Goal: Task Accomplishment & Management: Manage account settings

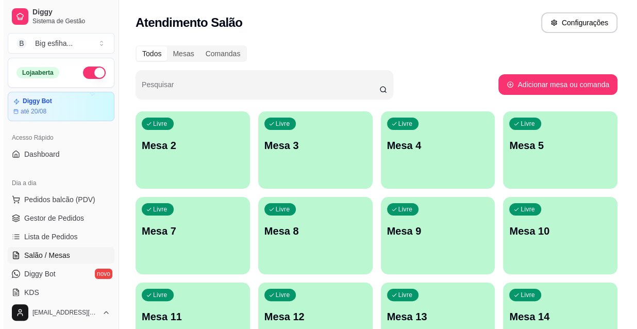
scroll to position [140, 0]
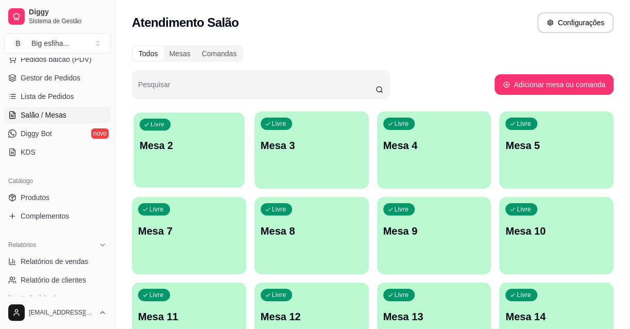
click at [187, 126] on div "Livre Mesa 2" at bounding box center [188, 143] width 111 height 63
click at [198, 175] on div "Livre Mesa 2" at bounding box center [189, 143] width 114 height 65
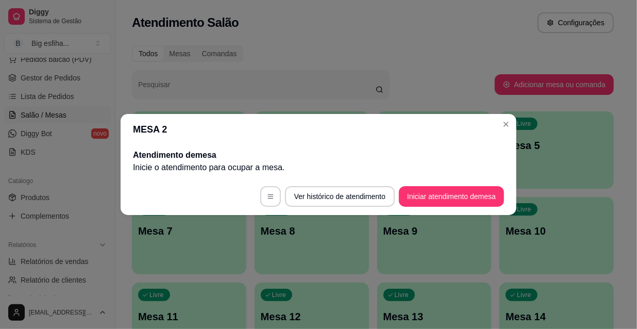
click at [427, 192] on button "Iniciar atendimento de mesa" at bounding box center [451, 196] width 105 height 21
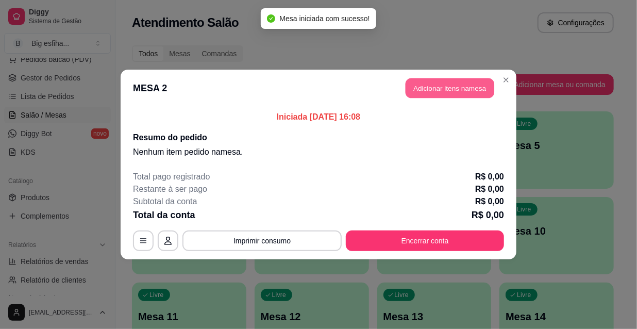
click at [454, 91] on button "Adicionar itens na mesa" at bounding box center [450, 88] width 89 height 20
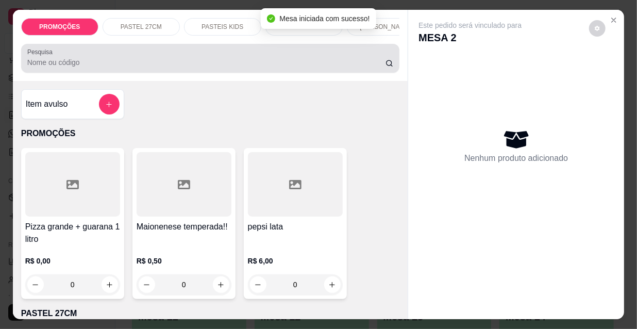
click at [311, 72] on div "Pesquisa" at bounding box center [210, 58] width 379 height 29
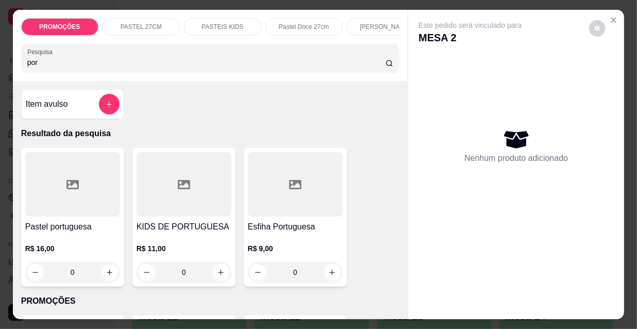
type input "por"
click at [78, 183] on div at bounding box center [72, 184] width 95 height 64
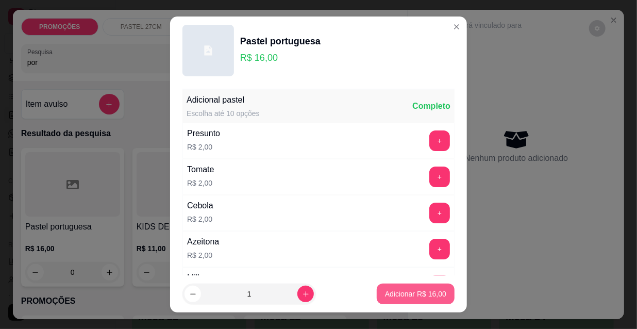
click at [385, 291] on p "Adicionar R$ 16,00" at bounding box center [415, 294] width 61 height 10
type input "1"
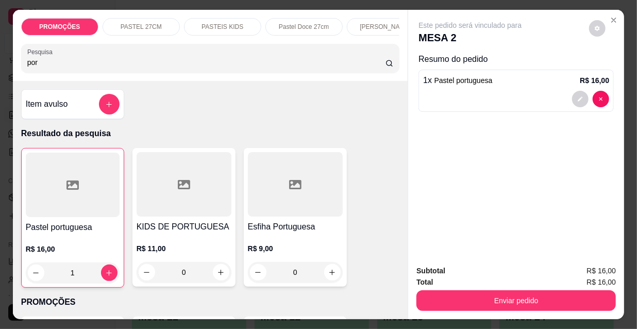
click at [45, 68] on input "por" at bounding box center [206, 62] width 358 height 10
drag, startPoint x: 33, startPoint y: 67, endPoint x: 0, endPoint y: 67, distance: 33.5
click at [0, 67] on div "PROMOÇÕES PASTEL 27CM PASTEIS KIDS Pastel Doce 27cm Esfihas Salgadas Esfihas do…" at bounding box center [318, 164] width 637 height 329
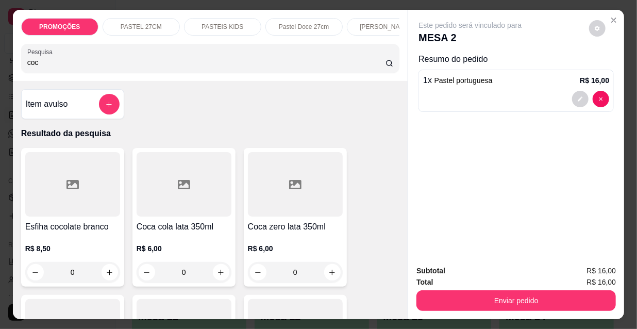
type input "coc"
click at [278, 203] on div at bounding box center [295, 184] width 95 height 64
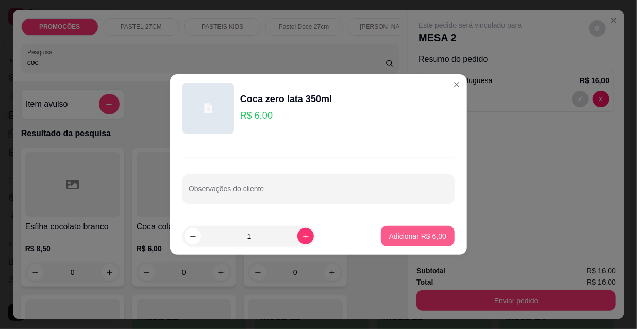
click at [426, 228] on button "Adicionar R$ 6,00" at bounding box center [418, 236] width 74 height 21
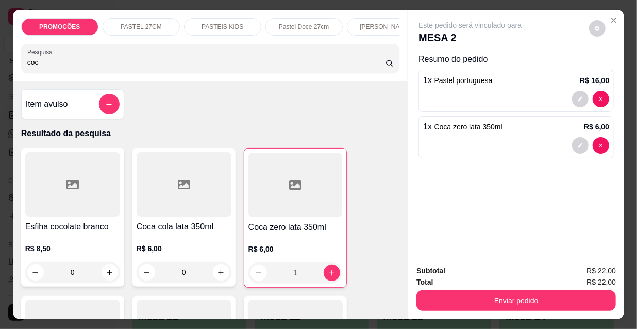
type input "1"
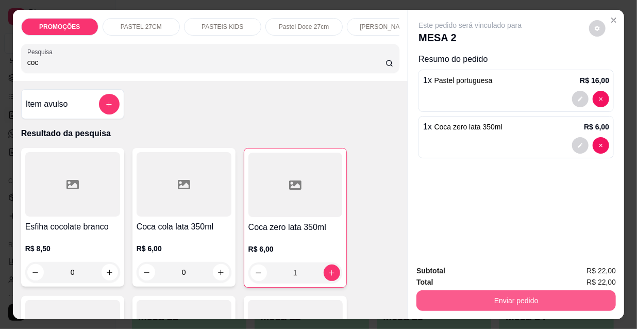
click at [473, 294] on button "Enviar pedido" at bounding box center [515, 300] width 199 height 21
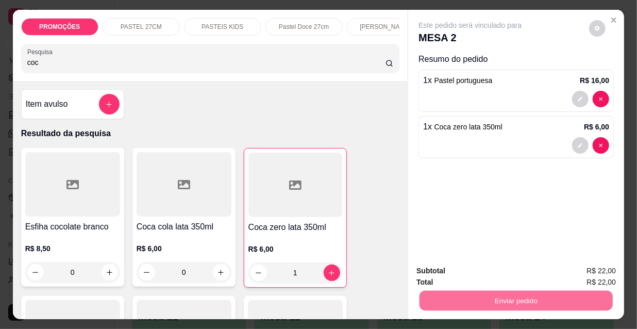
click at [480, 271] on button "Não registrar e enviar pedido" at bounding box center [482, 272] width 107 height 20
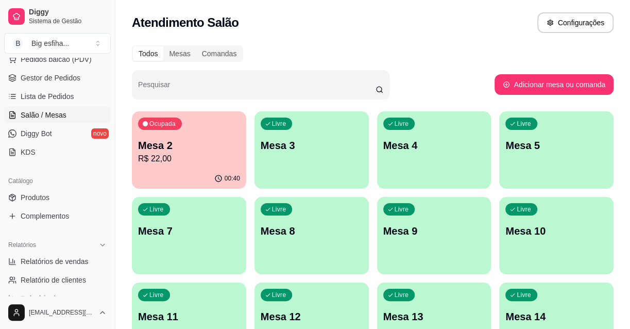
click at [308, 137] on div "Livre Mesa 3" at bounding box center [312, 143] width 114 height 65
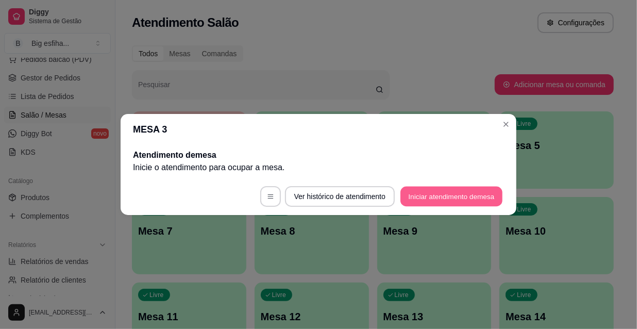
click at [462, 191] on button "Iniciar atendimento de mesa" at bounding box center [451, 197] width 102 height 20
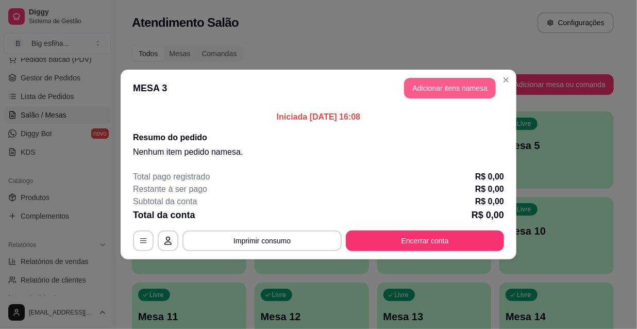
click at [459, 90] on button "Adicionar itens na mesa" at bounding box center [450, 88] width 92 height 21
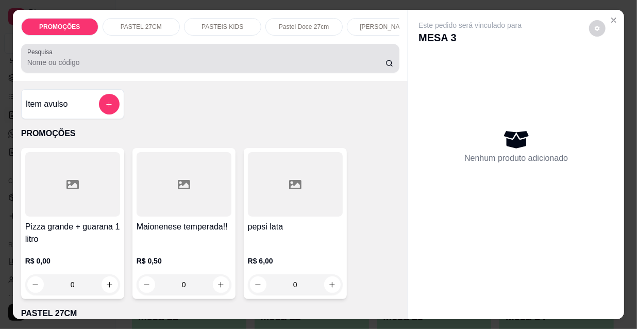
click at [267, 64] on input "Pesquisa" at bounding box center [206, 62] width 358 height 10
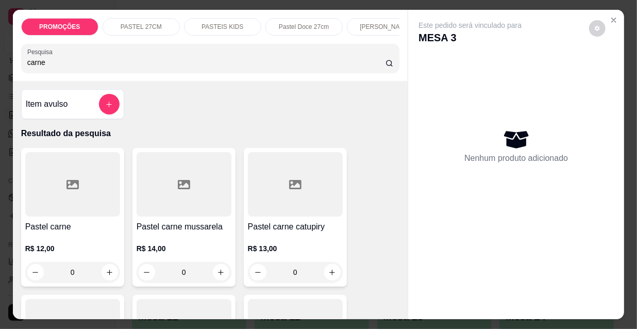
type input "carne"
click at [66, 212] on div at bounding box center [72, 184] width 95 height 64
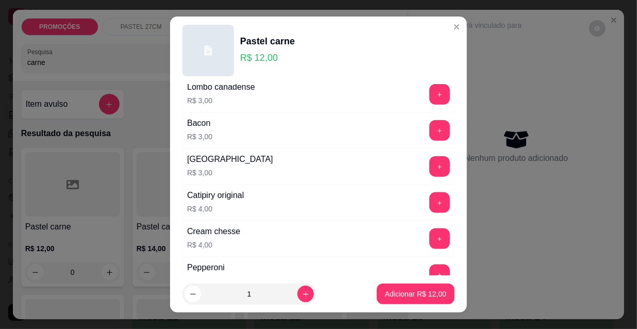
scroll to position [562, 0]
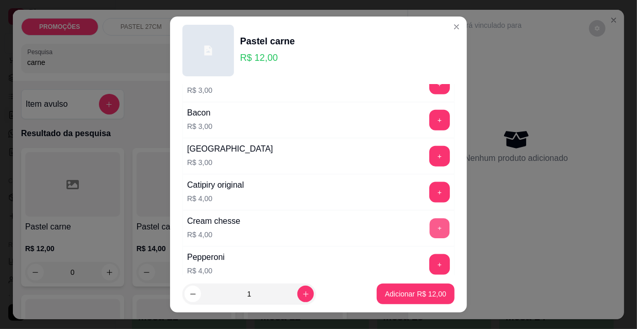
click at [430, 225] on button "+" at bounding box center [440, 229] width 20 height 20
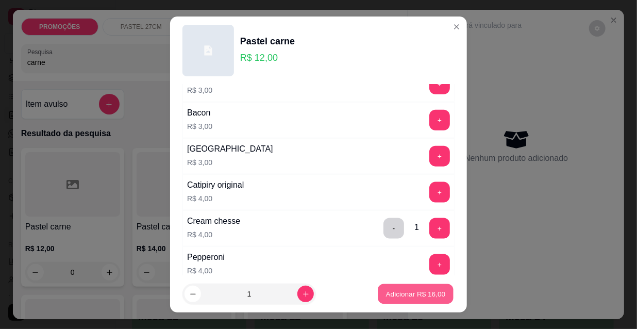
click at [412, 296] on p "Adicionar R$ 16,00" at bounding box center [416, 294] width 60 height 10
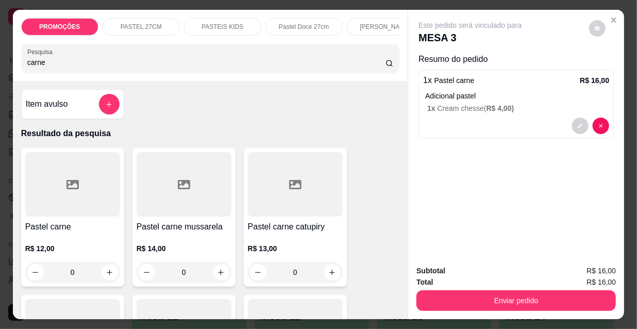
drag, startPoint x: 35, startPoint y: 69, endPoint x: 1, endPoint y: 69, distance: 34.0
click at [1, 69] on div "PROMOÇÕES PASTEL 27CM PASTEIS KIDS Pastel Doce 27cm Esfihas Salgadas Esfihas do…" at bounding box center [318, 164] width 637 height 329
type input "choc"
click at [156, 208] on div at bounding box center [184, 184] width 95 height 64
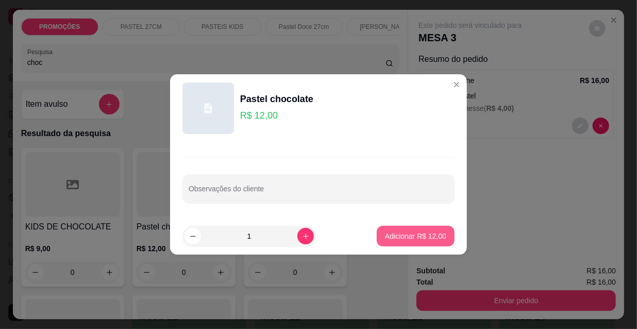
click at [414, 236] on p "Adicionar R$ 12,00" at bounding box center [415, 236] width 61 height 10
type input "1"
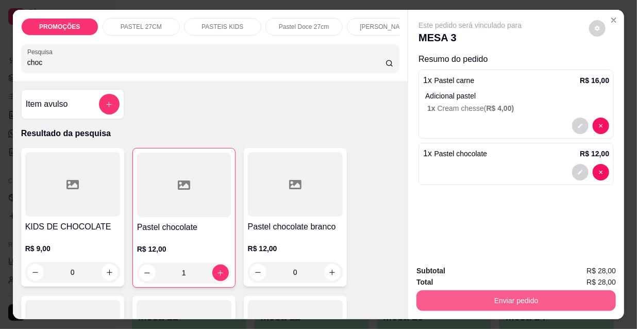
click at [449, 296] on button "Enviar pedido" at bounding box center [515, 300] width 199 height 21
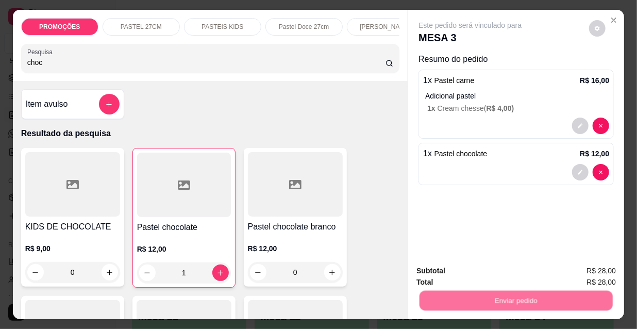
click at [456, 273] on button "Não registrar e enviar pedido" at bounding box center [482, 272] width 107 height 20
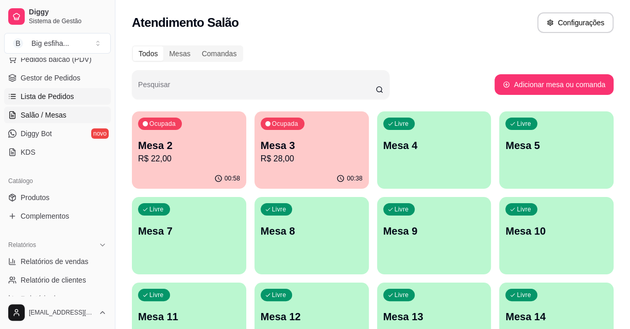
click at [55, 95] on span "Lista de Pedidos" at bounding box center [48, 96] width 54 height 10
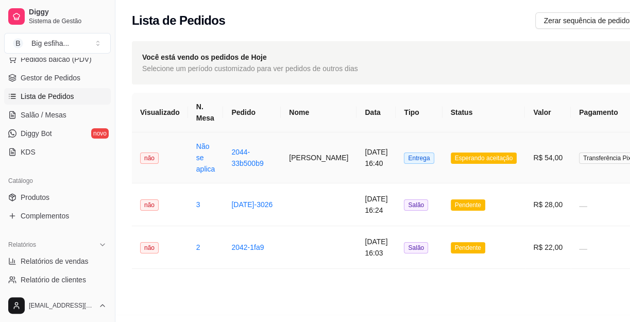
click at [357, 165] on td "16/08/2025 às 16:40" at bounding box center [376, 157] width 39 height 51
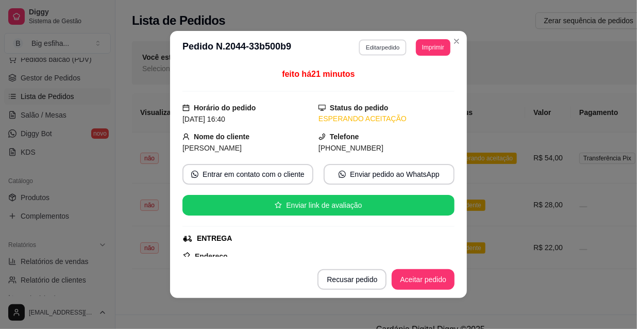
click at [378, 53] on button "Editar pedido" at bounding box center [383, 47] width 48 height 16
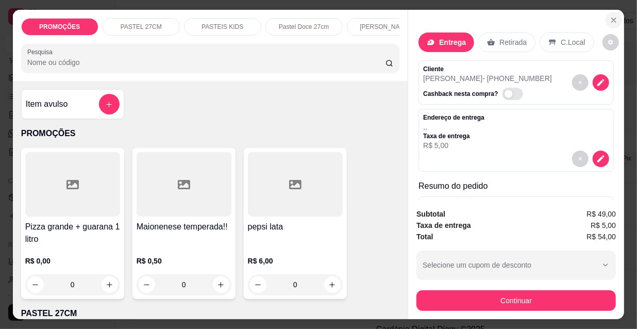
click at [613, 16] on icon "Close" at bounding box center [614, 20] width 8 height 8
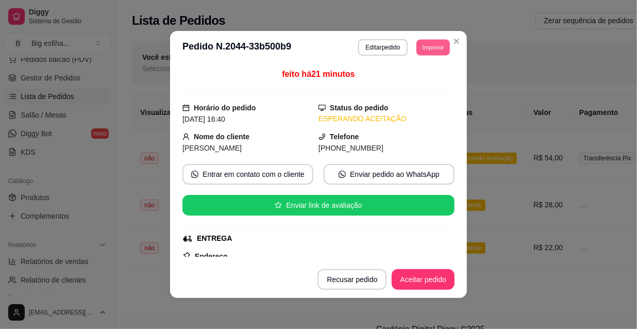
click at [439, 48] on button "Imprimir" at bounding box center [432, 47] width 33 height 16
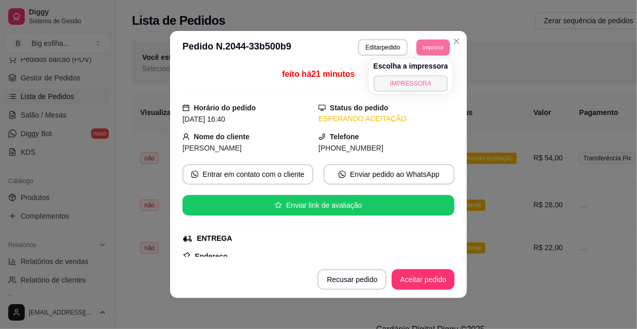
click at [421, 81] on button "IMPRESSORA" at bounding box center [411, 83] width 75 height 16
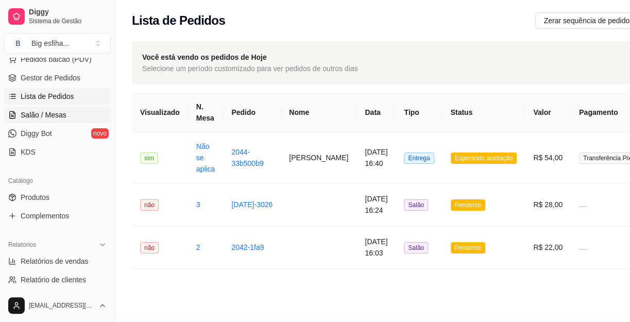
click at [48, 115] on span "Salão / Mesas" at bounding box center [44, 115] width 46 height 10
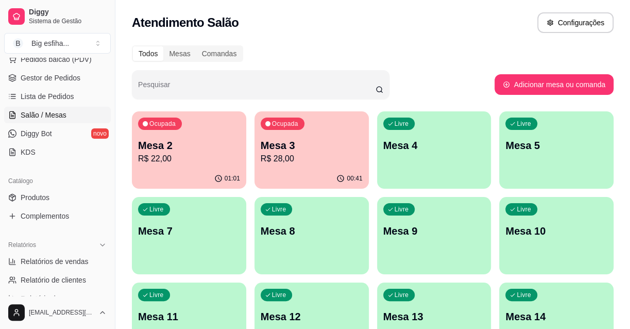
click at [192, 160] on p "R$ 22,00" at bounding box center [189, 159] width 102 height 12
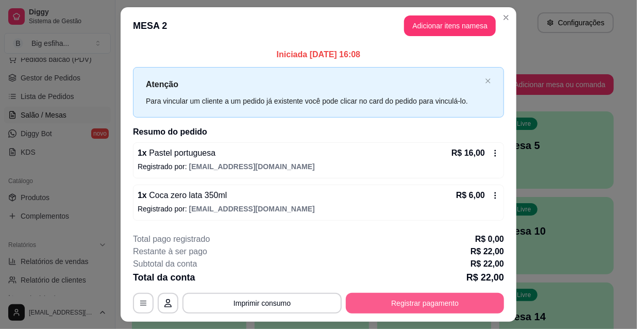
click at [357, 299] on button "Registrar pagamento" at bounding box center [425, 303] width 158 height 21
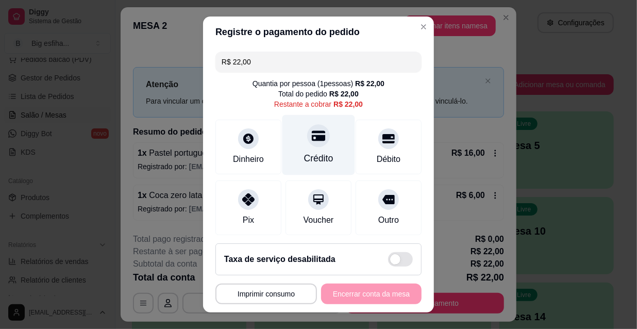
click at [308, 153] on div "Crédito" at bounding box center [318, 158] width 29 height 13
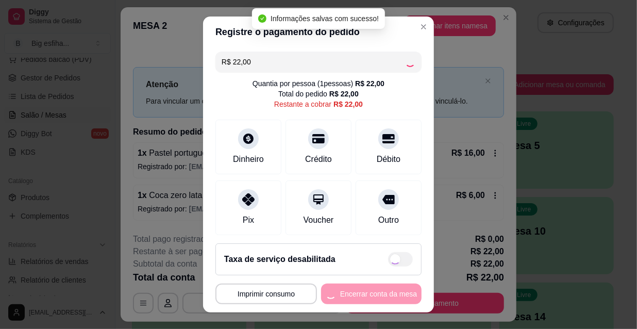
type input "R$ 0,00"
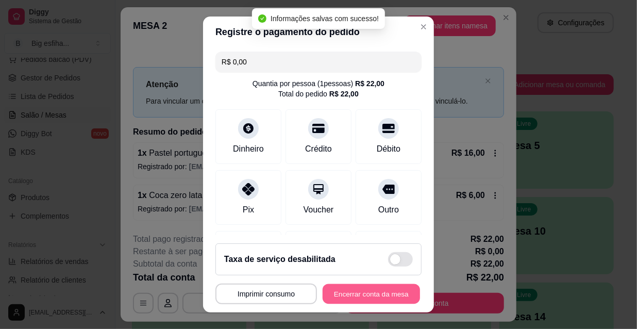
click at [359, 291] on button "Encerrar conta da mesa" at bounding box center [371, 294] width 97 height 20
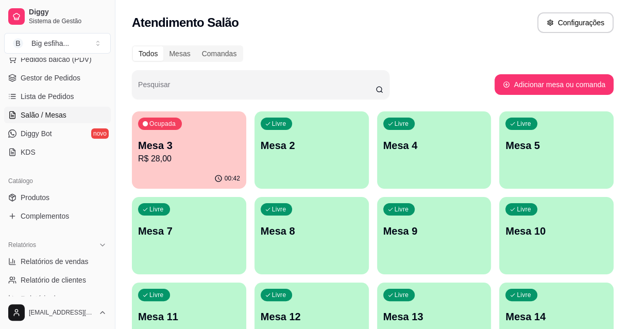
click at [189, 140] on p "Mesa 3" at bounding box center [189, 145] width 102 height 14
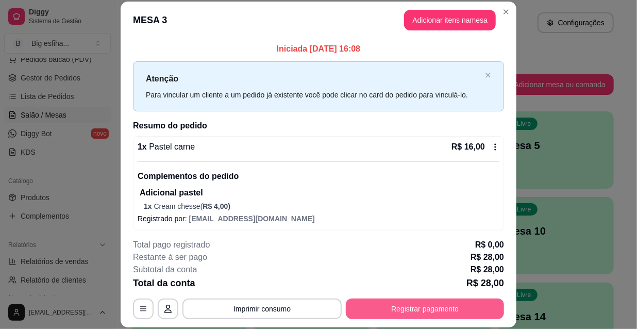
click at [419, 304] on button "Registrar pagamento" at bounding box center [425, 308] width 158 height 21
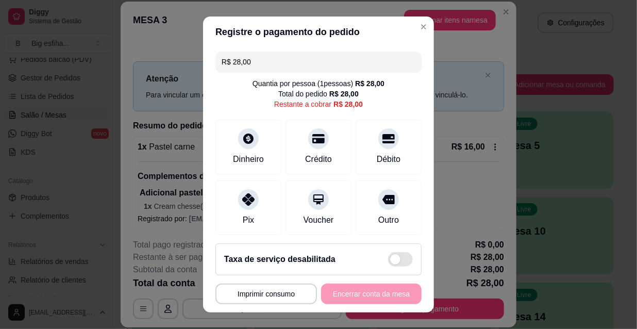
drag, startPoint x: 249, startPoint y: 63, endPoint x: 171, endPoint y: 70, distance: 79.1
click at [171, 70] on div "**********" at bounding box center [318, 164] width 637 height 329
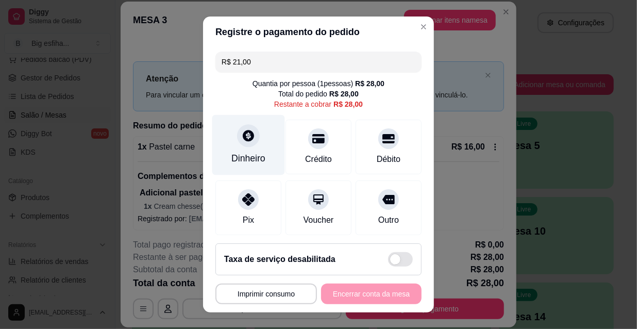
click at [257, 147] on div "Dinheiro" at bounding box center [248, 145] width 73 height 60
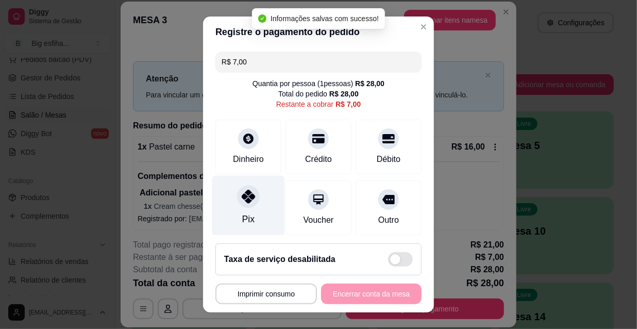
click at [242, 200] on icon at bounding box center [248, 196] width 13 height 13
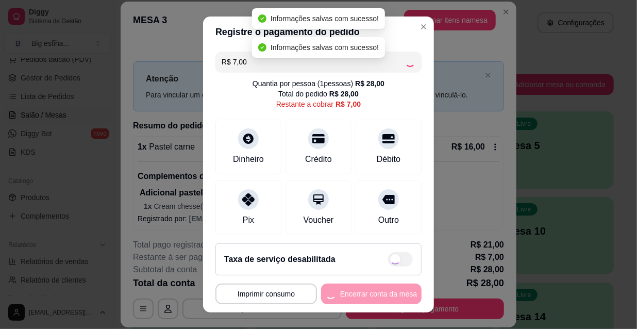
type input "R$ 0,00"
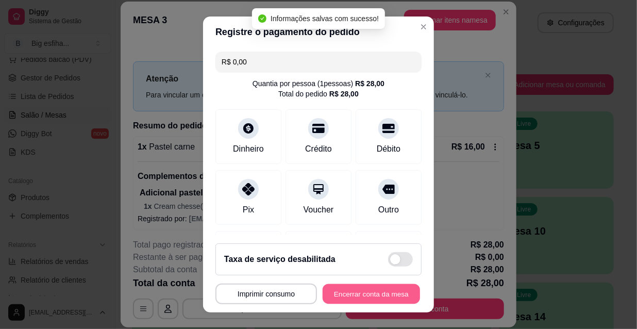
click at [358, 295] on button "Encerrar conta da mesa" at bounding box center [371, 294] width 97 height 20
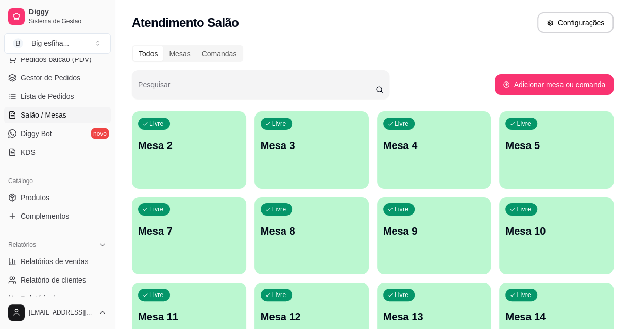
click at [39, 111] on span "Salão / Mesas" at bounding box center [44, 115] width 46 height 10
click at [45, 99] on span "Lista de Pedidos" at bounding box center [48, 96] width 54 height 10
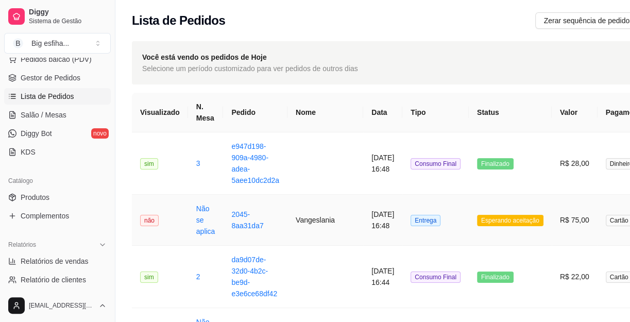
click at [276, 226] on td "2045-8aa31da7" at bounding box center [255, 220] width 64 height 51
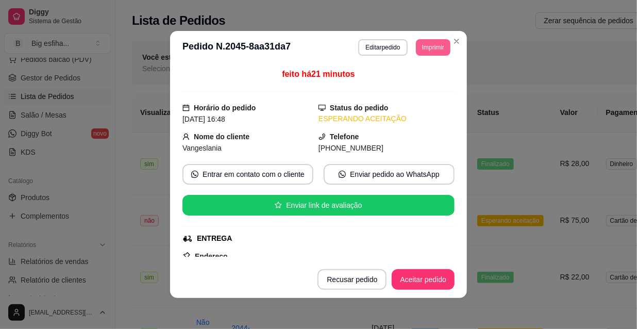
click at [430, 49] on button "Imprimir" at bounding box center [433, 47] width 35 height 16
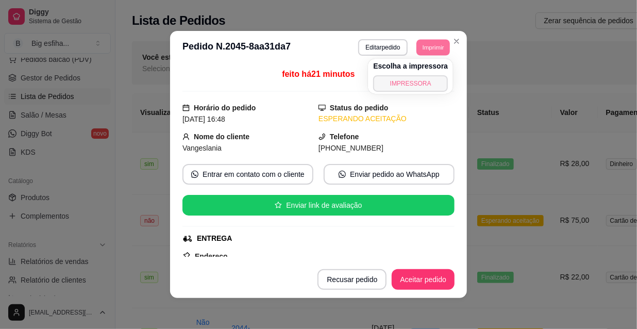
click at [415, 81] on button "IMPRESSORA" at bounding box center [410, 83] width 75 height 16
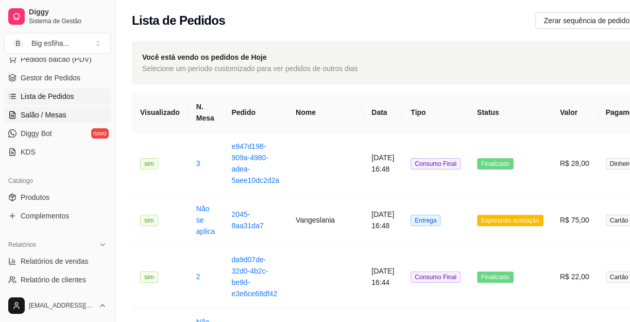
click at [60, 121] on link "Salão / Mesas" at bounding box center [57, 115] width 107 height 16
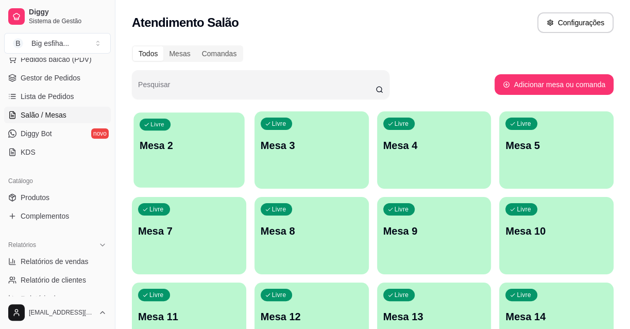
click at [198, 149] on p "Mesa 2" at bounding box center [189, 146] width 99 height 14
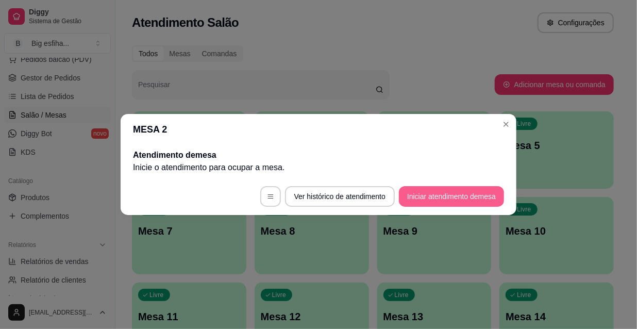
click at [462, 198] on button "Iniciar atendimento de mesa" at bounding box center [451, 196] width 105 height 21
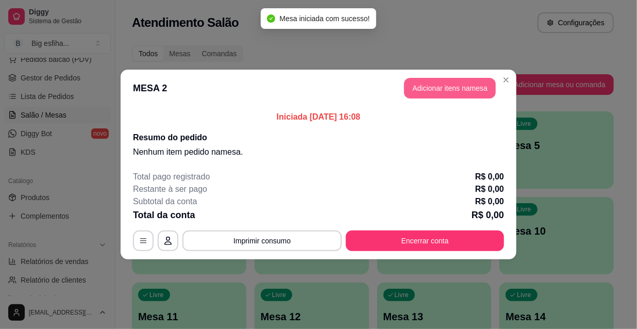
click at [423, 91] on button "Adicionar itens na mesa" at bounding box center [450, 88] width 92 height 21
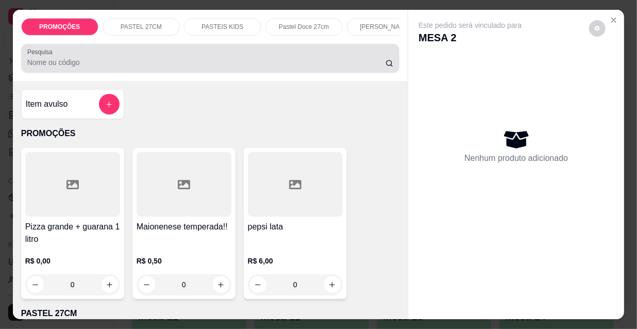
click at [291, 62] on input "Pesquisa" at bounding box center [206, 62] width 358 height 10
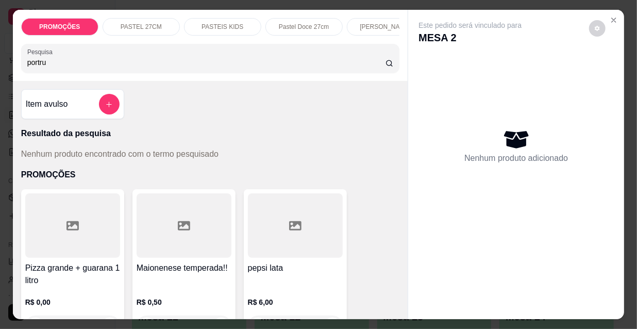
click at [39, 61] on input "portru" at bounding box center [206, 62] width 358 height 10
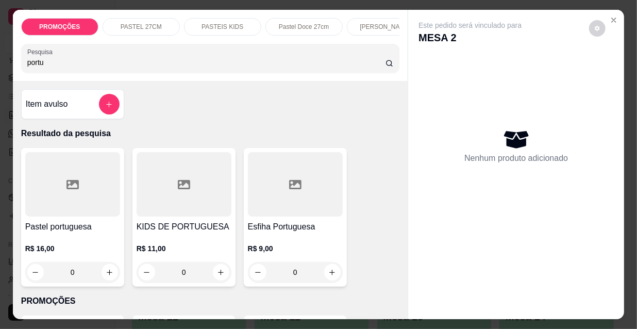
type input "portu"
click at [299, 212] on div at bounding box center [295, 184] width 95 height 64
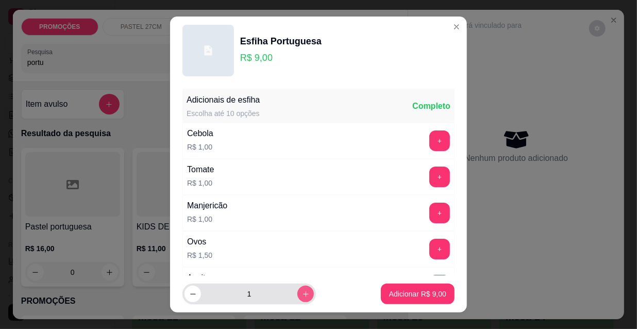
click at [302, 297] on icon "increase-product-quantity" at bounding box center [306, 294] width 8 height 8
type input "2"
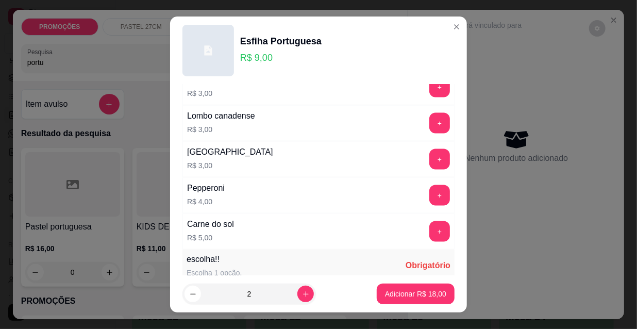
scroll to position [856, 0]
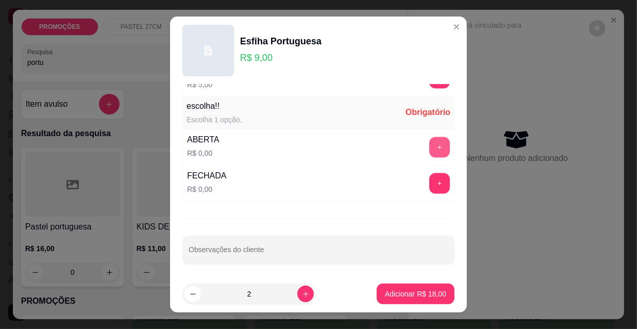
click at [429, 145] on button "+" at bounding box center [439, 147] width 21 height 21
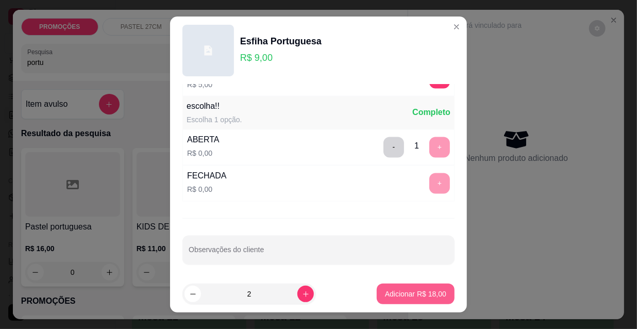
click at [425, 290] on p "Adicionar R$ 18,00" at bounding box center [415, 294] width 61 height 10
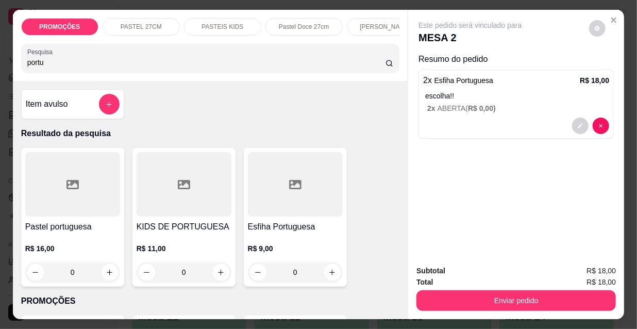
drag, startPoint x: 4, startPoint y: 69, endPoint x: 0, endPoint y: 54, distance: 15.4
click at [0, 54] on div "PROMOÇÕES PASTEL 27CM PASTEIS KIDS Pastel Doce 27cm Esfihas Salgadas Esfihas do…" at bounding box center [318, 164] width 637 height 329
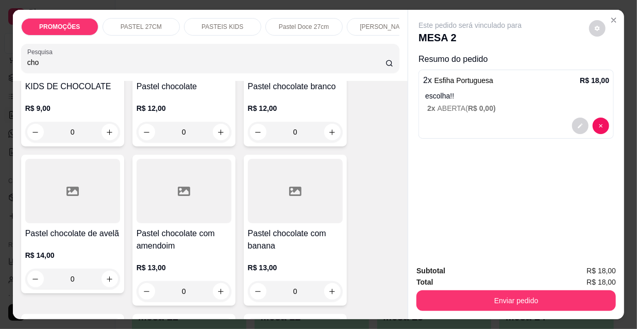
scroll to position [328, 0]
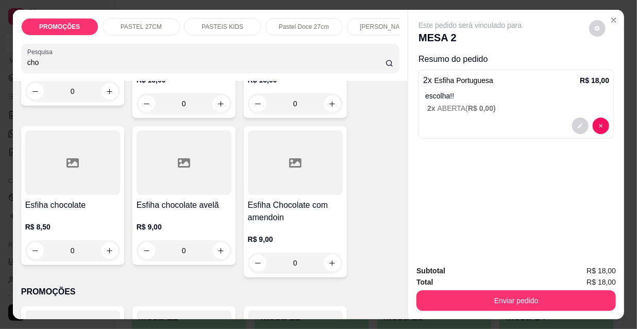
type input "cho"
click at [13, 173] on div "Item avulso Resultado da pesquisa KIDS DE CHOCOLATE R$ 9,00 0 Pastel chocolate …" at bounding box center [210, 200] width 395 height 238
click at [64, 181] on div at bounding box center [72, 162] width 95 height 64
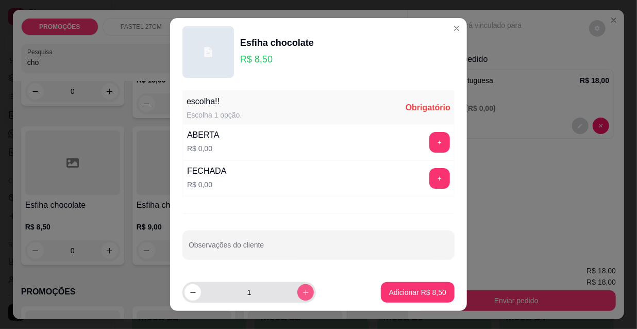
click at [302, 294] on icon "increase-product-quantity" at bounding box center [306, 293] width 8 height 8
type input "2"
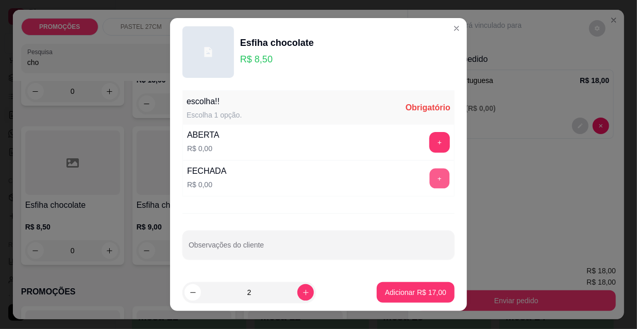
click at [430, 169] on button "+" at bounding box center [440, 179] width 20 height 20
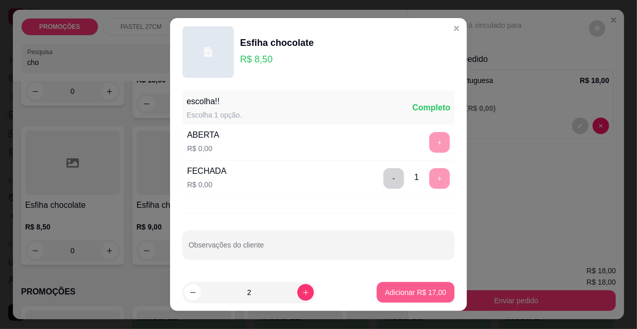
click at [407, 283] on button "Adicionar R$ 17,00" at bounding box center [416, 292] width 78 height 21
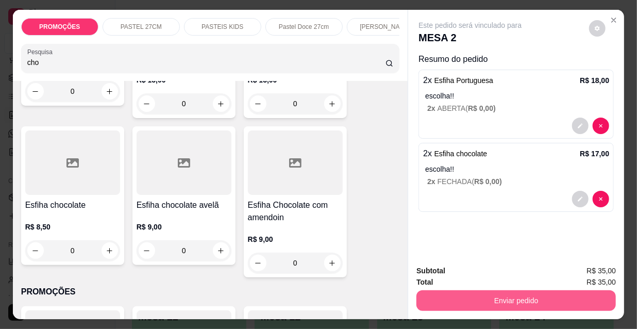
click at [465, 298] on button "Enviar pedido" at bounding box center [515, 300] width 199 height 21
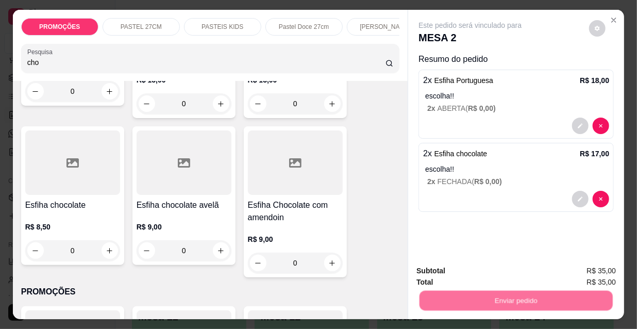
click at [461, 266] on button "Não registrar e enviar pedido" at bounding box center [482, 272] width 107 height 20
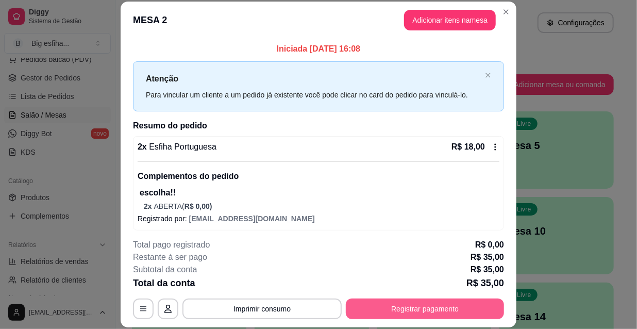
click at [357, 309] on button "Registrar pagamento" at bounding box center [425, 308] width 158 height 21
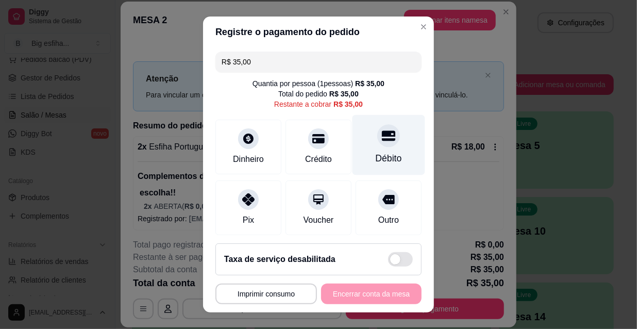
click at [377, 145] on div at bounding box center [388, 135] width 23 height 23
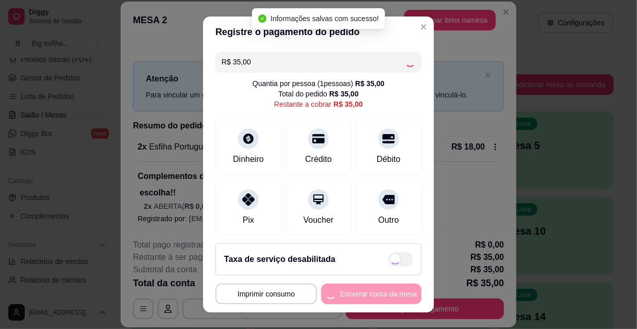
type input "R$ 0,00"
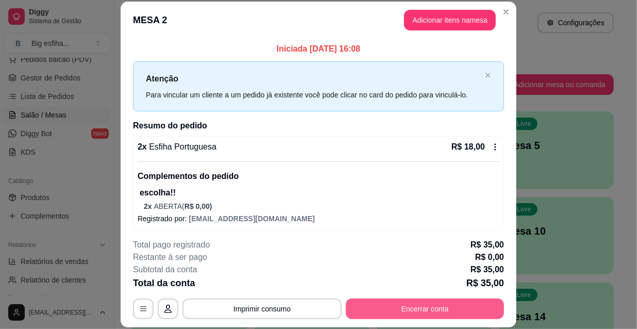
click at [407, 304] on button "Encerrar conta" at bounding box center [425, 308] width 158 height 21
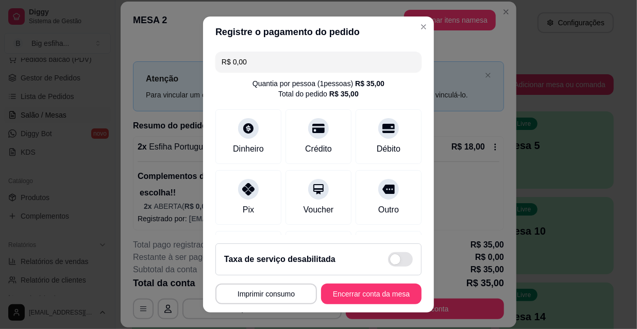
click at [369, 280] on footer "**********" at bounding box center [318, 273] width 231 height 77
click at [365, 289] on button "Encerrar conta da mesa" at bounding box center [371, 293] width 100 height 21
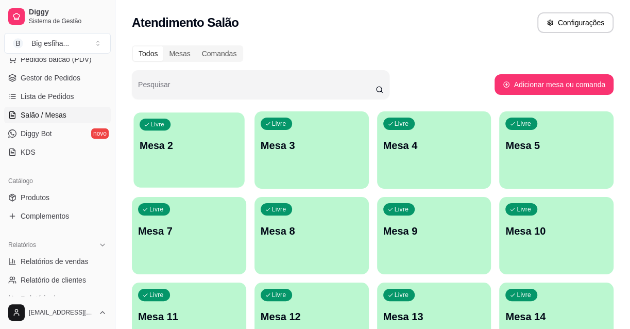
click at [201, 175] on div "Livre Mesa 2" at bounding box center [188, 143] width 111 height 63
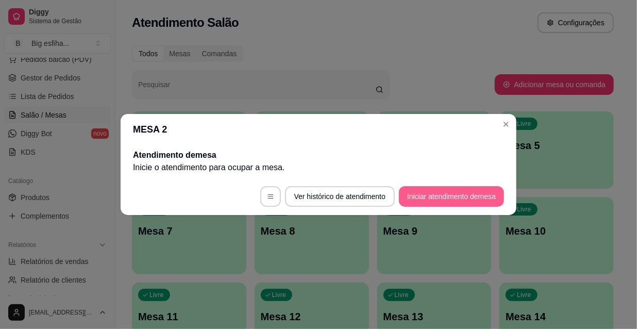
click at [420, 198] on button "Iniciar atendimento de mesa" at bounding box center [451, 196] width 105 height 21
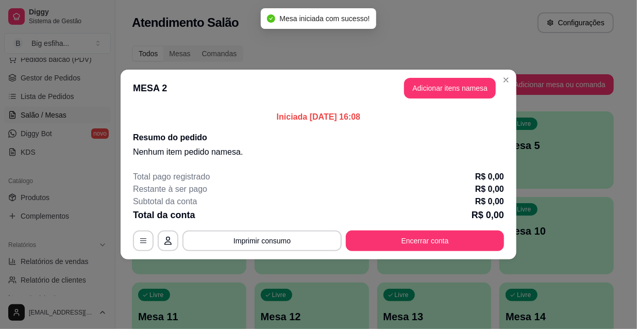
click at [425, 99] on header "MESA 2 Adicionar itens na mesa" at bounding box center [319, 88] width 396 height 37
click at [426, 93] on button "Adicionar itens na mesa" at bounding box center [450, 88] width 89 height 20
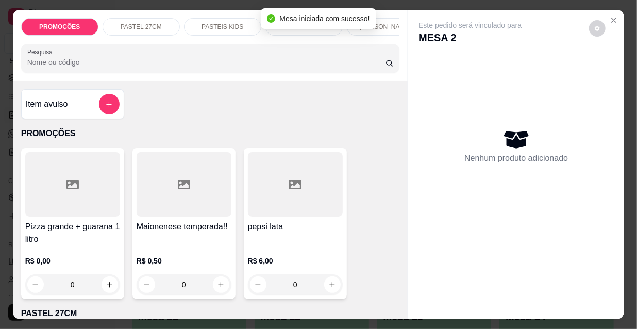
click at [273, 68] on input "Pesquisa" at bounding box center [206, 62] width 358 height 10
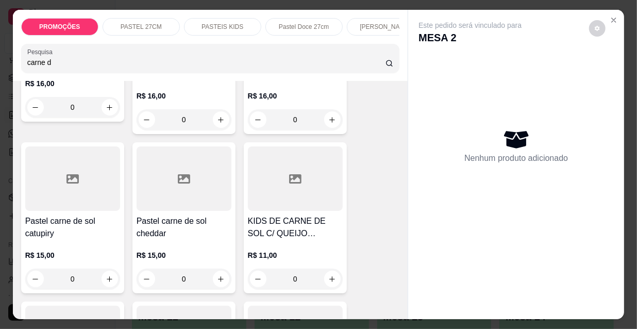
scroll to position [187, 0]
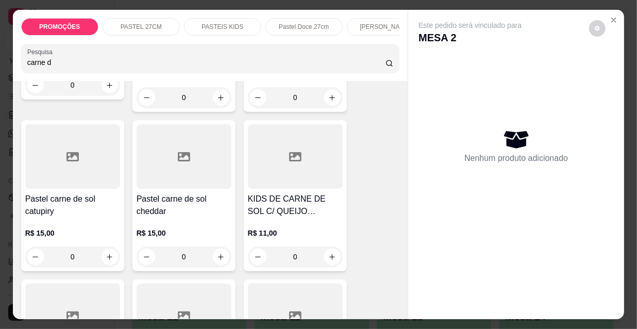
type input "carne d"
click at [181, 183] on div at bounding box center [184, 156] width 95 height 64
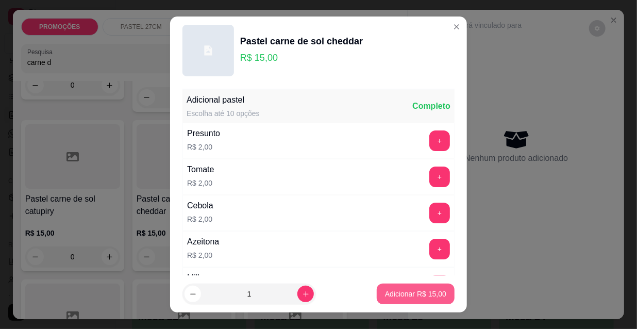
click at [412, 296] on p "Adicionar R$ 15,00" at bounding box center [415, 294] width 61 height 10
type input "1"
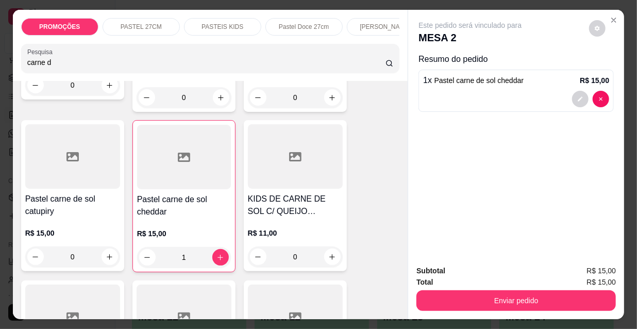
click at [0, 77] on div "PROMOÇÕES PASTEL 27CM PASTEIS KIDS Pastel Doce 27cm Esfihas Salgadas Esfihas do…" at bounding box center [318, 164] width 637 height 329
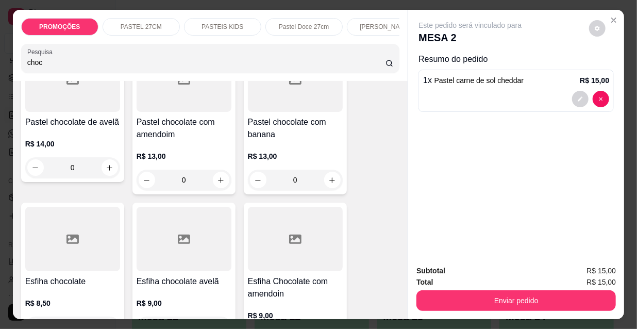
scroll to position [0, 0]
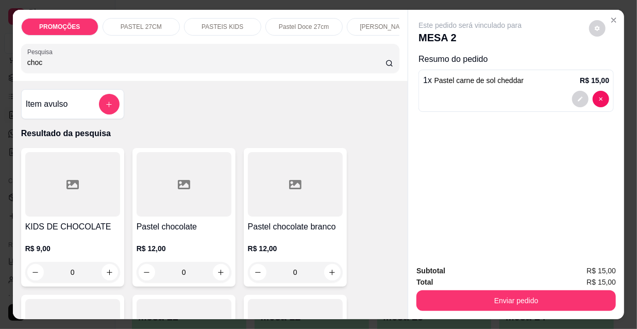
type input "choc"
click at [159, 191] on div at bounding box center [184, 184] width 95 height 64
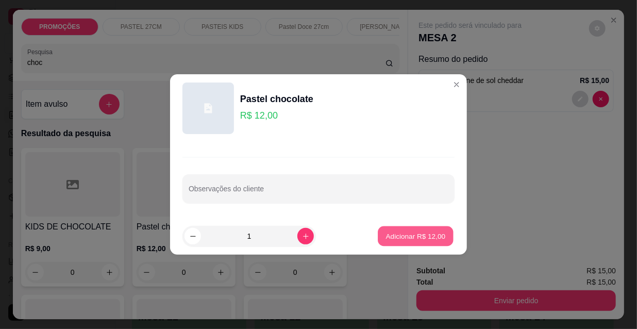
click at [414, 238] on p "Adicionar R$ 12,00" at bounding box center [416, 236] width 60 height 10
type input "1"
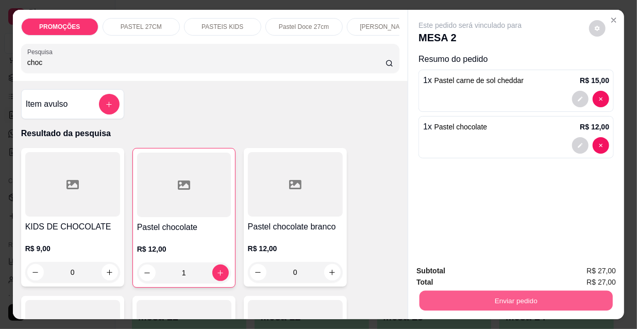
click at [468, 297] on button "Enviar pedido" at bounding box center [515, 300] width 193 height 20
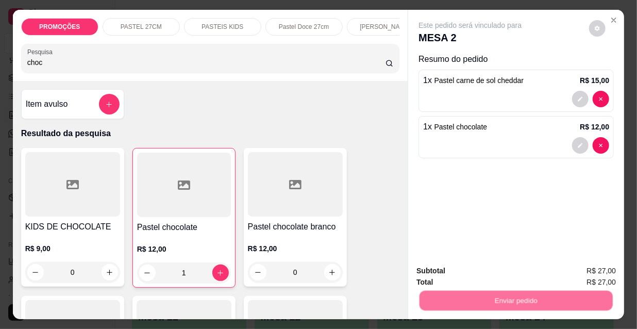
click at [466, 273] on button "Não registrar e enviar pedido" at bounding box center [482, 272] width 107 height 20
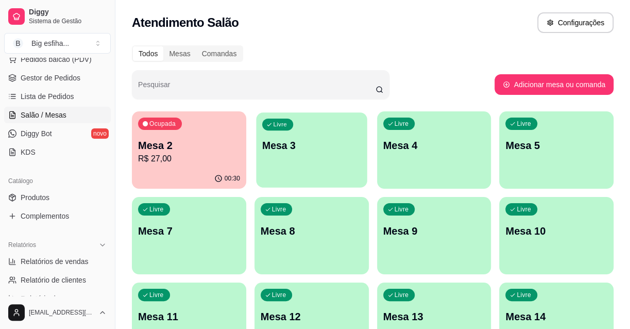
click at [332, 164] on div "Livre Mesa 3" at bounding box center [311, 143] width 111 height 63
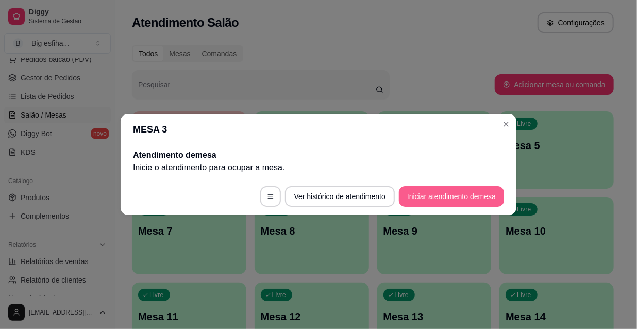
click at [454, 189] on button "Iniciar atendimento de mesa" at bounding box center [451, 196] width 105 height 21
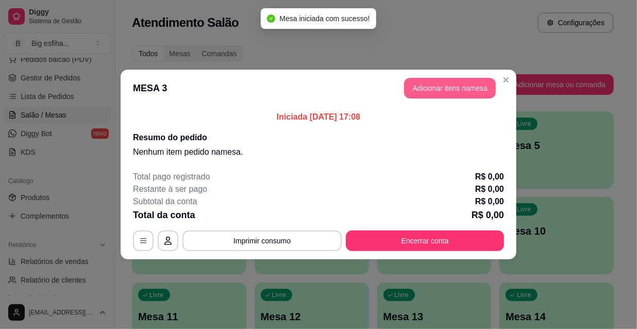
click at [452, 89] on button "Adicionar itens na mesa" at bounding box center [450, 88] width 92 height 21
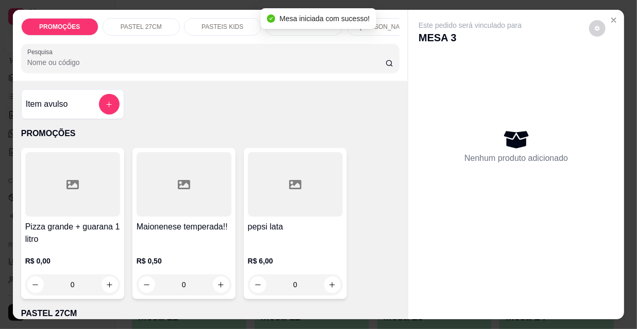
click at [283, 65] on input "Pesquisa" at bounding box center [206, 62] width 358 height 10
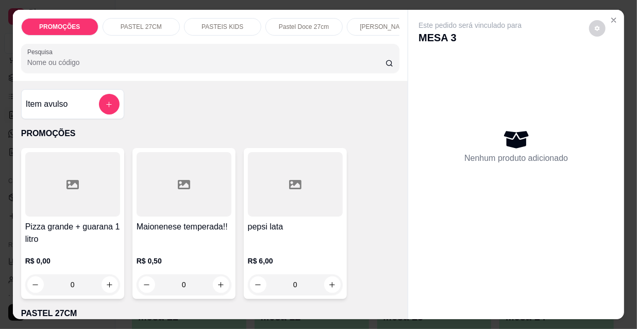
click at [106, 66] on input "Pesquisa" at bounding box center [206, 62] width 358 height 10
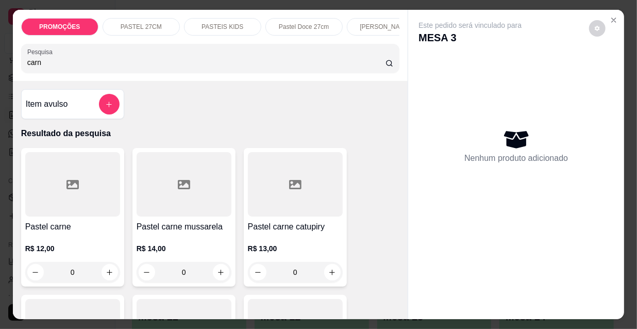
type input "carn"
click at [74, 208] on div at bounding box center [72, 184] width 95 height 64
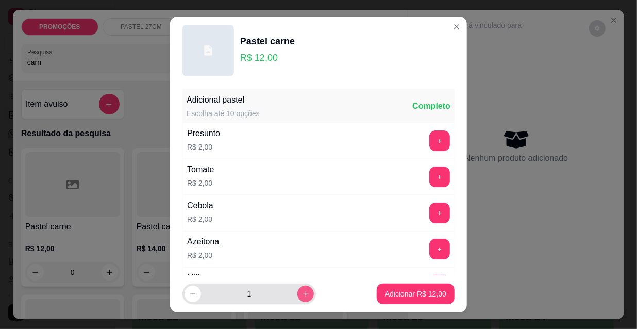
click at [302, 294] on icon "increase-product-quantity" at bounding box center [306, 294] width 8 height 8
type input "2"
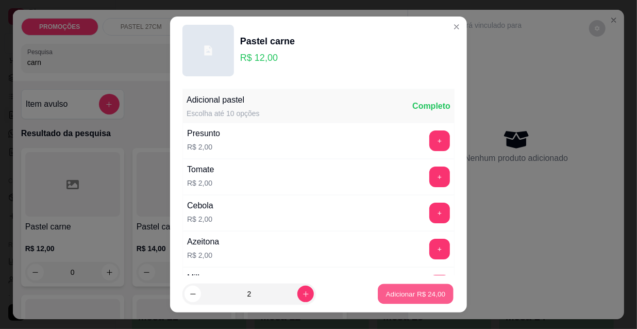
click at [417, 295] on p "Adicionar R$ 24,00" at bounding box center [416, 294] width 60 height 10
type input "2"
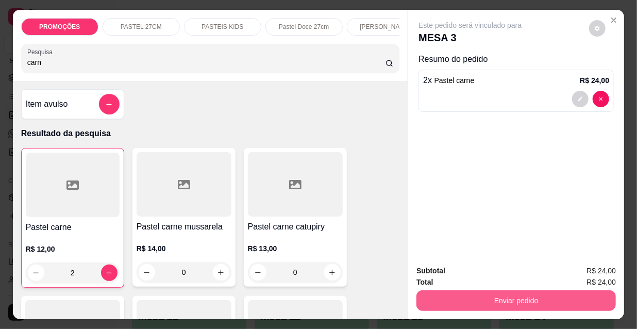
click at [446, 295] on button "Enviar pedido" at bounding box center [515, 300] width 199 height 21
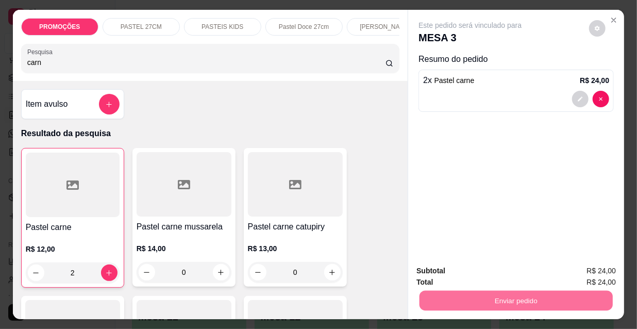
click at [443, 268] on button "Não registrar e enviar pedido" at bounding box center [482, 272] width 107 height 20
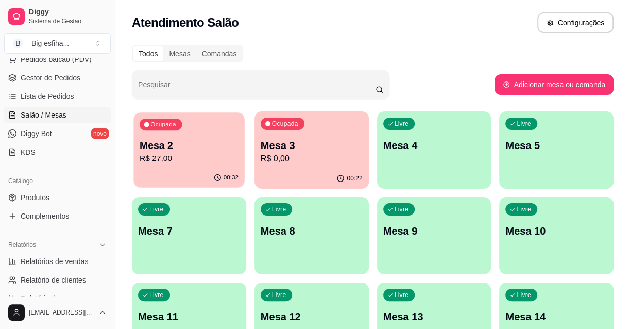
click at [222, 161] on p "R$ 27,00" at bounding box center [189, 159] width 99 height 12
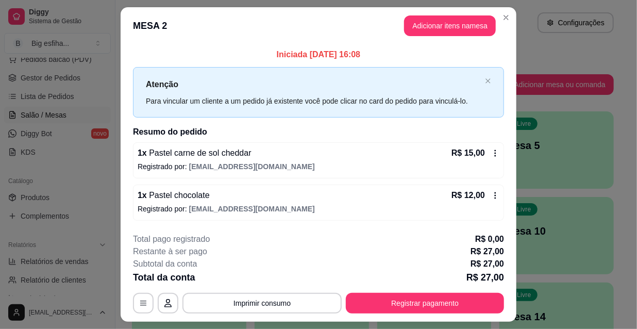
click at [220, 147] on p "1 x Pastel carne de sol cheddar" at bounding box center [195, 153] width 114 height 12
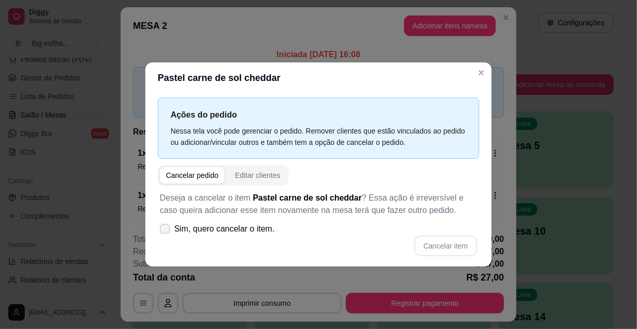
click at [163, 226] on icon at bounding box center [165, 229] width 8 height 6
click at [163, 231] on input "Sim, quero cancelar o item." at bounding box center [162, 234] width 7 height 7
checkbox input "true"
click at [431, 241] on button "Cancelar item" at bounding box center [445, 246] width 61 height 20
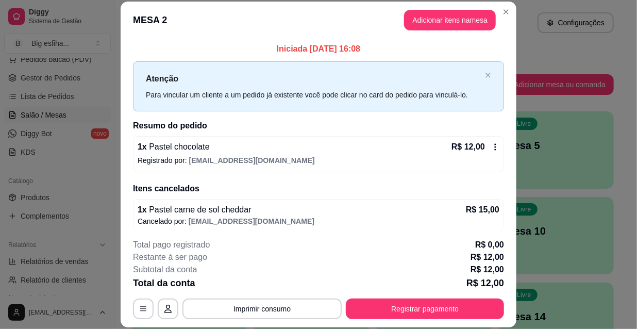
scroll to position [31, 0]
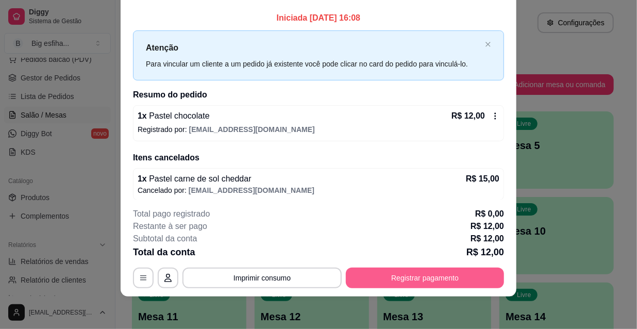
click at [401, 281] on button "Registrar pagamento" at bounding box center [425, 277] width 158 height 21
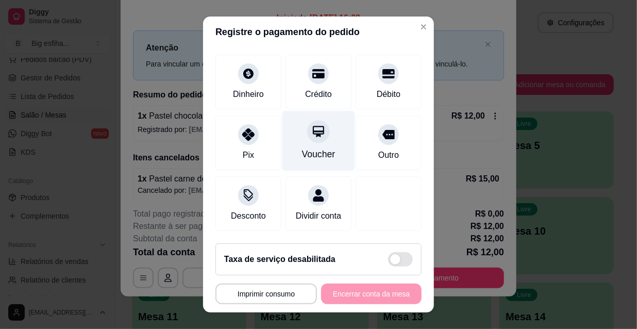
scroll to position [77, 0]
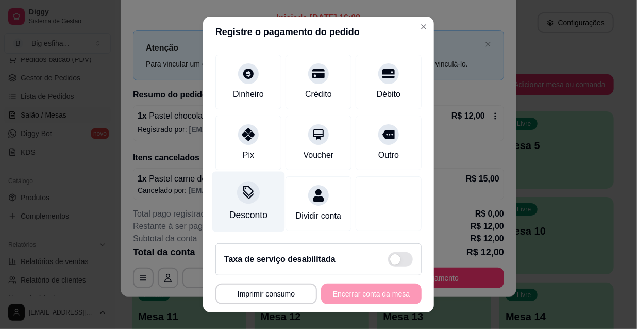
click at [233, 192] on div "Desconto" at bounding box center [248, 202] width 73 height 60
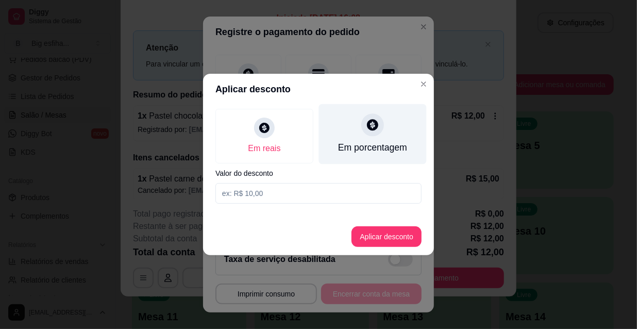
click at [371, 128] on icon at bounding box center [372, 124] width 11 height 11
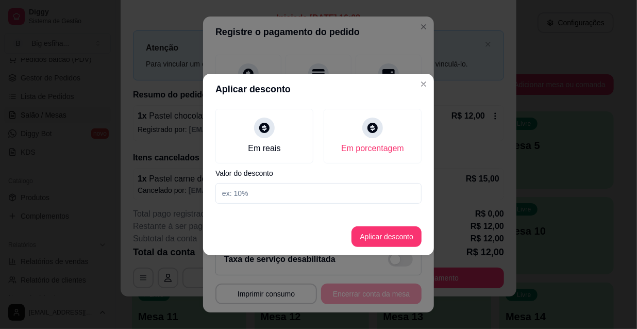
click at [277, 202] on input at bounding box center [318, 193] width 206 height 21
type input "30"
click at [373, 232] on button "Aplicar desconto" at bounding box center [387, 237] width 68 height 20
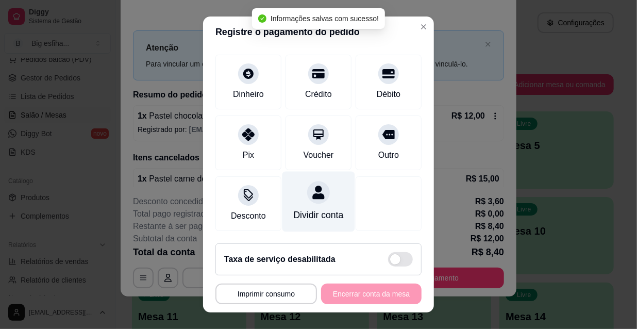
type input "R$ 8,40"
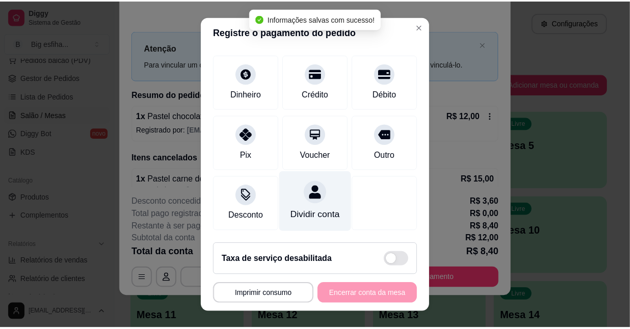
scroll to position [0, 0]
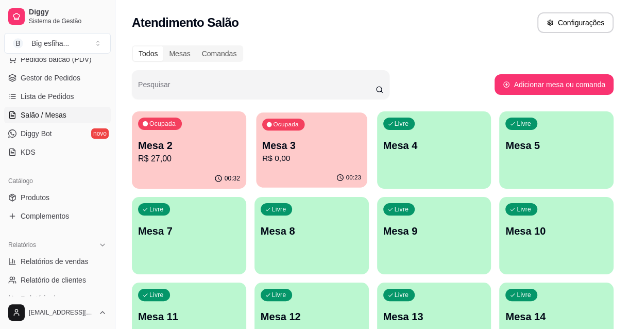
click at [294, 187] on div "00:23" at bounding box center [311, 178] width 111 height 20
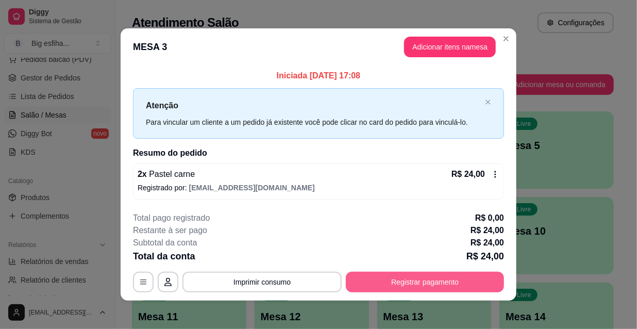
click at [406, 284] on button "Registrar pagamento" at bounding box center [425, 282] width 158 height 21
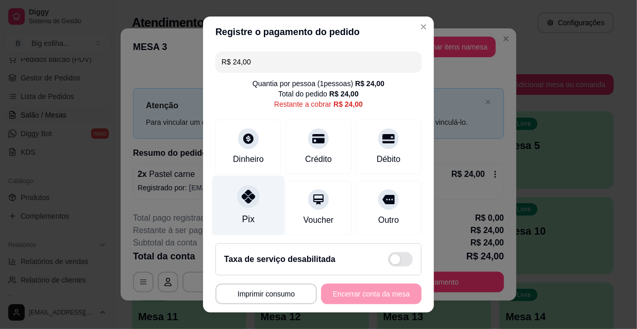
click at [233, 207] on div "Pix" at bounding box center [248, 206] width 73 height 60
type input "R$ 0,00"
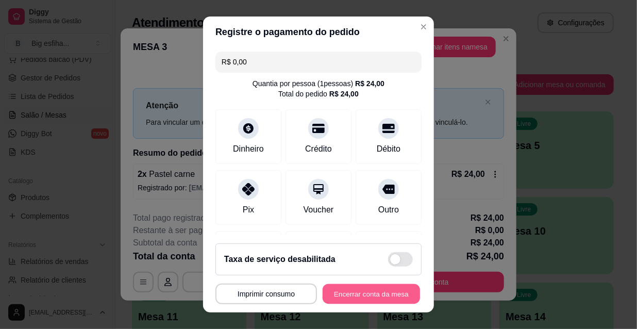
click at [366, 290] on button "Encerrar conta da mesa" at bounding box center [371, 294] width 97 height 20
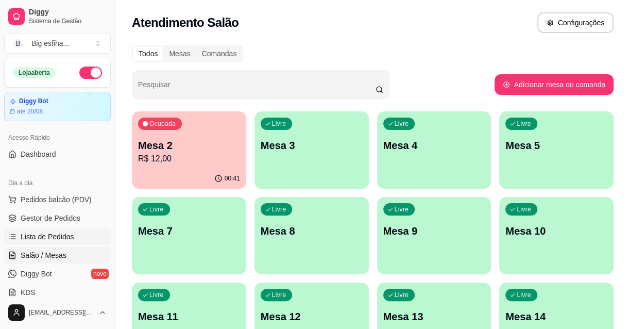
click at [55, 238] on span "Lista de Pedidos" at bounding box center [48, 236] width 54 height 10
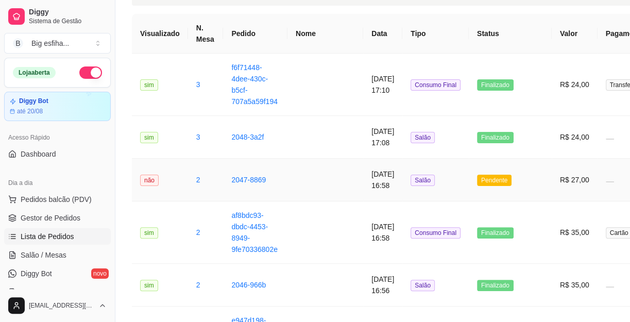
scroll to position [93, 0]
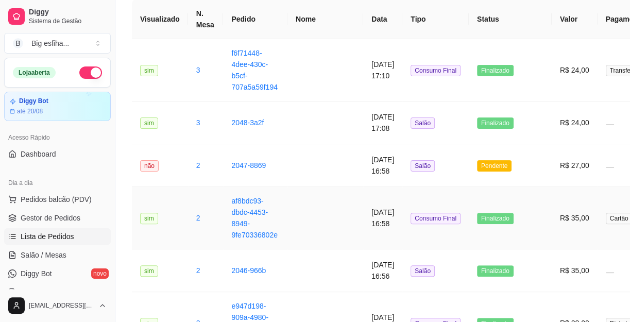
click at [363, 198] on td "16/08/2025 às 16:58" at bounding box center [382, 218] width 39 height 62
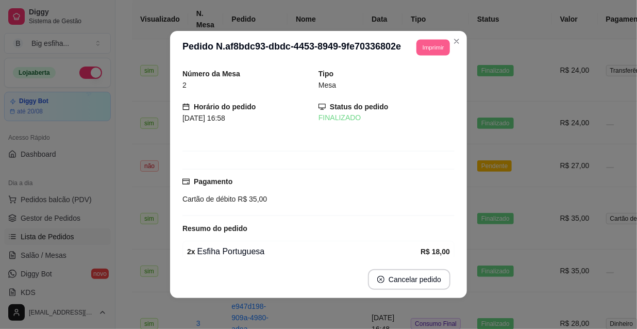
click at [420, 45] on button "Imprimir" at bounding box center [432, 47] width 33 height 16
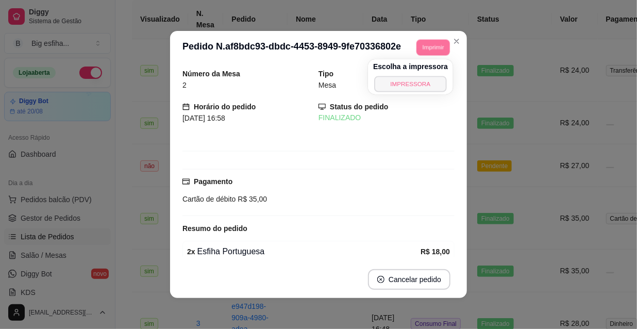
click at [426, 80] on button "IMPRESSORA" at bounding box center [410, 84] width 72 height 16
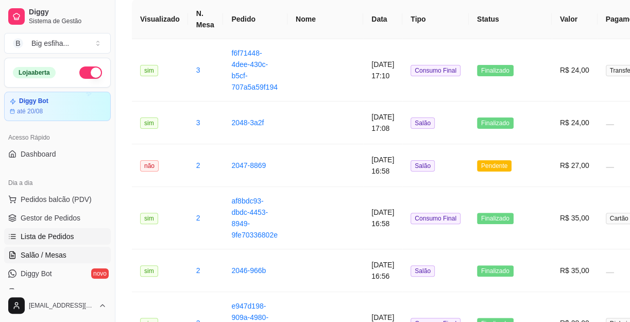
click at [17, 255] on link "Salão / Mesas" at bounding box center [57, 255] width 107 height 16
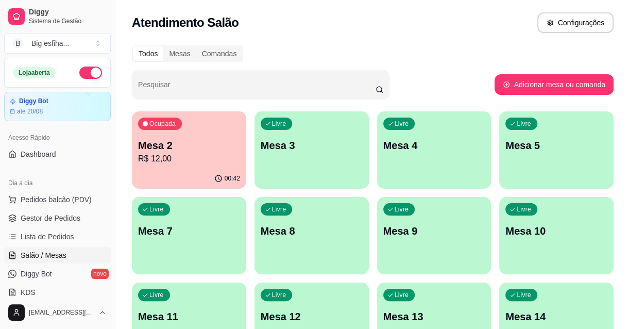
click at [191, 157] on p "R$ 12,00" at bounding box center [189, 159] width 102 height 12
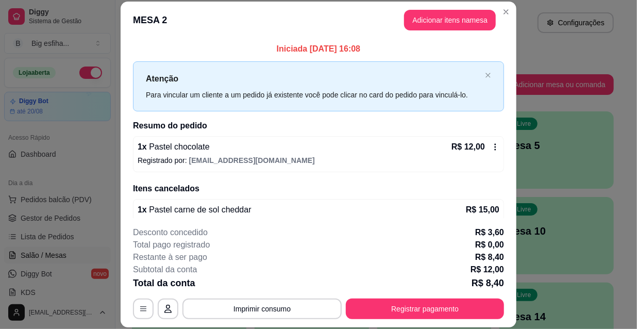
scroll to position [16, 0]
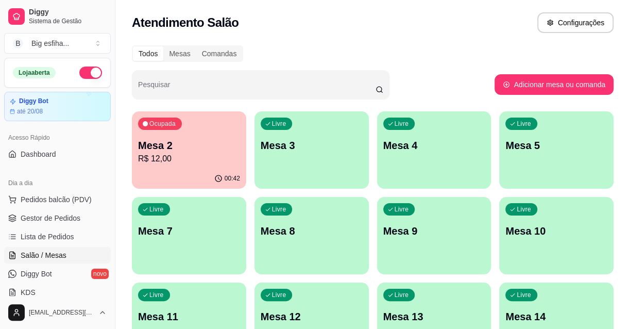
click at [282, 166] on div "Livre Mesa 3" at bounding box center [312, 143] width 114 height 65
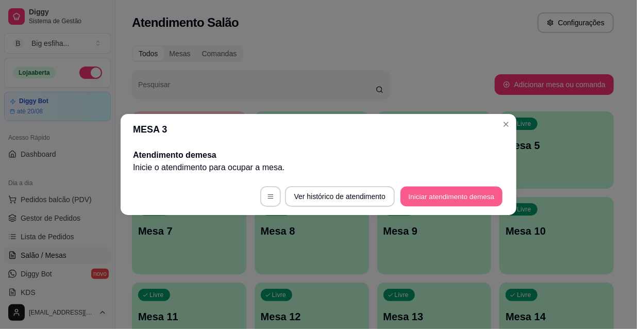
click at [440, 191] on button "Iniciar atendimento de mesa" at bounding box center [451, 197] width 102 height 20
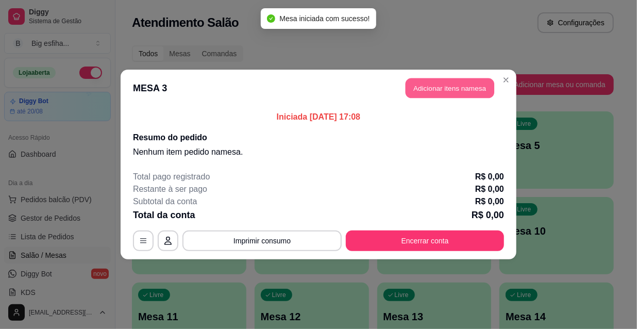
click at [431, 94] on button "Adicionar itens na mesa" at bounding box center [450, 88] width 89 height 20
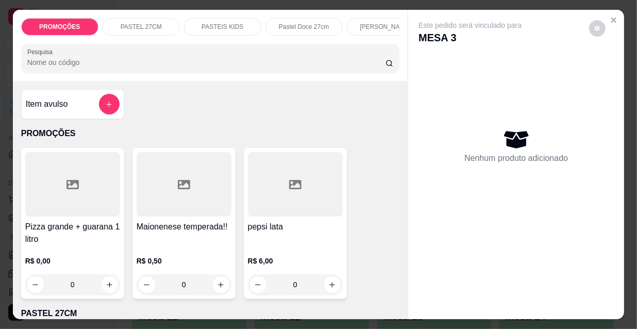
click at [52, 66] on input "Pesquisa" at bounding box center [206, 62] width 358 height 10
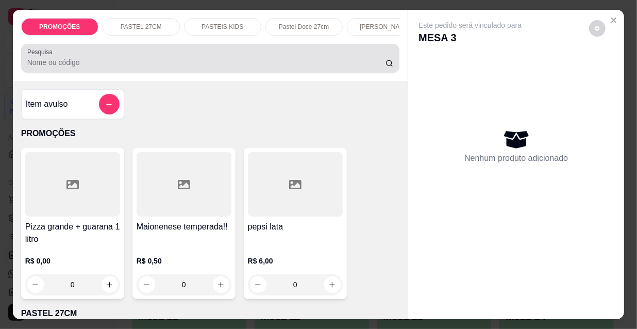
click at [183, 69] on div at bounding box center [210, 58] width 366 height 21
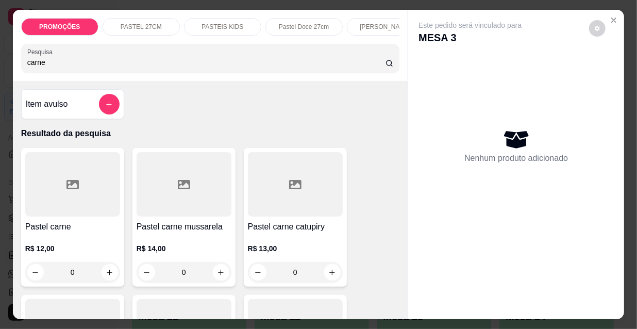
type input "carne"
click at [214, 243] on div "R$ 14,00 0" at bounding box center [184, 257] width 95 height 49
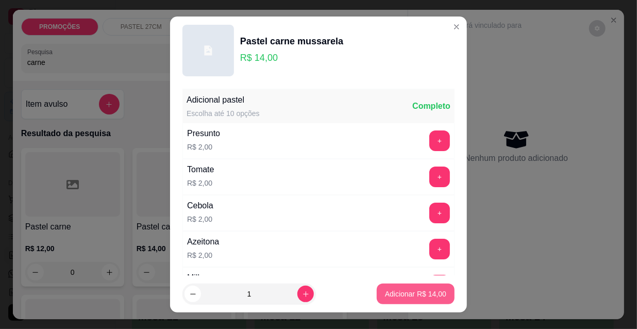
click at [433, 295] on p "Adicionar R$ 14,00" at bounding box center [415, 294] width 61 height 10
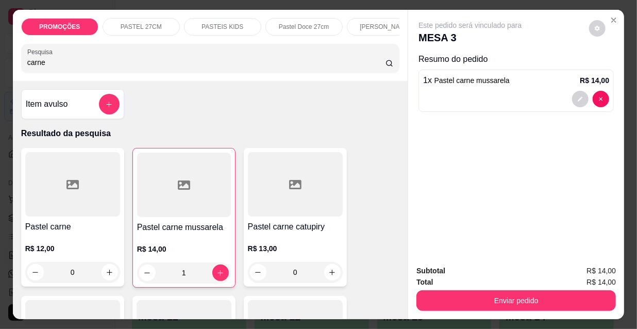
type input "1"
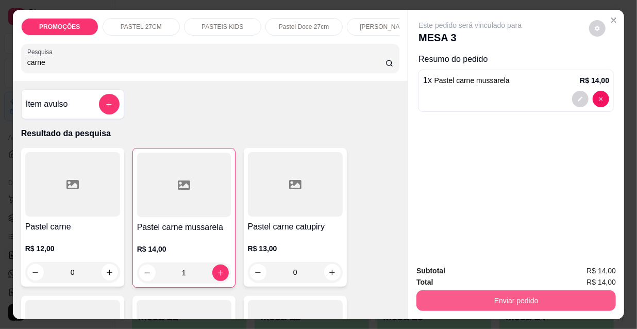
click at [496, 296] on button "Enviar pedido" at bounding box center [515, 300] width 199 height 21
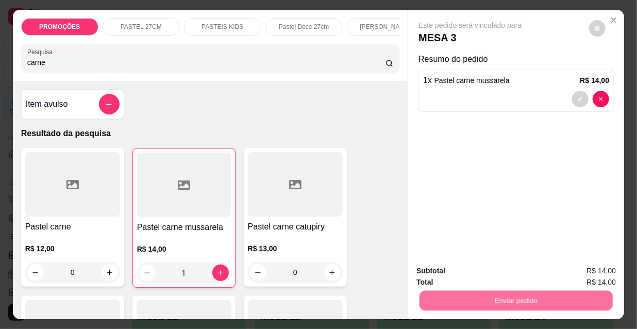
click at [472, 275] on button "Não registrar e enviar pedido" at bounding box center [482, 272] width 107 height 20
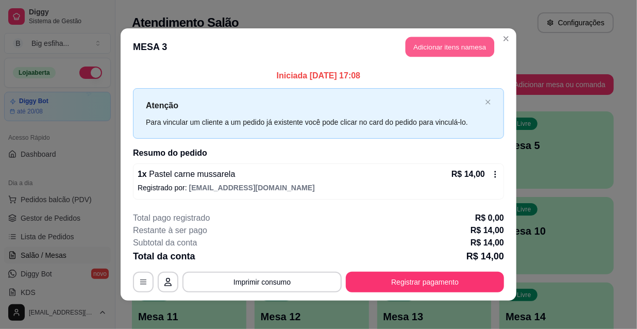
click at [407, 50] on button "Adicionar itens na mesa" at bounding box center [450, 47] width 89 height 20
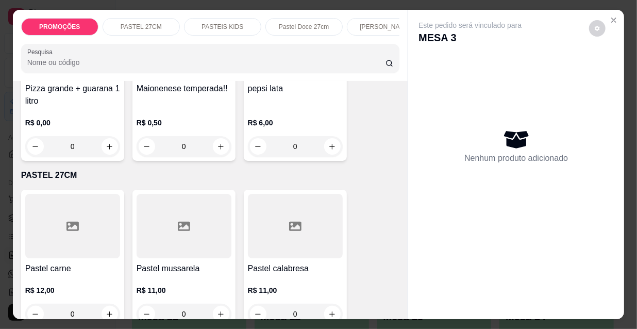
scroll to position [140, 0]
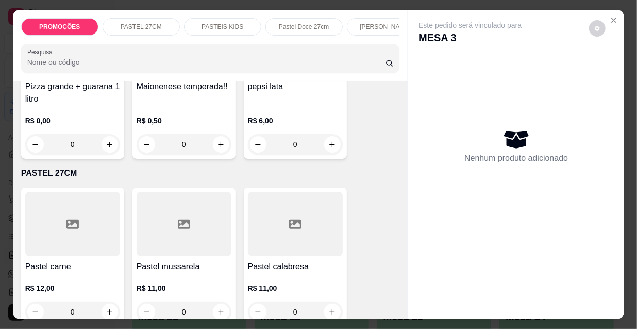
click at [215, 223] on div at bounding box center [184, 224] width 95 height 64
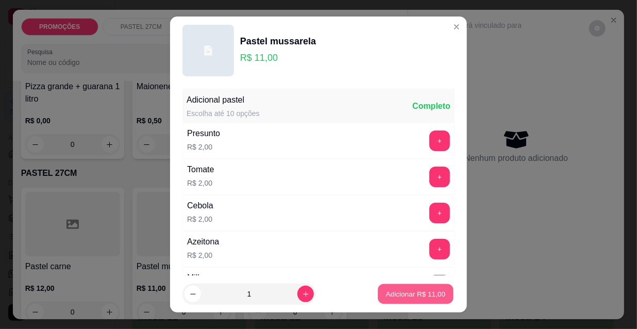
click at [415, 298] on p "Adicionar R$ 11,00" at bounding box center [416, 294] width 60 height 10
type input "1"
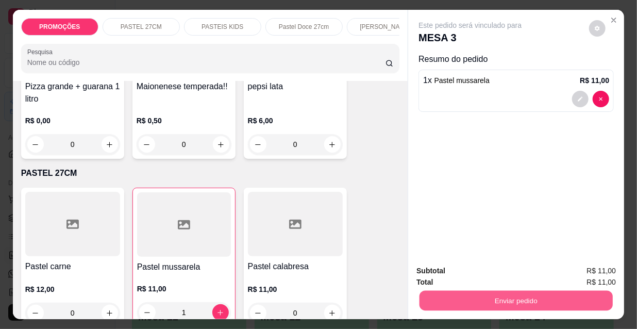
click at [494, 300] on button "Enviar pedido" at bounding box center [515, 300] width 193 height 20
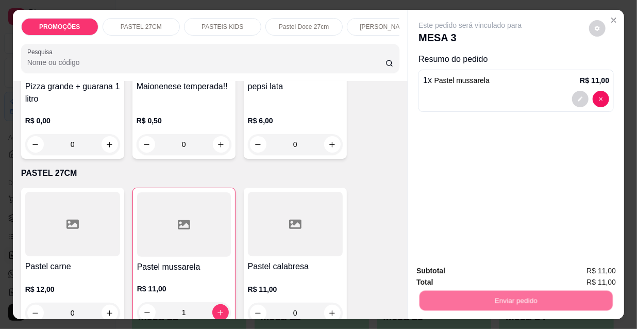
click at [471, 270] on button "Não registrar e enviar pedido" at bounding box center [482, 272] width 107 height 20
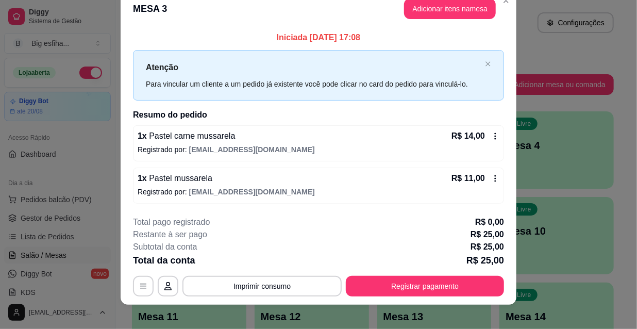
scroll to position [25, 0]
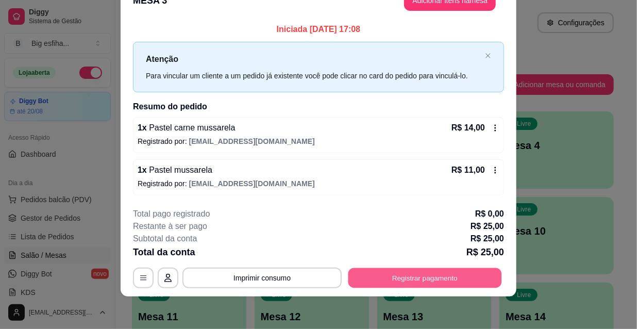
click at [467, 273] on button "Registrar pagamento" at bounding box center [425, 277] width 154 height 20
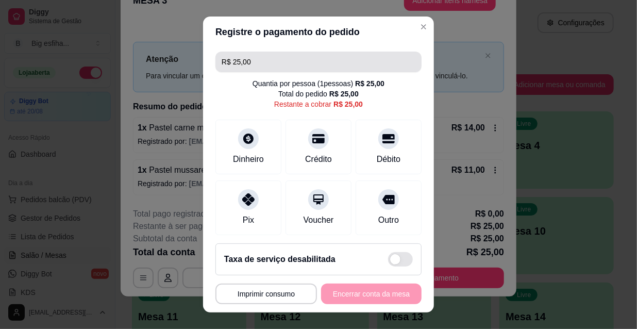
click at [248, 57] on input "R$ 25,00" at bounding box center [319, 62] width 194 height 21
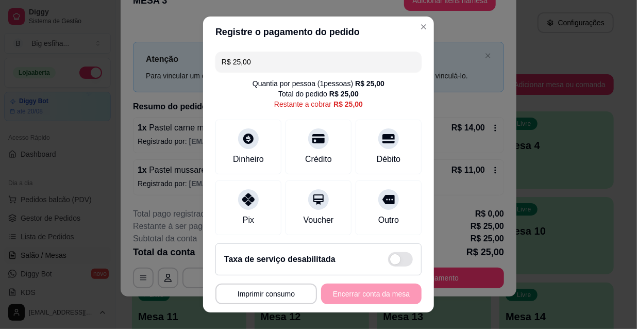
click at [248, 57] on input "R$ 25,00" at bounding box center [319, 62] width 194 height 21
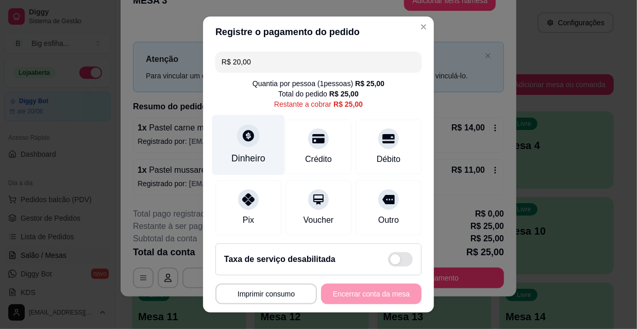
click at [241, 143] on div at bounding box center [248, 135] width 23 height 23
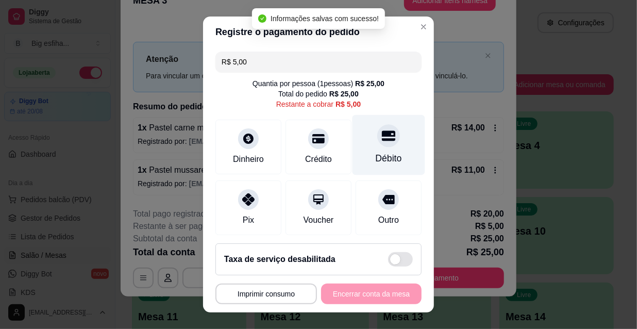
click at [365, 144] on div "Débito" at bounding box center [388, 145] width 73 height 60
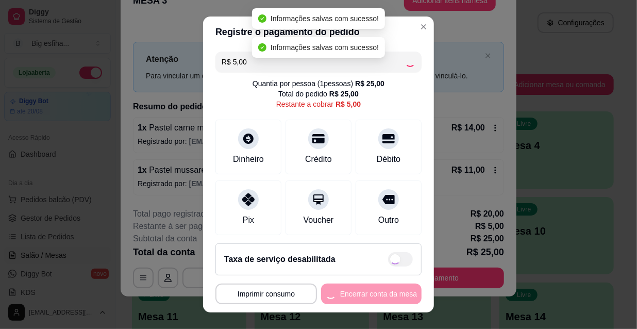
type input "R$ 0,00"
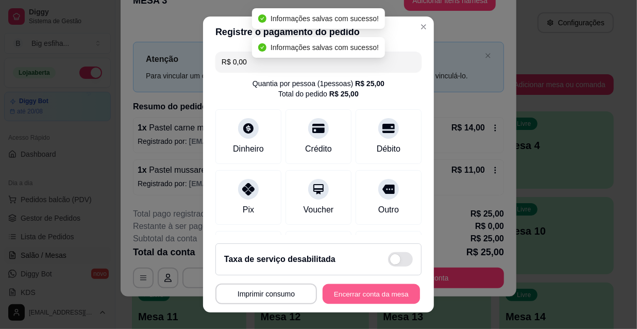
click at [358, 297] on button "Encerrar conta da mesa" at bounding box center [371, 294] width 97 height 20
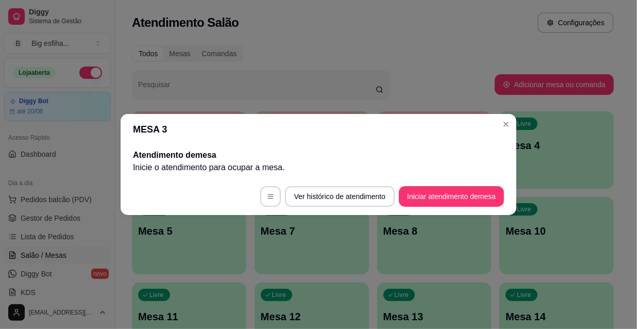
scroll to position [0, 0]
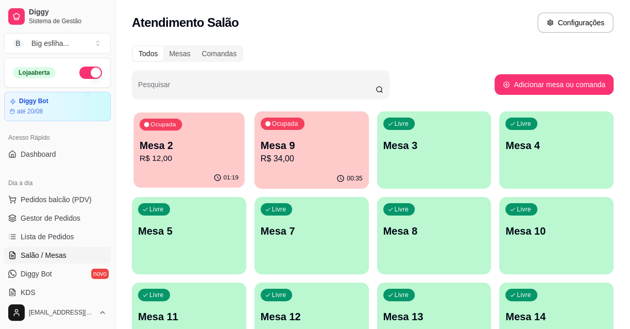
click at [182, 163] on p "R$ 12,00" at bounding box center [189, 159] width 99 height 12
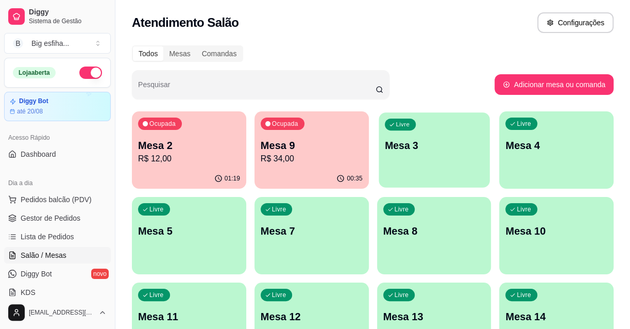
click at [415, 157] on div "Livre Mesa 3" at bounding box center [434, 143] width 111 height 63
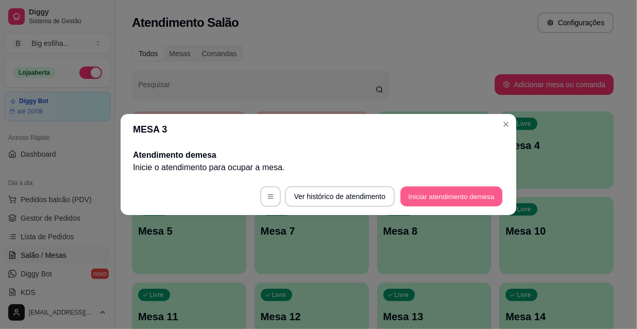
click at [452, 199] on button "Iniciar atendimento de mesa" at bounding box center [451, 197] width 102 height 20
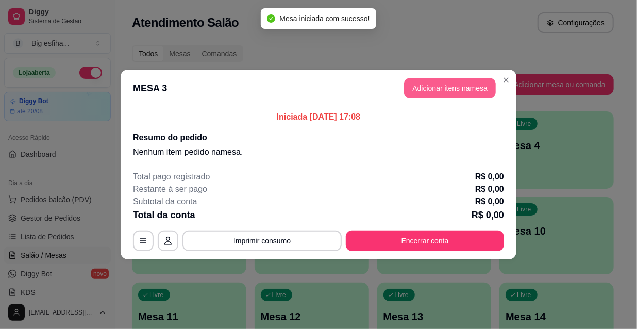
click at [439, 89] on button "Adicionar itens na mesa" at bounding box center [450, 88] width 92 height 21
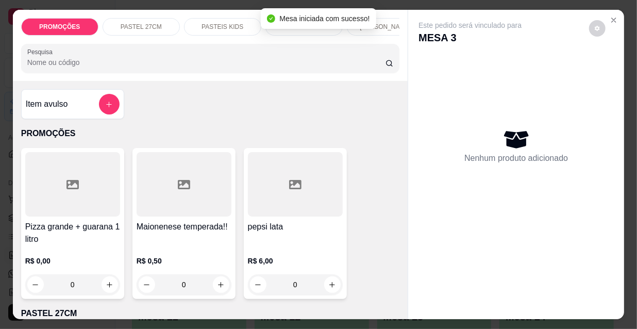
click at [387, 23] on p "[PERSON_NAME]" at bounding box center [385, 27] width 51 height 8
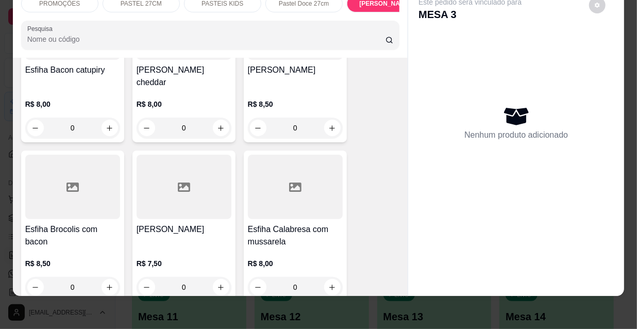
scroll to position [5787, 0]
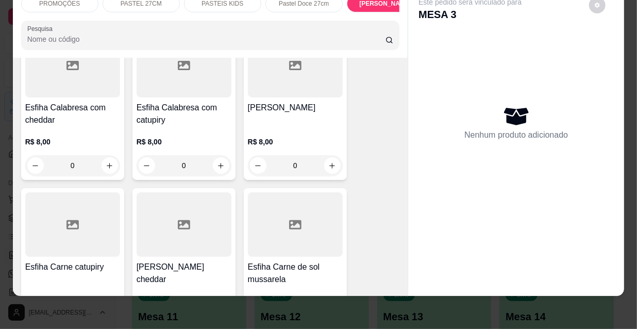
click at [274, 192] on div at bounding box center [295, 224] width 95 height 64
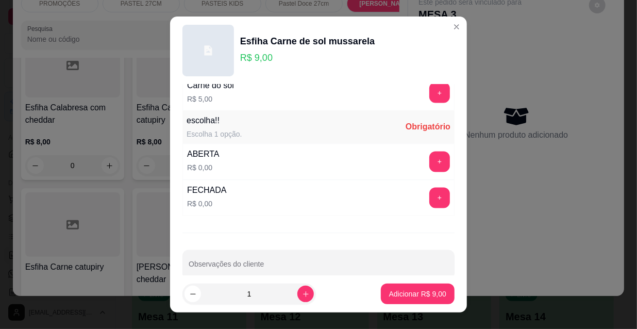
scroll to position [856, 0]
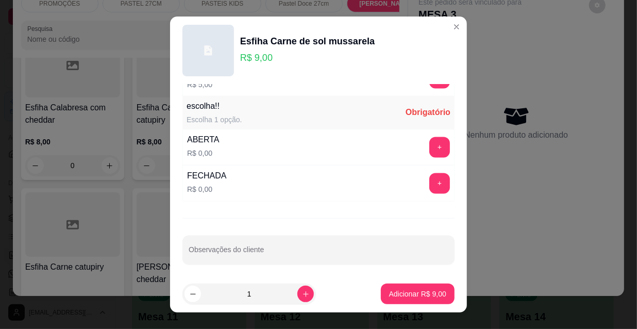
click at [433, 165] on div "FECHADA R$ 0,00 +" at bounding box center [318, 183] width 272 height 36
click at [430, 174] on button "+" at bounding box center [440, 184] width 20 height 20
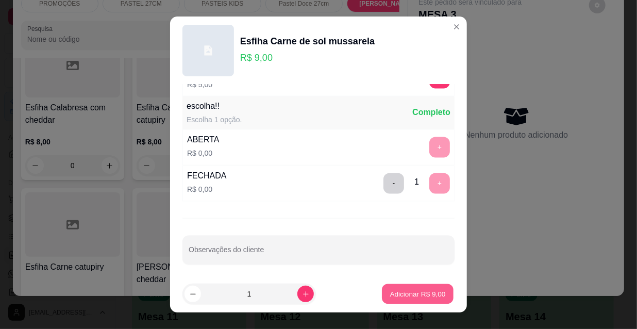
click at [422, 292] on p "Adicionar R$ 9,00" at bounding box center [418, 294] width 56 height 10
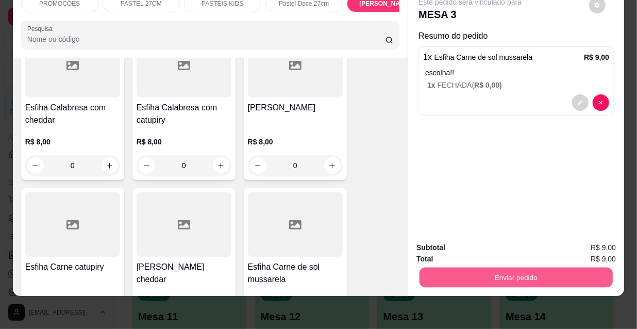
click at [471, 268] on button "Enviar pedido" at bounding box center [515, 277] width 193 height 20
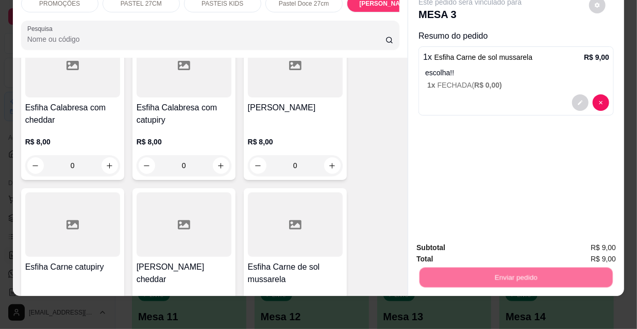
click at [478, 244] on button "Não registrar e enviar pedido" at bounding box center [483, 244] width 104 height 19
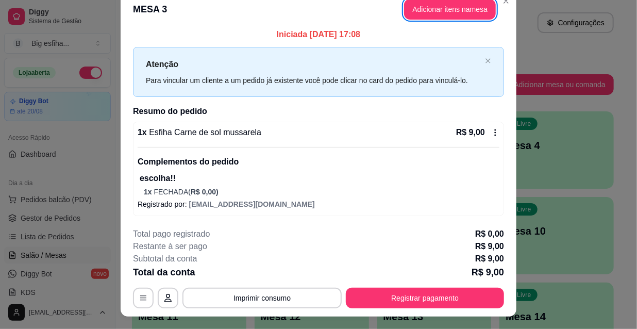
scroll to position [31, 0]
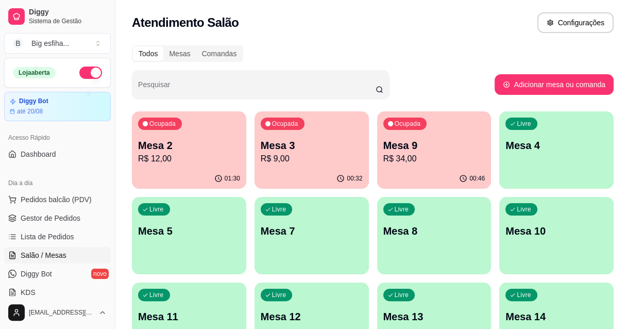
click at [443, 147] on p "Mesa 9" at bounding box center [434, 145] width 102 height 14
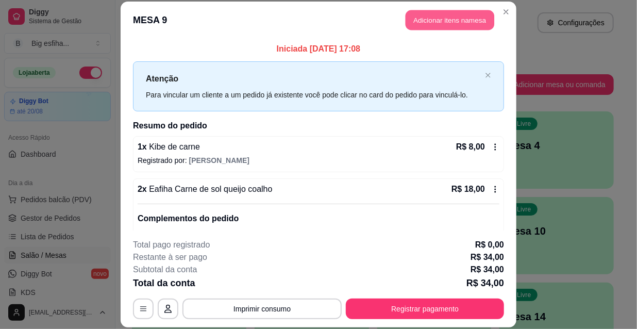
click at [430, 14] on button "Adicionar itens na mesa" at bounding box center [450, 20] width 89 height 20
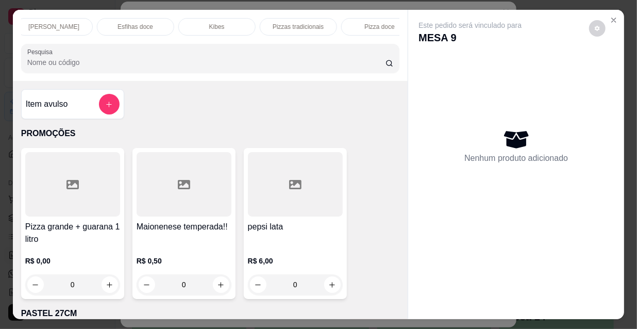
scroll to position [0, 594]
click at [306, 20] on div "Refrigerante" at bounding box center [280, 27] width 77 height 18
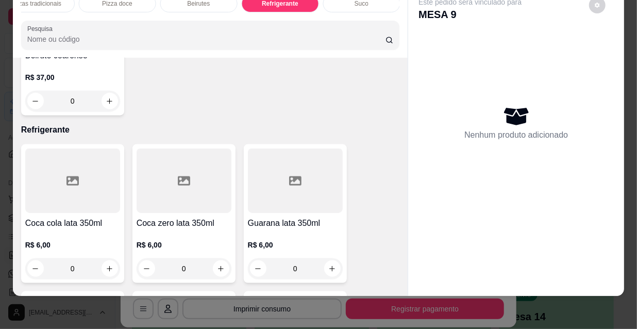
scroll to position [9428, 0]
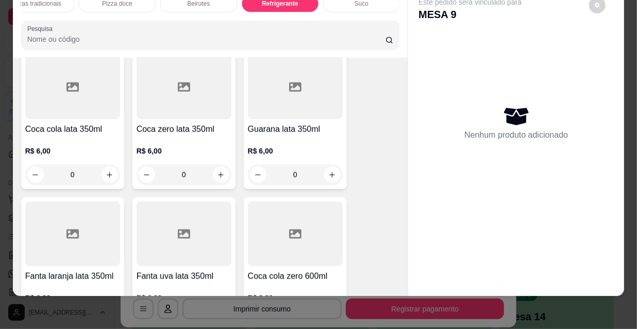
click at [106, 318] on icon "increase-product-quantity" at bounding box center [110, 322] width 8 height 8
type input "1"
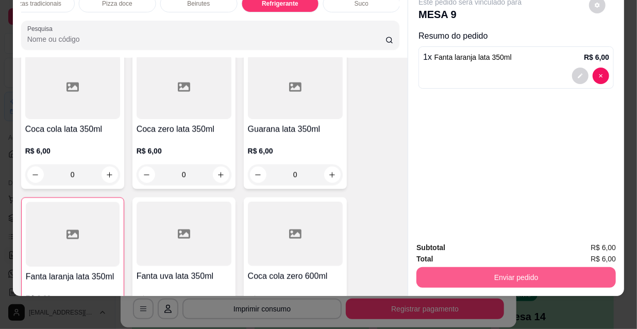
click at [474, 268] on button "Enviar pedido" at bounding box center [515, 277] width 199 height 21
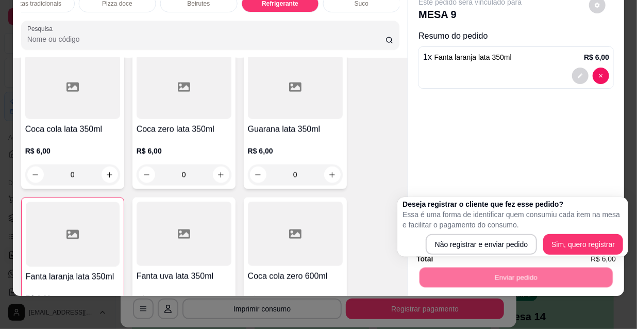
click at [459, 232] on div "Deseja registrar o cliente que fez esse pedido? Essa é uma forma de identificar…" at bounding box center [512, 227] width 221 height 56
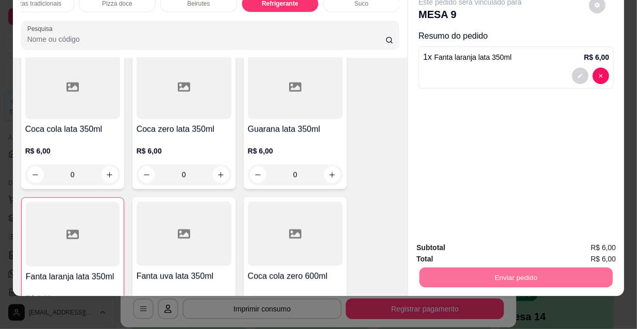
click at [466, 242] on button "Não registrar e enviar pedido" at bounding box center [482, 245] width 107 height 20
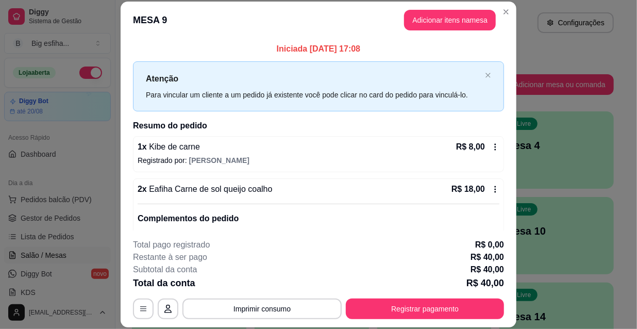
click at [400, 296] on div "**********" at bounding box center [318, 279] width 371 height 80
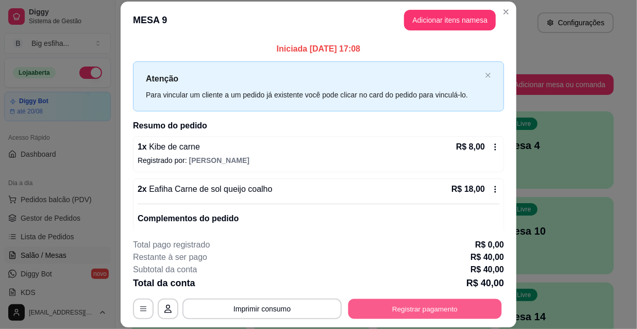
click at [402, 304] on button "Registrar pagamento" at bounding box center [425, 308] width 154 height 20
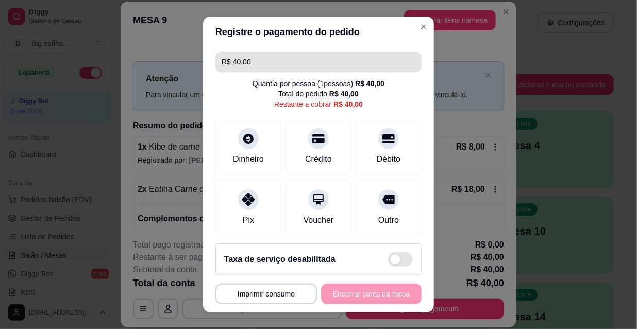
click at [281, 62] on input "R$ 40,00" at bounding box center [319, 62] width 194 height 21
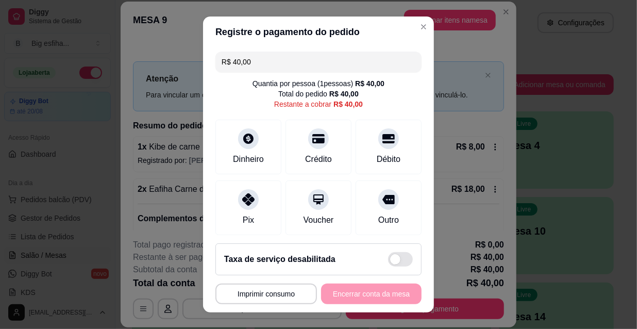
click at [281, 62] on input "R$ 40,00" at bounding box center [319, 62] width 194 height 21
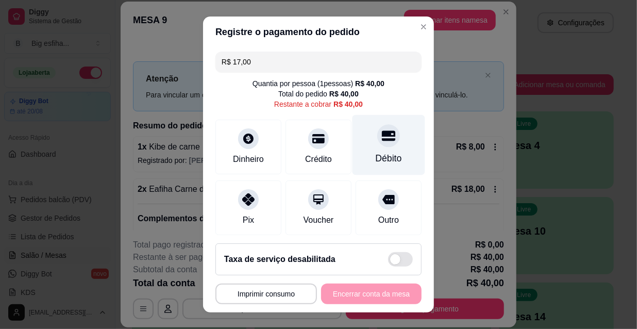
click at [377, 132] on div at bounding box center [388, 135] width 23 height 23
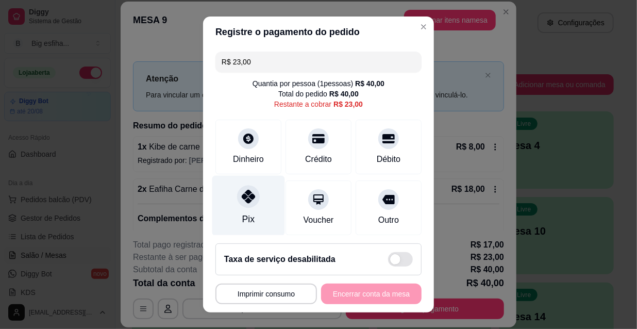
click at [245, 209] on div "Pix" at bounding box center [248, 206] width 73 height 60
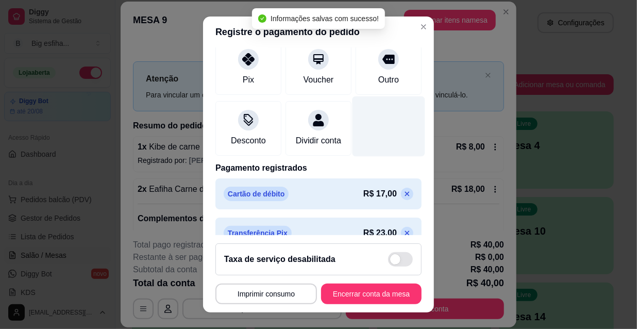
type input "R$ 0,00"
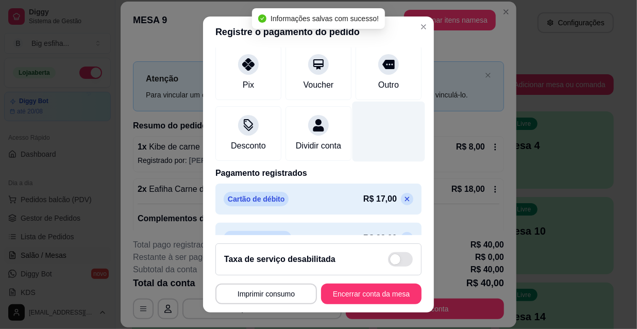
scroll to position [159, 0]
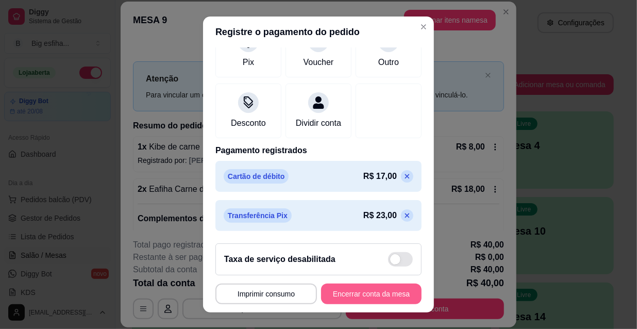
click at [353, 295] on button "Encerrar conta da mesa" at bounding box center [371, 293] width 100 height 21
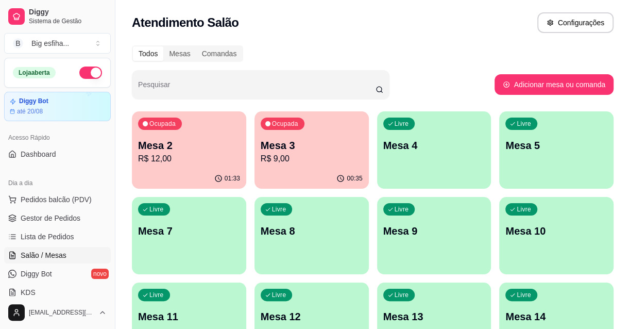
click at [305, 165] on div "Ocupada Mesa 3 R$ 9,00" at bounding box center [312, 139] width 114 height 57
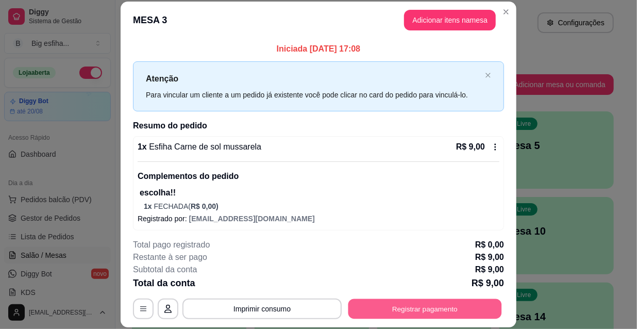
click at [427, 311] on button "Registrar pagamento" at bounding box center [425, 308] width 154 height 20
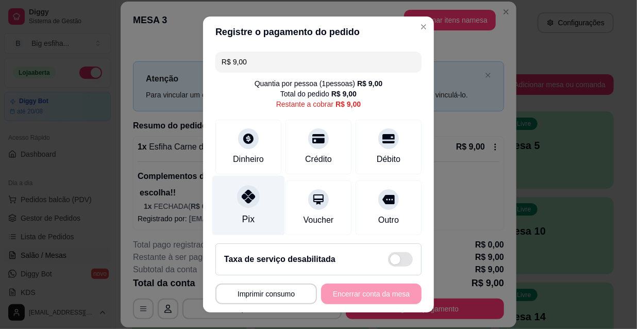
click at [221, 208] on div "Pix" at bounding box center [248, 206] width 73 height 60
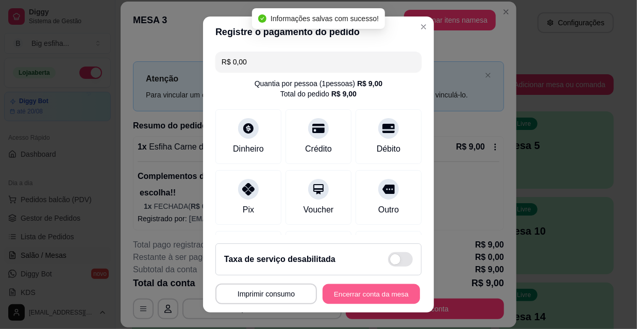
type input "R$ 0,00"
click at [351, 297] on button "Encerrar conta da mesa" at bounding box center [371, 294] width 97 height 20
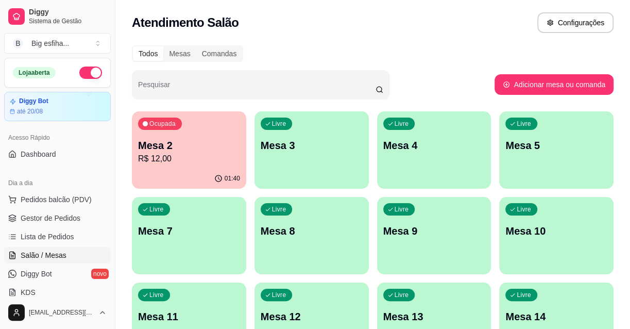
click at [299, 136] on div "Livre Mesa 3" at bounding box center [312, 143] width 114 height 65
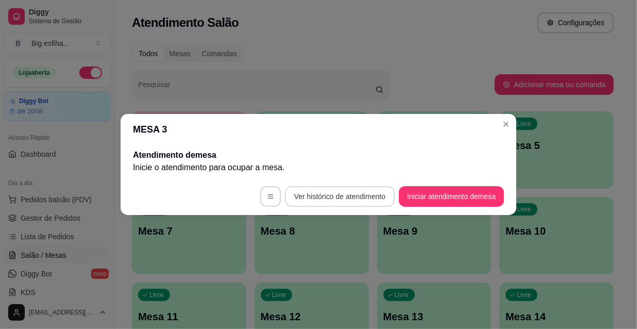
click at [395, 200] on footer "Ver histórico de atendimento Iniciar atendimento de mesa" at bounding box center [319, 196] width 396 height 37
click at [419, 194] on button "Iniciar atendimento de mesa" at bounding box center [451, 197] width 102 height 20
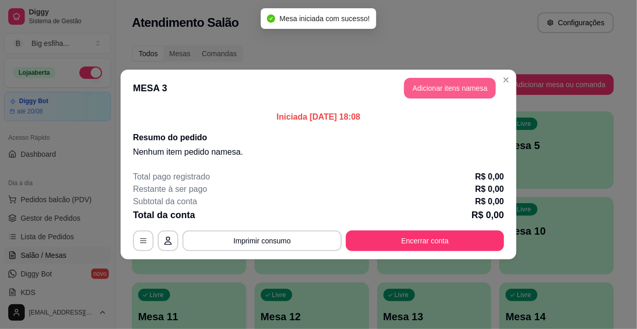
click at [450, 80] on button "Adicionar itens na mesa" at bounding box center [450, 88] width 92 height 21
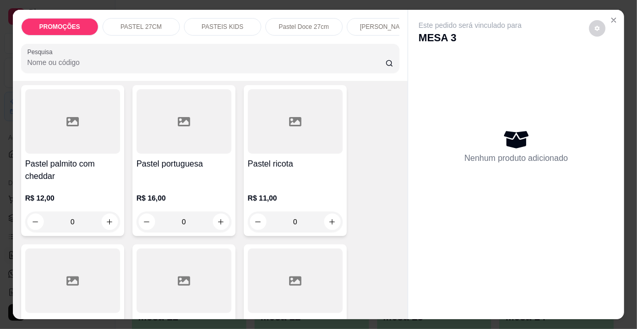
scroll to position [2436, 0]
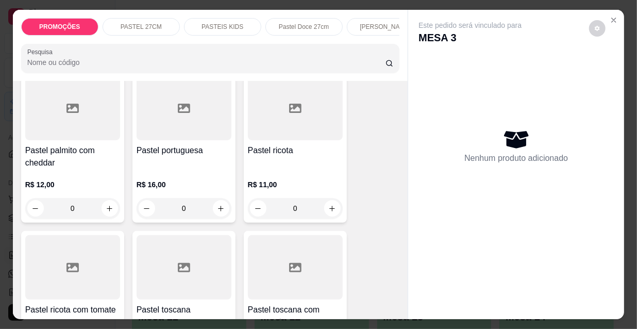
click at [191, 179] on div "R$ 16,00 0" at bounding box center [184, 198] width 95 height 39
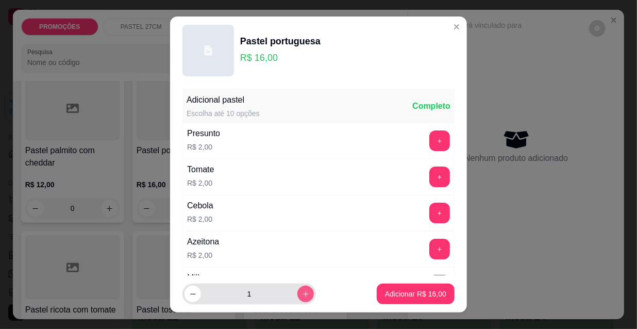
click at [302, 294] on icon "increase-product-quantity" at bounding box center [306, 294] width 8 height 8
type input "2"
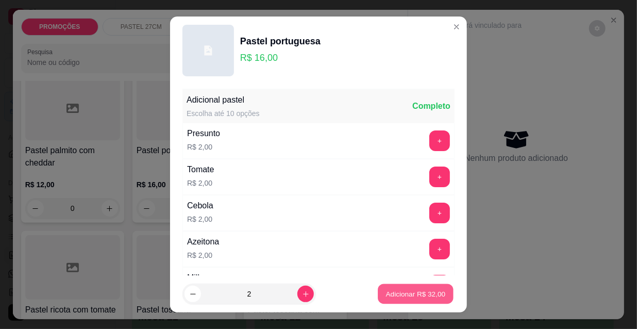
click at [396, 291] on p "Adicionar R$ 32,00" at bounding box center [416, 294] width 60 height 10
type input "2"
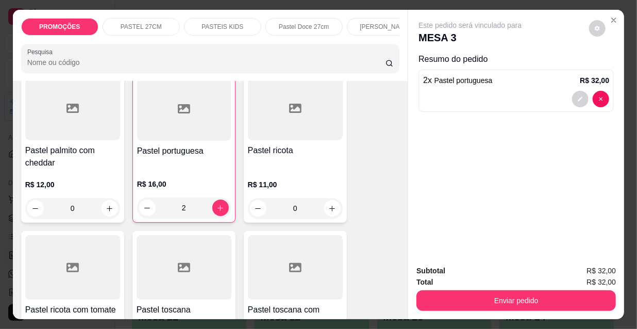
scroll to position [0, 594]
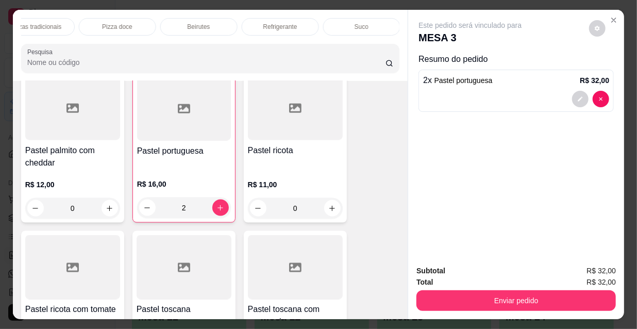
click at [304, 24] on div "Refrigerante" at bounding box center [280, 27] width 77 height 18
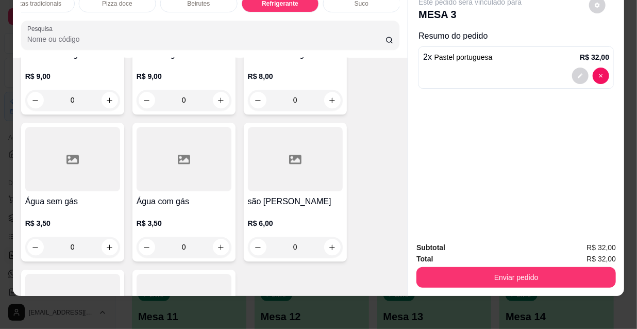
scroll to position [9991, 0]
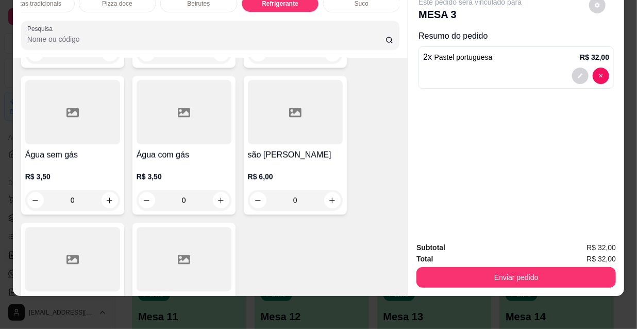
type input "1"
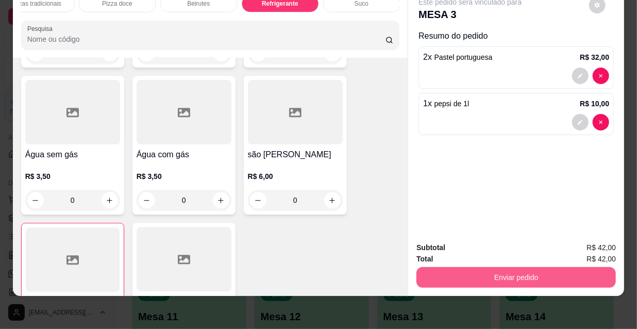
click at [466, 268] on button "Enviar pedido" at bounding box center [515, 277] width 199 height 21
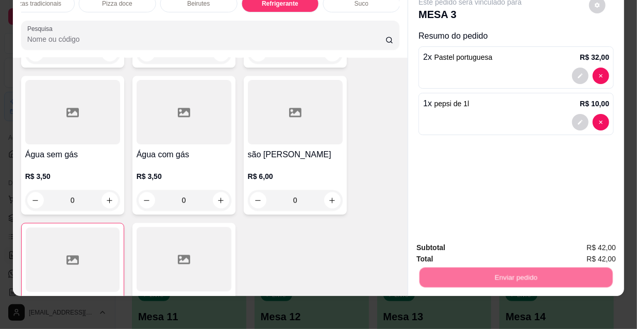
click at [471, 240] on button "Não registrar e enviar pedido" at bounding box center [483, 244] width 104 height 19
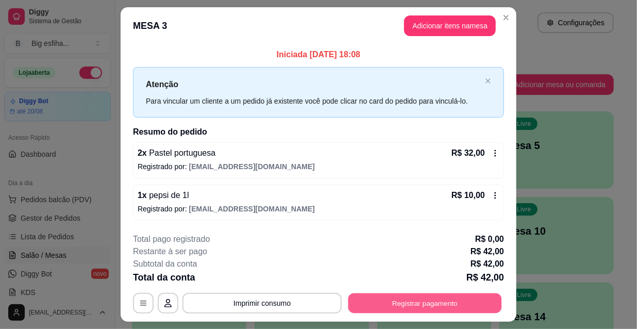
click at [383, 300] on button "Registrar pagamento" at bounding box center [425, 303] width 154 height 20
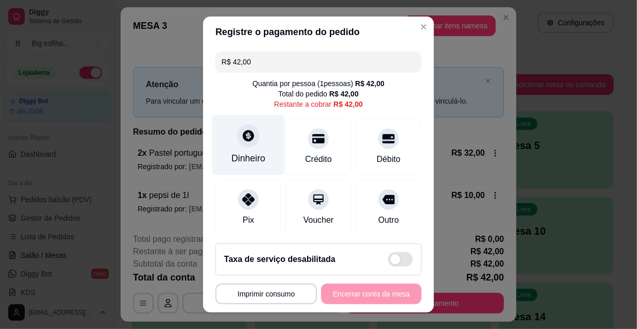
click at [250, 143] on div at bounding box center [248, 135] width 23 height 23
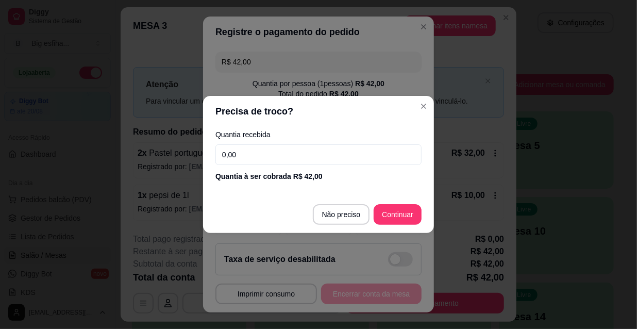
click at [260, 165] on div "Quantia recebida 0,00 Quantia à ser cobrada R$ 42,00" at bounding box center [318, 156] width 231 height 59
click at [253, 153] on input "0,00" at bounding box center [318, 154] width 206 height 21
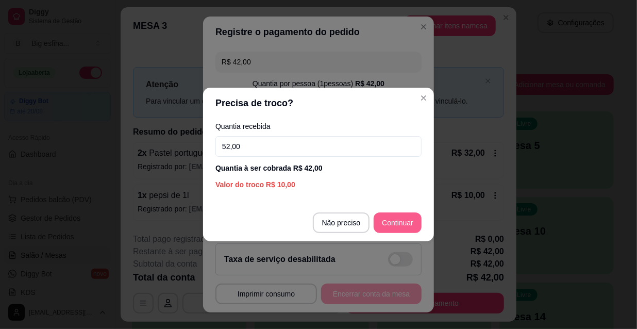
type input "52,00"
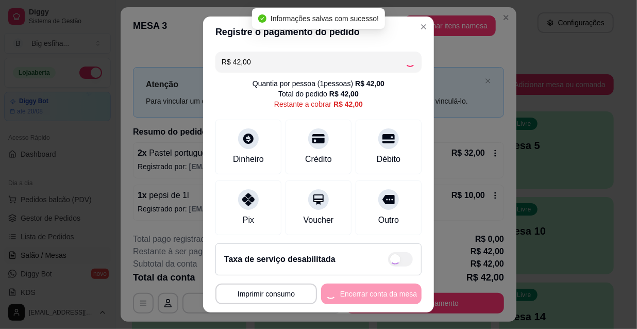
type input "R$ 0,00"
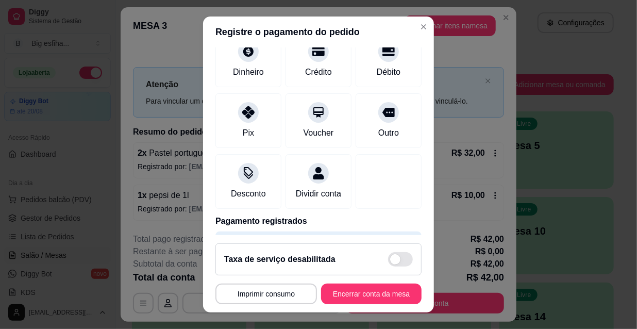
scroll to position [120, 0]
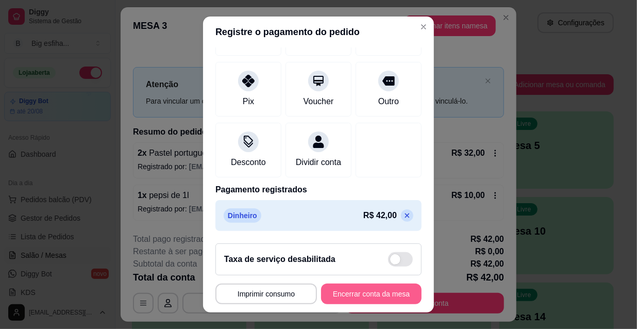
click at [362, 300] on button "Encerrar conta da mesa" at bounding box center [371, 293] width 100 height 21
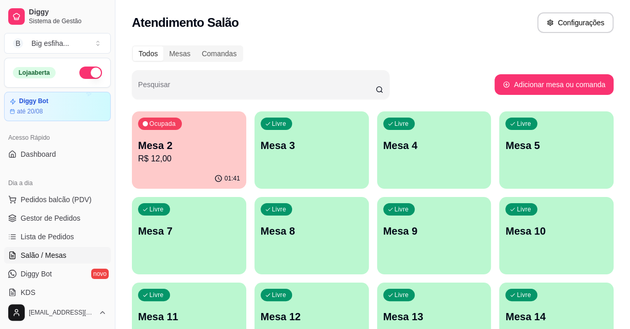
click at [294, 154] on div "Livre Mesa 3" at bounding box center [312, 143] width 114 height 65
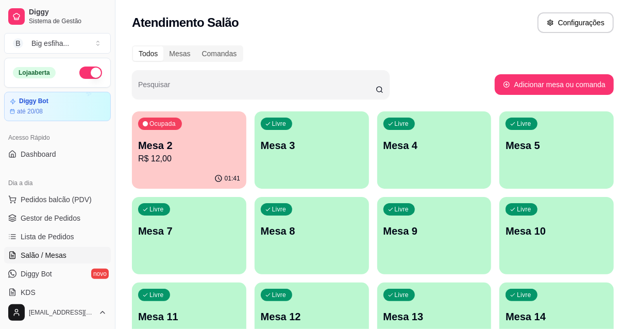
click at [449, 192] on button "Iniciar atendimento de mesa" at bounding box center [451, 196] width 105 height 21
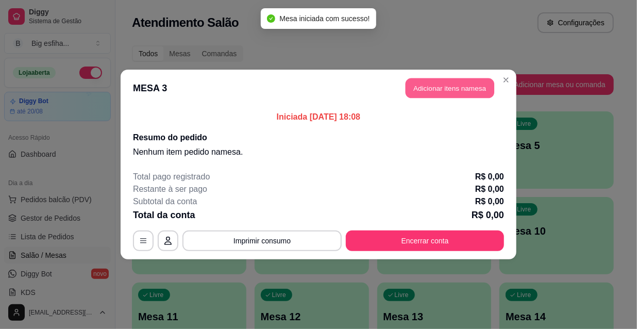
click at [448, 93] on button "Adicionar itens na mesa" at bounding box center [450, 88] width 89 height 20
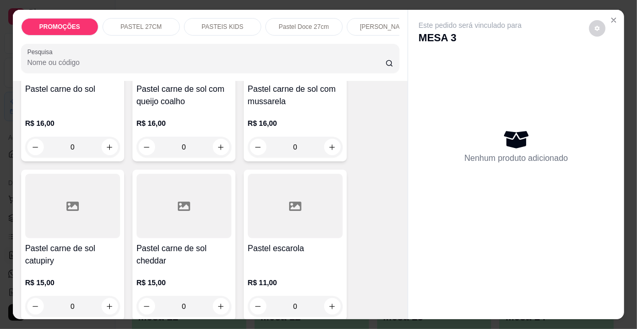
scroll to position [1312, 0]
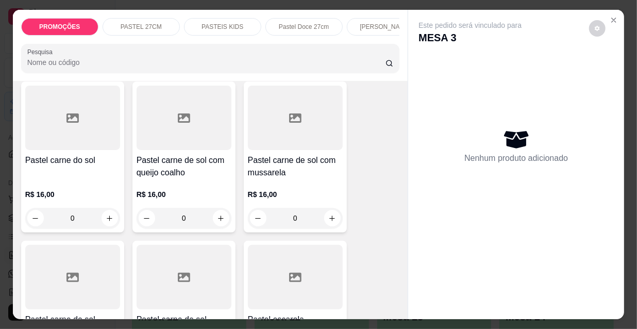
click at [178, 154] on h4 "Pastel carne de sol com queijo coalho" at bounding box center [184, 166] width 95 height 25
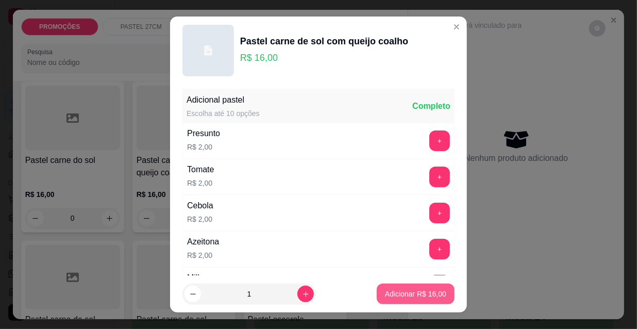
click at [407, 290] on p "Adicionar R$ 16,00" at bounding box center [415, 294] width 61 height 10
type input "1"
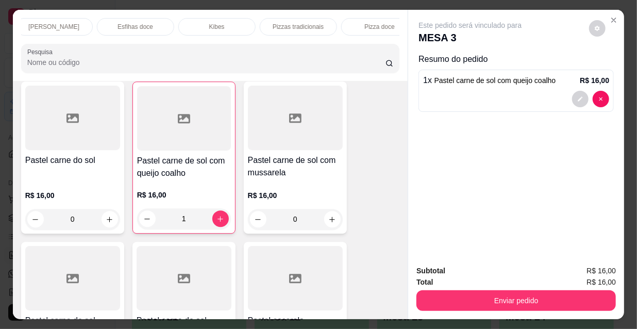
scroll to position [0, 594]
click at [286, 23] on p "Refrigerante" at bounding box center [280, 27] width 34 height 8
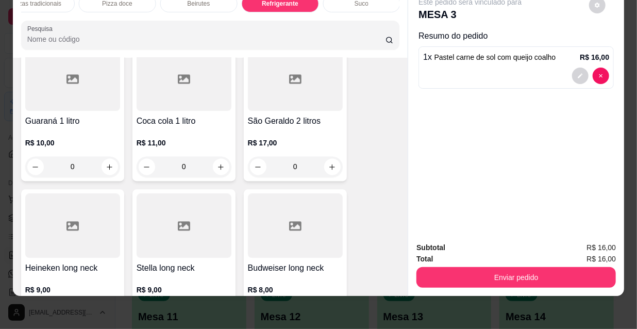
scroll to position [9710, 0]
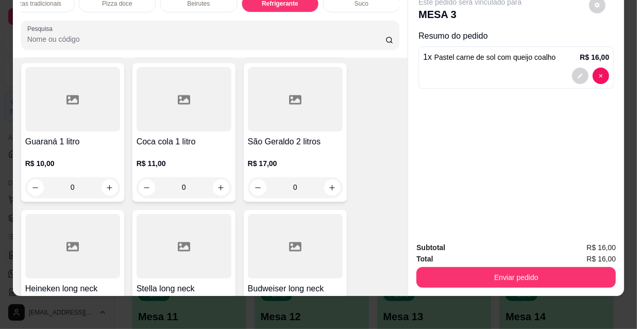
click at [329, 328] on icon "increase-product-quantity" at bounding box center [332, 335] width 8 height 8
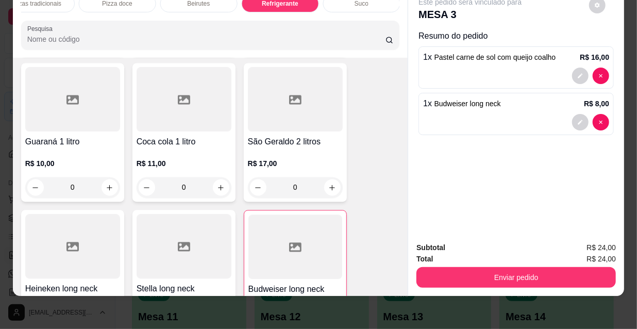
type input "1"
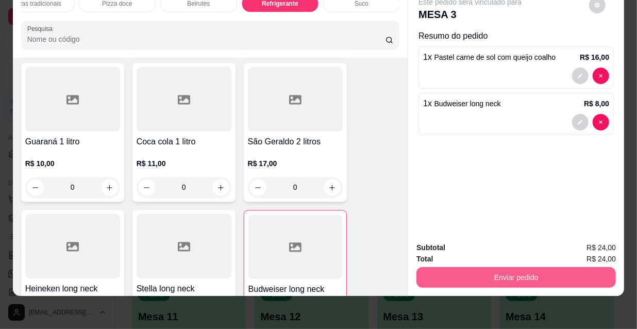
click at [525, 270] on button "Enviar pedido" at bounding box center [515, 277] width 199 height 21
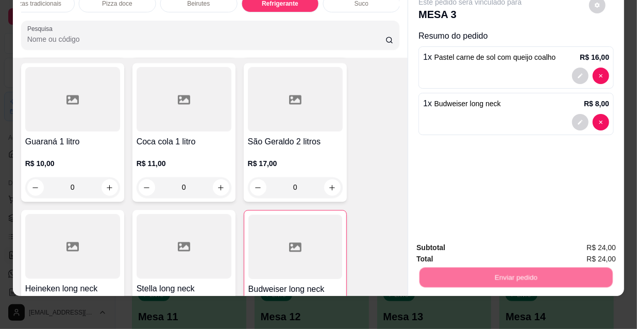
click at [501, 250] on button "Não registrar e enviar pedido" at bounding box center [482, 245] width 107 height 20
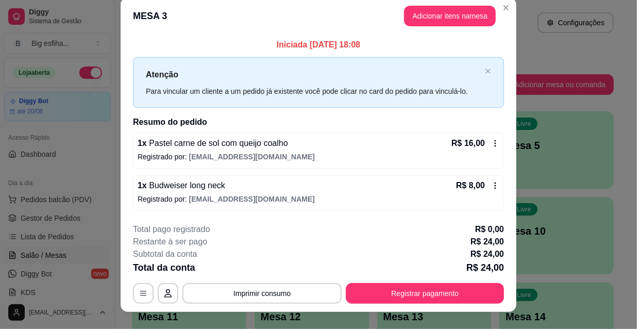
scroll to position [25, 0]
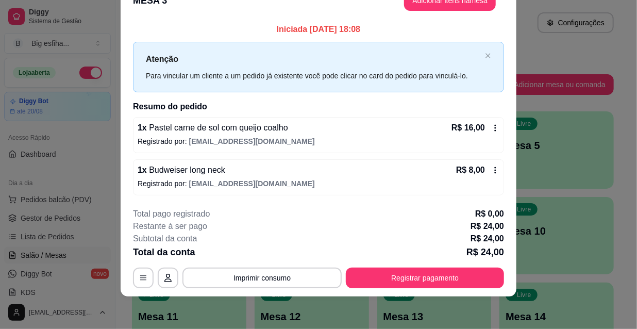
click at [489, 188] on div "1 x Budweiser long neck R$ 8,00 Registrado por: jailsonmota.pierre@gmail.com" at bounding box center [318, 177] width 371 height 36
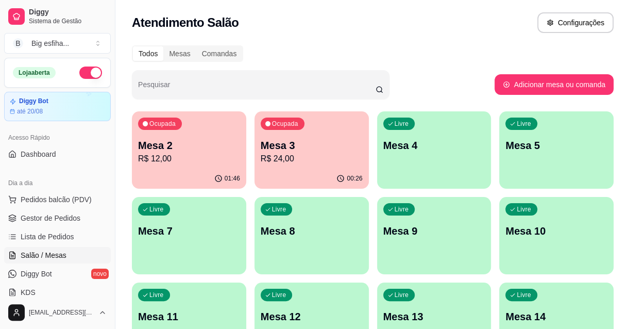
click at [320, 179] on div "00:26" at bounding box center [312, 179] width 114 height 20
click at [414, 149] on p "Mesa 4" at bounding box center [434, 145] width 102 height 14
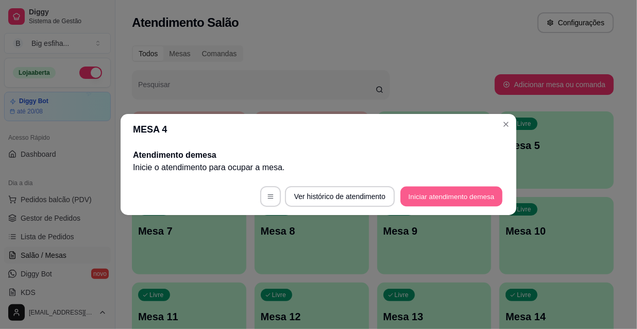
click at [423, 197] on button "Iniciar atendimento de mesa" at bounding box center [451, 197] width 102 height 20
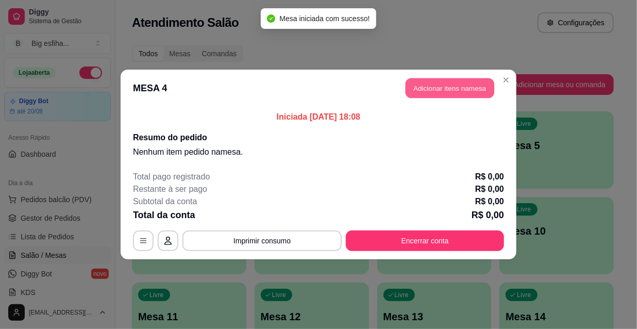
click at [435, 92] on button "Adicionar itens na mesa" at bounding box center [450, 88] width 89 height 20
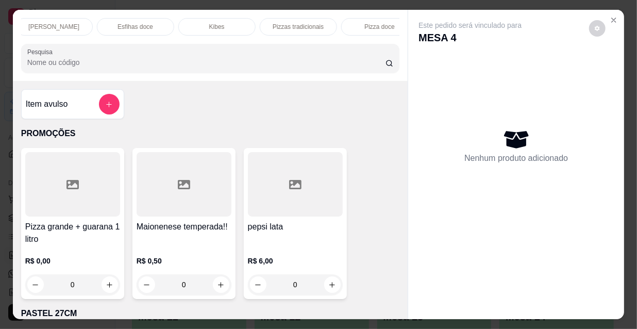
scroll to position [0, 594]
click at [43, 23] on p "Pizzas tradicionais" at bounding box center [35, 27] width 51 height 8
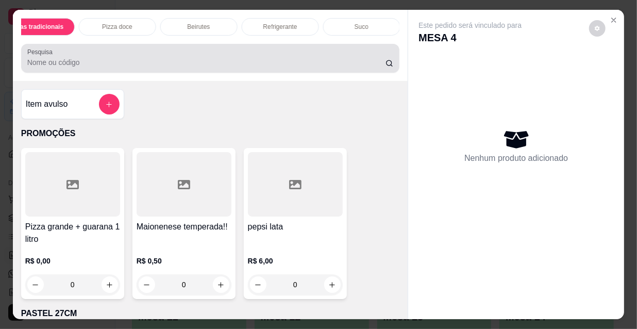
scroll to position [26, 0]
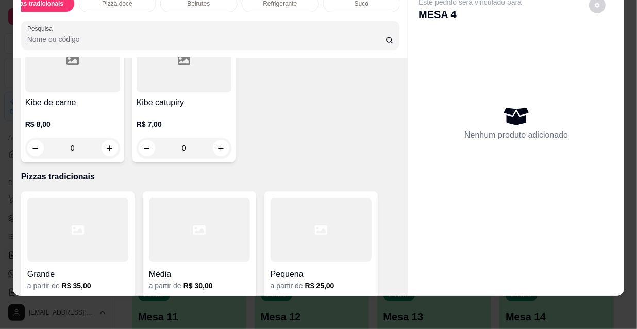
click at [100, 197] on div at bounding box center [77, 229] width 101 height 64
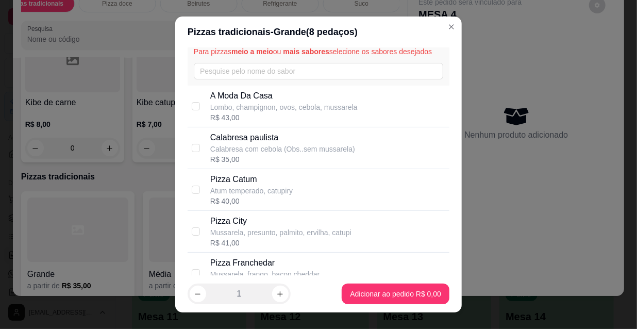
scroll to position [0, 0]
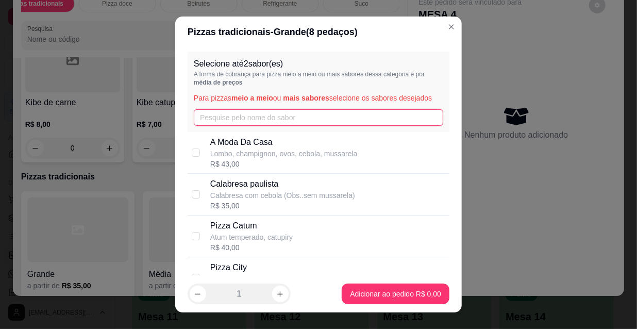
click at [225, 116] on input "text" at bounding box center [318, 117] width 249 height 16
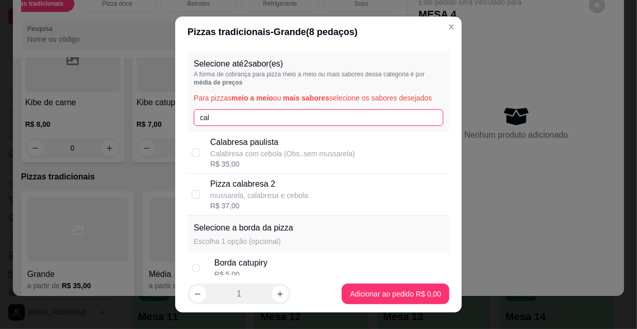
type input "cal"
click at [288, 198] on p "mussarela, calabresa e cebola" at bounding box center [259, 195] width 98 height 10
checkbox input "true"
click at [232, 113] on input "cal" at bounding box center [318, 117] width 249 height 16
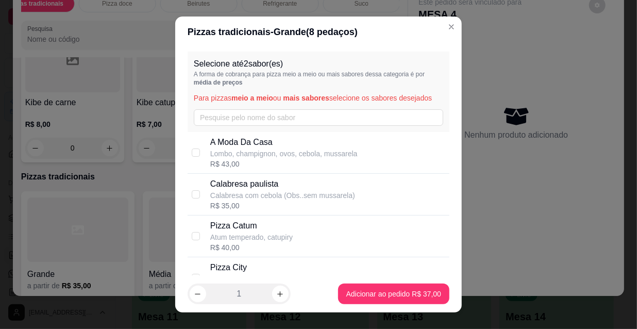
click at [179, 119] on div "Selecione até 2 sabor(es) A forma de cobrança para pizza meio a meio ou mais sa…" at bounding box center [318, 161] width 287 height 228
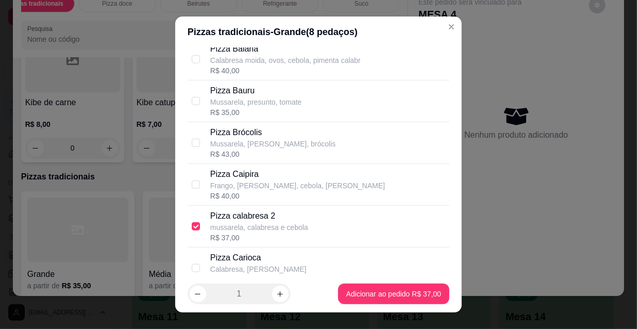
scroll to position [515, 0]
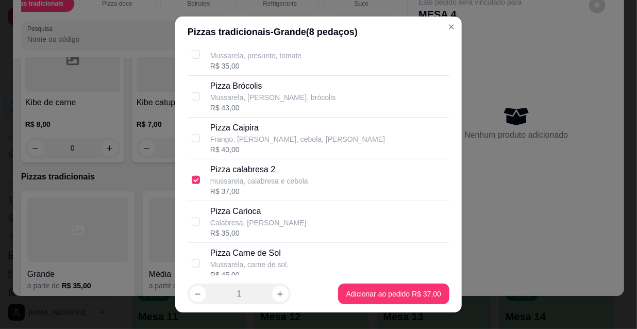
click at [188, 166] on div "Pizza calabresa 2 mussarela, calabresa e cebola R$ 37,00" at bounding box center [319, 180] width 262 height 42
click at [188, 167] on div "Pizza calabresa 2 mussarela, calabresa e cebola R$ 37,00" at bounding box center [319, 180] width 262 height 42
checkbox input "true"
click at [249, 120] on div "Pizza Caipira Frango, milho, cebola, mussarela R$ 40,00" at bounding box center [319, 138] width 262 height 42
checkbox input "true"
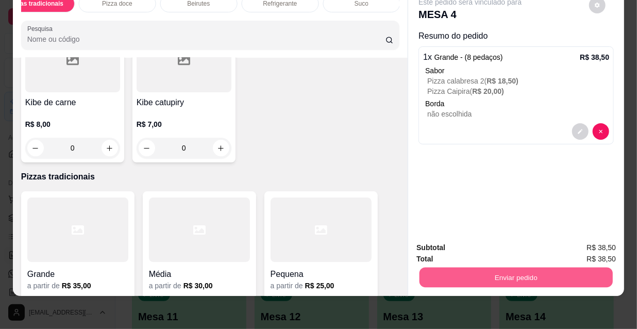
click at [519, 267] on button "Enviar pedido" at bounding box center [515, 277] width 193 height 20
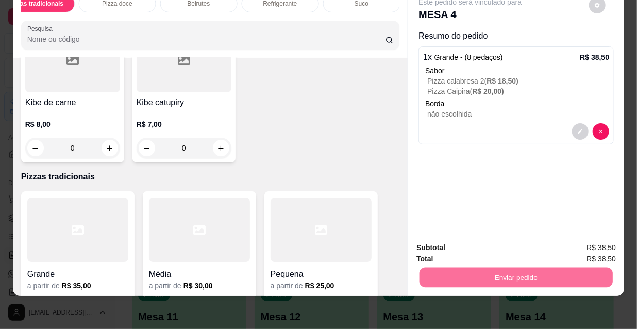
click at [488, 244] on button "Não registrar e enviar pedido" at bounding box center [483, 244] width 104 height 19
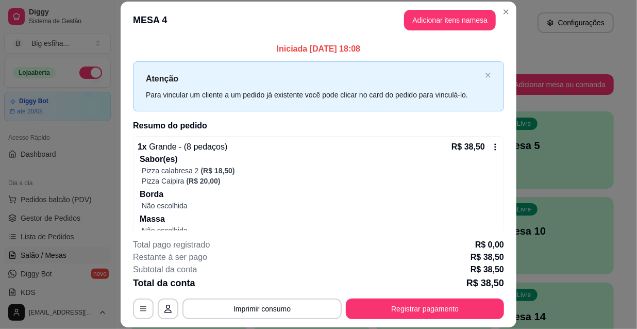
scroll to position [28, 0]
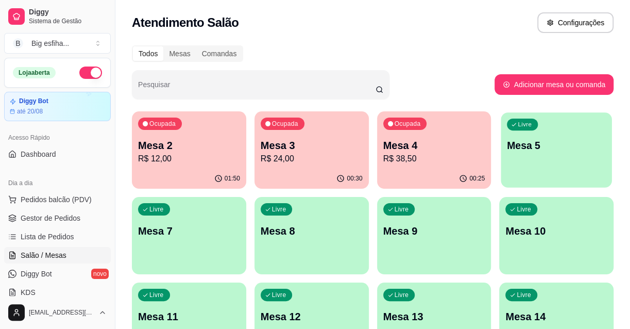
click at [578, 161] on div "Livre Mesa 5" at bounding box center [556, 143] width 111 height 63
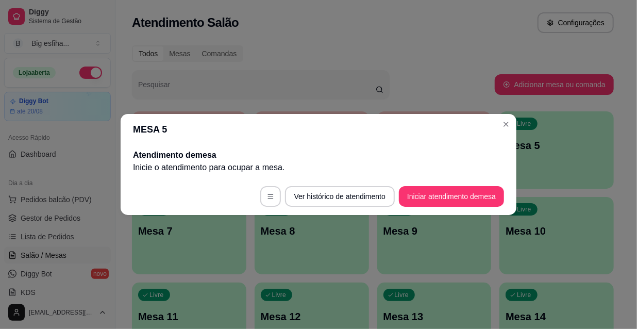
drag, startPoint x: 458, startPoint y: 207, endPoint x: 454, endPoint y: 194, distance: 13.2
click at [459, 207] on footer "Ver histórico de atendimento Iniciar atendimento de mesa" at bounding box center [319, 196] width 396 height 37
click at [452, 192] on button "Iniciar atendimento de mesa" at bounding box center [451, 196] width 105 height 21
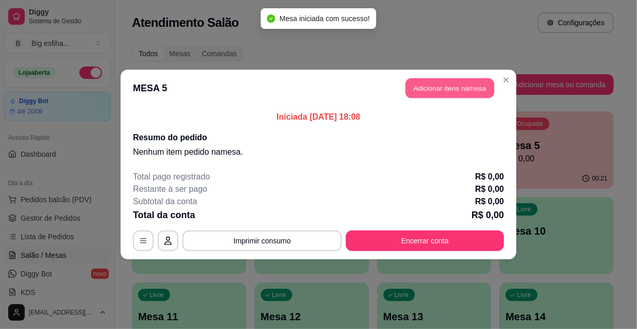
click at [433, 94] on button "Adicionar itens na mesa" at bounding box center [450, 88] width 89 height 20
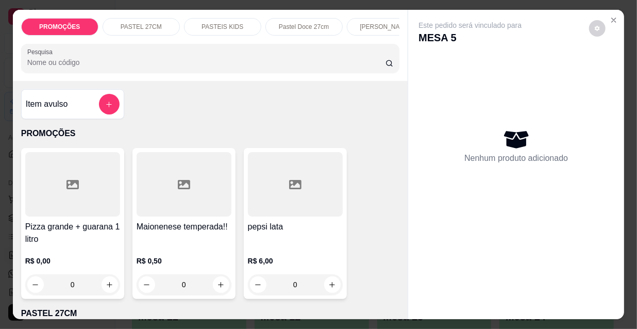
click at [188, 68] on input "Pesquisa" at bounding box center [206, 62] width 358 height 10
click at [296, 26] on p "Pastel Doce 27cm" at bounding box center [304, 27] width 50 height 8
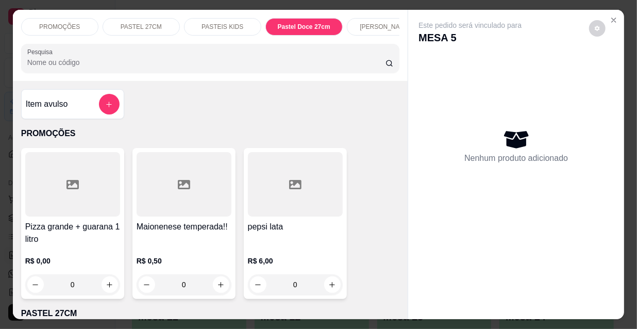
scroll to position [26, 0]
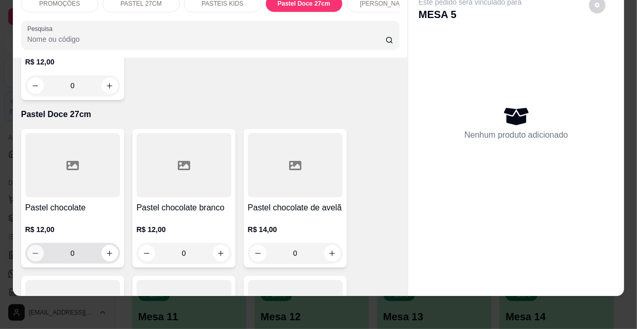
click at [69, 224] on p "R$ 12,00" at bounding box center [72, 229] width 95 height 10
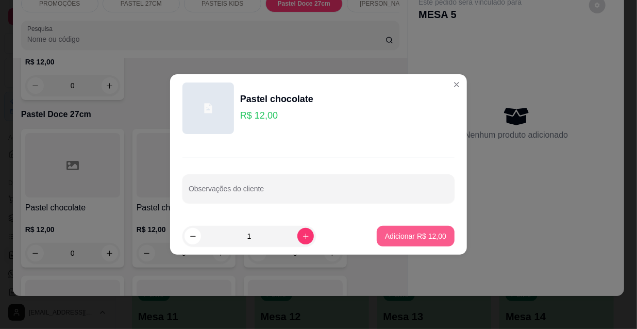
click at [400, 244] on button "Adicionar R$ 12,00" at bounding box center [416, 236] width 78 height 21
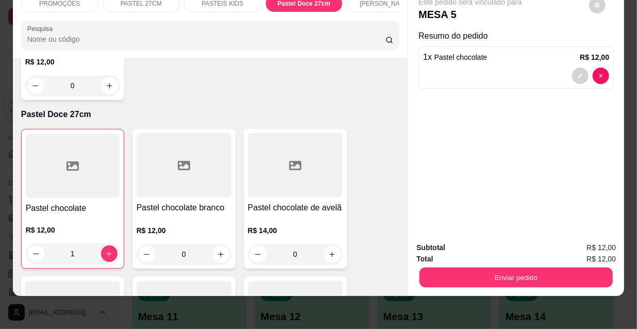
type input "1"
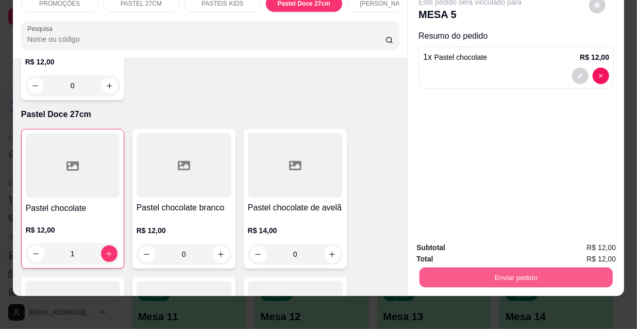
click at [509, 273] on button "Enviar pedido" at bounding box center [515, 277] width 193 height 20
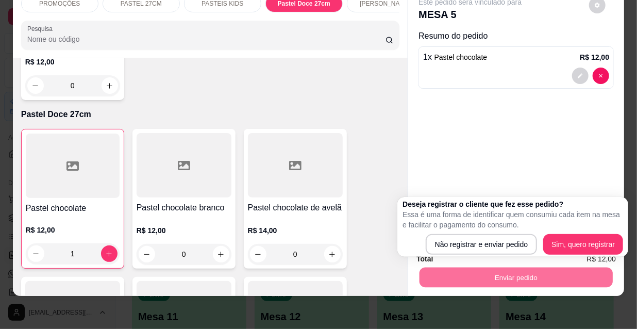
drag, startPoint x: 437, startPoint y: 221, endPoint x: 444, endPoint y: 227, distance: 10.2
click at [444, 227] on p "Essa é uma forma de identificar quem consumiu cada item na mesa e facilitar o p…" at bounding box center [512, 219] width 221 height 21
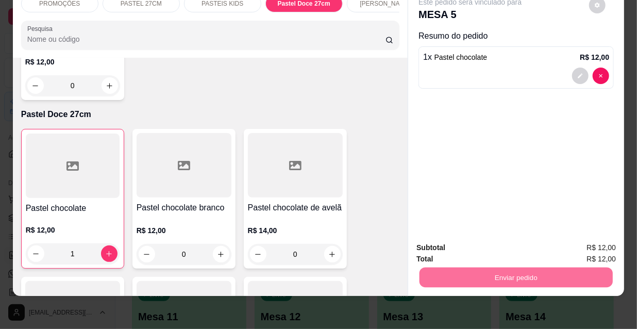
click at [461, 245] on button "Não registrar e enviar pedido" at bounding box center [483, 244] width 104 height 19
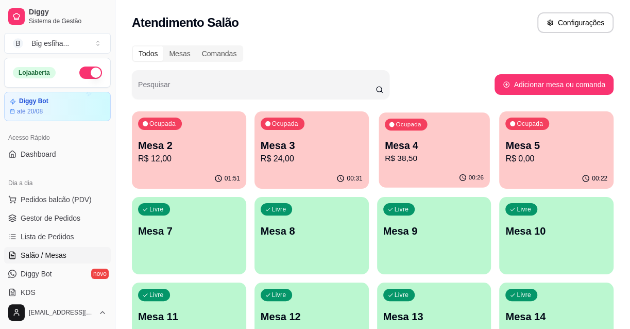
click at [452, 149] on p "Mesa 4" at bounding box center [433, 146] width 99 height 14
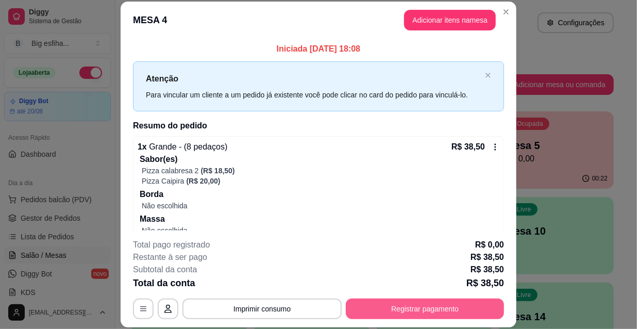
click at [415, 302] on button "Registrar pagamento" at bounding box center [425, 308] width 158 height 21
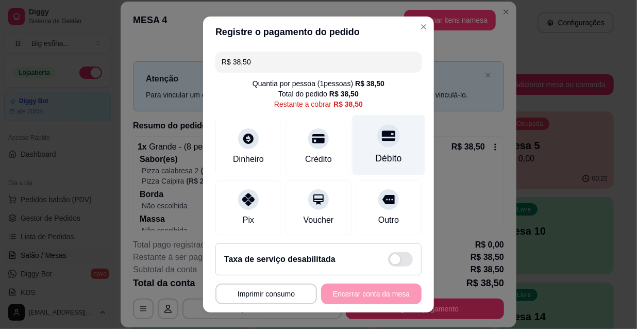
click at [355, 135] on div "Débito" at bounding box center [388, 145] width 73 height 60
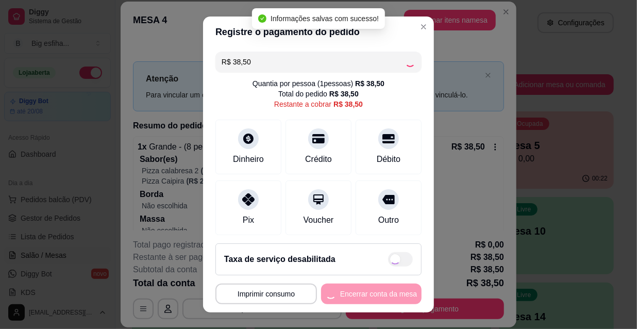
type input "R$ 0,00"
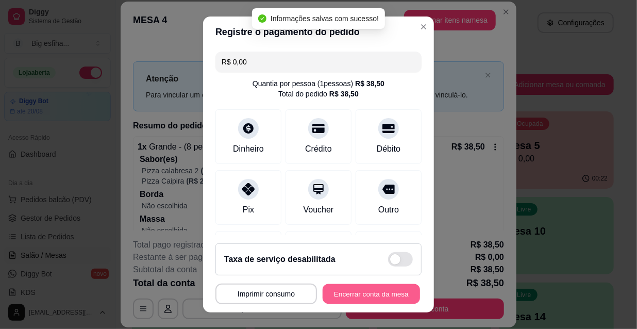
click at [358, 289] on button "Encerrar conta da mesa" at bounding box center [371, 294] width 97 height 20
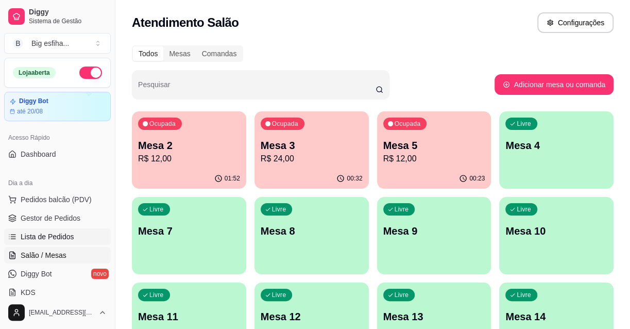
click at [55, 239] on span "Lista de Pedidos" at bounding box center [48, 236] width 54 height 10
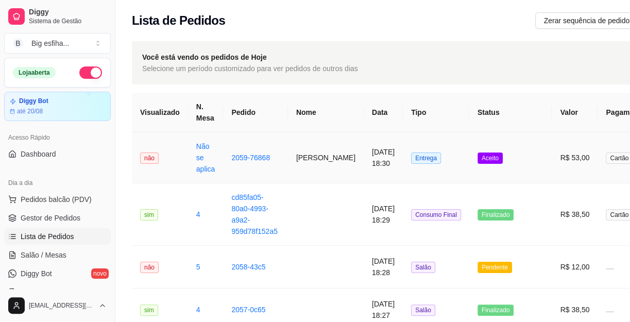
click at [364, 137] on td "16/08/2025 às 18:30" at bounding box center [383, 157] width 39 height 51
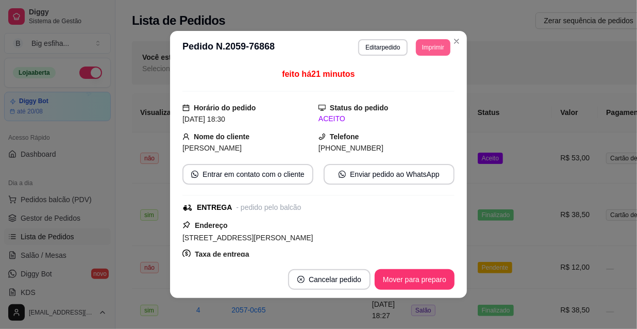
click at [421, 50] on button "Imprimir" at bounding box center [433, 47] width 35 height 16
click at [426, 77] on button "IMPRESSORA" at bounding box center [419, 78] width 60 height 13
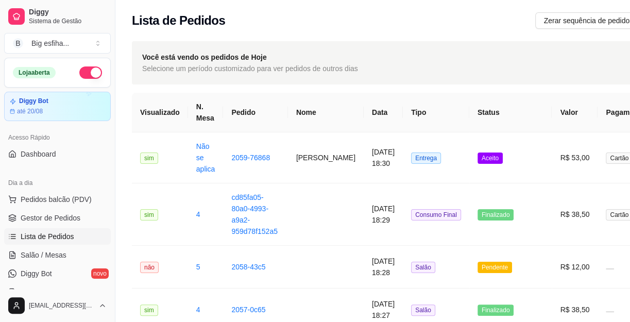
click at [65, 208] on ul "Pedidos balcão (PDV) Gestor de Pedidos Lista de Pedidos Salão / Mesas Diggy Bot…" at bounding box center [57, 245] width 107 height 109
click at [62, 201] on span "Pedidos balcão (PDV)" at bounding box center [56, 199] width 71 height 10
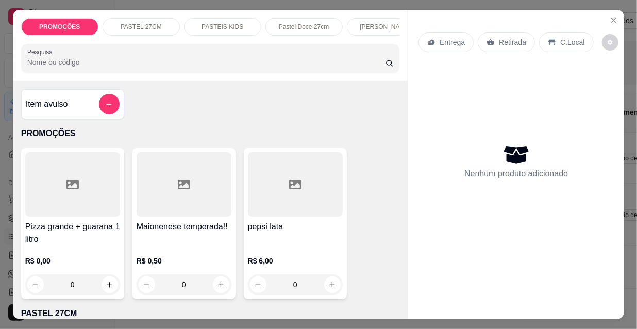
click at [431, 32] on div "Entrega" at bounding box center [445, 42] width 55 height 20
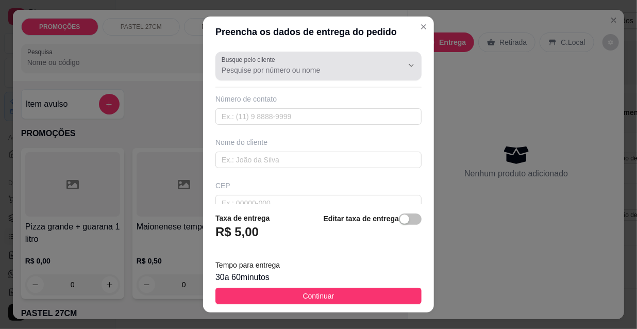
click at [287, 79] on div "Busque pelo cliente" at bounding box center [318, 66] width 206 height 29
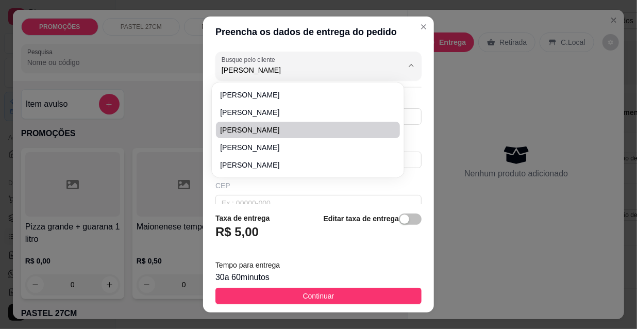
click at [280, 127] on span "[PERSON_NAME]" at bounding box center [302, 130] width 165 height 10
type input "[PERSON_NAME]"
type input "8588467471"
type input "[PERSON_NAME]"
type input "travessa guarani 619, em frente a escola maria gondim dos santos."
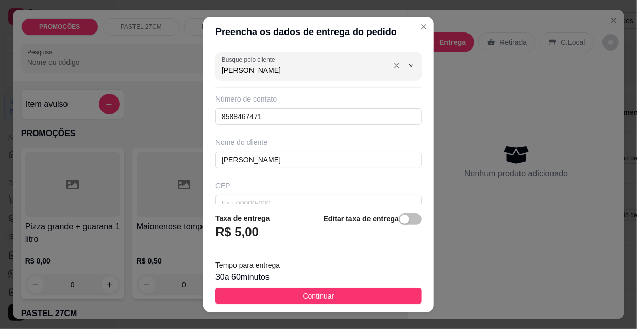
click at [246, 72] on input "[PERSON_NAME]" at bounding box center [304, 70] width 165 height 10
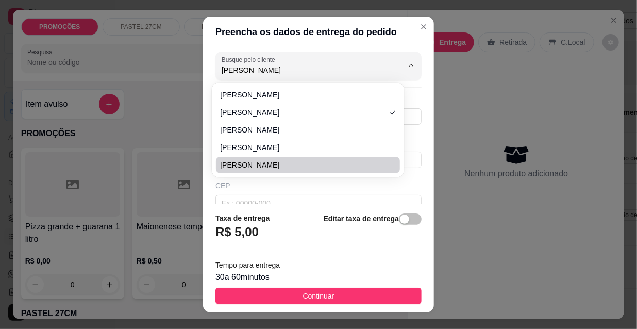
click at [267, 163] on span "RICARDO" at bounding box center [302, 165] width 165 height 10
type input "RICARDO"
type input "85999921212"
type input "RICARDO"
type input "RUA PEDRO RUFINO 100 BLOCO B APT 301"
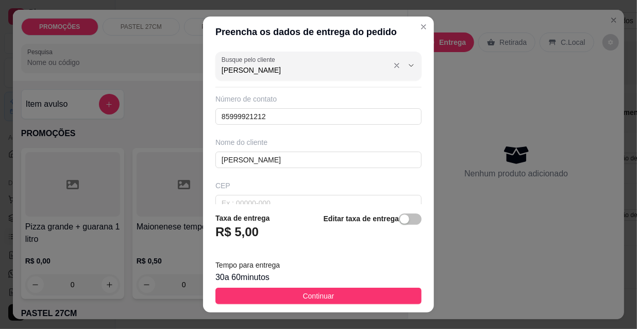
click at [259, 74] on input "RICARDO" at bounding box center [304, 70] width 165 height 10
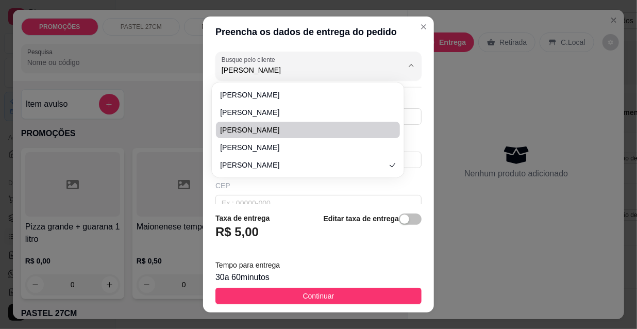
click at [271, 133] on span "Ricardo Moreira" at bounding box center [302, 130] width 165 height 10
type input "Ricardo Moreira"
type input "85999887711"
type input "Ricardo Moreira"
type input "Rua Pedro rufino 100 bloco B apt 301"
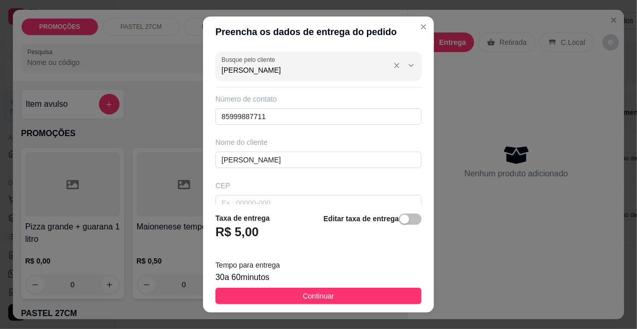
click at [272, 74] on input "Ricardo Moreira" at bounding box center [304, 70] width 165 height 10
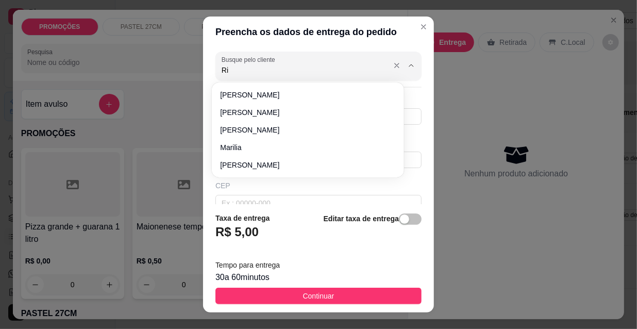
type input "R"
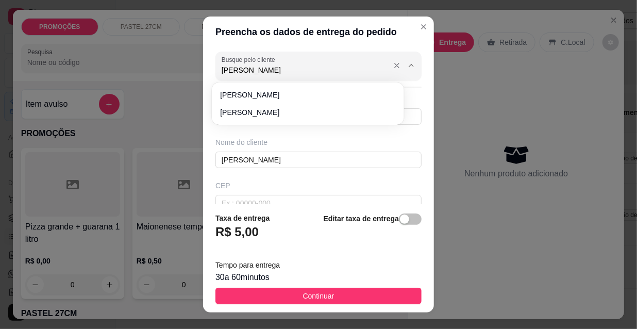
type input "ricardo ma"
click at [600, 139] on div "Preencha os dados de entrega do pedido Busque pelo cliente ricardo ma Número de…" at bounding box center [318, 164] width 637 height 329
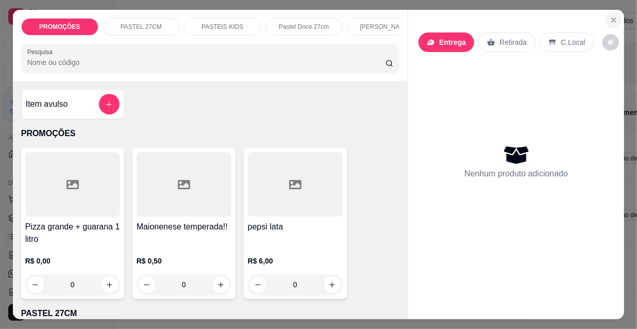
click at [613, 16] on icon "Close" at bounding box center [614, 20] width 8 height 8
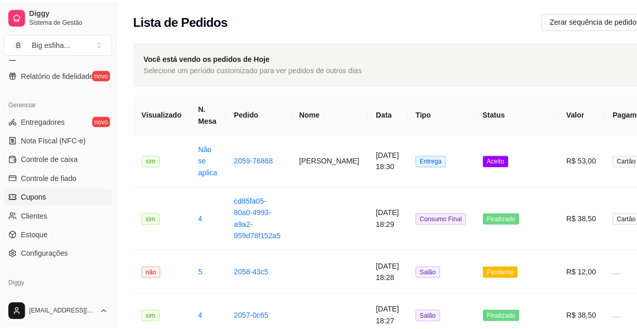
scroll to position [412, 0]
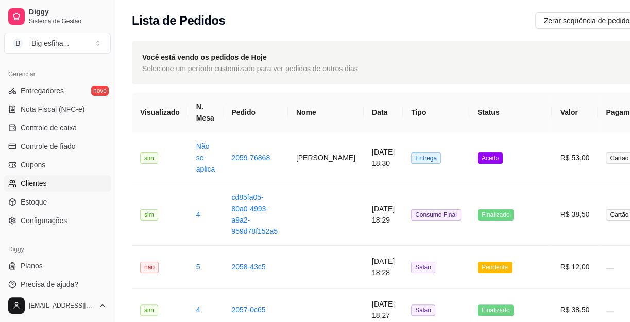
click at [33, 178] on span "Clientes" at bounding box center [34, 183] width 26 height 10
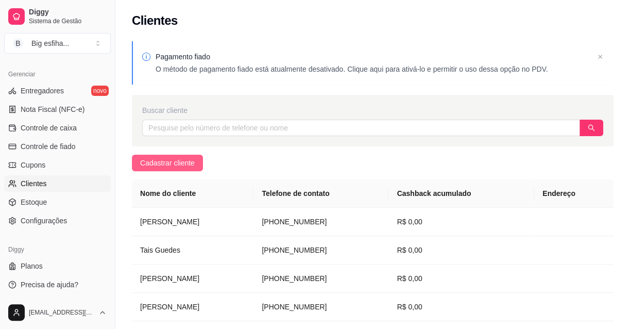
click at [172, 156] on button "Cadastrar cliente" at bounding box center [167, 163] width 71 height 16
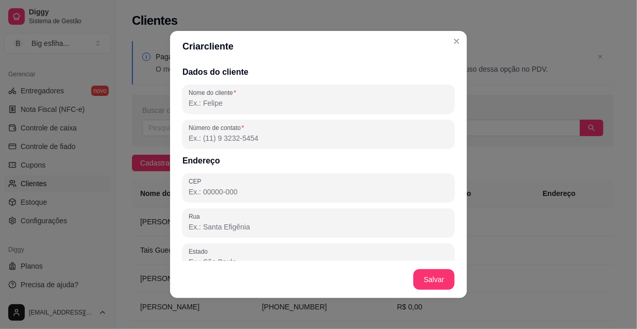
click at [210, 105] on input "Nome do cliente" at bounding box center [319, 103] width 260 height 10
click at [203, 102] on input "ricardo magalhães" at bounding box center [319, 103] width 260 height 10
click at [237, 103] on input "Ricardo magalhães" at bounding box center [319, 103] width 260 height 10
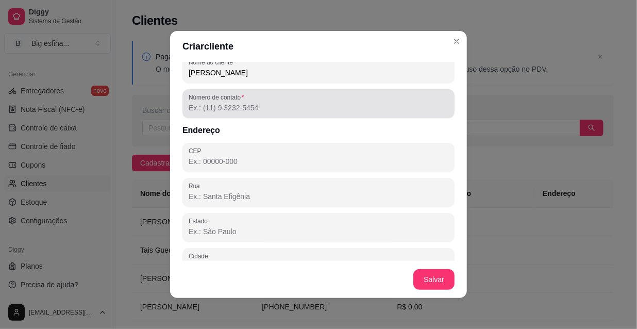
scroll to position [46, 0]
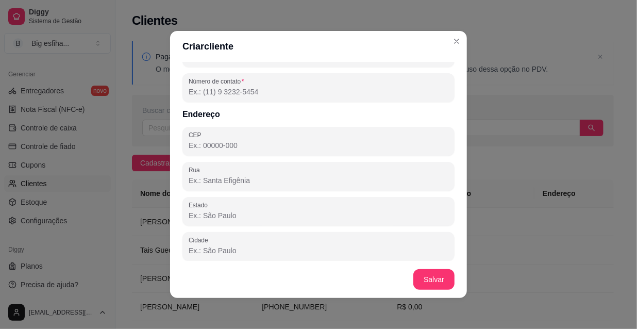
type input "Ricardo Magalhães"
click at [217, 93] on input "Número de contato" at bounding box center [319, 92] width 260 height 10
type input "(85) 9 9613-0928"
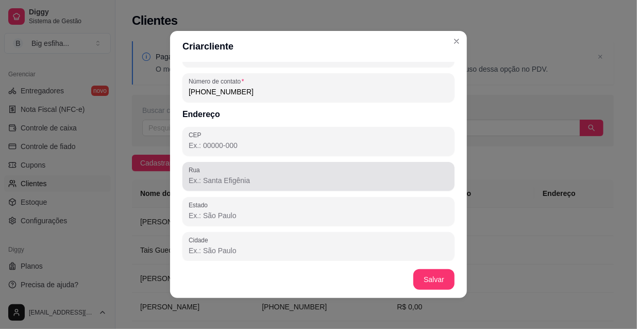
click at [216, 185] on div at bounding box center [319, 176] width 260 height 21
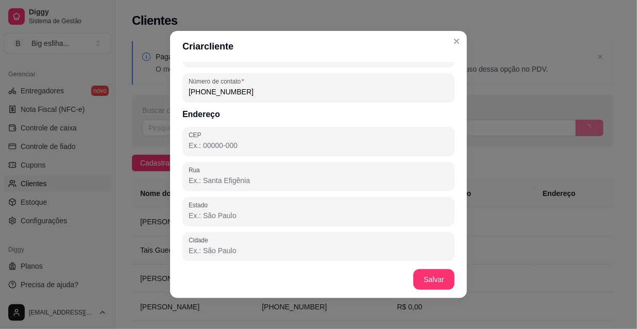
click at [195, 178] on input "Rua" at bounding box center [319, 180] width 260 height 10
paste input "[18:42, 16/08/2025] Ricardo Magalhães Carvalh: Rua coronel Alves Teixeira [18:4…"
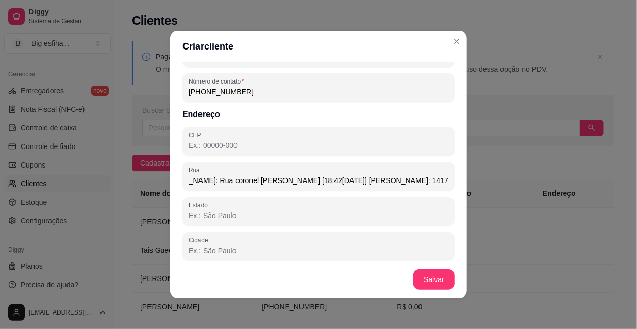
drag, startPoint x: 418, startPoint y: 181, endPoint x: 426, endPoint y: 184, distance: 8.5
click at [425, 184] on input "[18:42, 16/08/2025] Ricardo Magalhães Carvalh: Rua coronel Alves Teixeira [18:4…" at bounding box center [319, 180] width 260 height 10
click at [416, 180] on input "[18:42, 16/08/2025] Ricardo Magalhães Carvalh: Rua coronel Alves Teixeira [18:4…" at bounding box center [319, 180] width 260 height 10
drag, startPoint x: 421, startPoint y: 180, endPoint x: 269, endPoint y: 184, distance: 152.1
click at [269, 184] on input "[18:42, 16/08/2025] Ricardo Magalhães Carvalh: Rua coronel Alves Teixeira [18:4…" at bounding box center [319, 180] width 260 height 10
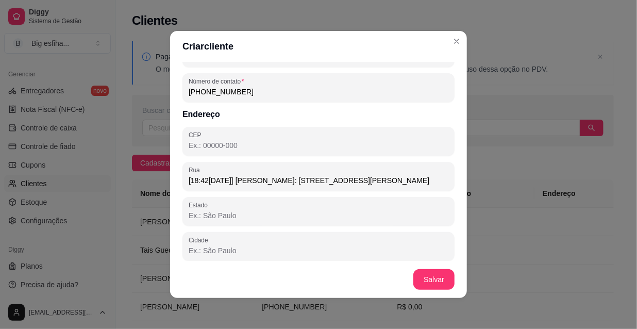
scroll to position [0, 0]
drag, startPoint x: 334, startPoint y: 181, endPoint x: 148, endPoint y: 190, distance: 186.2
click at [148, 190] on div "Criar cliente Dados do cliente Nome do cliente Ricardo Magalhães Número de cont…" at bounding box center [318, 164] width 637 height 329
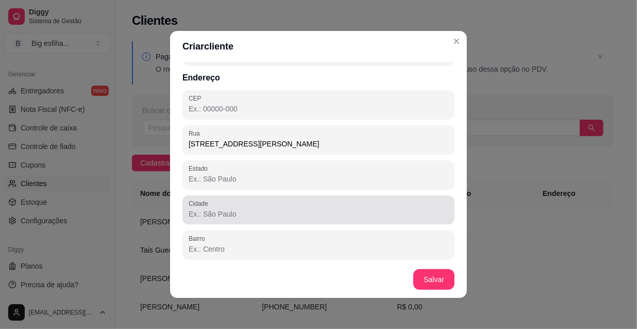
scroll to position [120, 0]
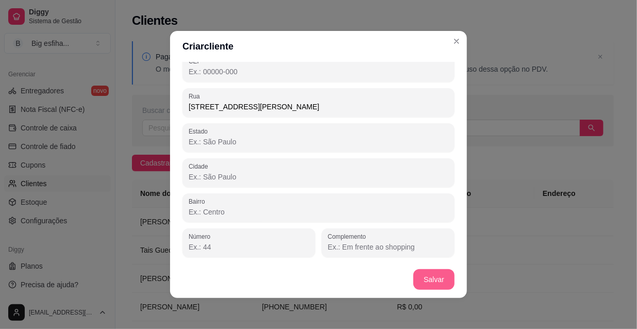
type input "Rua coronel Alves Teixeira 1417"
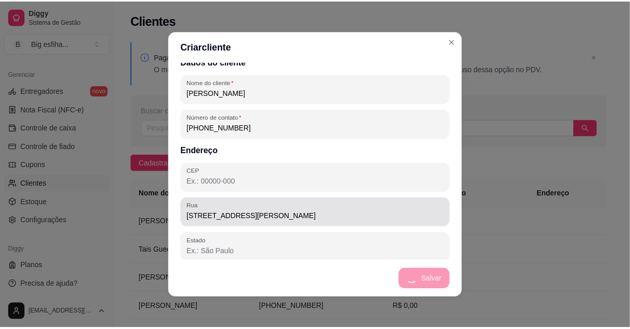
scroll to position [0, 0]
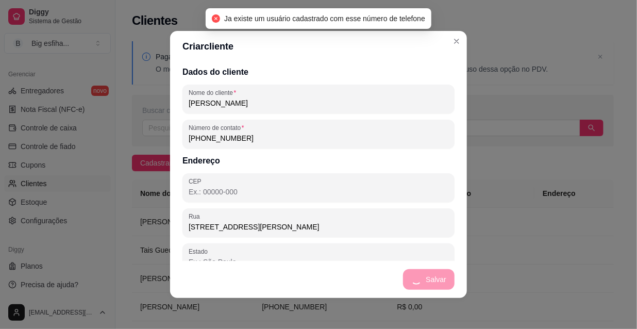
drag, startPoint x: 249, startPoint y: 138, endPoint x: 173, endPoint y: 138, distance: 76.8
click at [173, 138] on div "Dados do cliente Nome do cliente Ricardo Magalhães Número de contato (85) 9 961…" at bounding box center [318, 161] width 297 height 199
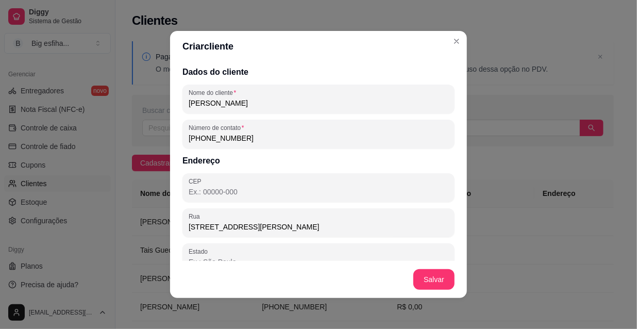
paste input "18) 4 2160-820251842160820251417"
type input "(18) 4 2160-820251842160820251417"
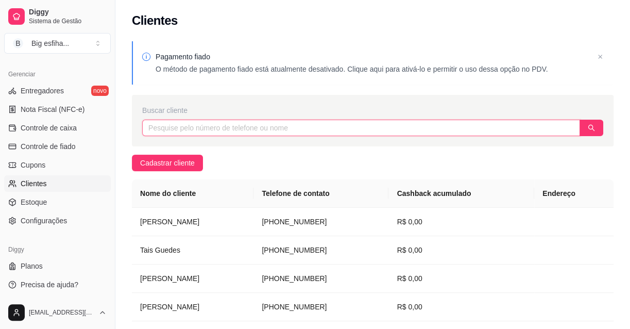
click at [198, 128] on input "text" at bounding box center [361, 128] width 438 height 16
paste input "85 9613-0928"
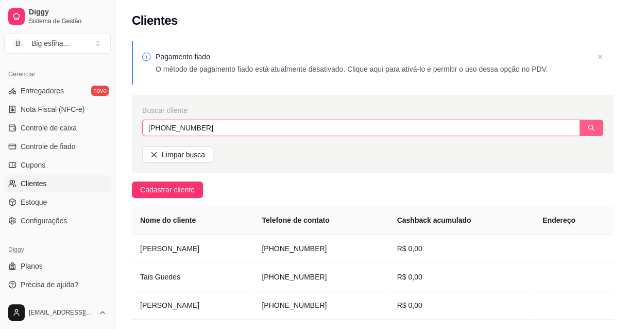
click at [589, 128] on icon "search" at bounding box center [592, 128] width 7 height 7
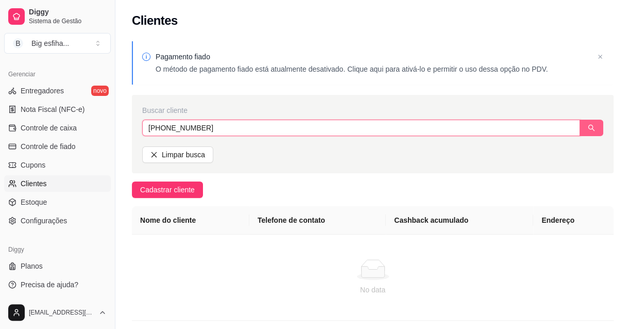
click at [159, 127] on input "85 9613-0928" at bounding box center [361, 128] width 438 height 16
click at [596, 129] on button "button" at bounding box center [592, 128] width 24 height 16
type input "85 99613-0928"
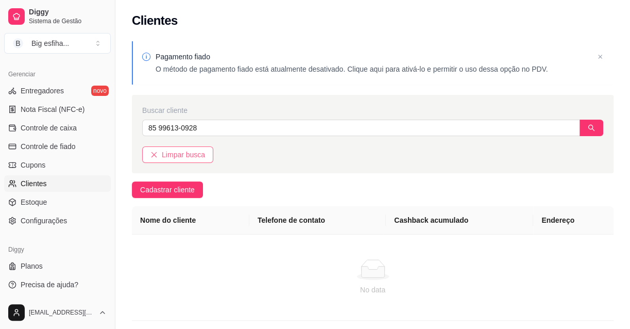
click at [175, 155] on span "Limpar busca" at bounding box center [183, 154] width 43 height 11
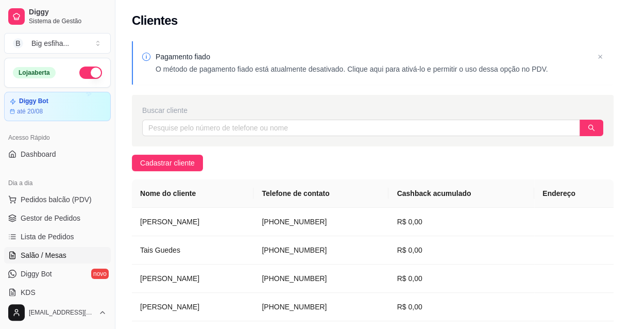
click at [49, 257] on span "Salão / Mesas" at bounding box center [44, 255] width 46 height 10
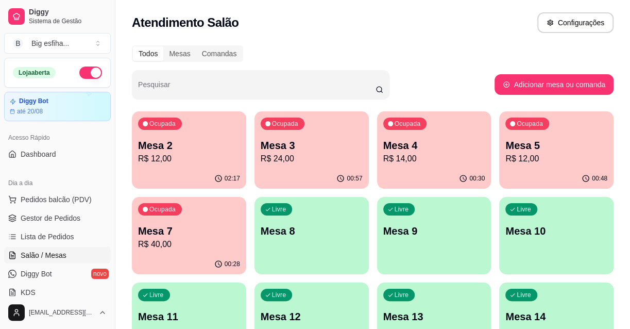
click at [325, 161] on p "R$ 24,00" at bounding box center [312, 159] width 102 height 12
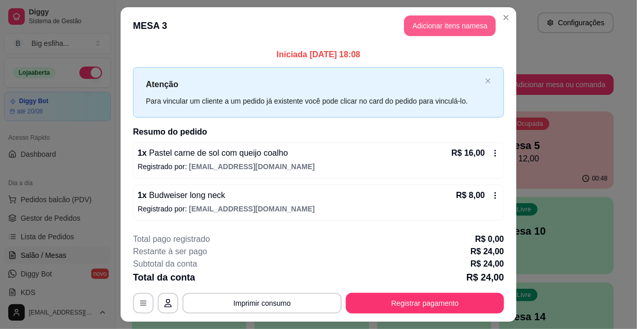
click at [428, 26] on button "Adicionar itens na mesa" at bounding box center [450, 25] width 92 height 21
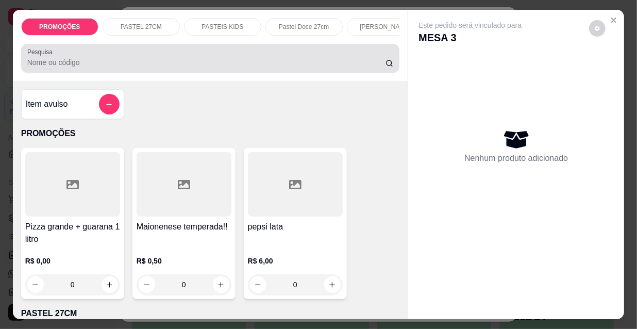
click at [48, 80] on div "PROMOÇÕES PASTEL 27CM PASTEIS KIDS Pastel Doce 27cm Esfihas Salgadas Esfihas do…" at bounding box center [210, 45] width 395 height 71
click at [50, 69] on div at bounding box center [210, 58] width 366 height 21
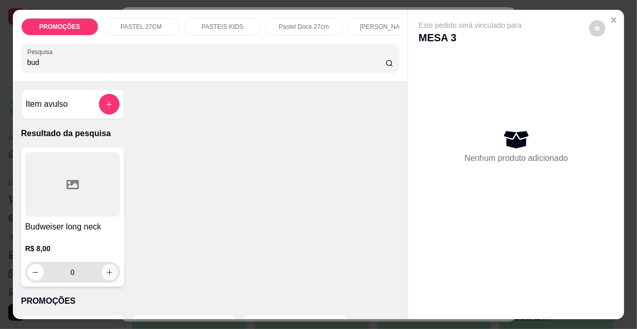
type input "bud"
click at [108, 268] on button "increase-product-quantity" at bounding box center [110, 272] width 16 height 16
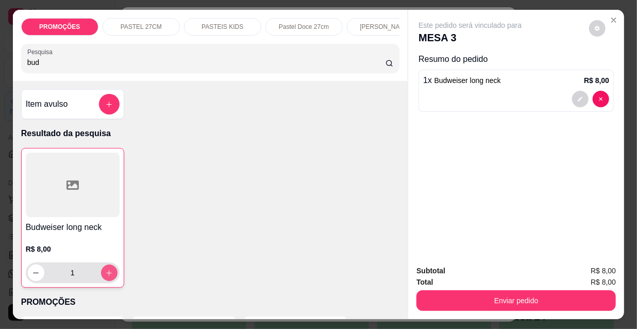
type input "1"
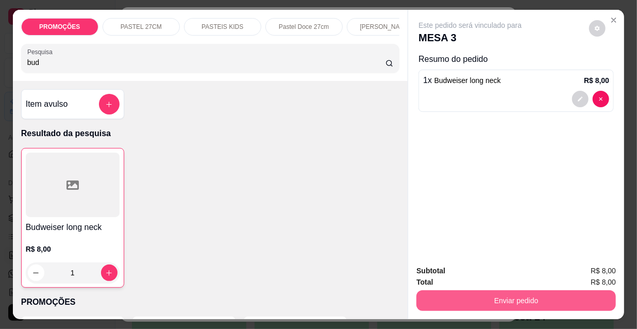
click at [489, 297] on button "Enviar pedido" at bounding box center [515, 300] width 199 height 21
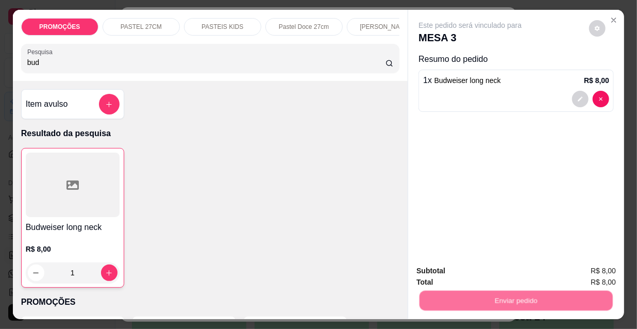
click at [475, 273] on button "Não registrar e enviar pedido" at bounding box center [483, 271] width 104 height 19
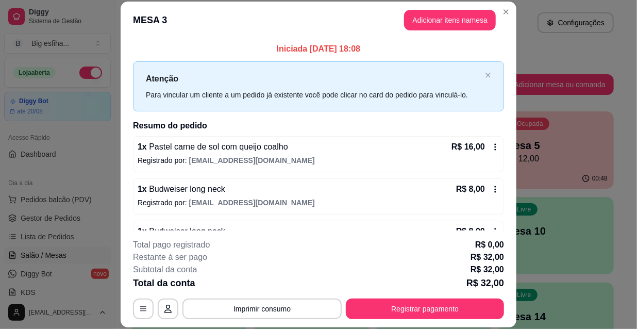
scroll to position [30, 0]
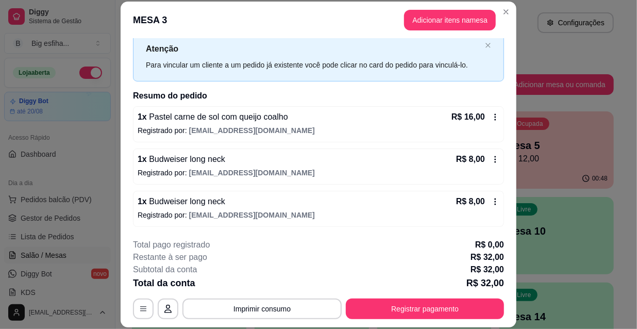
drag, startPoint x: 499, startPoint y: 237, endPoint x: 516, endPoint y: 238, distance: 17.6
click at [499, 237] on footer "**********" at bounding box center [319, 278] width 396 height 97
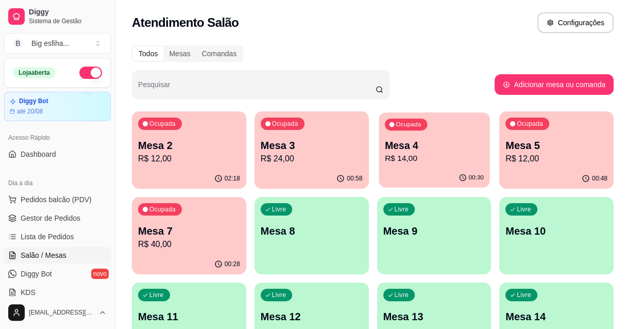
click at [447, 174] on div "00:30" at bounding box center [434, 178] width 111 height 20
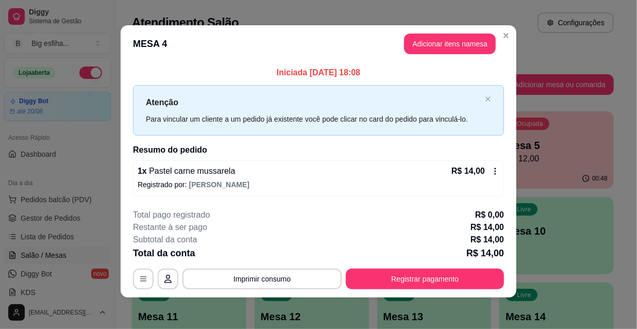
scroll to position [4, 0]
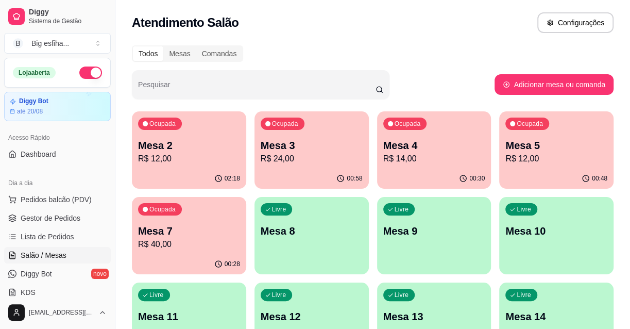
click at [579, 154] on p "R$ 12,00" at bounding box center [557, 159] width 102 height 12
click at [161, 248] on p "R$ 40,00" at bounding box center [189, 244] width 99 height 12
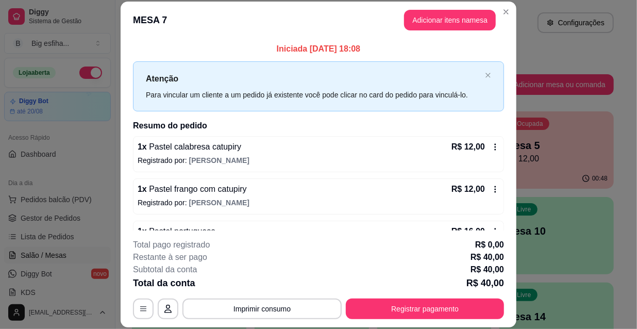
scroll to position [30, 0]
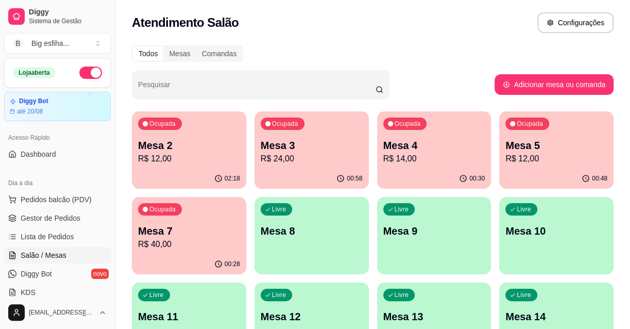
click at [287, 228] on p "Mesa 8" at bounding box center [312, 231] width 102 height 14
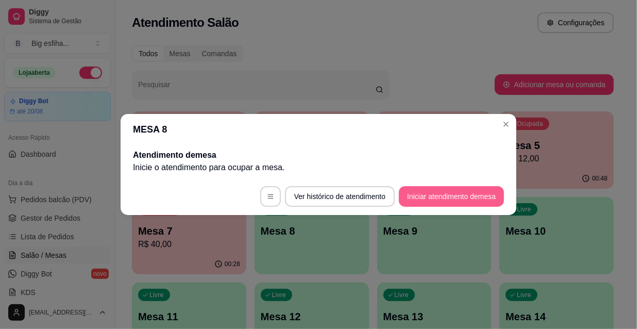
click at [441, 186] on button "Iniciar atendimento de mesa" at bounding box center [451, 196] width 105 height 21
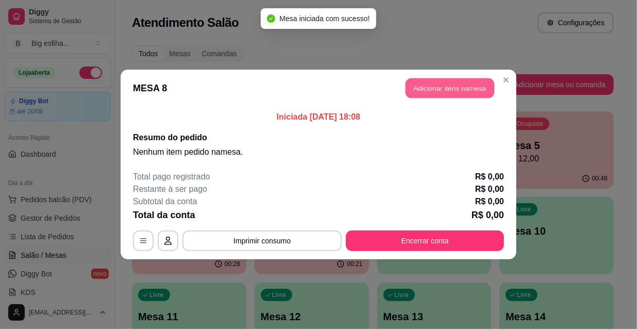
click at [435, 95] on button "Adicionar itens na mesa" at bounding box center [450, 88] width 89 height 20
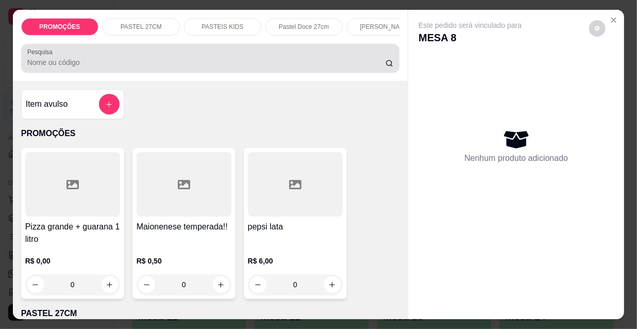
click at [164, 55] on div at bounding box center [210, 58] width 366 height 21
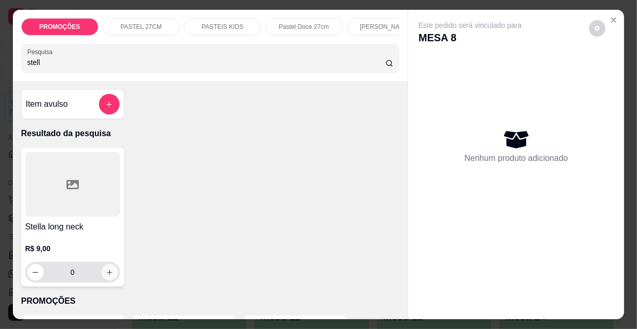
type input "stell"
click at [106, 276] on icon "increase-product-quantity" at bounding box center [110, 272] width 8 height 8
type input "1"
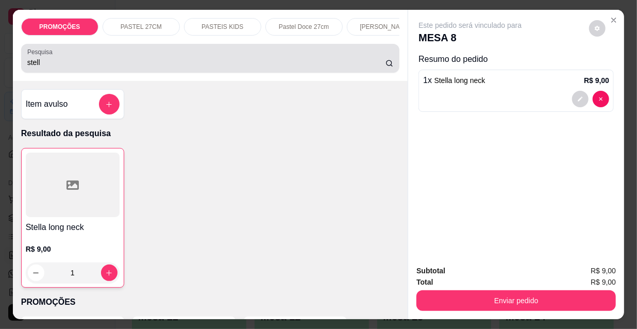
click at [289, 65] on input "stell" at bounding box center [206, 62] width 358 height 10
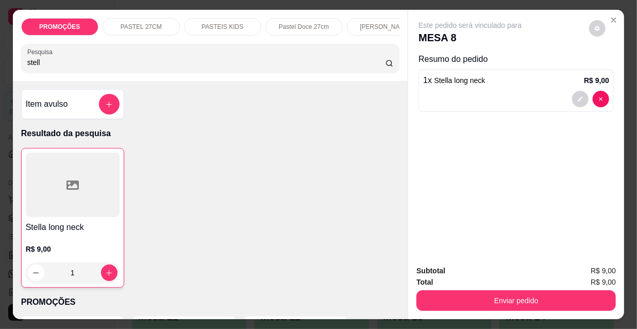
click at [289, 65] on input "stell" at bounding box center [206, 62] width 358 height 10
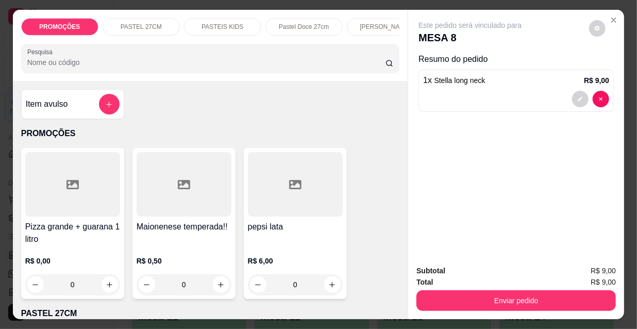
type input "c"
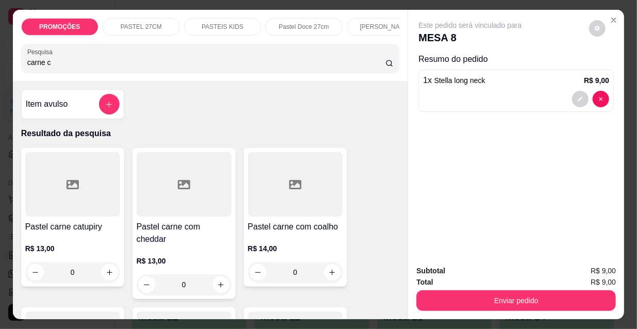
type input "carne c"
click at [282, 242] on div "R$ 14,00 0" at bounding box center [295, 257] width 95 height 49
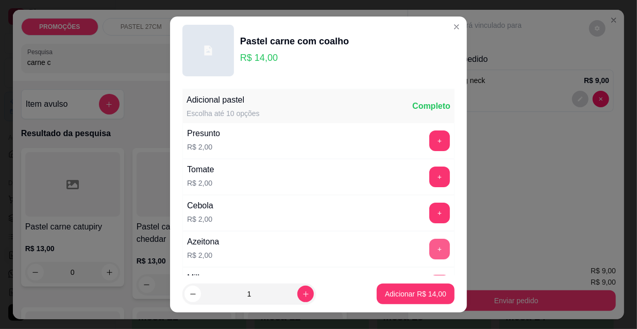
click at [429, 242] on button "+" at bounding box center [439, 249] width 21 height 21
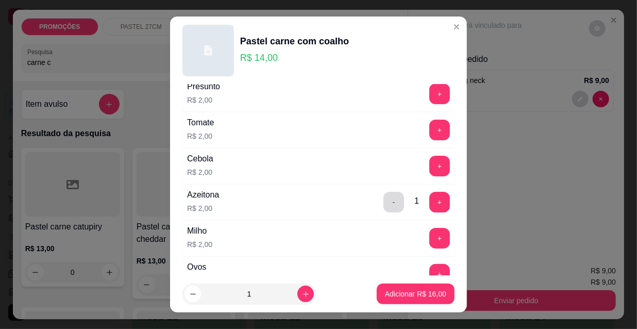
scroll to position [93, 0]
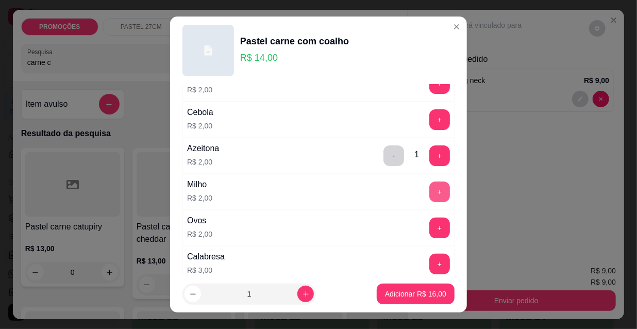
click at [429, 186] on button "+" at bounding box center [439, 191] width 21 height 21
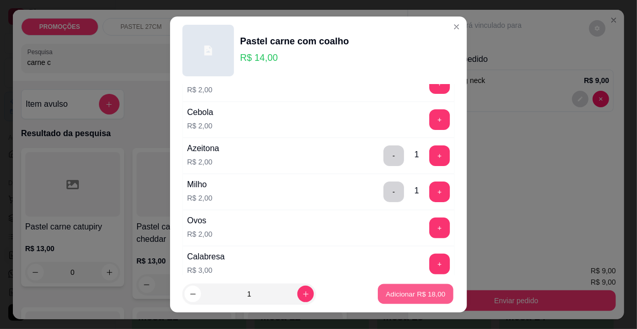
click at [408, 299] on button "Adicionar R$ 18,00" at bounding box center [416, 294] width 76 height 20
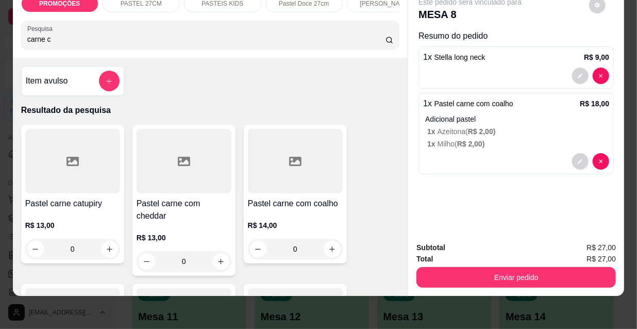
scroll to position [26, 0]
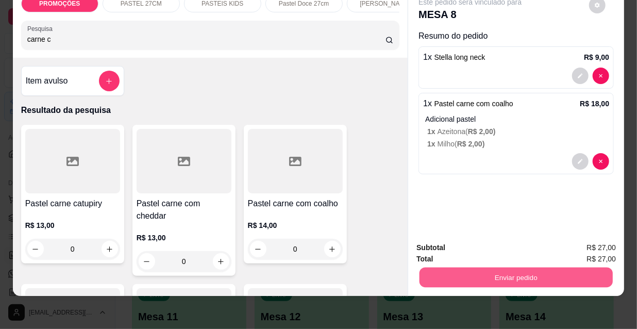
click at [499, 274] on button "Enviar pedido" at bounding box center [515, 277] width 193 height 20
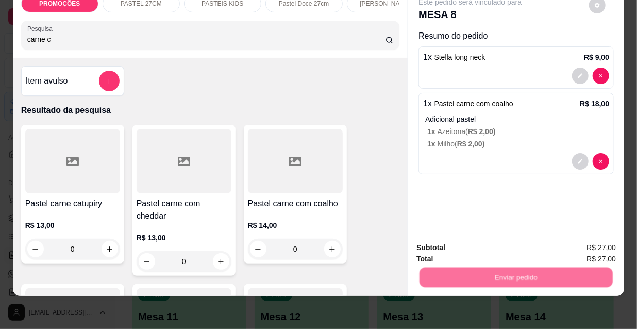
click at [473, 247] on button "Não registrar e enviar pedido" at bounding box center [483, 244] width 104 height 19
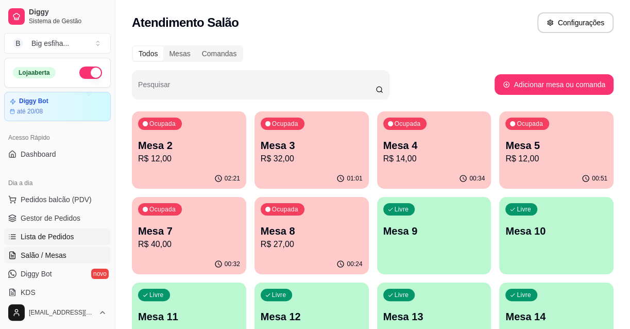
click at [43, 237] on span "Lista de Pedidos" at bounding box center [48, 236] width 54 height 10
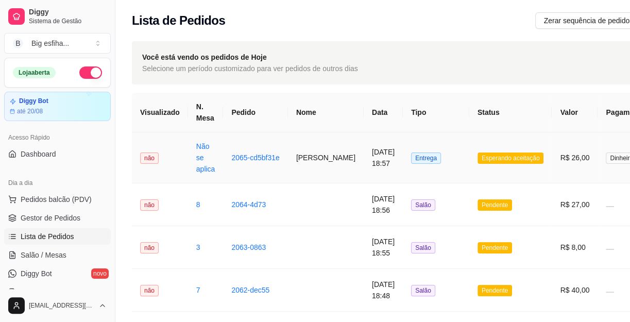
click at [377, 150] on td "16/08/2025 às 18:57" at bounding box center [383, 157] width 39 height 51
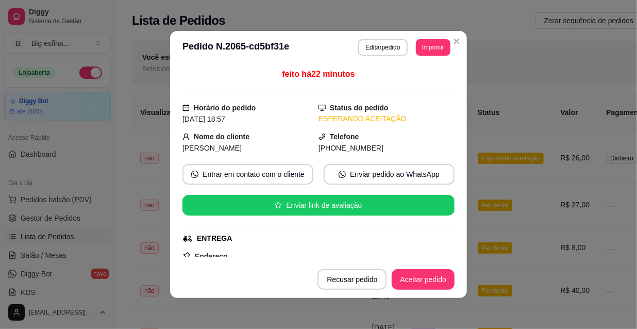
click at [416, 47] on button "Imprimir" at bounding box center [433, 47] width 35 height 16
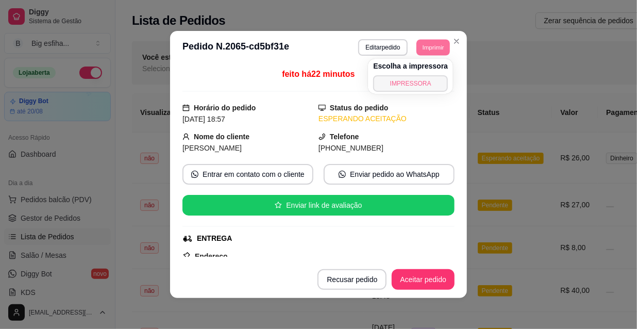
click at [405, 85] on button "IMPRESSORA" at bounding box center [410, 83] width 75 height 16
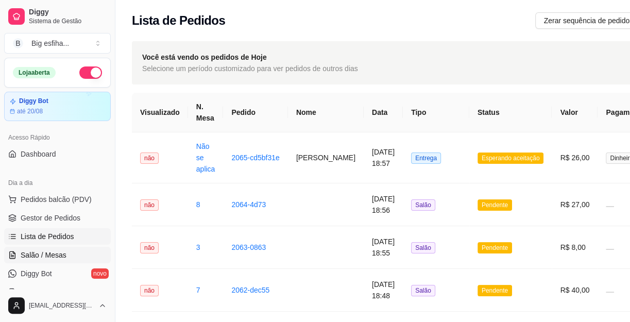
click at [69, 255] on link "Salão / Mesas" at bounding box center [57, 255] width 107 height 16
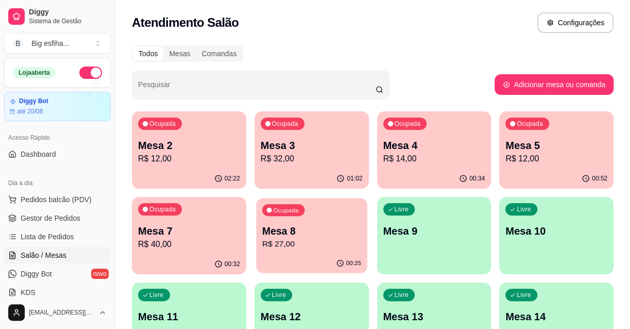
click at [294, 245] on p "R$ 27,00" at bounding box center [311, 244] width 99 height 12
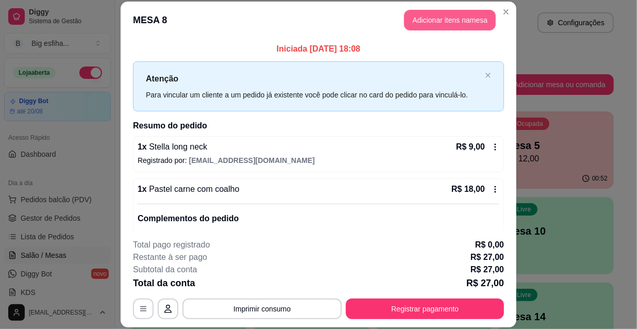
click at [437, 22] on button "Adicionar itens na mesa" at bounding box center [450, 20] width 92 height 21
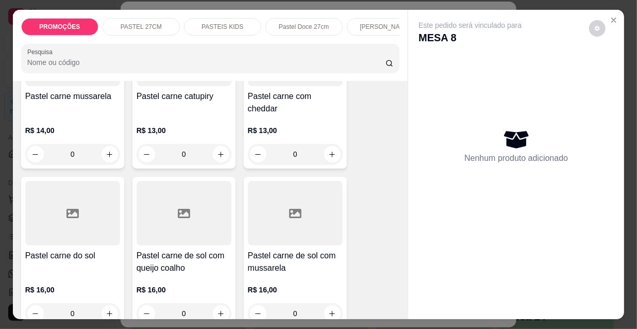
scroll to position [1218, 0]
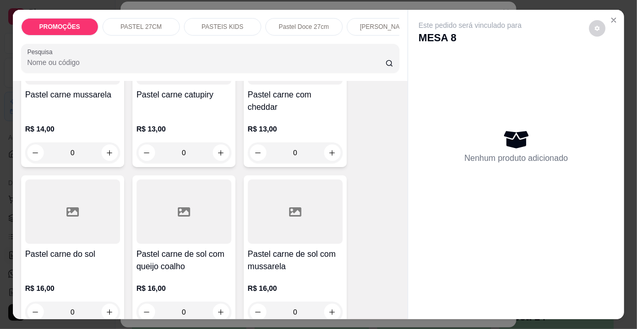
click at [192, 200] on div at bounding box center [184, 211] width 95 height 64
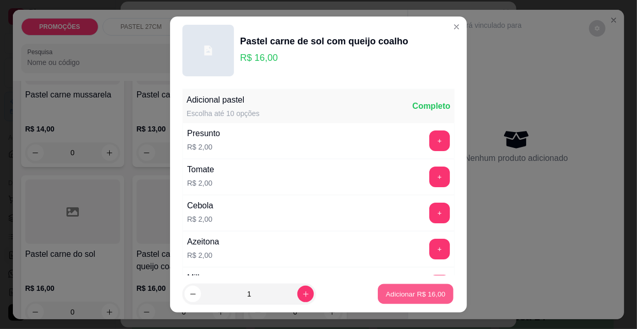
click at [409, 284] on button "Adicionar R$ 16,00" at bounding box center [416, 294] width 76 height 20
type input "1"
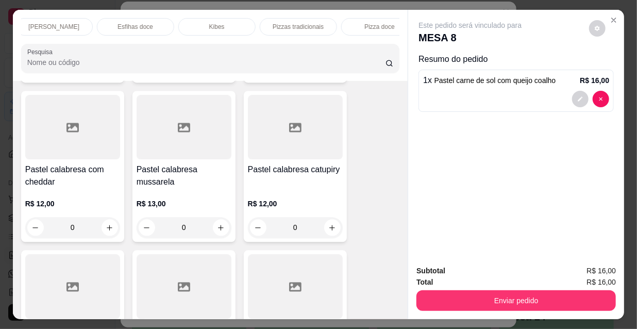
scroll to position [0, 594]
click at [307, 25] on div "Refrigerante" at bounding box center [280, 27] width 77 height 18
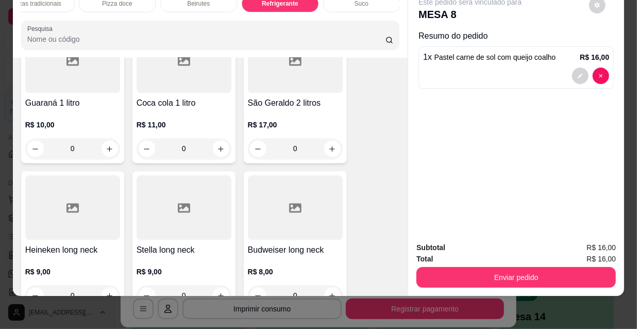
scroll to position [9757, 0]
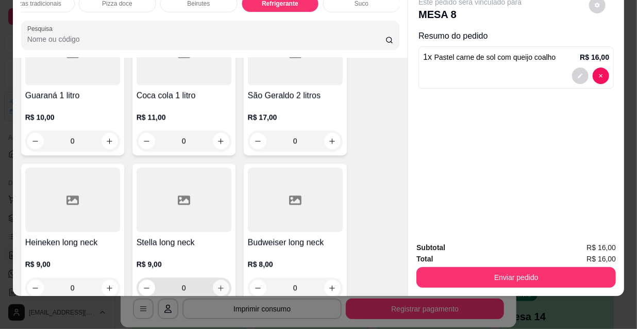
click at [218, 284] on icon "increase-product-quantity" at bounding box center [221, 288] width 8 height 8
type input "1"
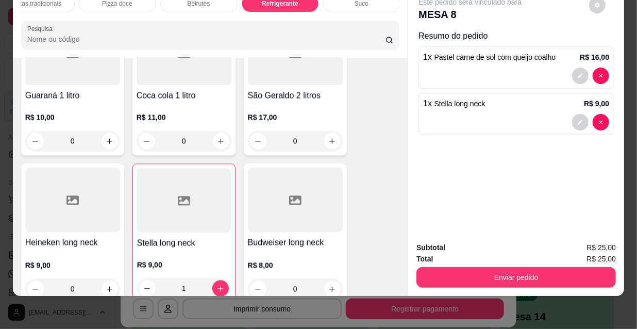
click at [537, 268] on button "Enviar pedido" at bounding box center [515, 277] width 199 height 21
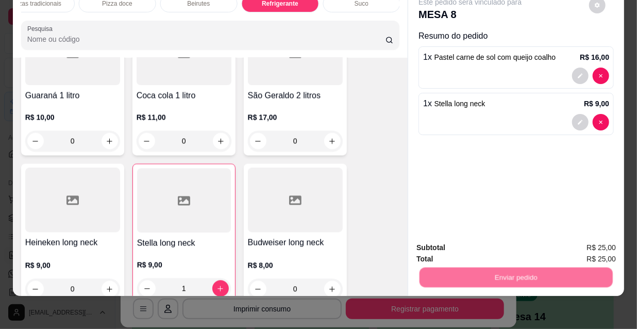
click at [511, 245] on button "Não registrar e enviar pedido" at bounding box center [483, 244] width 104 height 19
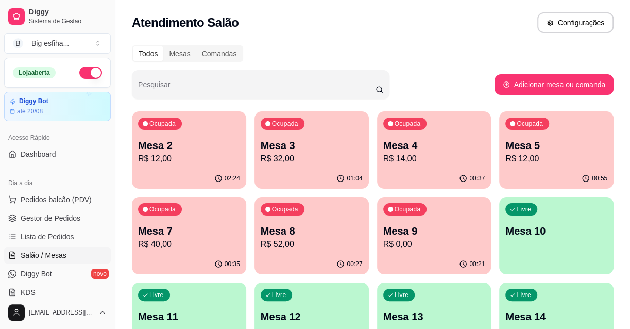
click at [204, 251] on div "Ocupada Mesa 7 R$ 40,00" at bounding box center [189, 225] width 114 height 57
click at [449, 229] on p "Mesa 9" at bounding box center [434, 231] width 102 height 14
click at [229, 222] on div "Ocupada Mesa 7 R$ 40,00" at bounding box center [188, 226] width 111 height 56
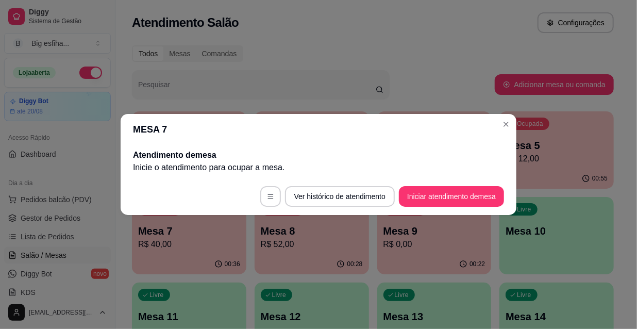
scroll to position [0, 0]
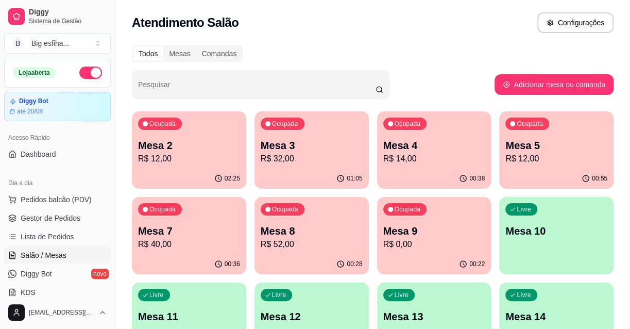
click at [206, 236] on p "Mesa 7" at bounding box center [189, 231] width 102 height 14
click at [563, 165] on div "Ocupada Mesa 5 R$ 12,00" at bounding box center [556, 139] width 114 height 57
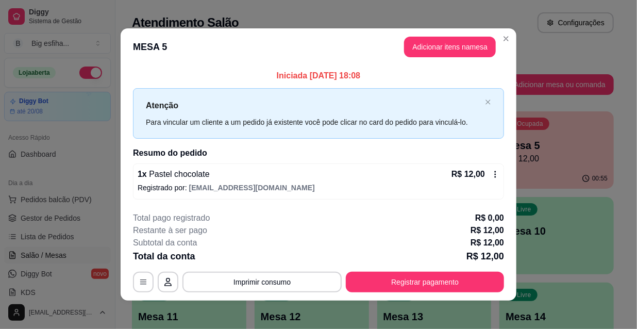
scroll to position [4, 0]
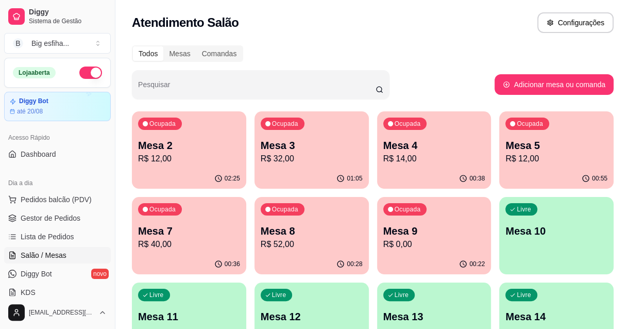
click at [318, 240] on p "R$ 52,00" at bounding box center [312, 244] width 102 height 12
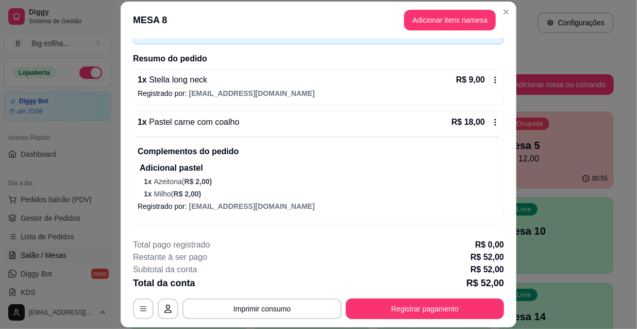
scroll to position [143, 0]
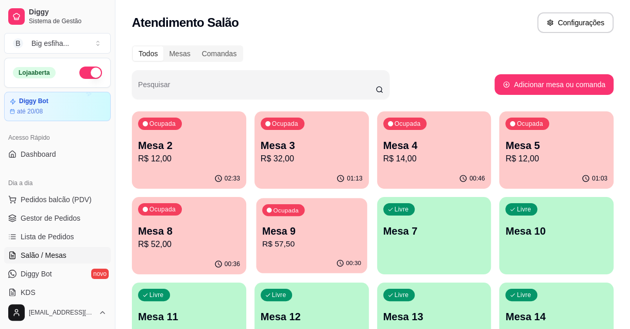
click at [314, 236] on p "Mesa 9" at bounding box center [311, 231] width 99 height 14
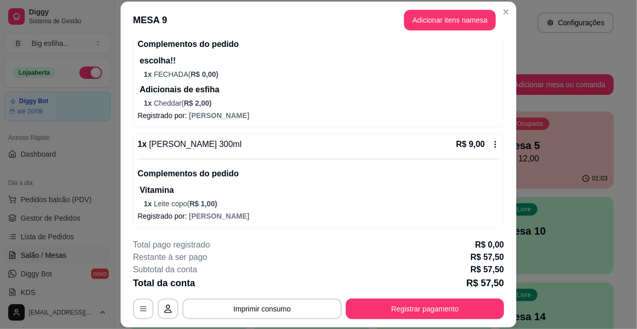
scroll to position [376, 0]
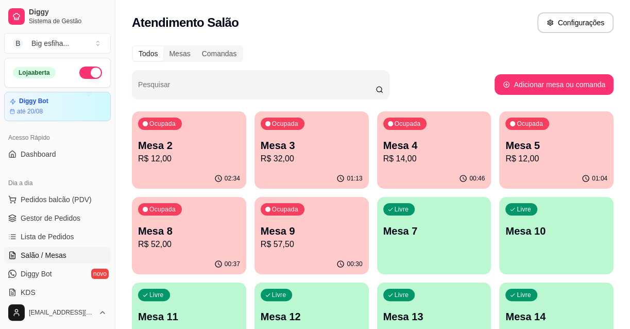
click at [226, 247] on p "R$ 52,00" at bounding box center [189, 244] width 102 height 12
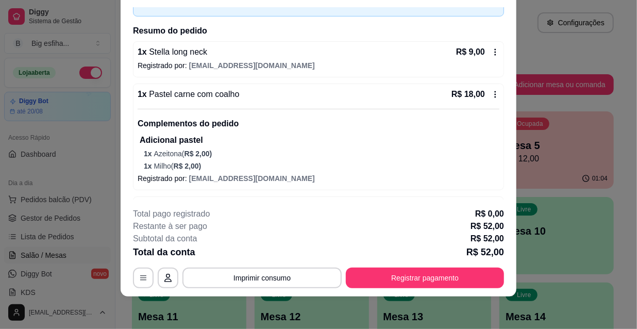
scroll to position [49, 0]
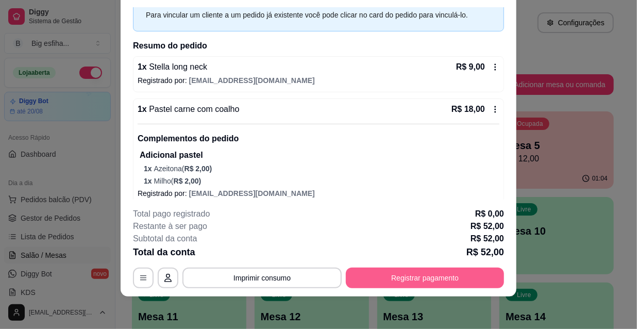
click at [445, 281] on button "Registrar pagamento" at bounding box center [425, 277] width 158 height 21
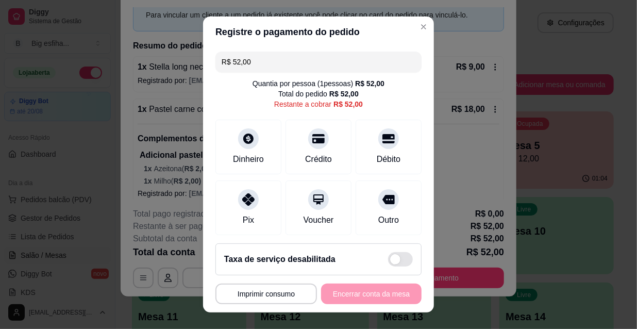
drag, startPoint x: 258, startPoint y: 58, endPoint x: 181, endPoint y: 65, distance: 77.1
click at [181, 65] on div "**********" at bounding box center [318, 164] width 637 height 329
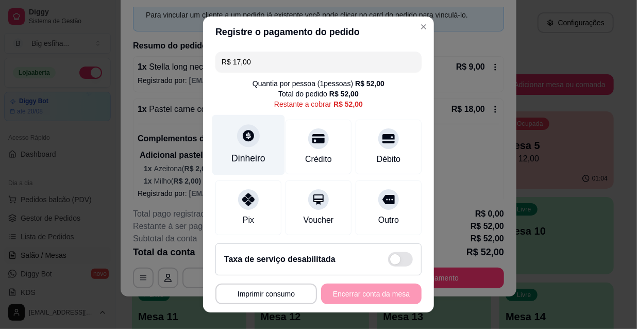
type input "R$ 17,00"
click at [234, 153] on div "Dinheiro" at bounding box center [248, 158] width 34 height 13
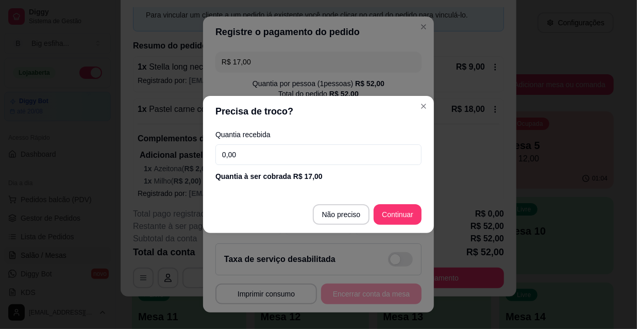
click at [258, 157] on input "0,00" at bounding box center [318, 154] width 206 height 21
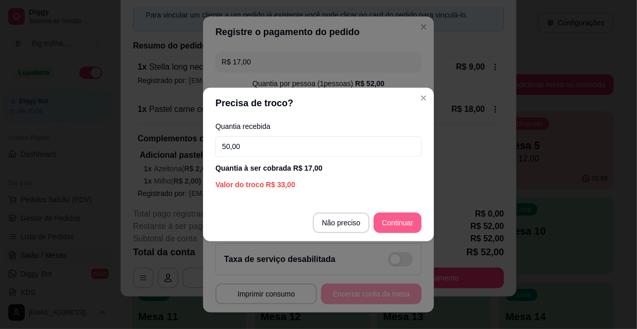
type input "50,00"
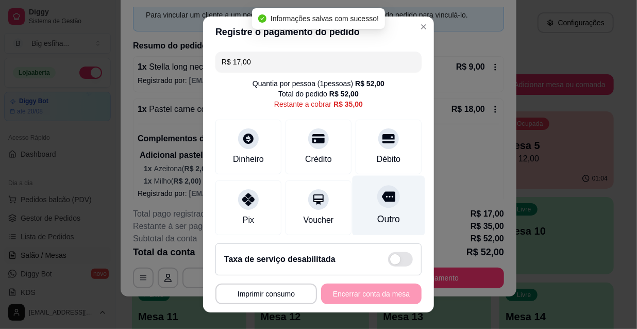
type input "R$ 35,00"
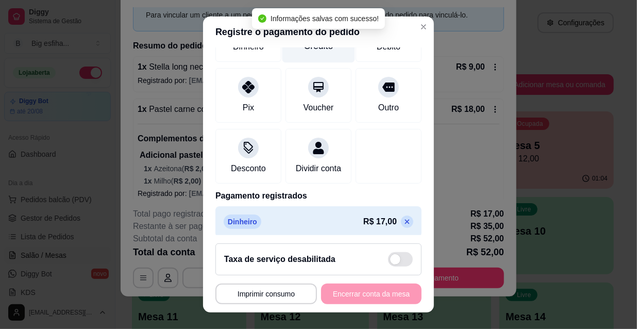
scroll to position [130, 0]
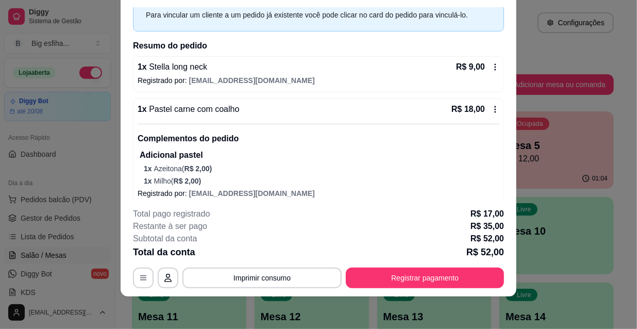
click at [141, 31] on div "Iniciada 16/08/2025 às 18:08 Atenção Para vincular um cliente a um pedido já ex…" at bounding box center [318, 126] width 371 height 327
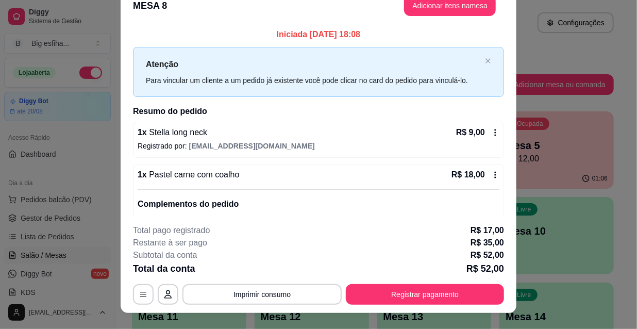
scroll to position [0, 0]
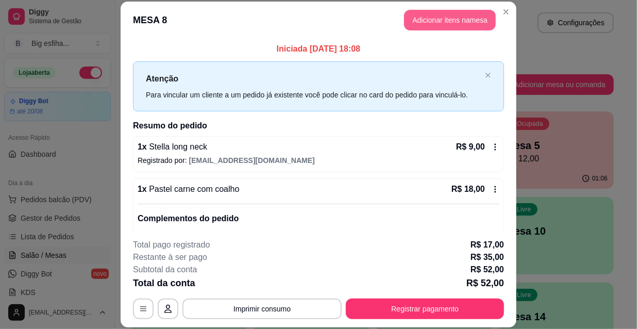
click at [448, 19] on button "Adicionar itens na mesa" at bounding box center [450, 20] width 92 height 21
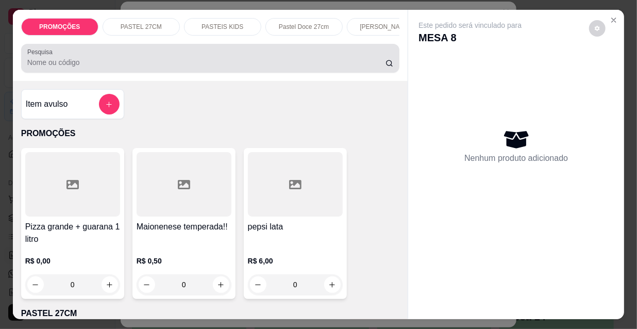
click at [311, 68] on input "Pesquisa" at bounding box center [206, 62] width 358 height 10
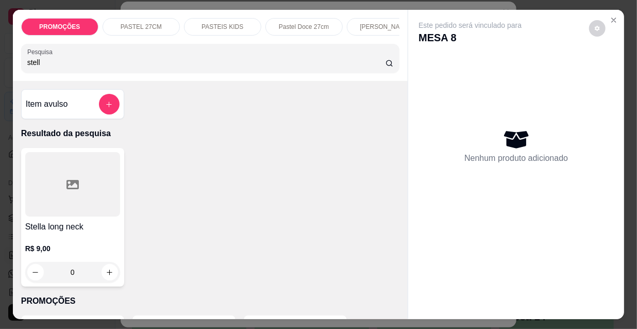
type input "stell"
click at [70, 211] on div at bounding box center [72, 184] width 95 height 64
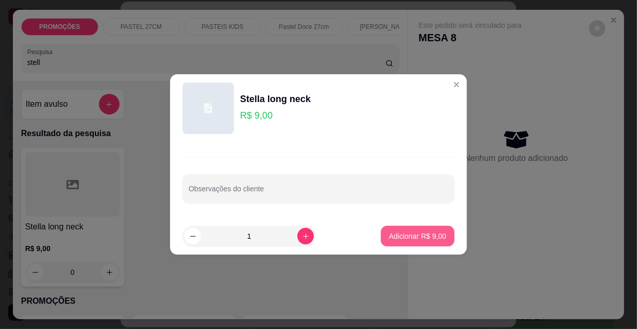
click at [433, 240] on p "Adicionar R$ 9,00" at bounding box center [417, 236] width 57 height 10
type input "1"
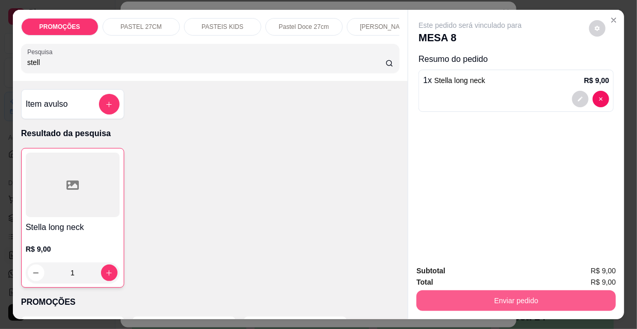
click at [471, 300] on button "Enviar pedido" at bounding box center [515, 300] width 199 height 21
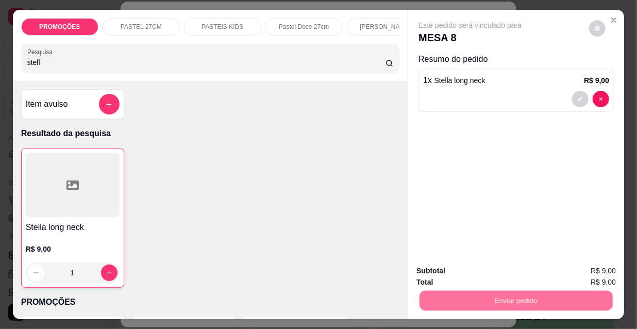
click at [499, 268] on button "Não registrar e enviar pedido" at bounding box center [482, 272] width 107 height 20
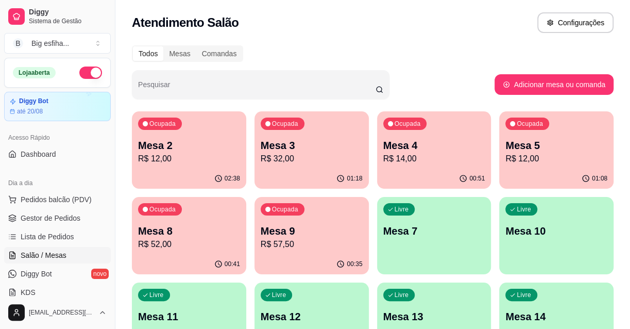
click at [565, 242] on div "Livre Mesa 10" at bounding box center [556, 229] width 114 height 65
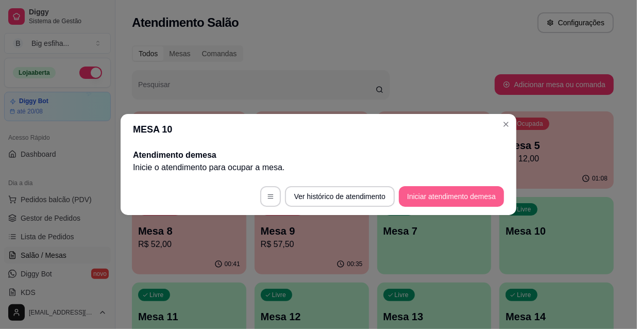
click at [437, 181] on footer "Ver histórico de atendimento Iniciar atendimento de mesa" at bounding box center [319, 196] width 396 height 37
click at [446, 189] on button "Iniciar atendimento de mesa" at bounding box center [451, 196] width 105 height 21
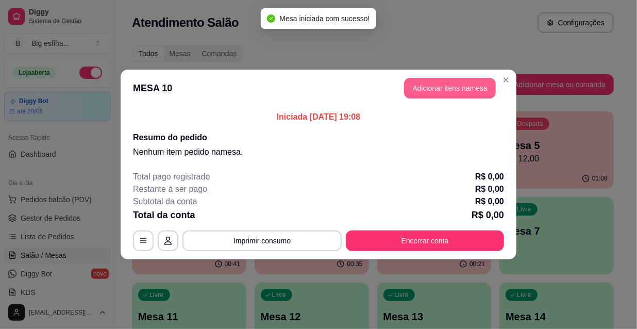
click at [423, 93] on button "Adicionar itens na mesa" at bounding box center [450, 88] width 92 height 21
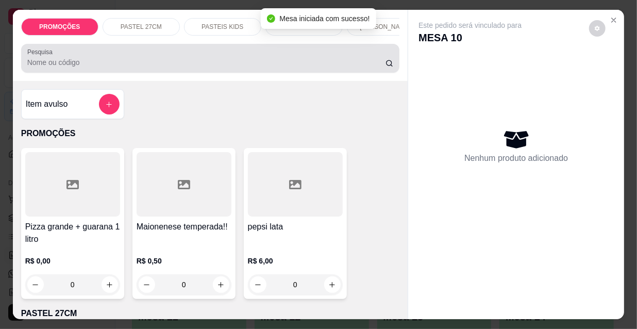
click at [307, 68] on input "Pesquisa" at bounding box center [206, 62] width 358 height 10
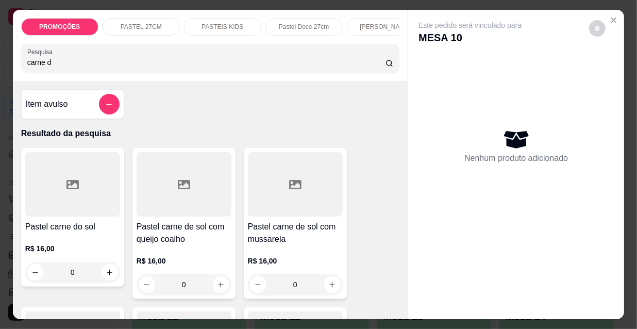
type input "carne d"
click at [298, 211] on div at bounding box center [295, 184] width 95 height 64
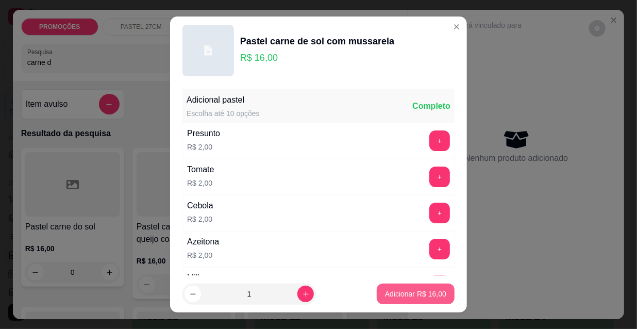
click at [415, 293] on p "Adicionar R$ 16,00" at bounding box center [415, 294] width 61 height 10
type input "1"
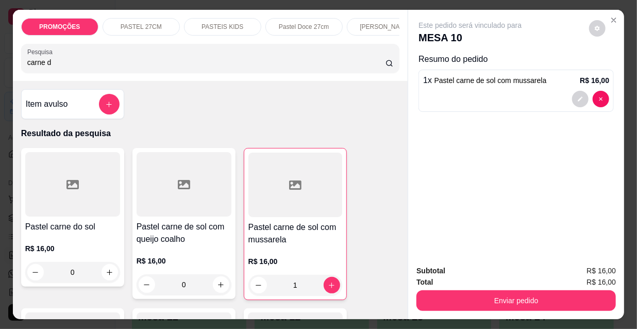
drag, startPoint x: 66, startPoint y: 69, endPoint x: 0, endPoint y: 71, distance: 66.0
click at [0, 71] on div "PROMOÇÕES PASTEL 27CM PASTEIS KIDS Pastel Doce 27cm Esfihas Salgadas Esfihas do…" at bounding box center [318, 164] width 637 height 329
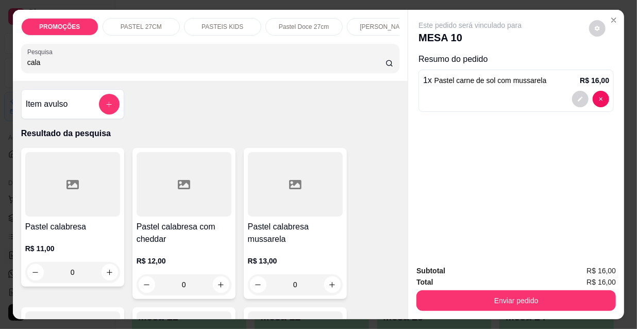
type input "cala"
click at [292, 199] on div at bounding box center [295, 184] width 95 height 64
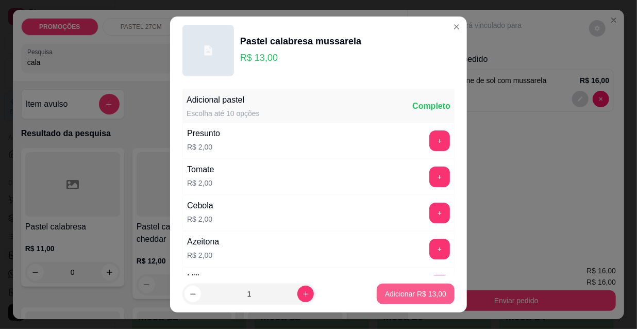
click at [404, 289] on p "Adicionar R$ 13,00" at bounding box center [415, 294] width 61 height 10
type input "1"
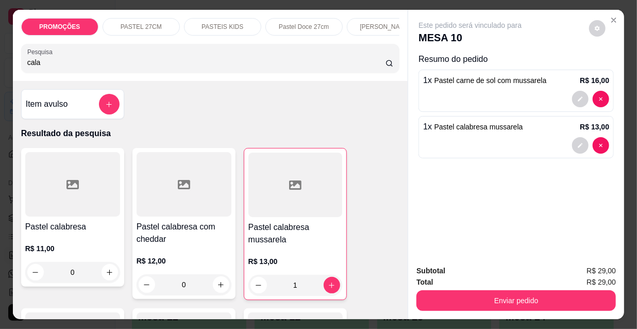
drag, startPoint x: 39, startPoint y: 65, endPoint x: 0, endPoint y: 65, distance: 38.7
click at [0, 65] on div "PROMOÇÕES PASTEL 27CM PASTEIS KIDS Pastel Doce 27cm Esfihas Salgadas Esfihas do…" at bounding box center [318, 164] width 637 height 329
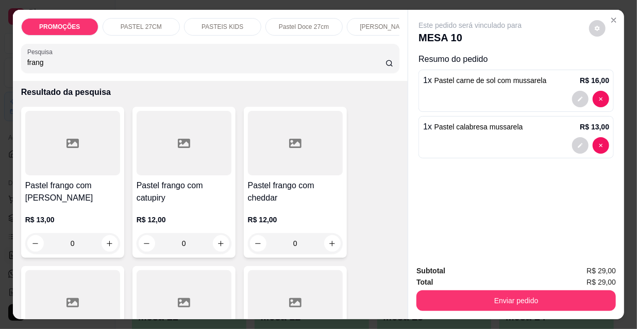
scroll to position [46, 0]
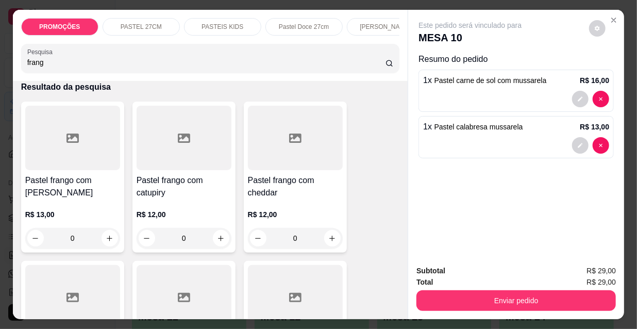
type input "frang"
click at [66, 170] on div at bounding box center [72, 138] width 95 height 64
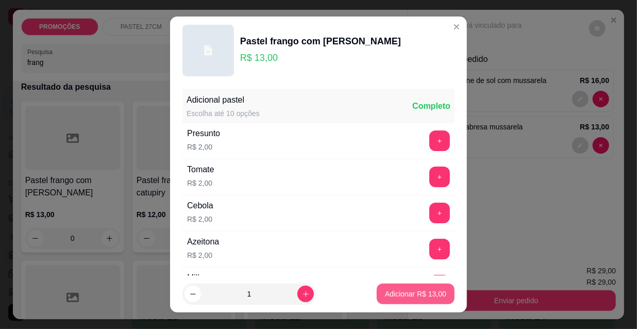
click at [388, 290] on p "Adicionar R$ 13,00" at bounding box center [415, 294] width 61 height 10
type input "1"
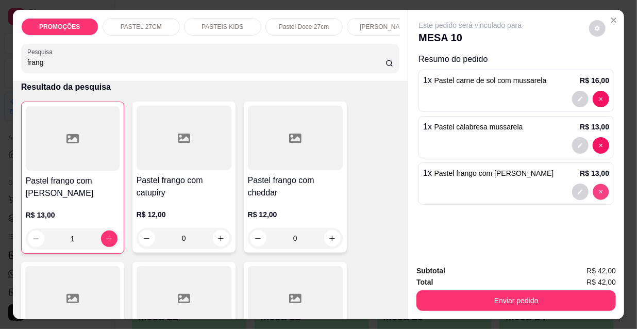
type input "0"
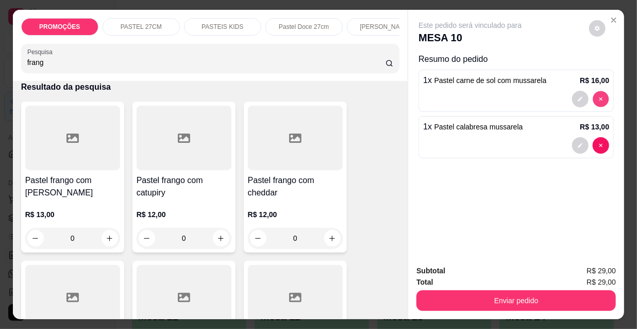
type input "0"
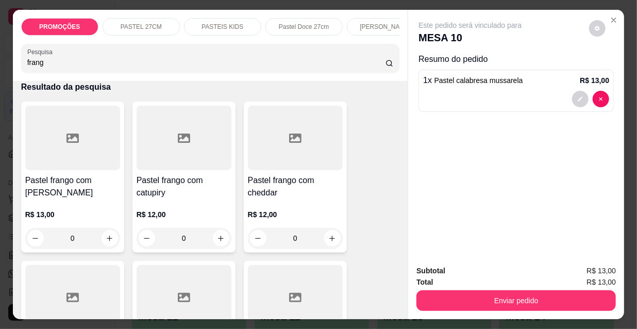
click at [158, 166] on div at bounding box center [184, 138] width 95 height 64
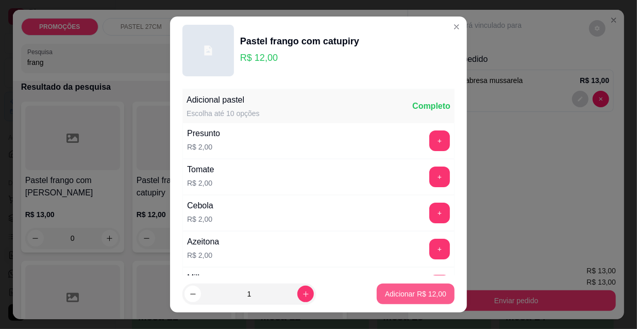
click at [391, 293] on p "Adicionar R$ 12,00" at bounding box center [415, 294] width 61 height 10
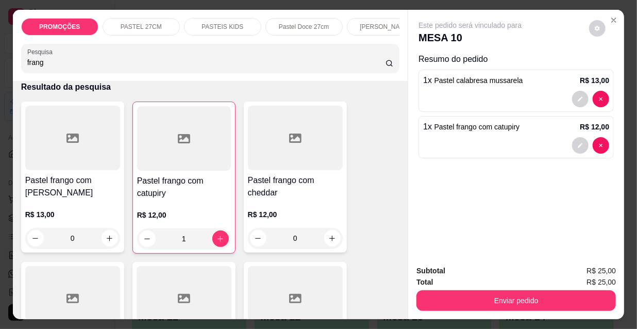
type input "1"
drag, startPoint x: 42, startPoint y: 66, endPoint x: 0, endPoint y: 67, distance: 41.8
click at [0, 67] on div "PROMOÇÕES PASTEL 27CM PASTEIS KIDS Pastel Doce 27cm Esfihas Salgadas Esfihas do…" at bounding box center [318, 164] width 637 height 329
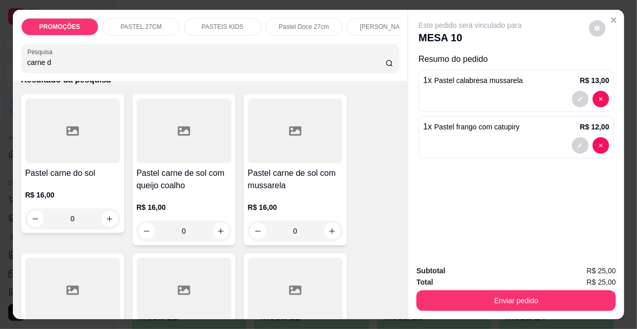
scroll to position [142, 0]
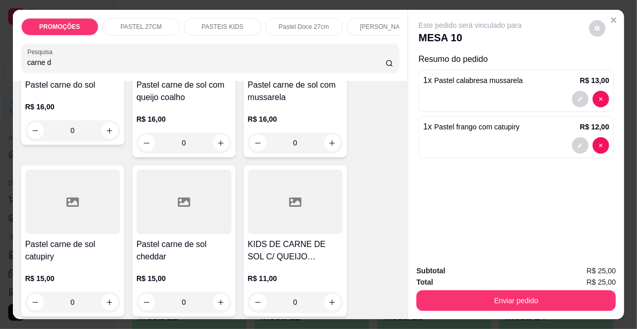
type input "carne d"
click at [44, 231] on div at bounding box center [72, 202] width 95 height 64
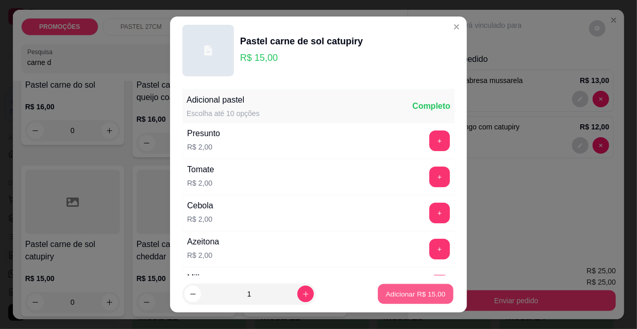
click at [407, 291] on p "Adicionar R$ 15,00" at bounding box center [416, 294] width 60 height 10
type input "1"
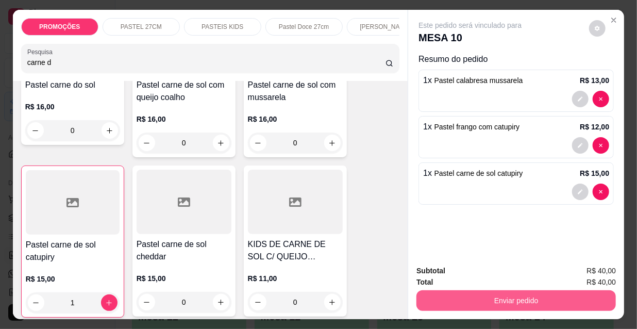
click at [463, 293] on button "Enviar pedido" at bounding box center [515, 300] width 199 height 21
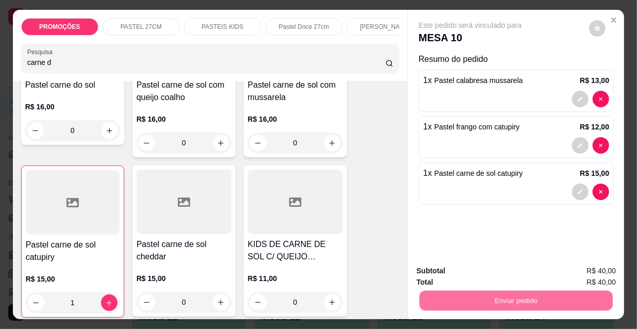
click at [453, 274] on button "Não registrar e enviar pedido" at bounding box center [483, 271] width 104 height 19
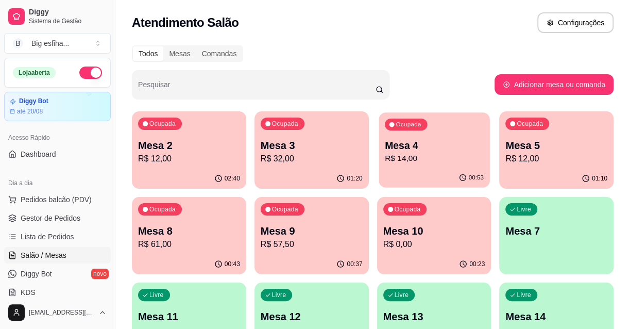
click at [396, 150] on p "Mesa 4" at bounding box center [433, 146] width 99 height 14
click at [287, 159] on p "R$ 32,00" at bounding box center [312, 159] width 102 height 12
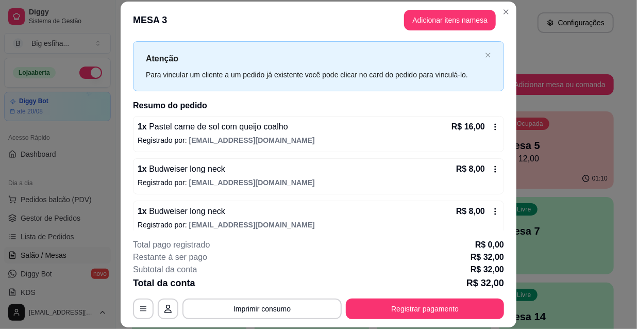
scroll to position [30, 0]
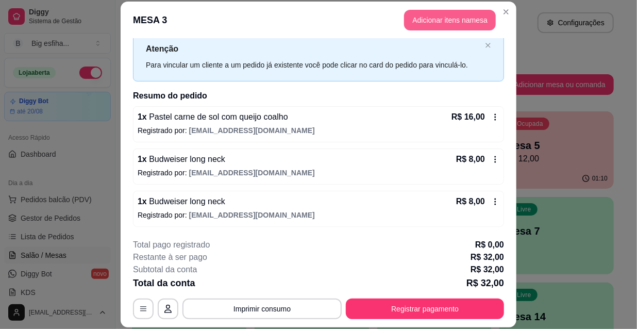
click at [438, 22] on button "Adicionar itens na mesa" at bounding box center [450, 20] width 92 height 21
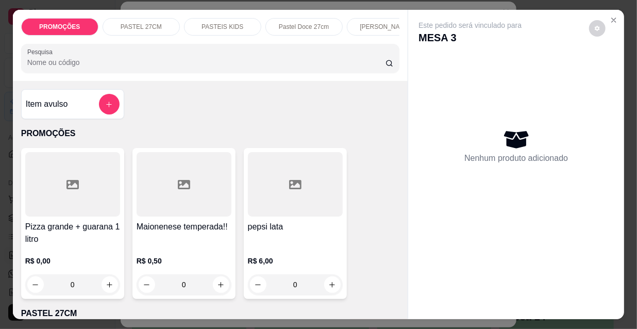
click at [281, 49] on div "Pesquisa" at bounding box center [210, 58] width 379 height 29
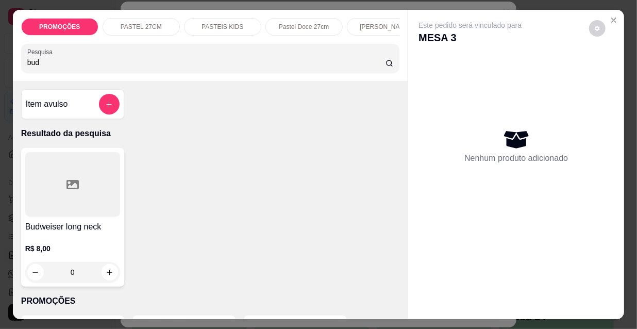
type input "bud"
drag, startPoint x: 73, startPoint y: 205, endPoint x: 69, endPoint y: 201, distance: 5.5
click at [69, 201] on div at bounding box center [72, 184] width 95 height 64
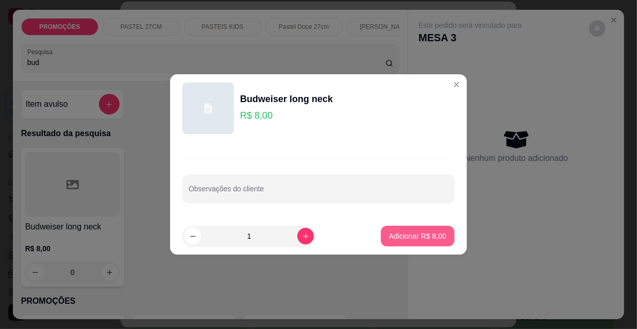
click at [394, 244] on button "Adicionar R$ 8,00" at bounding box center [418, 236] width 74 height 21
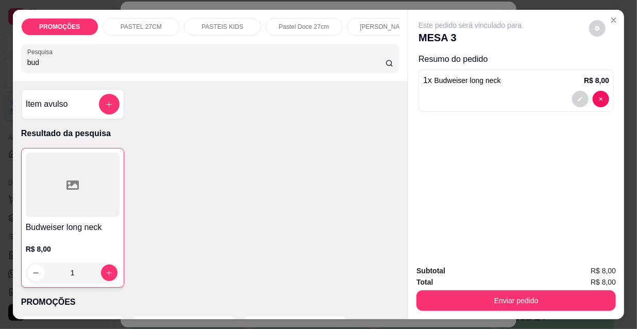
type input "1"
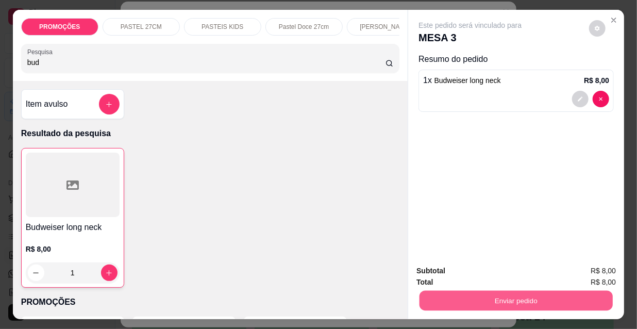
click at [505, 299] on button "Enviar pedido" at bounding box center [515, 300] width 193 height 20
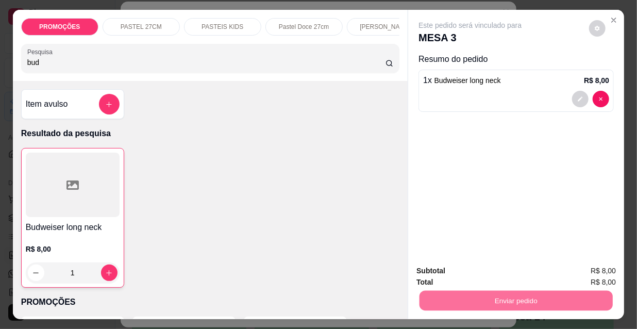
click at [467, 268] on button "Não registrar e enviar pedido" at bounding box center [483, 271] width 104 height 19
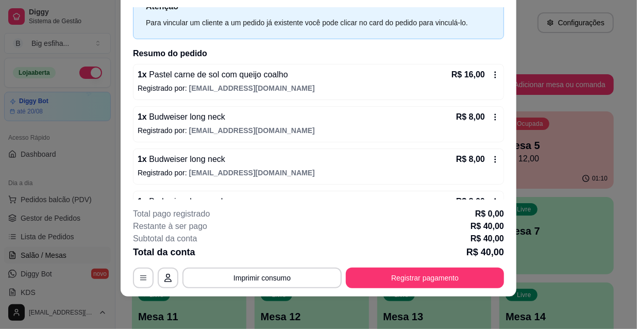
scroll to position [25, 0]
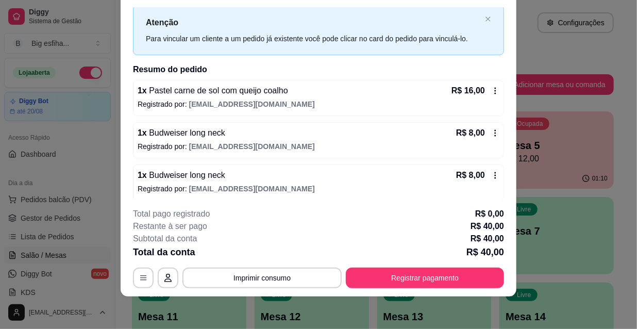
click at [123, 23] on div "Iniciada 16/08/2025 às 18:08 Atenção Para vincular um cliente a um pedido já ex…" at bounding box center [319, 104] width 396 height 192
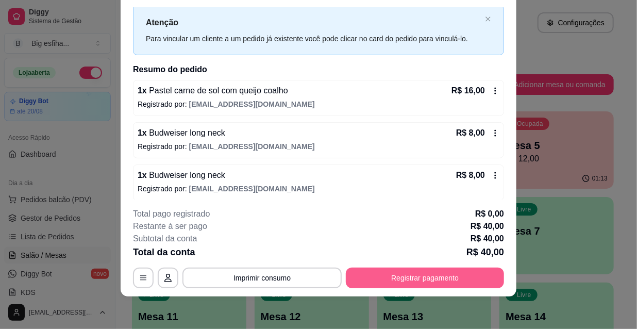
click at [369, 275] on button "Registrar pagamento" at bounding box center [425, 277] width 158 height 21
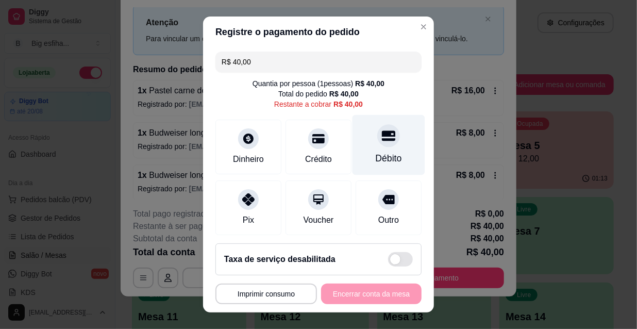
click at [376, 153] on div "Débito" at bounding box center [389, 158] width 26 height 13
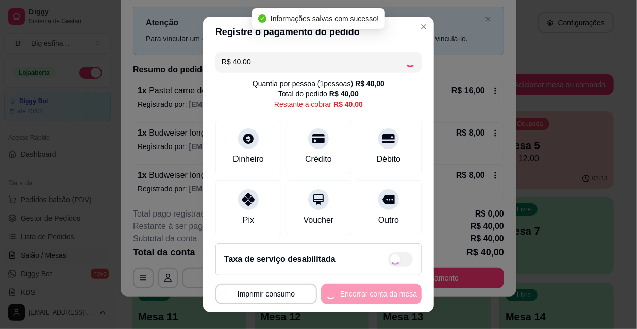
type input "R$ 0,00"
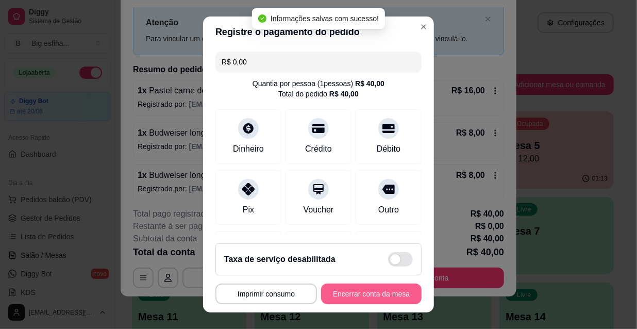
click at [348, 299] on button "Encerrar conta da mesa" at bounding box center [371, 293] width 100 height 21
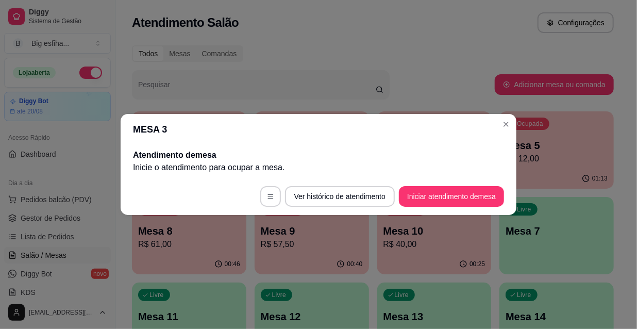
scroll to position [0, 0]
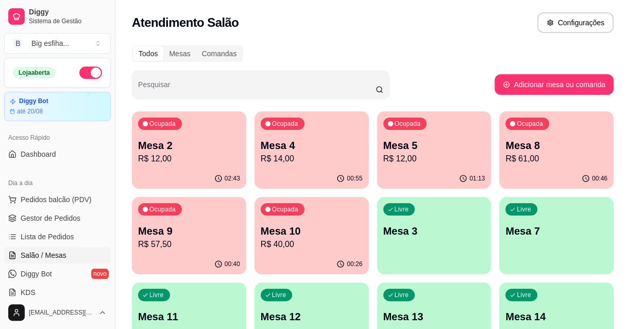
click at [335, 256] on div "00:26" at bounding box center [312, 264] width 114 height 20
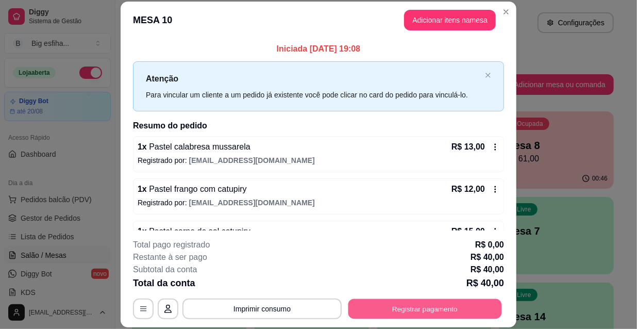
click at [408, 313] on button "Registrar pagamento" at bounding box center [425, 308] width 154 height 20
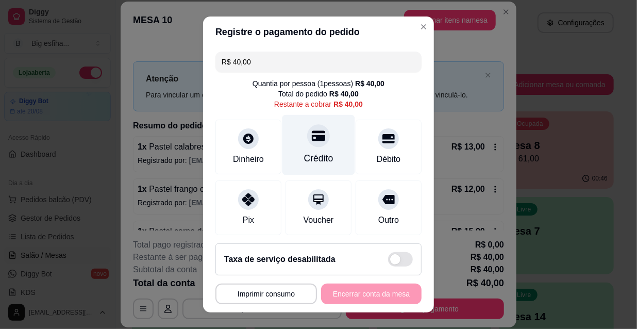
click at [314, 155] on div "Crédito" at bounding box center [318, 158] width 29 height 13
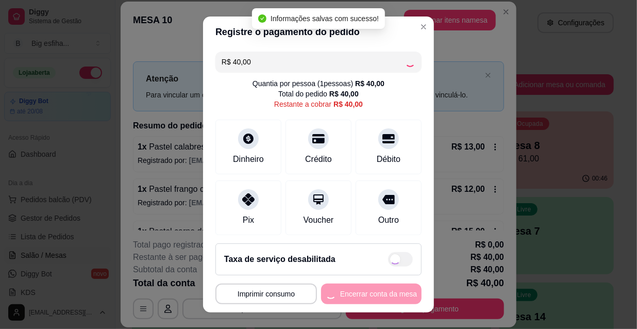
type input "R$ 0,00"
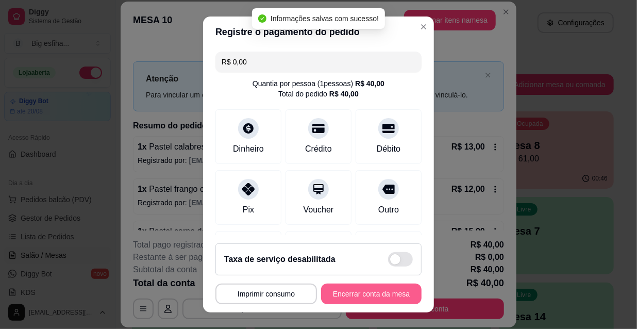
click at [376, 292] on button "Encerrar conta da mesa" at bounding box center [371, 293] width 100 height 21
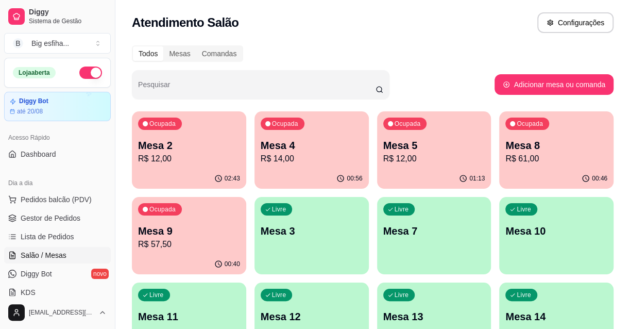
click at [312, 148] on p "Mesa 4" at bounding box center [312, 145] width 102 height 14
click at [221, 158] on p "R$ 12,00" at bounding box center [189, 159] width 99 height 12
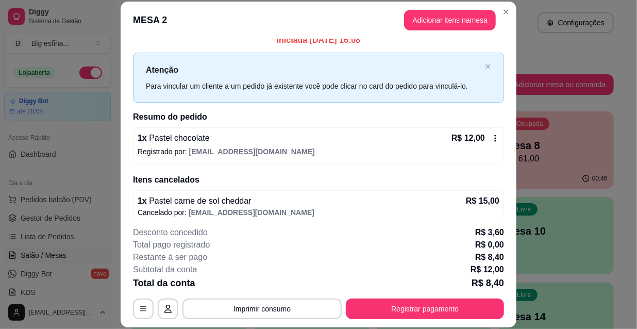
scroll to position [16, 0]
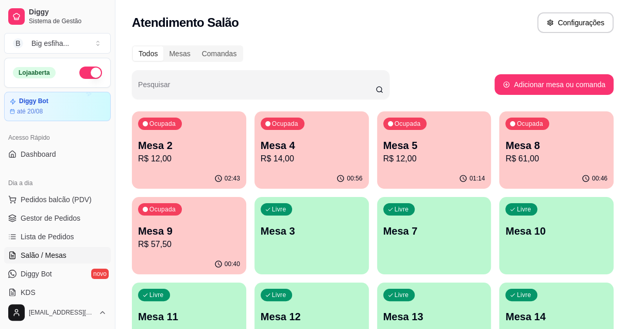
click at [194, 231] on p "Mesa 9" at bounding box center [189, 231] width 102 height 14
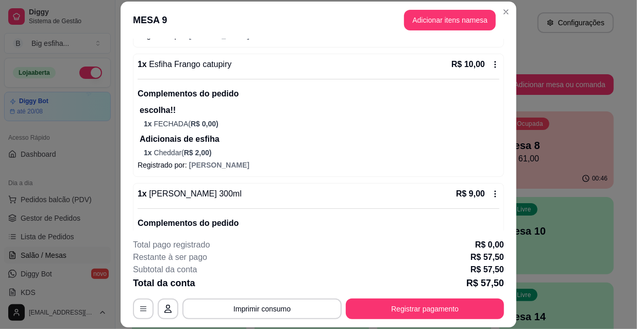
scroll to position [328, 0]
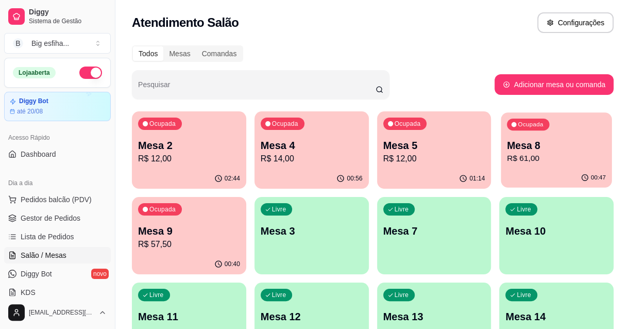
click at [532, 151] on p "Mesa 8" at bounding box center [556, 146] width 99 height 14
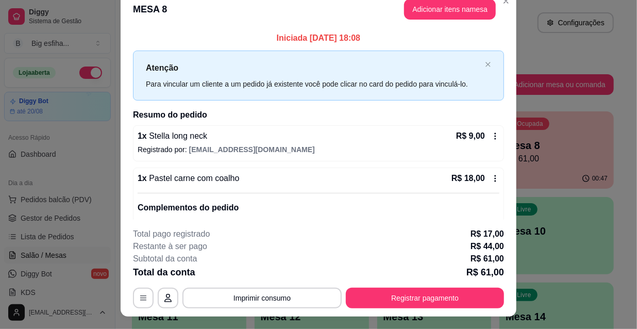
scroll to position [0, 0]
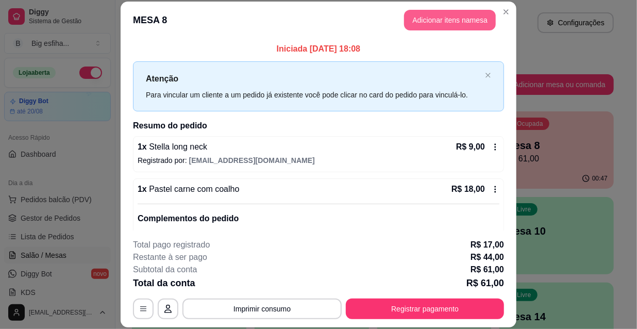
click at [430, 21] on button "Adicionar itens na mesa" at bounding box center [450, 20] width 92 height 21
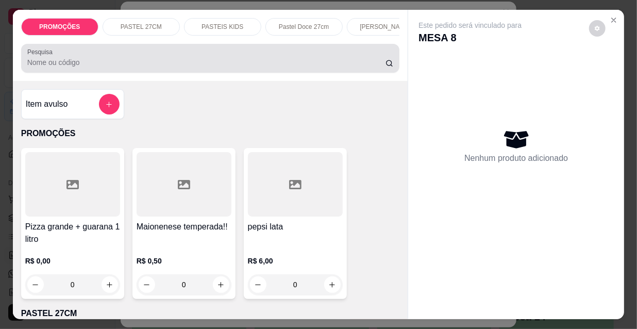
click at [299, 64] on input "Pesquisa" at bounding box center [206, 62] width 358 height 10
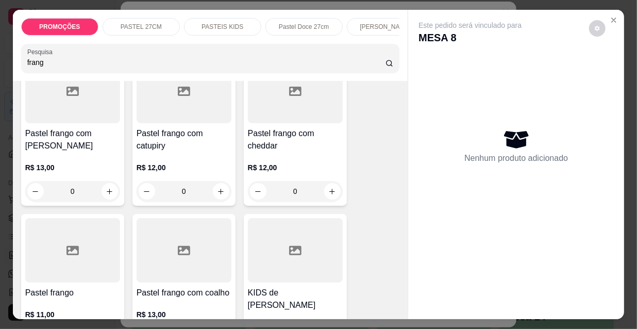
scroll to position [140, 0]
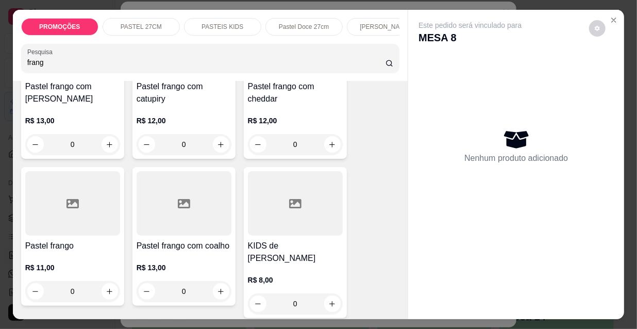
type input "frang"
click at [62, 227] on div at bounding box center [72, 203] width 95 height 64
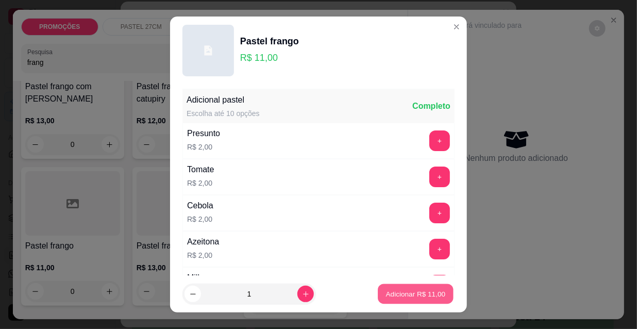
click at [400, 296] on p "Adicionar R$ 11,00" at bounding box center [416, 294] width 60 height 10
type input "1"
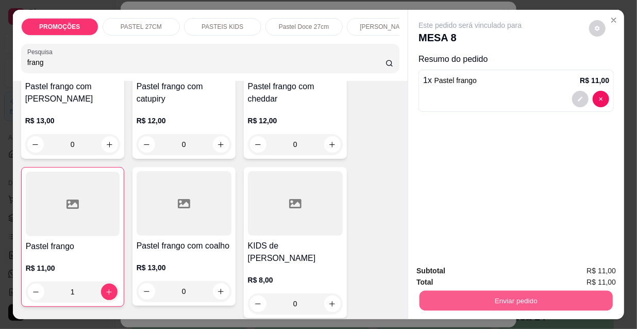
click at [503, 300] on button "Enviar pedido" at bounding box center [515, 300] width 193 height 20
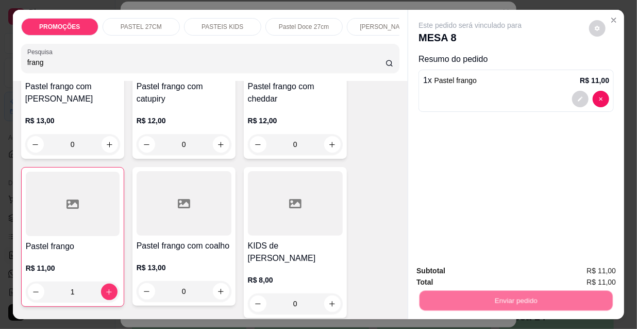
click at [489, 267] on button "Não registrar e enviar pedido" at bounding box center [482, 272] width 107 height 20
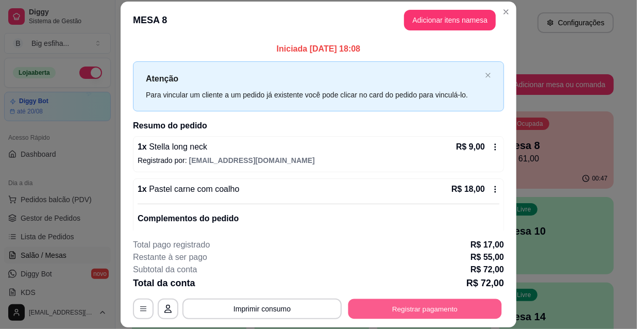
click at [461, 308] on button "Registrar pagamento" at bounding box center [425, 308] width 154 height 20
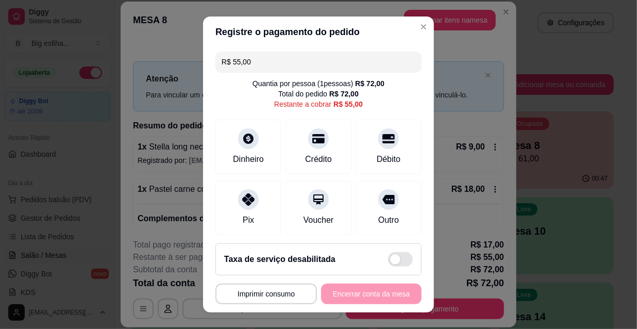
drag, startPoint x: 217, startPoint y: 51, endPoint x: 212, endPoint y: 49, distance: 5.3
click at [212, 49] on div "R$ 55,00 Quantia por pessoa ( 1 pessoas) R$ 72,00 Total do pedido R$ 72,00 Rest…" at bounding box center [318, 141] width 231 height 188
drag, startPoint x: 253, startPoint y: 60, endPoint x: 174, endPoint y: 59, distance: 78.3
click at [183, 60] on div "**********" at bounding box center [318, 164] width 637 height 329
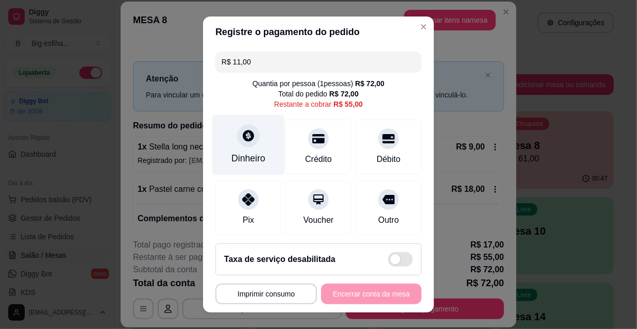
click at [245, 141] on icon at bounding box center [248, 135] width 13 height 13
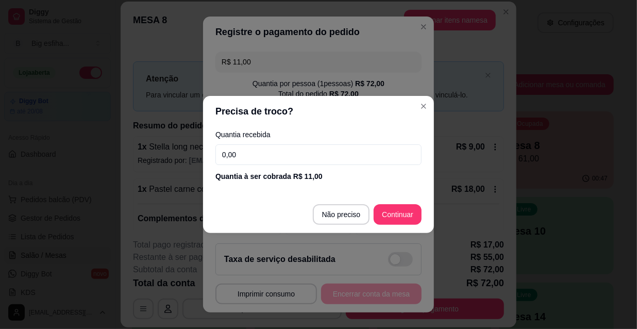
click at [258, 152] on input "0,00" at bounding box center [318, 154] width 206 height 21
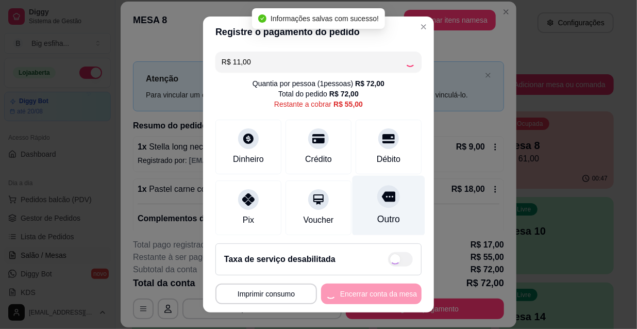
type input "R$ 44,00"
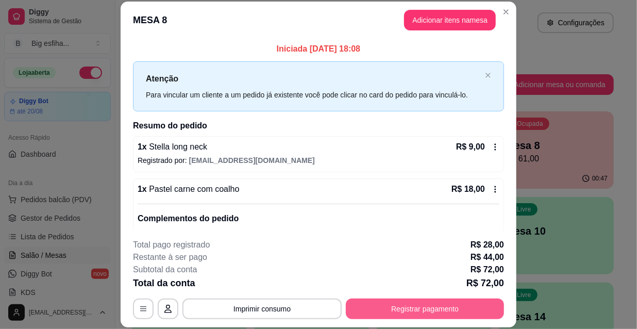
click at [444, 309] on button "Registrar pagamento" at bounding box center [425, 308] width 158 height 21
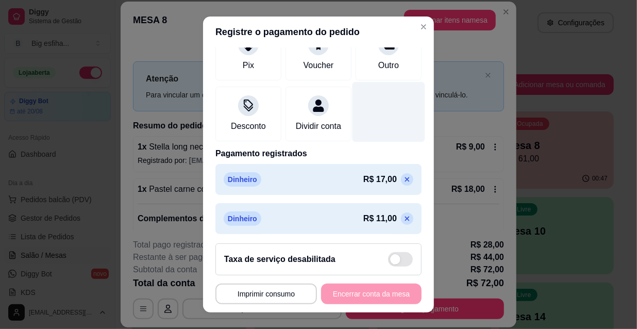
scroll to position [170, 0]
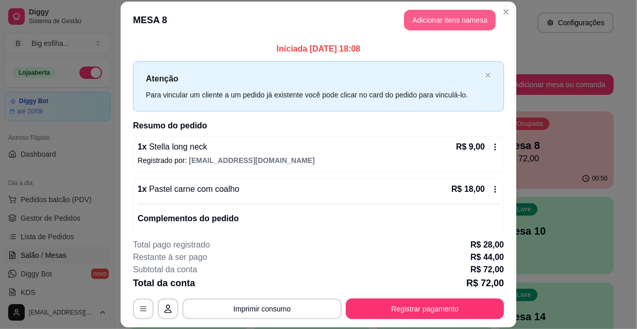
click at [441, 21] on button "Adicionar itens na mesa" at bounding box center [450, 20] width 92 height 21
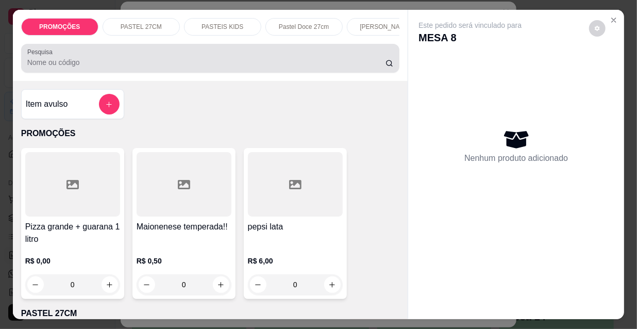
click at [283, 66] on input "Pesquisa" at bounding box center [206, 62] width 358 height 10
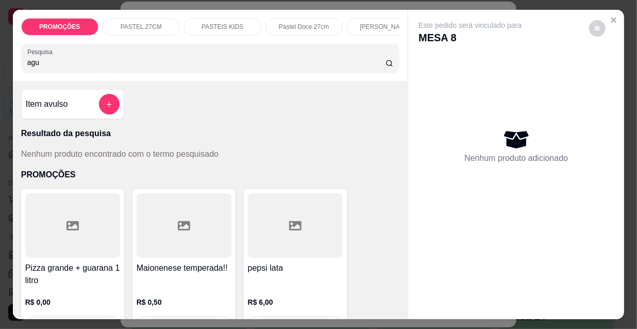
click at [27, 64] on input "agu" at bounding box center [206, 62] width 358 height 10
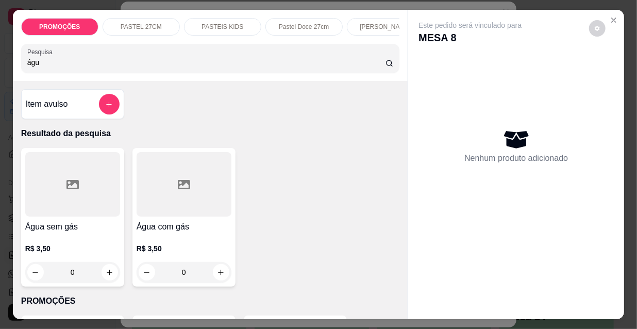
type input "águ"
click at [165, 205] on div at bounding box center [184, 184] width 95 height 64
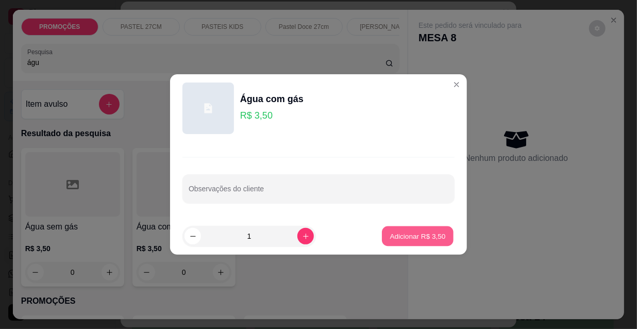
click at [424, 237] on p "Adicionar R$ 3,50" at bounding box center [418, 236] width 56 height 10
type input "1"
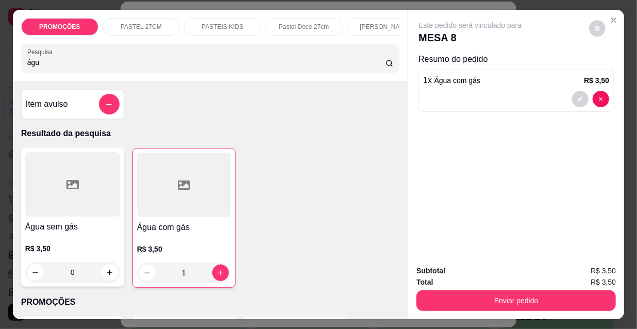
click at [464, 302] on button "Enviar pedido" at bounding box center [515, 300] width 199 height 21
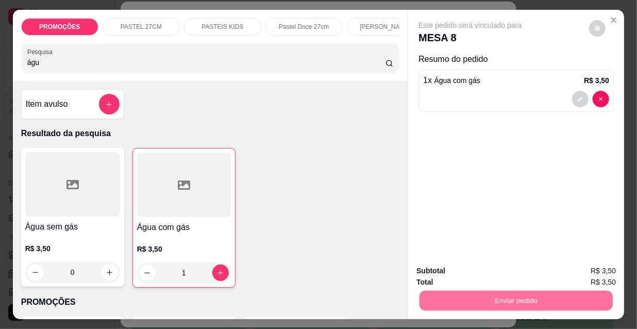
click at [462, 264] on button "Não registrar e enviar pedido" at bounding box center [483, 271] width 104 height 19
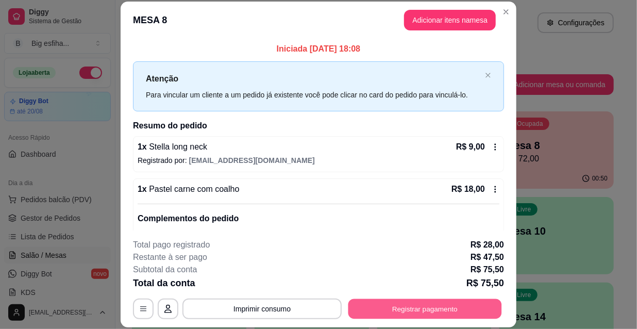
click at [406, 312] on button "Registrar pagamento" at bounding box center [425, 308] width 154 height 20
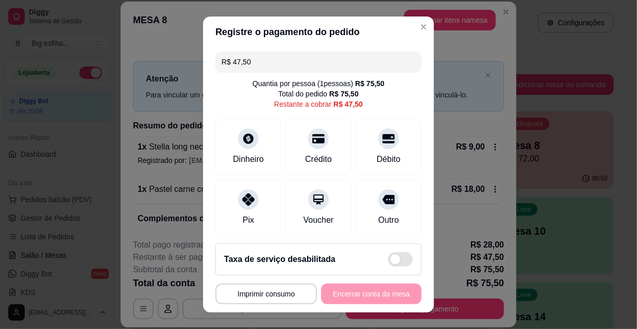
drag, startPoint x: 259, startPoint y: 58, endPoint x: 200, endPoint y: 58, distance: 58.7
click at [203, 58] on div "R$ 47,50 Quantia por pessoa ( 1 pessoas) R$ 75,50 Total do pedido R$ 75,50 Rest…" at bounding box center [318, 141] width 231 height 188
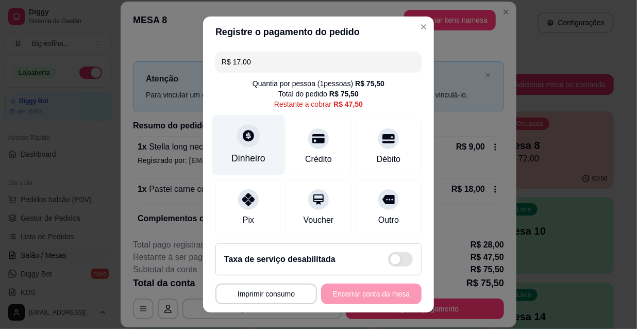
type input "R$ 17,00"
click at [241, 146] on div at bounding box center [248, 135] width 23 height 23
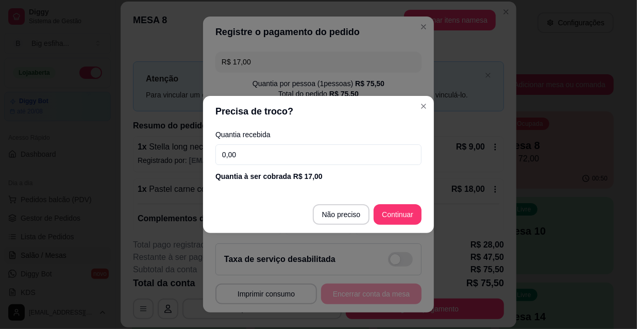
click at [242, 158] on input "0,00" at bounding box center [318, 154] width 206 height 21
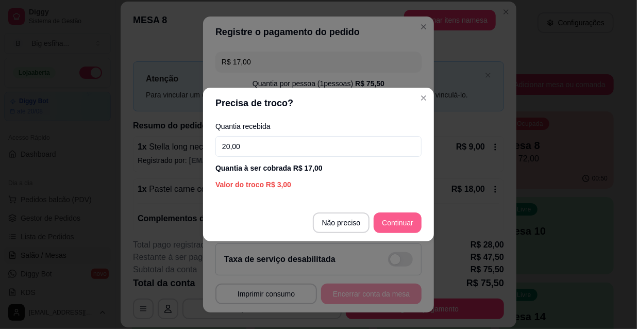
type input "20,00"
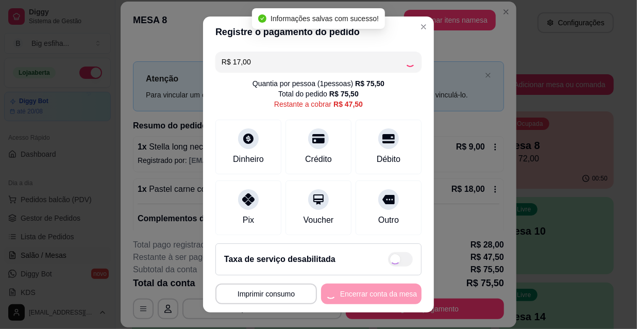
type input "R$ 30,50"
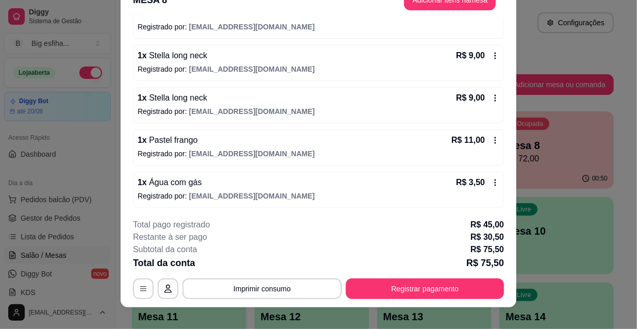
scroll to position [31, 0]
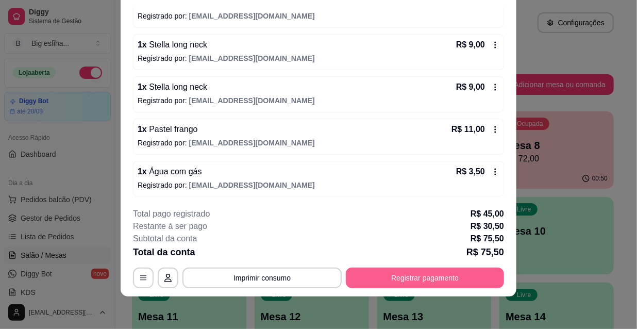
click at [416, 276] on button "Registrar pagamento" at bounding box center [425, 277] width 158 height 21
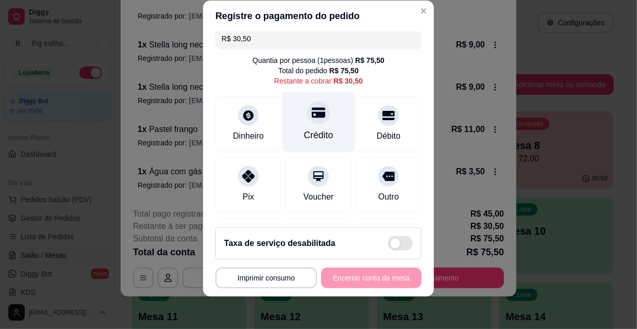
scroll to position [0, 0]
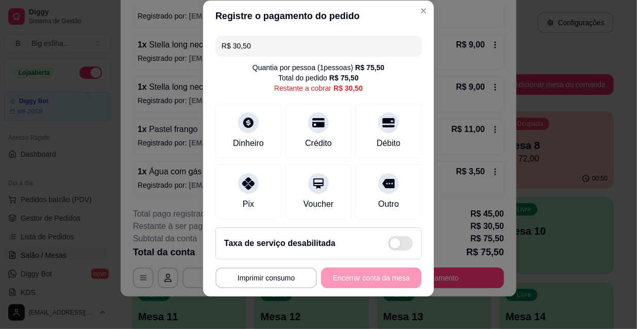
click at [382, 81] on div "Quantia por pessoa ( 1 pessoas) R$ 75,50 Total do pedido R$ 75,50 Restante a co…" at bounding box center [318, 77] width 206 height 31
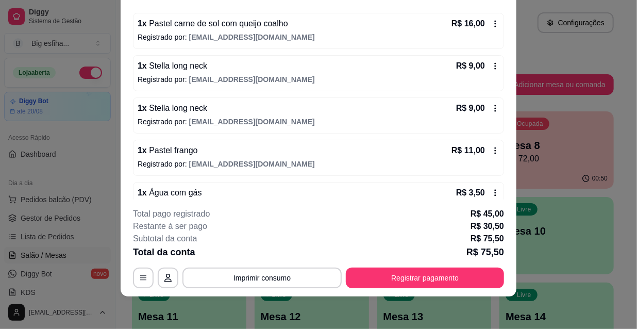
scroll to position [268, 0]
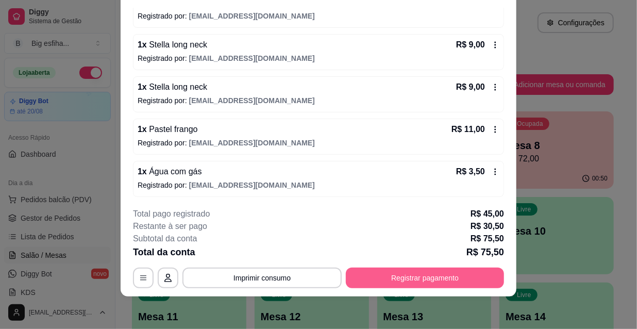
click at [470, 277] on button "Registrar pagamento" at bounding box center [425, 277] width 158 height 21
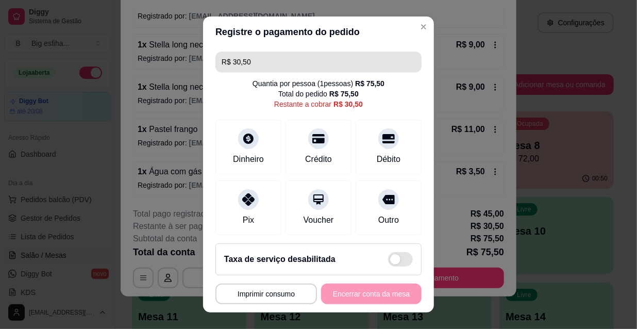
click at [254, 57] on input "R$ 30,50" at bounding box center [319, 62] width 194 height 21
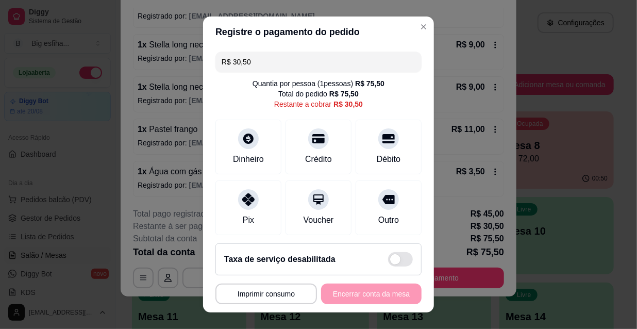
click at [254, 57] on input "R$ 30,50" at bounding box center [319, 62] width 194 height 21
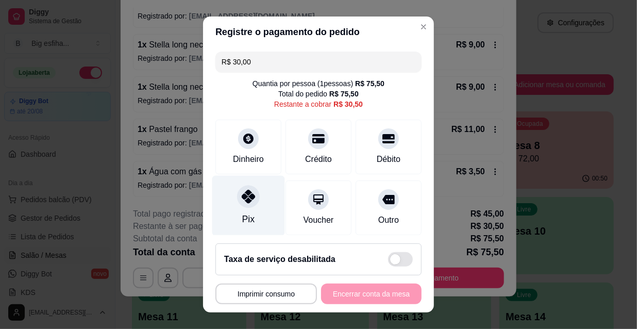
click at [247, 209] on div "Pix" at bounding box center [248, 206] width 73 height 60
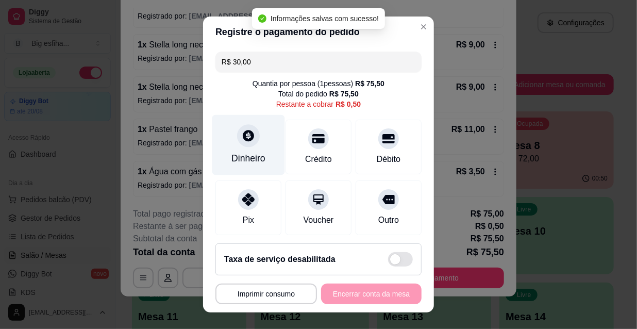
type input "R$ 0,50"
click at [240, 144] on div at bounding box center [248, 135] width 23 height 23
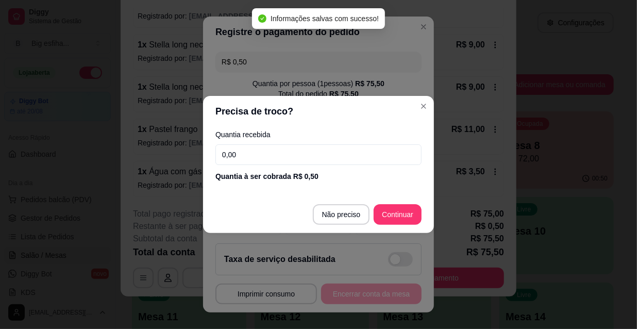
click at [270, 159] on input "0,00" at bounding box center [318, 154] width 206 height 21
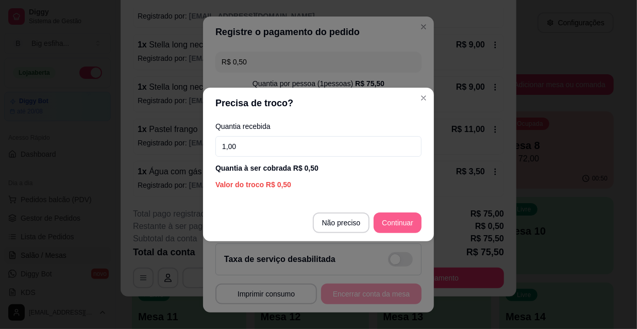
type input "1,00"
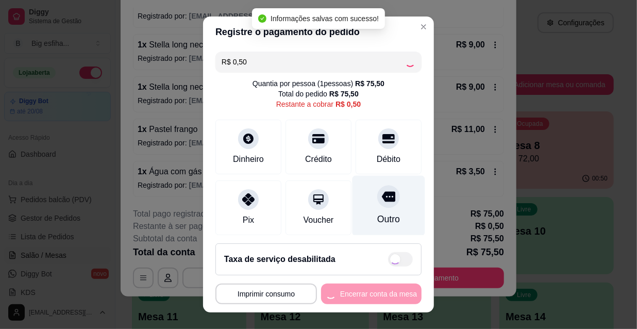
type input "R$ 0,00"
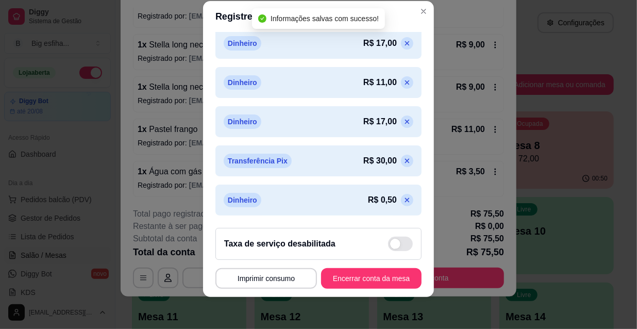
scroll to position [16, 0]
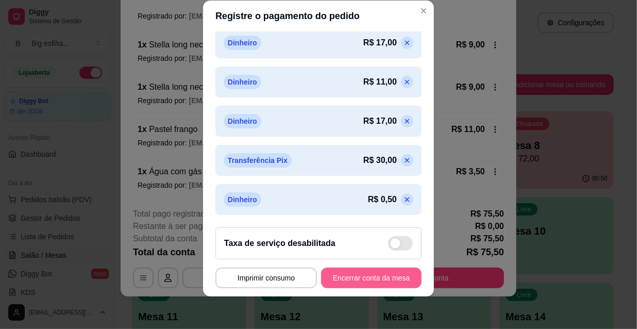
click at [367, 274] on button "Encerrar conta da mesa" at bounding box center [371, 277] width 100 height 21
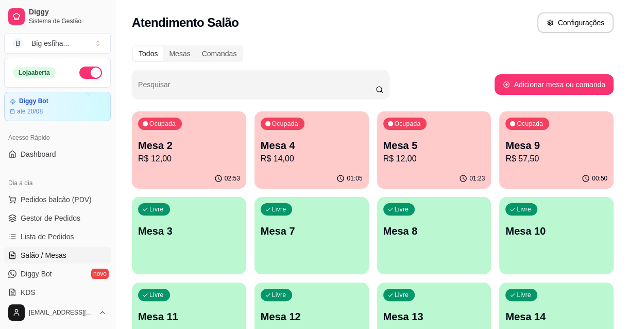
click at [188, 153] on p "R$ 12,00" at bounding box center [189, 159] width 102 height 12
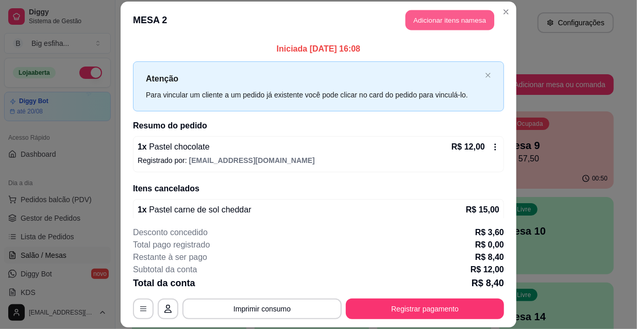
click at [432, 24] on button "Adicionar itens na mesa" at bounding box center [450, 20] width 89 height 20
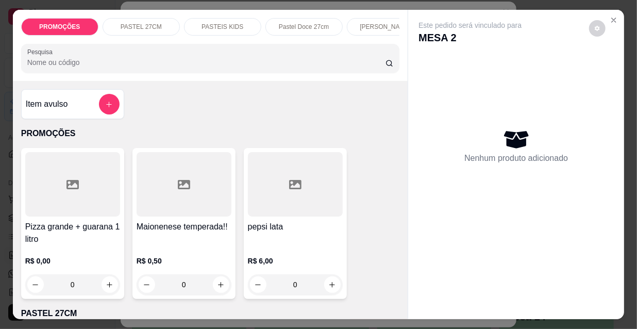
scroll to position [0, 594]
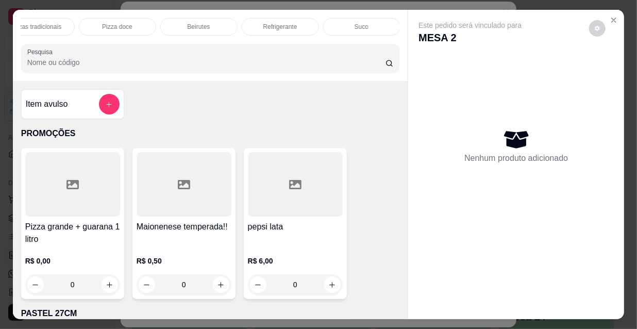
click at [299, 27] on div "Refrigerante" at bounding box center [280, 27] width 77 height 18
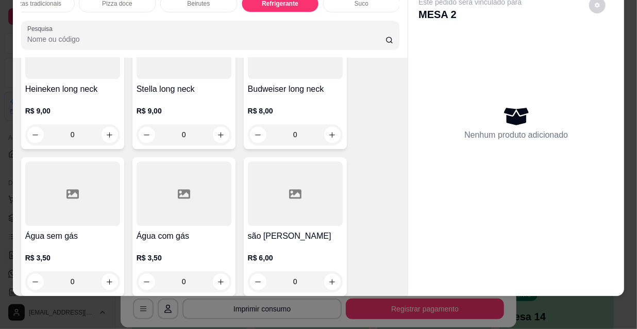
scroll to position [9898, 0]
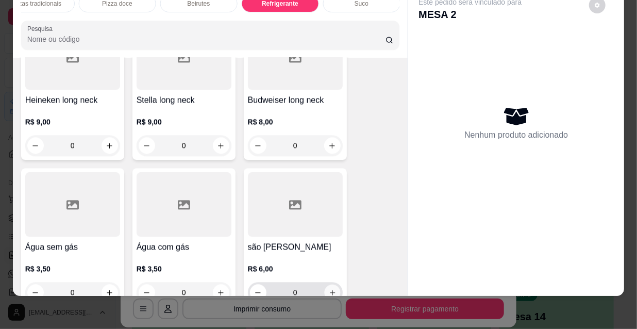
click at [329, 284] on button "increase-product-quantity" at bounding box center [332, 292] width 16 height 16
click at [329, 289] on icon "increase-product-quantity" at bounding box center [332, 293] width 8 height 8
type input "2"
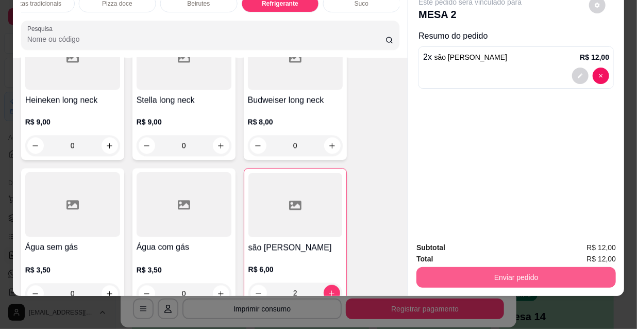
click at [525, 275] on button "Enviar pedido" at bounding box center [515, 277] width 199 height 21
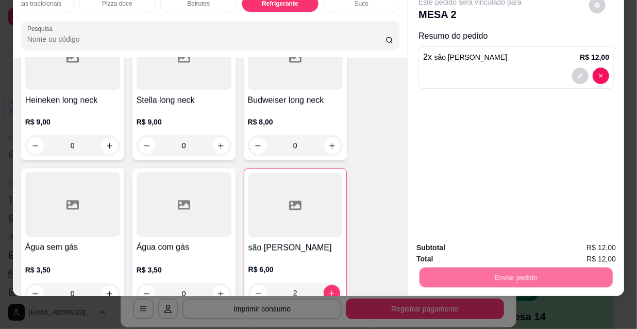
click at [489, 248] on button "Não registrar e enviar pedido" at bounding box center [483, 244] width 104 height 19
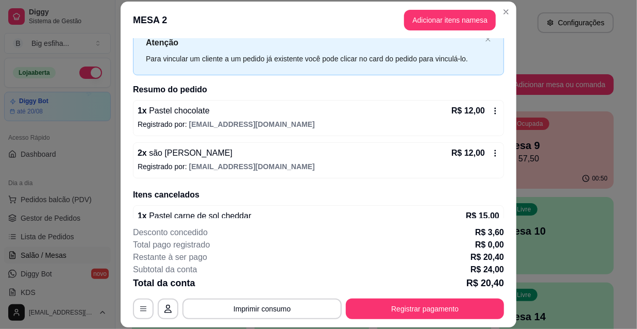
scroll to position [58, 0]
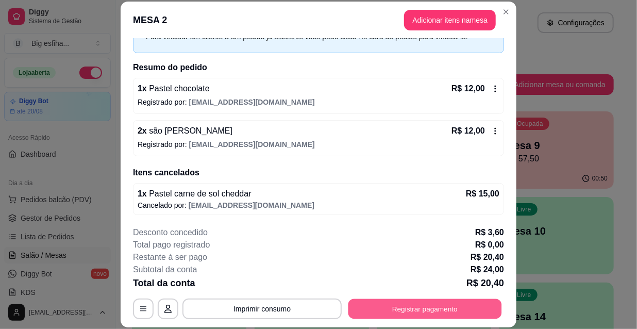
click at [406, 313] on button "Registrar pagamento" at bounding box center [425, 308] width 154 height 20
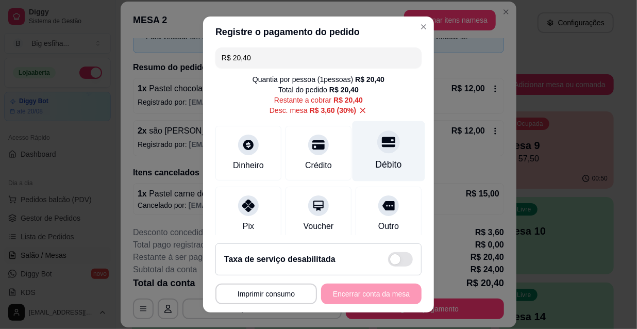
scroll to position [0, 0]
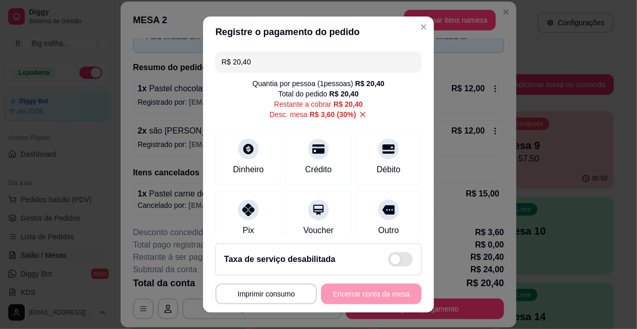
click at [358, 110] on icon at bounding box center [362, 114] width 9 height 9
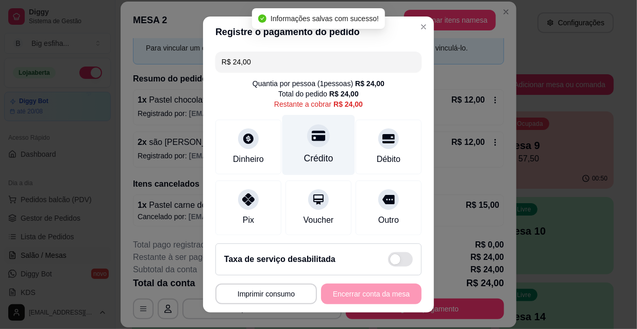
type input "R$ 24,00"
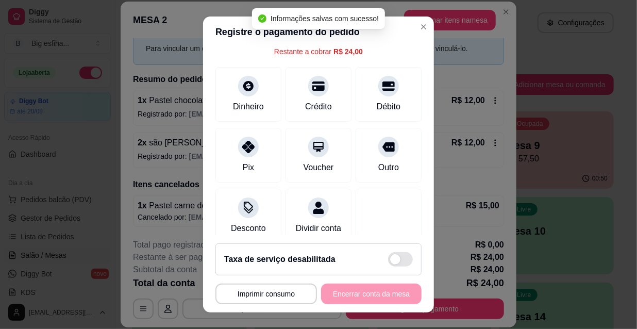
scroll to position [77, 0]
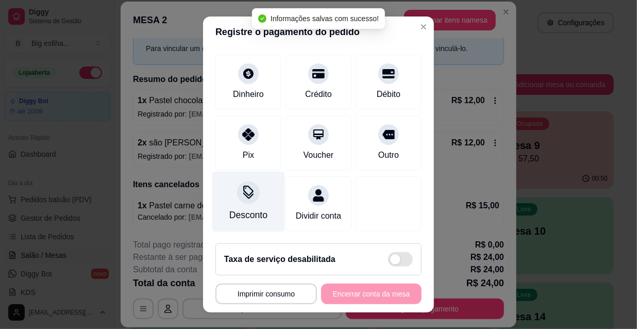
click at [224, 189] on div "Desconto" at bounding box center [248, 202] width 73 height 60
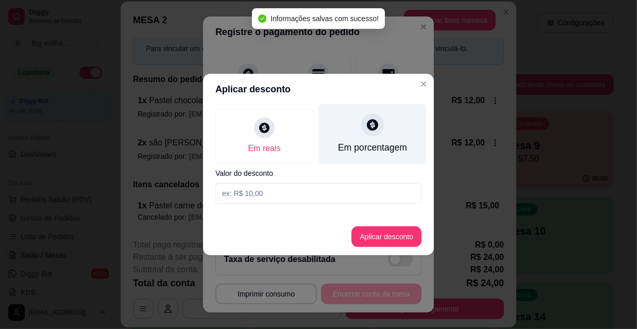
click at [389, 145] on div "Em porcentagem" at bounding box center [372, 147] width 69 height 13
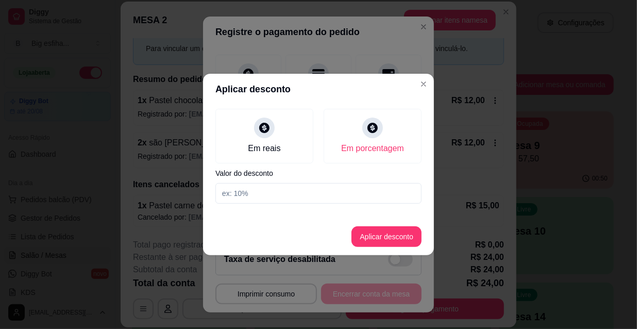
click at [350, 195] on input at bounding box center [318, 193] width 206 height 21
type input "30"
click at [410, 244] on button "Aplicar desconto" at bounding box center [386, 236] width 70 height 21
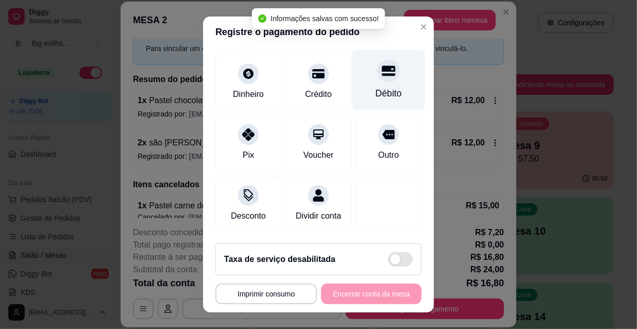
type input "R$ 16,80"
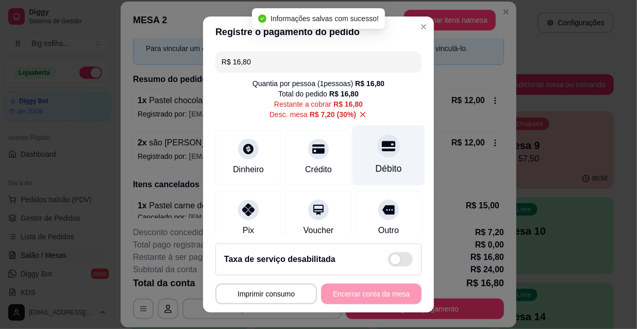
scroll to position [58, 0]
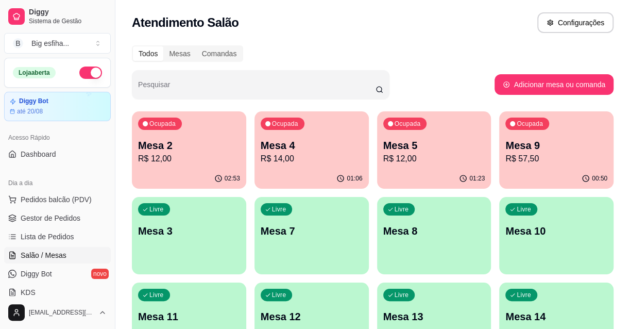
click at [556, 159] on p "R$ 57,50" at bounding box center [557, 159] width 102 height 12
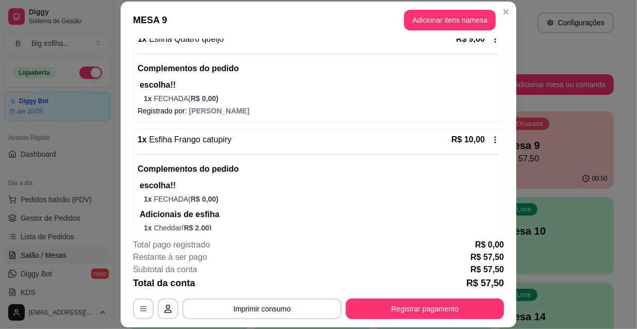
scroll to position [375, 0]
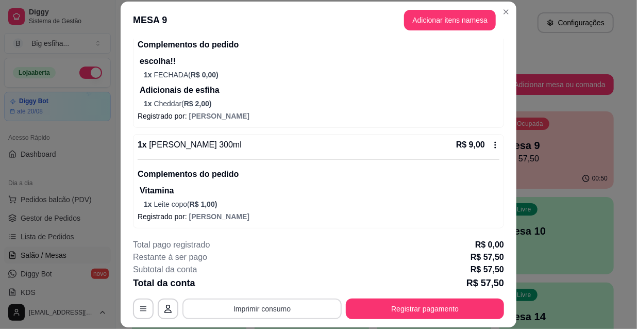
click at [257, 311] on button "Imprimir consumo" at bounding box center [261, 308] width 159 height 21
click at [257, 279] on button "IMPRESSORA" at bounding box center [262, 285] width 72 height 16
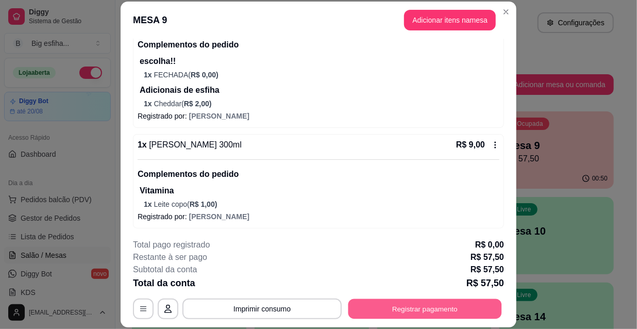
click at [377, 311] on button "Registrar pagamento" at bounding box center [425, 308] width 154 height 20
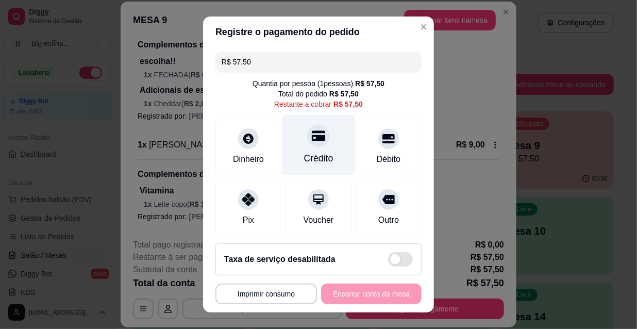
click at [311, 145] on div at bounding box center [318, 135] width 23 height 23
type input "R$ 0,00"
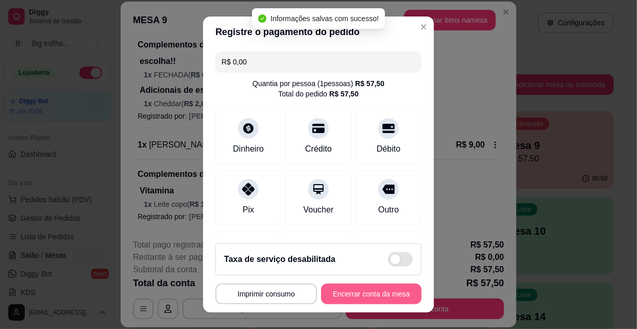
click at [372, 284] on button "Encerrar conta da mesa" at bounding box center [371, 293] width 100 height 21
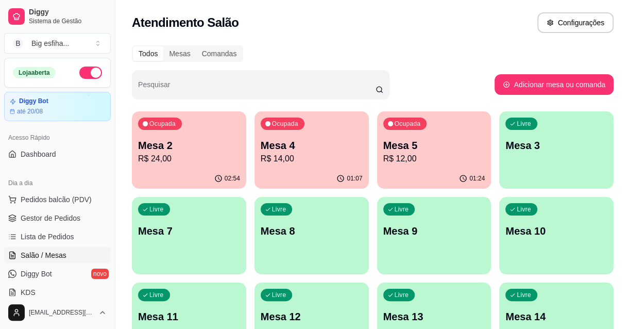
click at [419, 163] on p "R$ 12,00" at bounding box center [434, 159] width 102 height 12
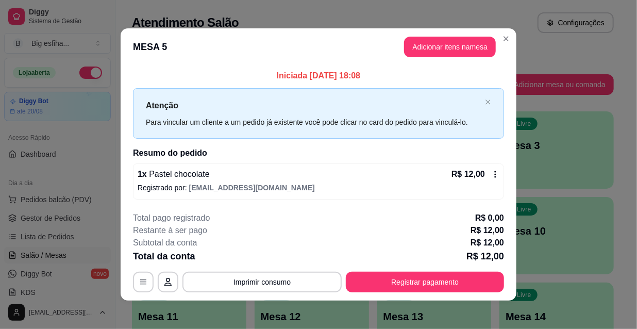
scroll to position [4, 0]
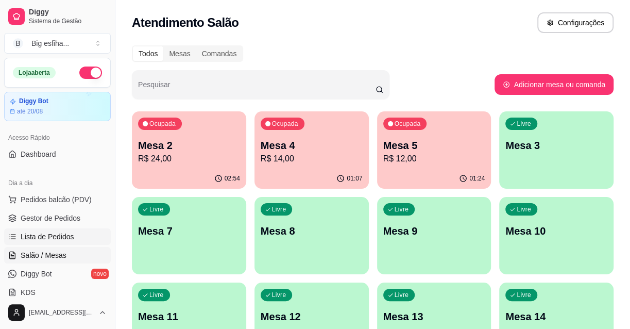
click at [67, 241] on span "Lista de Pedidos" at bounding box center [48, 236] width 54 height 10
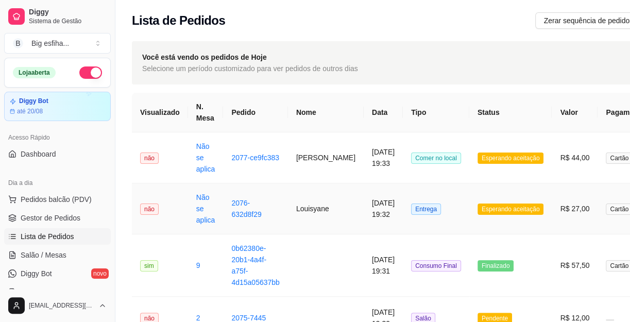
click at [364, 216] on td "[DATE] 19:32" at bounding box center [383, 208] width 39 height 51
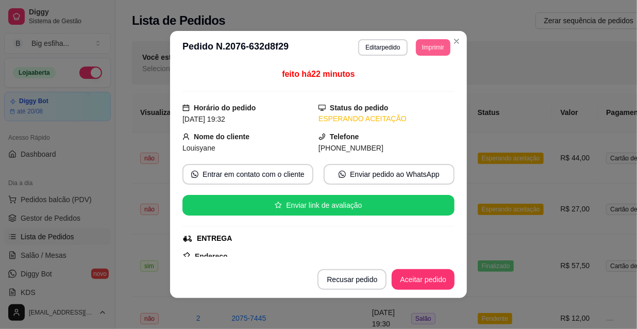
click at [416, 50] on button "Imprimir" at bounding box center [433, 47] width 35 height 16
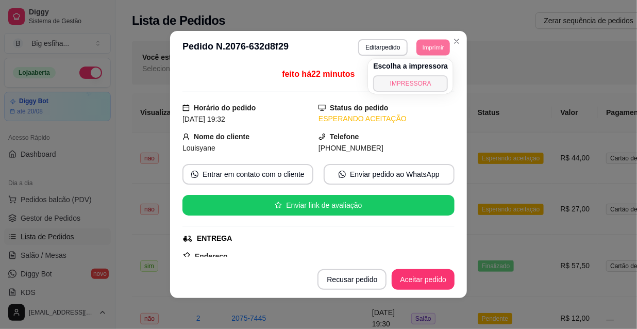
click at [431, 81] on button "IMPRESSORA" at bounding box center [410, 83] width 75 height 16
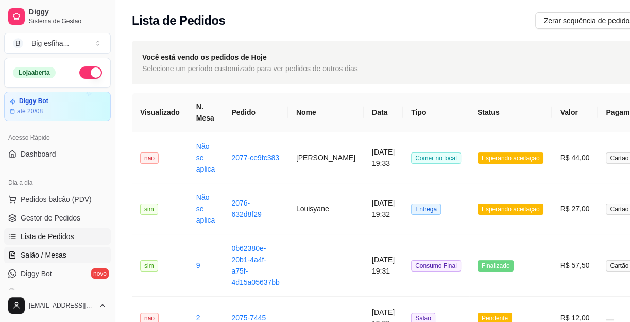
click at [60, 247] on link "Salão / Mesas" at bounding box center [57, 255] width 107 height 16
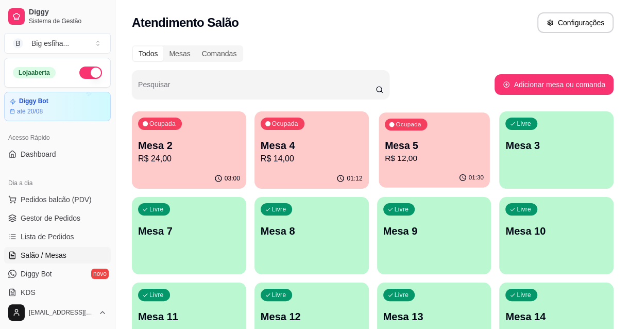
click at [454, 166] on div "Ocupada Mesa 5 R$ 12,00" at bounding box center [434, 140] width 111 height 56
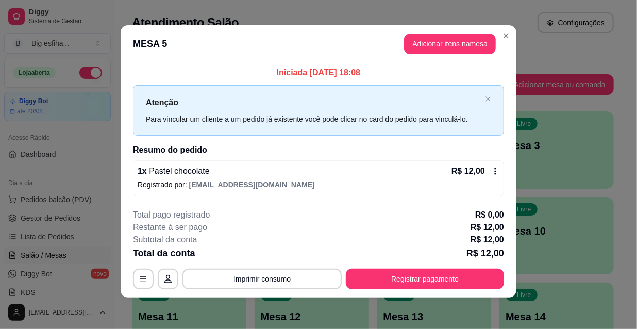
scroll to position [4, 0]
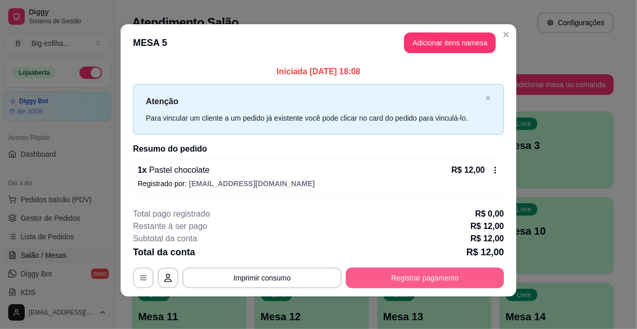
click at [391, 282] on button "Registrar pagamento" at bounding box center [425, 277] width 158 height 21
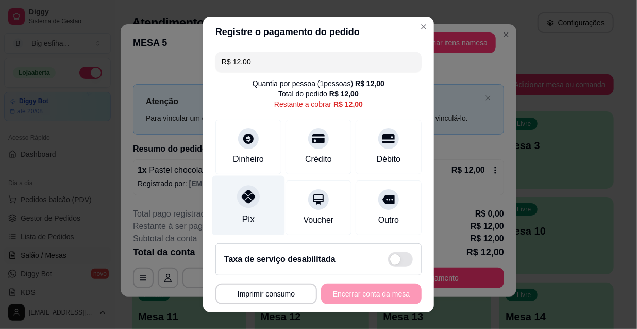
click at [234, 206] on div "Pix" at bounding box center [248, 206] width 73 height 60
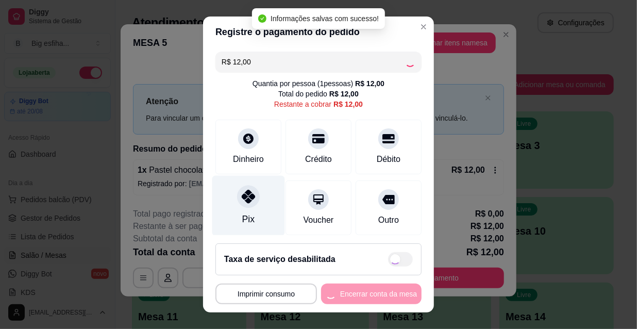
type input "R$ 0,00"
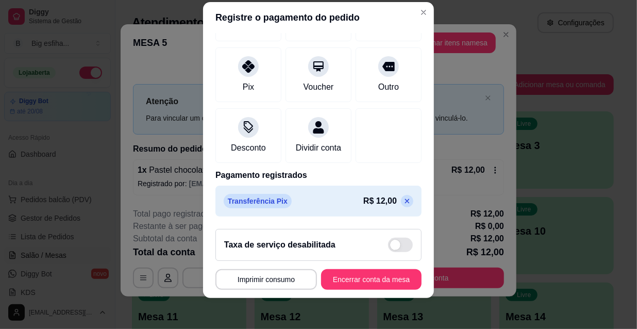
scroll to position [16, 0]
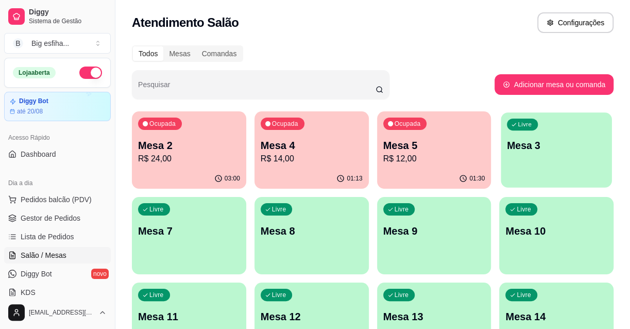
click at [556, 152] on p "Mesa 3" at bounding box center [556, 146] width 99 height 14
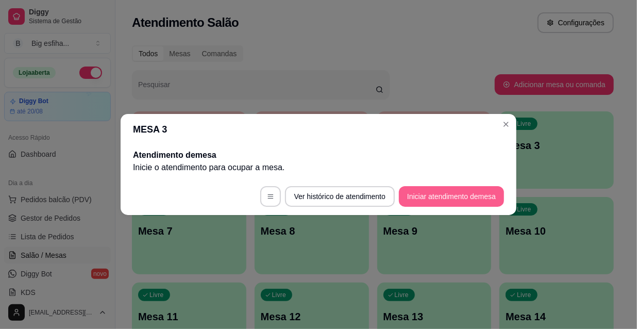
click at [426, 191] on button "Iniciar atendimento de mesa" at bounding box center [451, 196] width 105 height 21
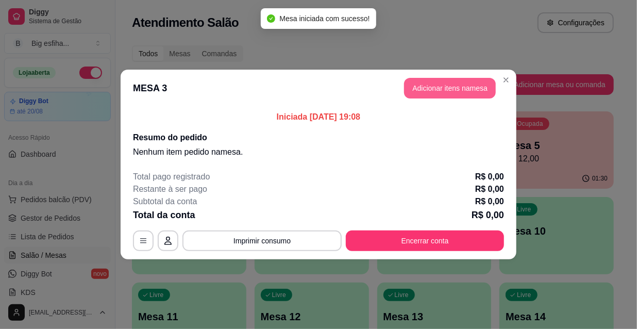
click at [455, 91] on button "Adicionar itens na mesa" at bounding box center [450, 88] width 92 height 21
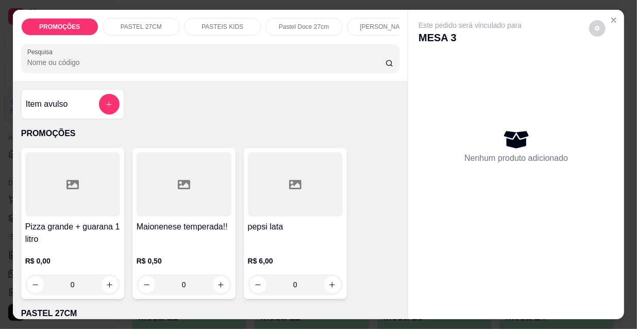
click at [381, 23] on p "[PERSON_NAME]" at bounding box center [385, 27] width 51 height 8
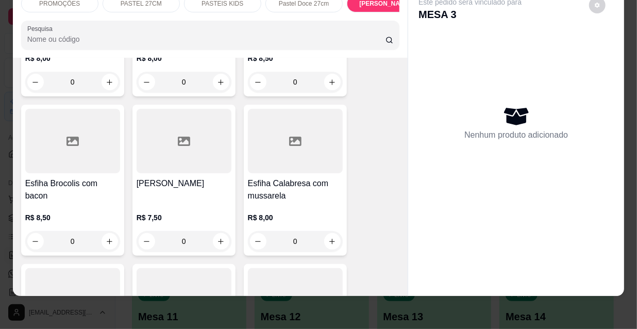
scroll to position [5553, 0]
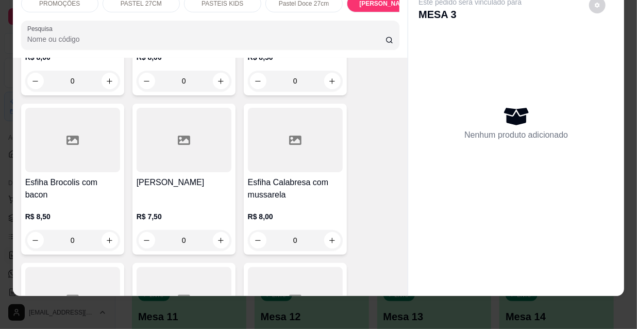
click at [301, 176] on h4 "Esfiha Calabresa com mussarela" at bounding box center [295, 188] width 95 height 25
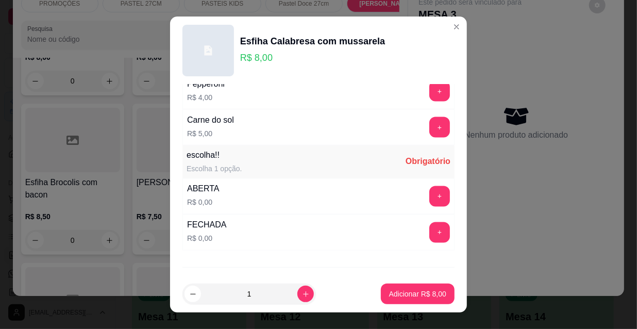
scroll to position [856, 0]
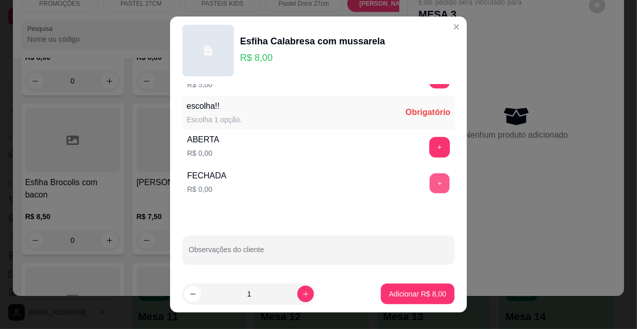
click at [430, 181] on button "+" at bounding box center [440, 184] width 20 height 20
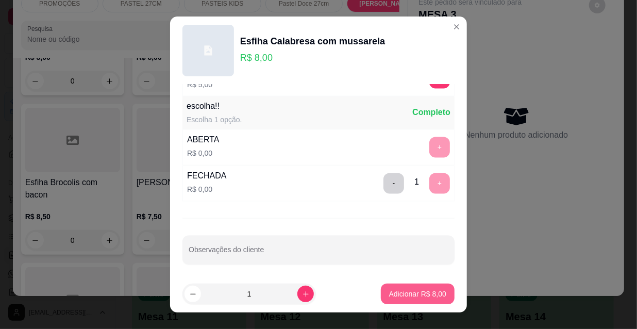
click at [421, 289] on p "Adicionar R$ 8,00" at bounding box center [417, 294] width 57 height 10
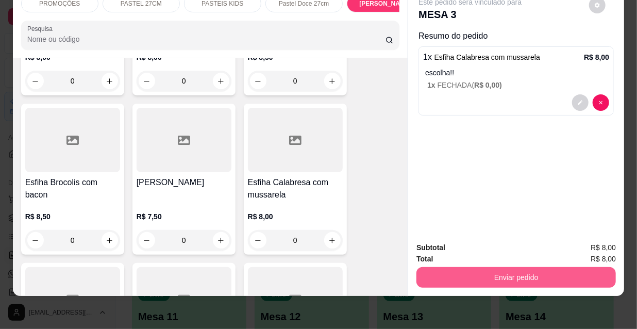
click at [460, 267] on button "Enviar pedido" at bounding box center [515, 277] width 199 height 21
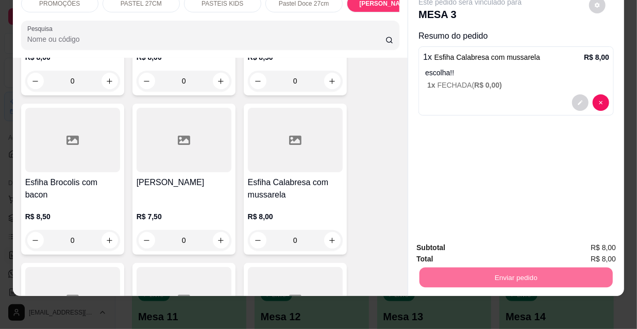
click at [444, 241] on button "Não registrar e enviar pedido" at bounding box center [482, 246] width 107 height 20
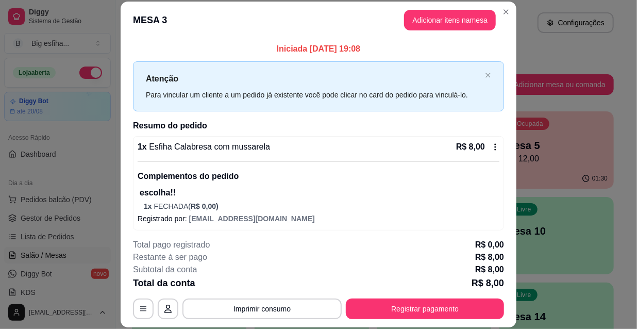
scroll to position [4, 0]
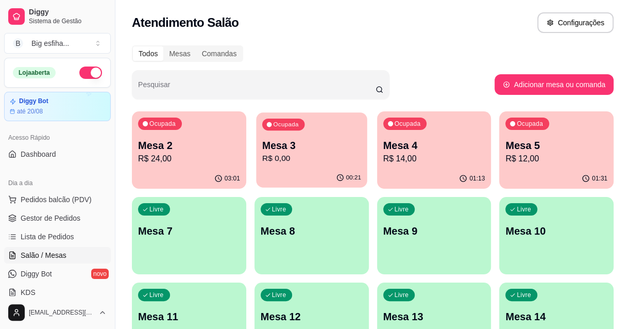
click at [306, 155] on p "R$ 0,00" at bounding box center [311, 159] width 99 height 12
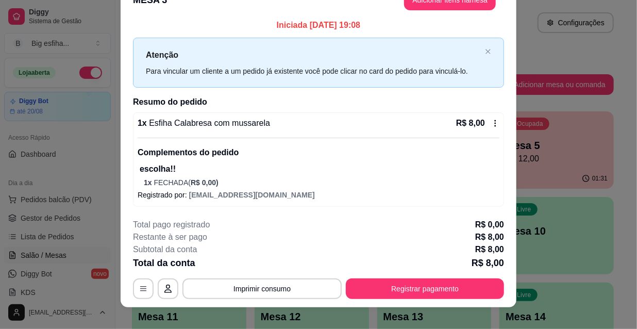
scroll to position [31, 0]
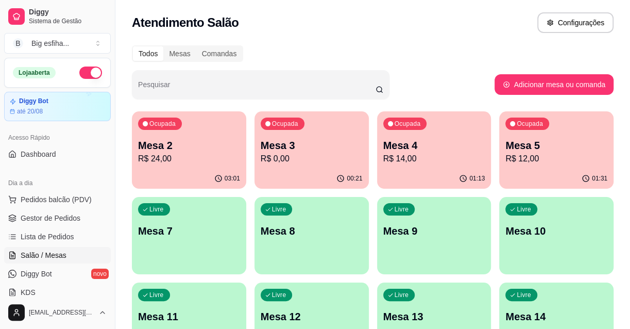
click at [581, 163] on p "R$ 12,00" at bounding box center [557, 159] width 102 height 12
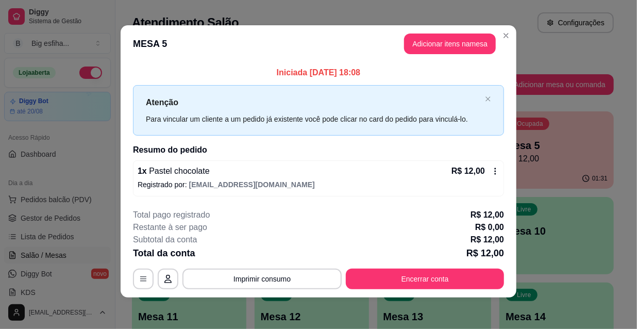
scroll to position [4, 0]
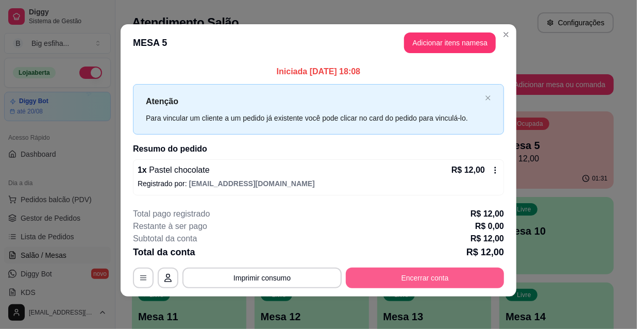
click at [425, 272] on button "Encerrar conta" at bounding box center [425, 277] width 158 height 21
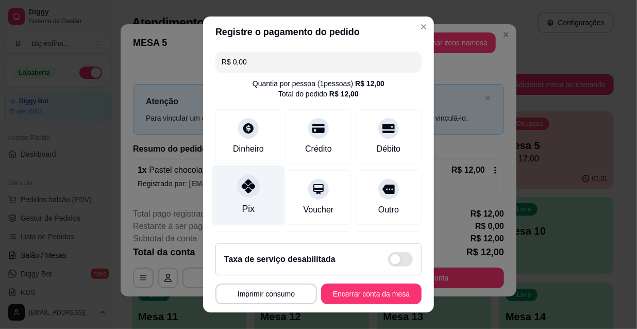
click at [253, 188] on div at bounding box center [248, 186] width 23 height 23
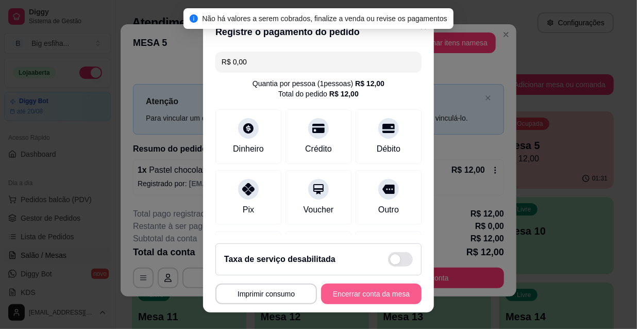
click at [348, 293] on button "Encerrar conta da mesa" at bounding box center [371, 293] width 100 height 21
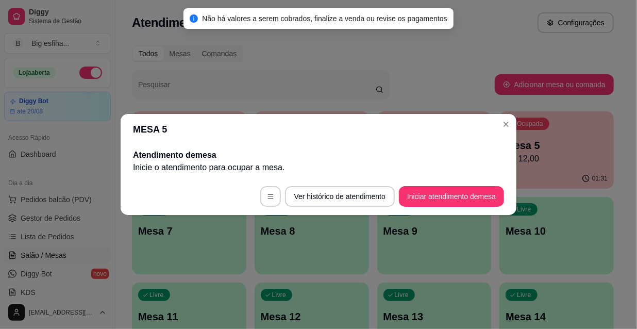
scroll to position [0, 0]
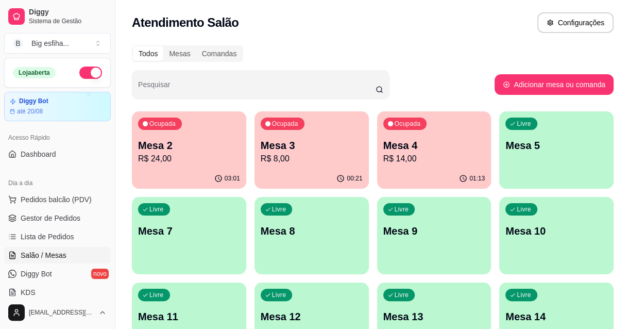
click at [173, 159] on p "R$ 24,00" at bounding box center [189, 159] width 102 height 12
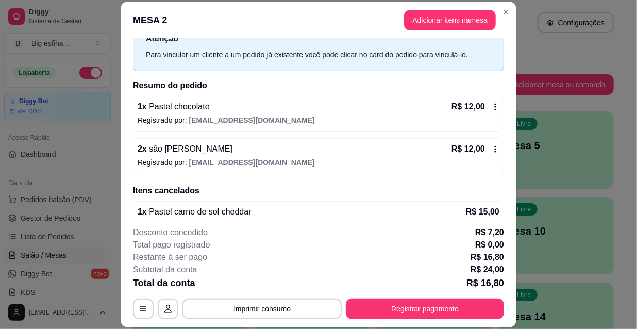
scroll to position [58, 0]
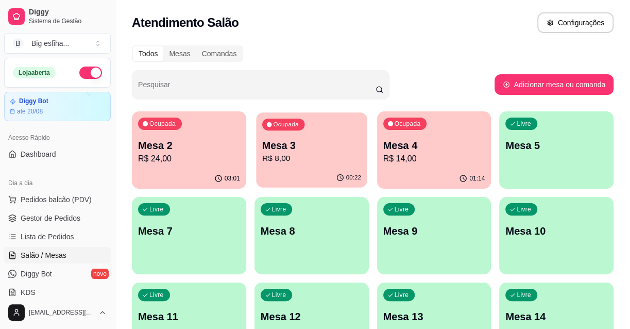
click at [320, 141] on p "Mesa 3" at bounding box center [311, 146] width 99 height 14
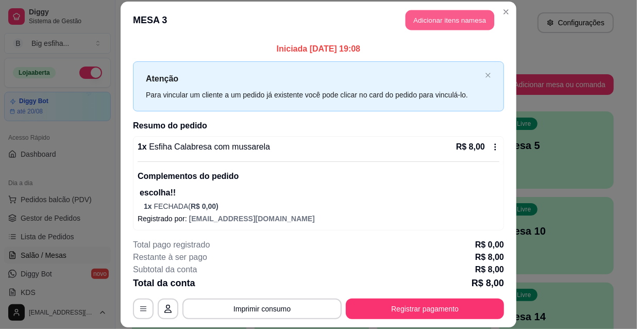
click at [462, 25] on button "Adicionar itens na mesa" at bounding box center [450, 20] width 89 height 20
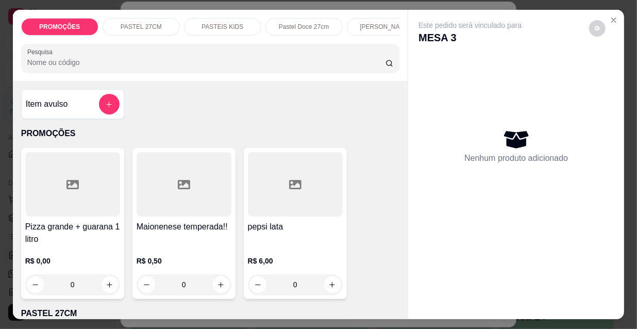
scroll to position [0, 594]
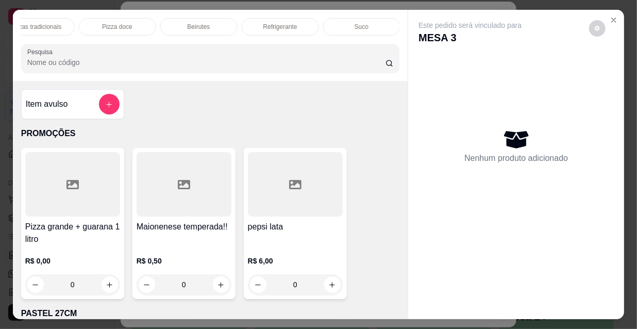
click at [275, 24] on p "Refrigerante" at bounding box center [280, 27] width 34 height 8
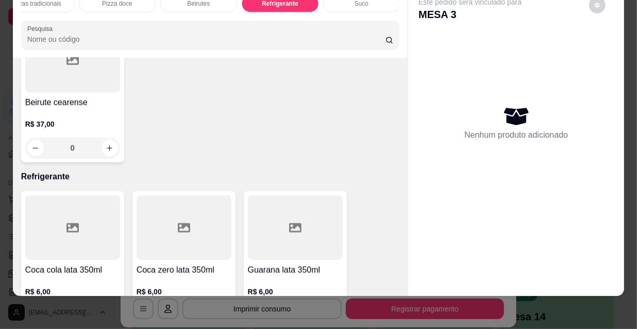
click at [217, 312] on icon "increase-product-quantity" at bounding box center [221, 316] width 8 height 8
type input "1"
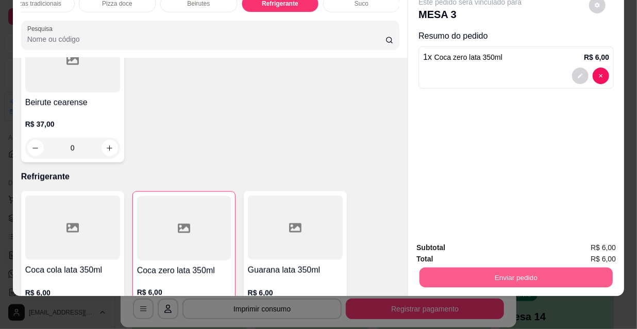
click at [482, 273] on button "Enviar pedido" at bounding box center [515, 277] width 193 height 20
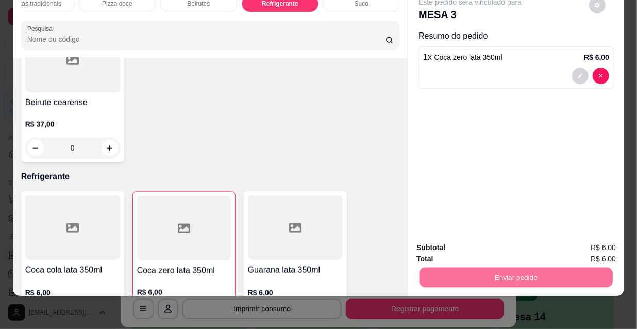
click at [455, 247] on button "Não registrar e enviar pedido" at bounding box center [482, 245] width 107 height 20
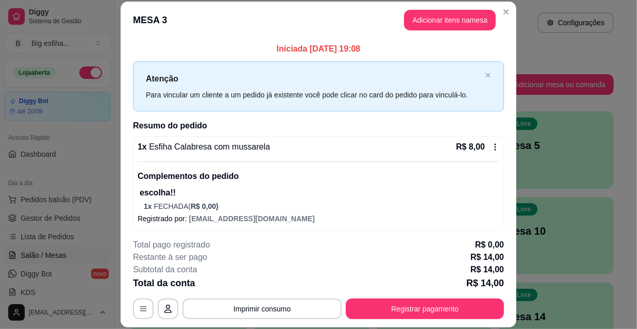
drag, startPoint x: 418, startPoint y: 294, endPoint x: 423, endPoint y: 299, distance: 7.3
click at [419, 295] on div "**********" at bounding box center [318, 279] width 371 height 80
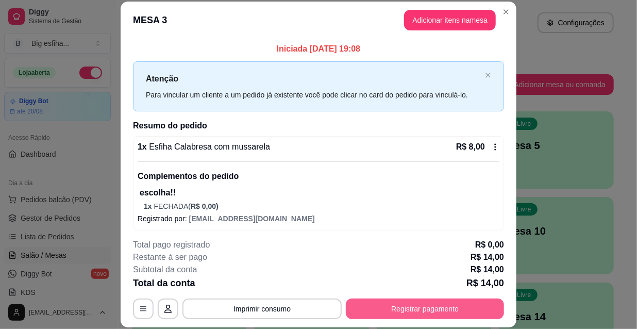
click at [429, 306] on button "Registrar pagamento" at bounding box center [425, 308] width 158 height 21
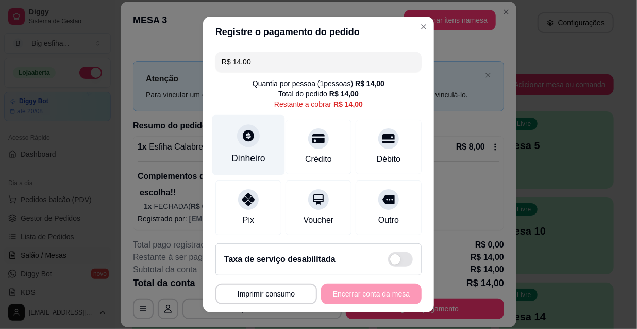
click at [229, 135] on div "Dinheiro" at bounding box center [248, 145] width 73 height 60
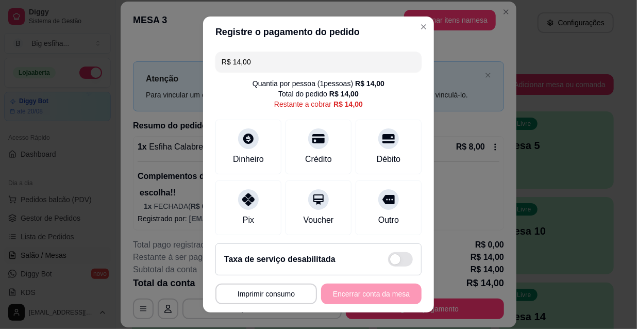
click at [252, 157] on input "0,00" at bounding box center [318, 154] width 206 height 21
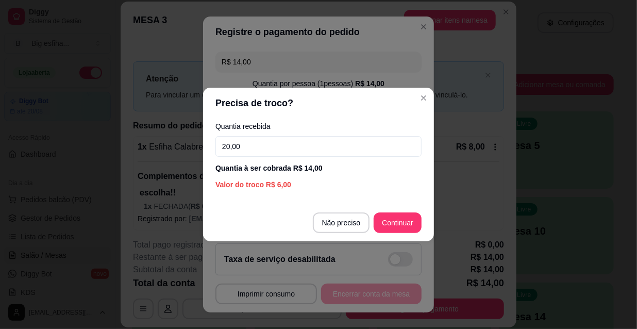
type input "20,00"
click at [401, 233] on footer "Não preciso Continuar" at bounding box center [318, 222] width 231 height 37
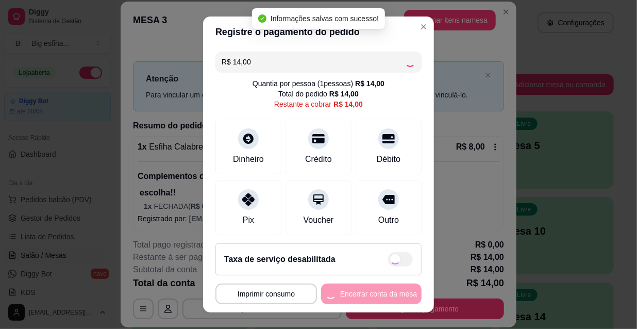
type input "R$ 0,00"
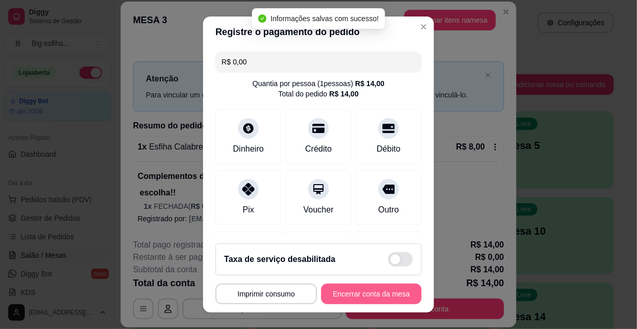
click at [350, 299] on button "Encerrar conta da mesa" at bounding box center [371, 293] width 100 height 21
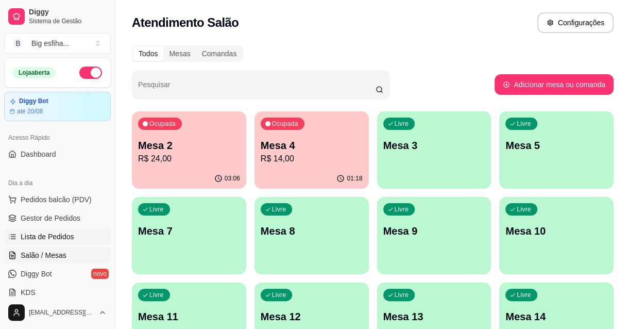
click at [61, 242] on link "Lista de Pedidos" at bounding box center [57, 236] width 107 height 16
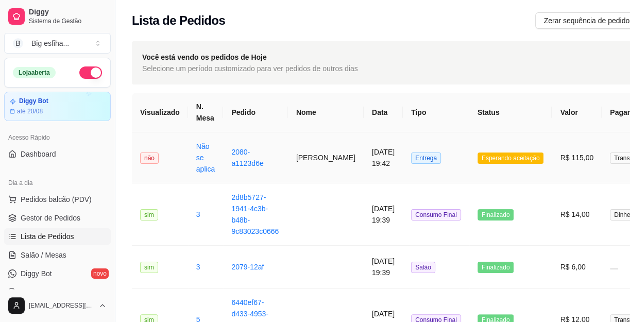
click at [403, 153] on td "Entrega" at bounding box center [436, 157] width 66 height 51
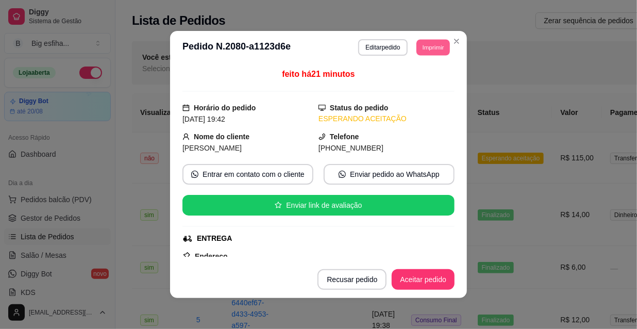
click at [417, 54] on button "Imprimir" at bounding box center [432, 47] width 33 height 16
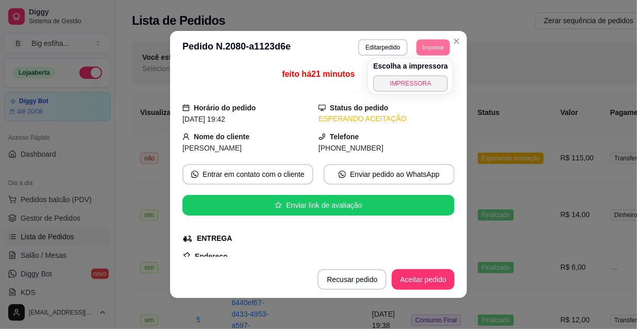
click at [419, 74] on div "Escolha a impressora IMPRESSORA" at bounding box center [410, 76] width 85 height 35
click at [406, 276] on button "Aceitar pedido" at bounding box center [423, 279] width 63 height 21
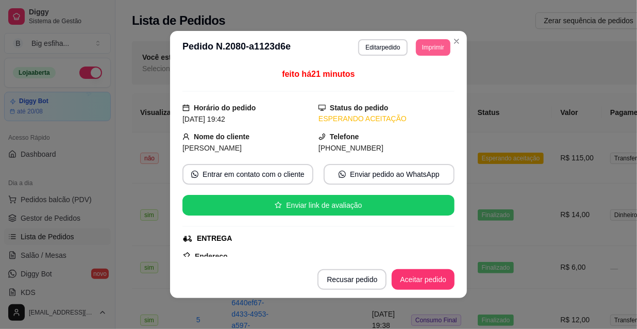
click at [428, 52] on button "Imprimir" at bounding box center [433, 47] width 35 height 16
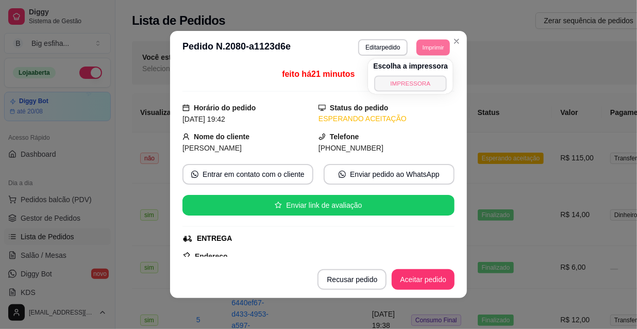
click at [431, 86] on button "IMPRESSORA" at bounding box center [411, 83] width 72 height 16
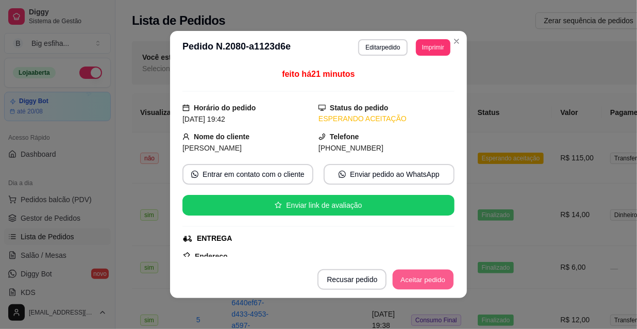
click at [421, 283] on button "Aceitar pedido" at bounding box center [423, 280] width 61 height 20
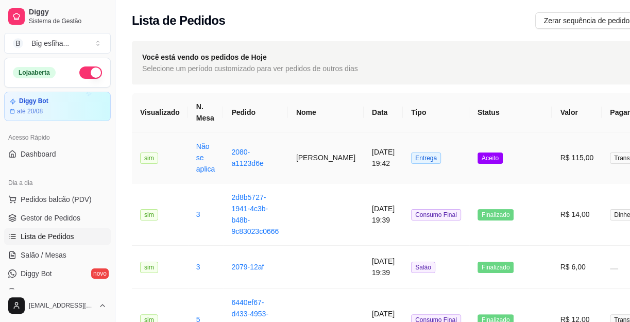
click at [370, 148] on td "[DATE] 19:42" at bounding box center [383, 157] width 39 height 51
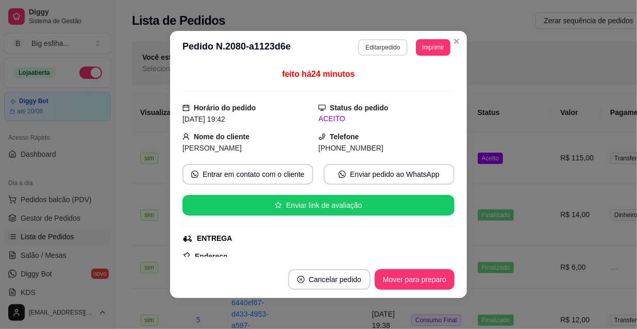
click at [379, 47] on button "Editar pedido" at bounding box center [382, 47] width 49 height 16
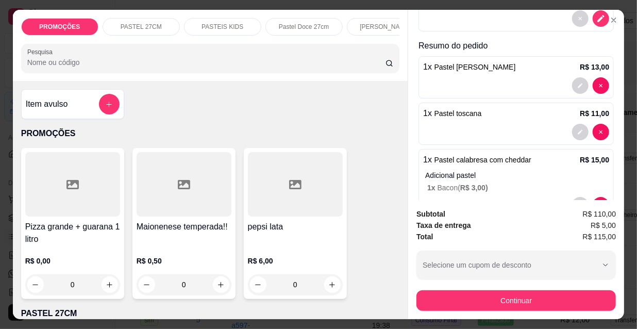
scroll to position [187, 0]
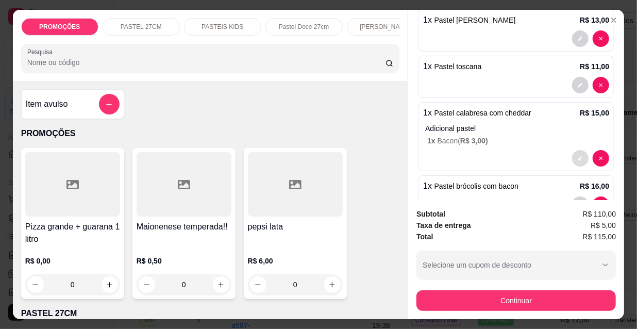
click at [577, 155] on icon "decrease-product-quantity" at bounding box center [580, 158] width 6 height 6
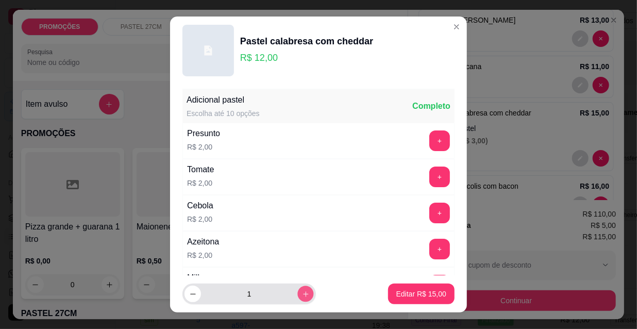
click at [302, 292] on icon "increase-product-quantity" at bounding box center [306, 294] width 8 height 8
type input "2"
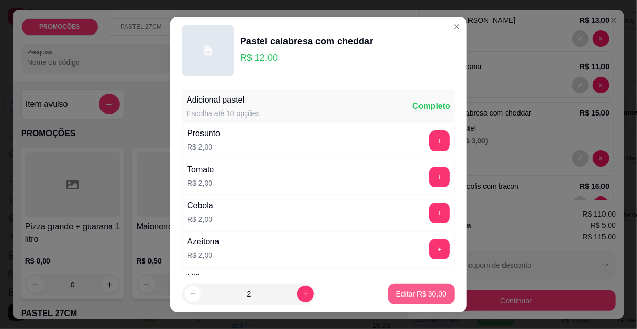
click at [412, 295] on p "Editar R$ 30,00" at bounding box center [421, 294] width 50 height 10
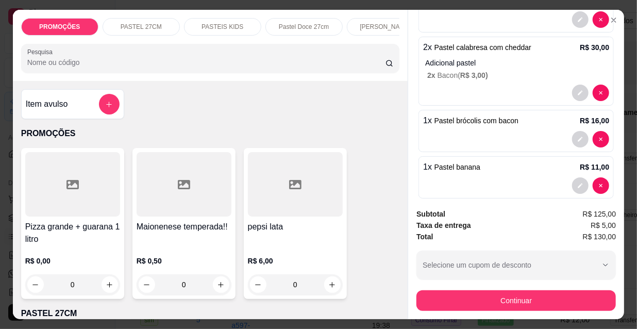
scroll to position [442, 0]
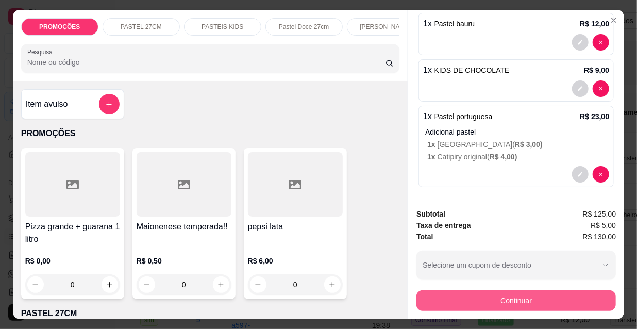
click at [474, 296] on button "Continuar" at bounding box center [515, 300] width 199 height 21
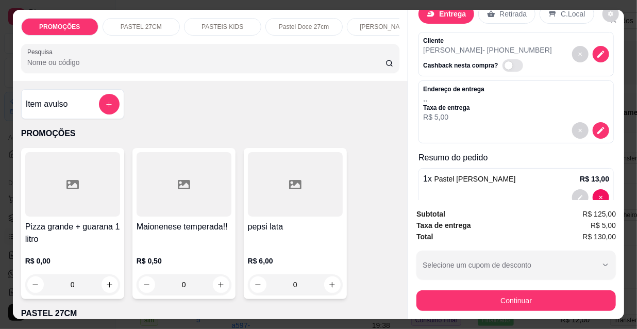
scroll to position [21, 0]
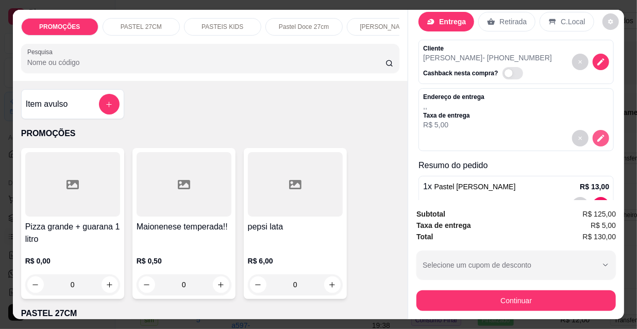
click at [596, 136] on icon "decrease-product-quantity" at bounding box center [600, 137] width 9 height 9
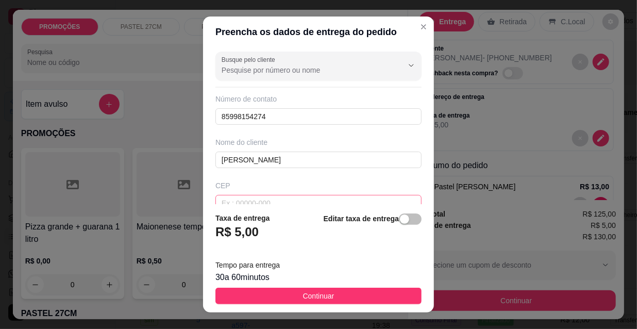
scroll to position [93, 0]
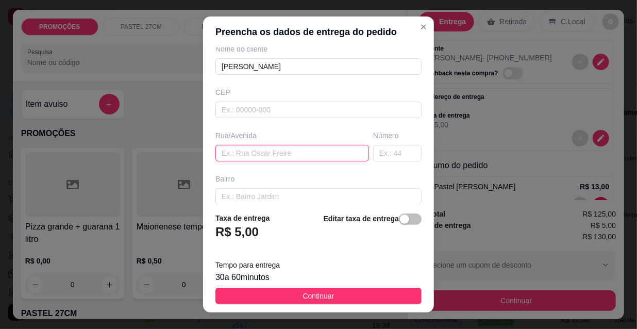
click at [255, 148] on input "text" at bounding box center [292, 153] width 154 height 16
click at [256, 157] on input "text" at bounding box center [292, 153] width 154 height 16
paste input "[STREET_ADDRESS][PERSON_NAME]"
type input "[STREET_ADDRESS][PERSON_NAME]"
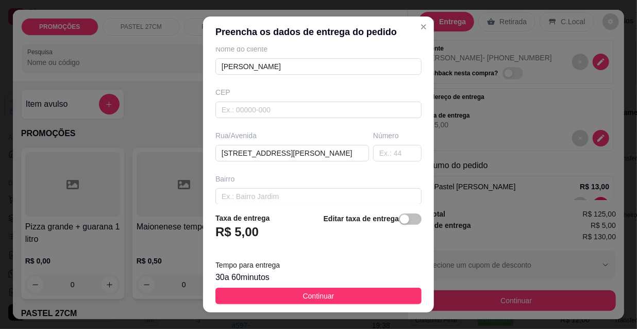
click at [399, 215] on button "button" at bounding box center [410, 218] width 23 height 11
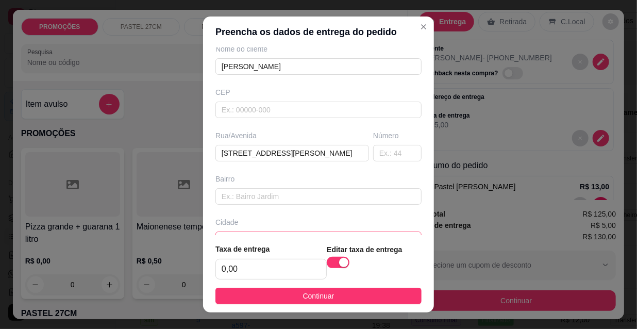
scroll to position [0, 0]
click at [292, 272] on input "0,00" at bounding box center [271, 269] width 110 height 20
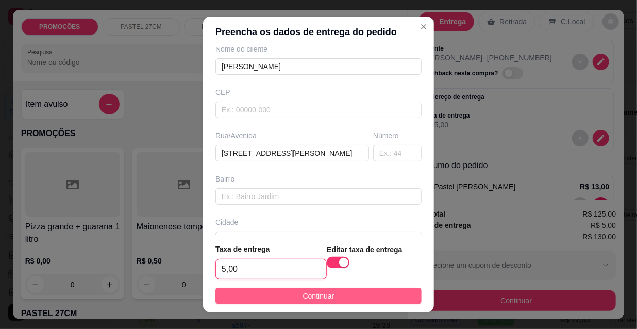
type input "5,00"
click at [316, 300] on span "Continuar" at bounding box center [318, 295] width 31 height 11
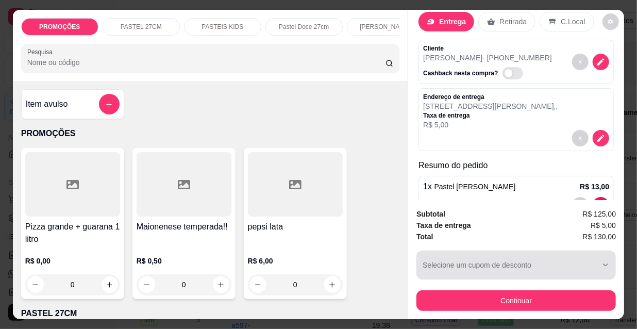
scroll to position [26, 0]
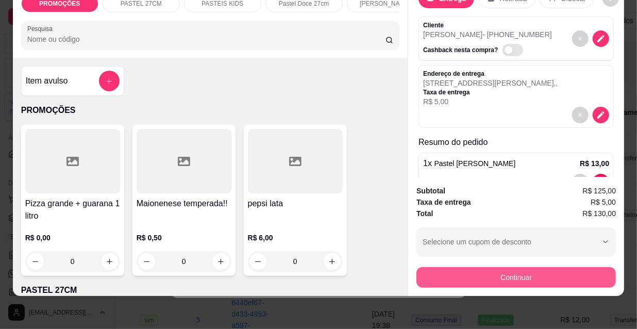
click at [466, 272] on button "Continuar" at bounding box center [515, 277] width 199 height 21
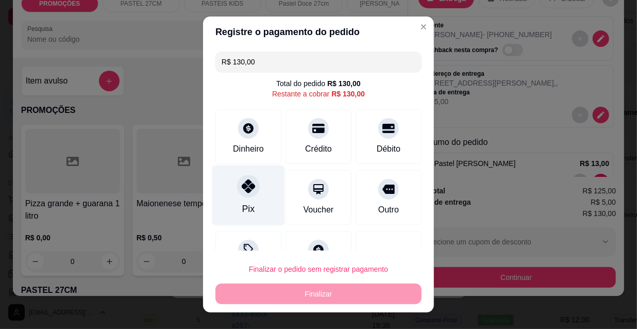
click at [231, 196] on div "Pix" at bounding box center [248, 195] width 73 height 60
type input "R$ 0,00"
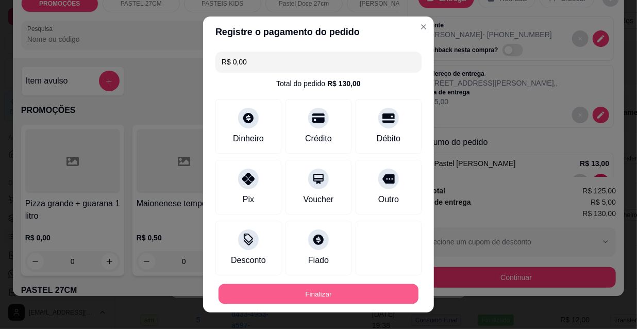
click at [287, 294] on button "Finalizar" at bounding box center [319, 294] width 200 height 20
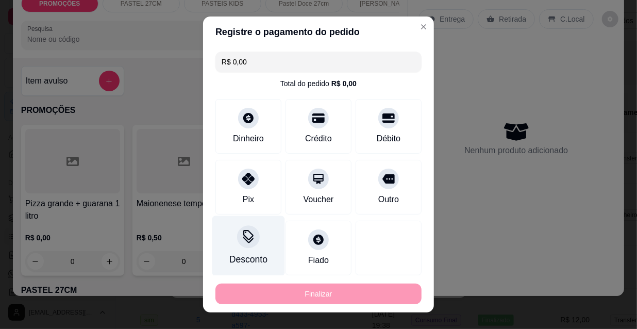
type input "0"
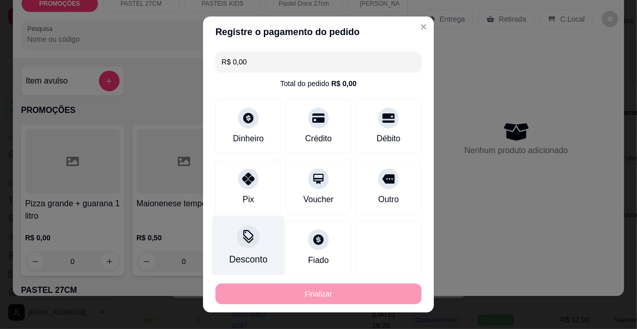
type input "0"
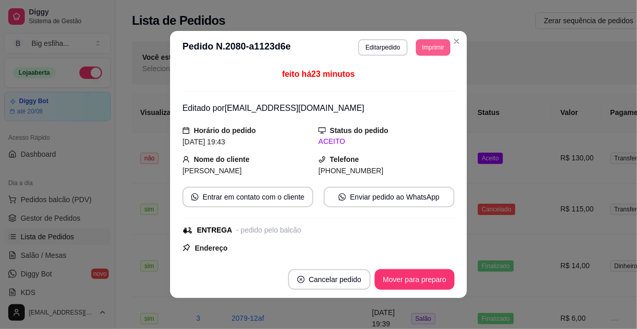
click at [431, 44] on button "Imprimir" at bounding box center [433, 47] width 35 height 16
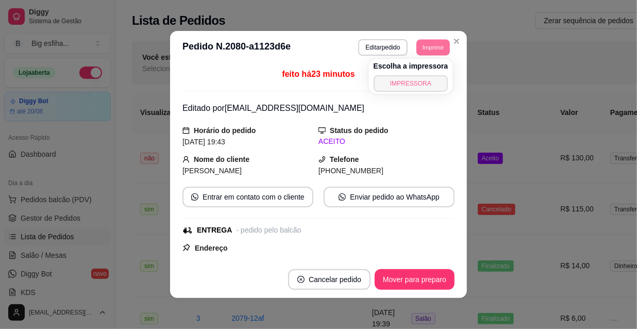
click at [405, 87] on button "IMPRESSORA" at bounding box center [411, 83] width 75 height 16
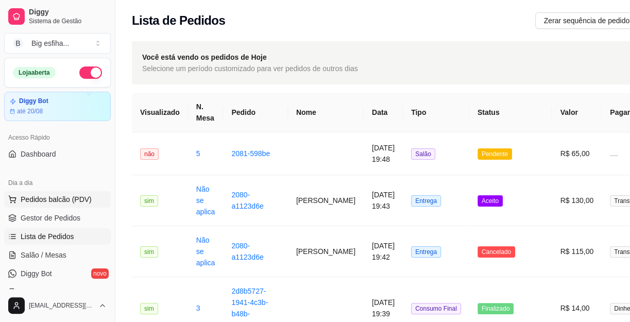
click at [72, 198] on span "Pedidos balcão (PDV)" at bounding box center [56, 199] width 71 height 10
click at [452, 38] on p "Entrega" at bounding box center [445, 42] width 25 height 10
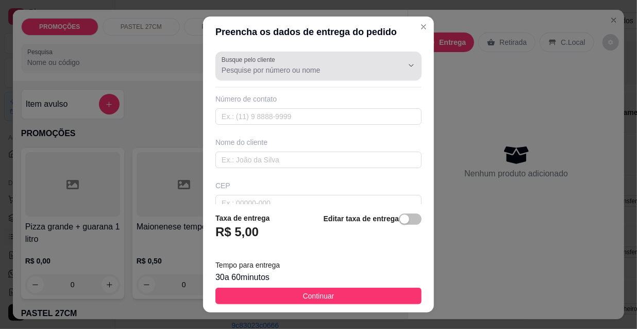
drag, startPoint x: 286, startPoint y: 61, endPoint x: 289, endPoint y: 67, distance: 6.2
click at [288, 65] on div at bounding box center [319, 66] width 194 height 21
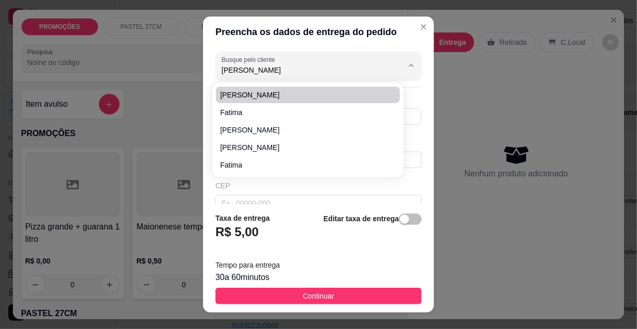
click at [259, 87] on li "[PERSON_NAME]" at bounding box center [308, 95] width 184 height 16
type input "[PERSON_NAME]"
type input "859920022712"
type input "[PERSON_NAME]"
type input "vicente leite 725"
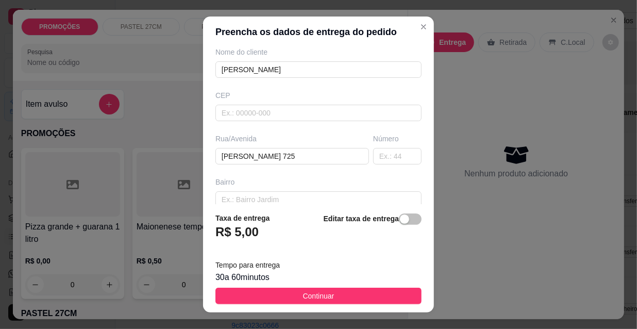
scroll to position [93, 0]
type input "[PERSON_NAME]"
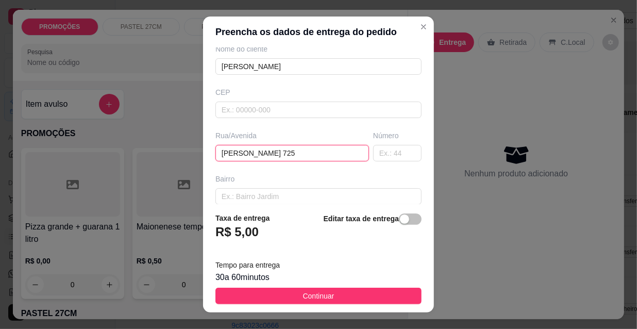
click at [300, 147] on input "vicente leite 725" at bounding box center [292, 153] width 154 height 16
type input "[PERSON_NAME] 590"
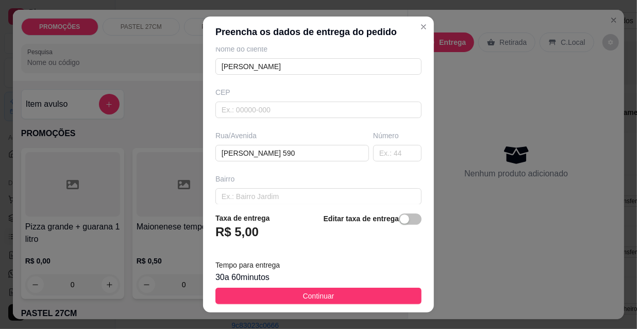
click at [402, 222] on span "button" at bounding box center [410, 218] width 23 height 11
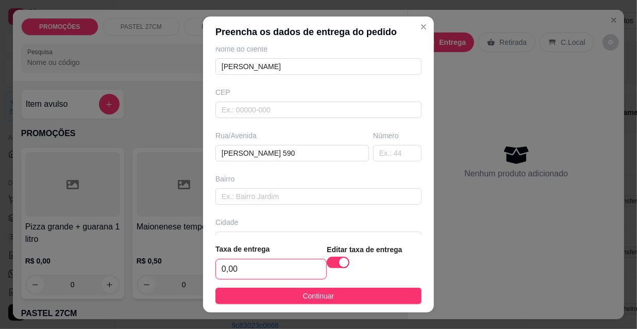
click at [268, 266] on input "0,00" at bounding box center [271, 269] width 110 height 20
type input "5,00"
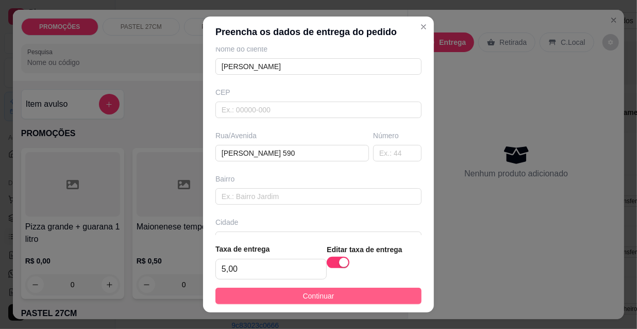
click at [268, 303] on button "Continuar" at bounding box center [318, 296] width 206 height 16
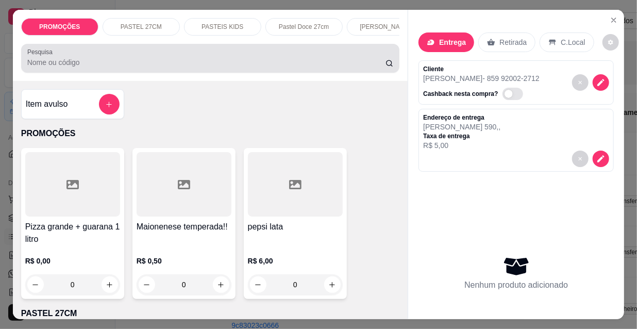
click at [83, 69] on div at bounding box center [210, 58] width 366 height 21
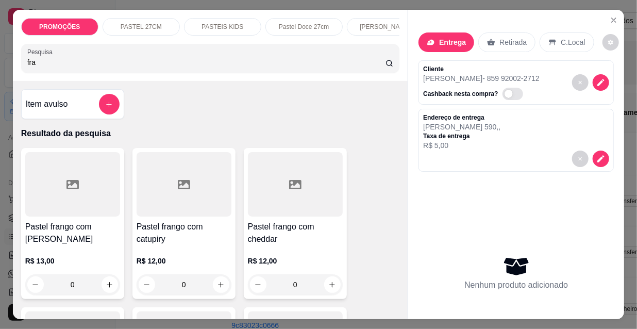
type input "fra"
click at [177, 213] on div at bounding box center [184, 184] width 95 height 64
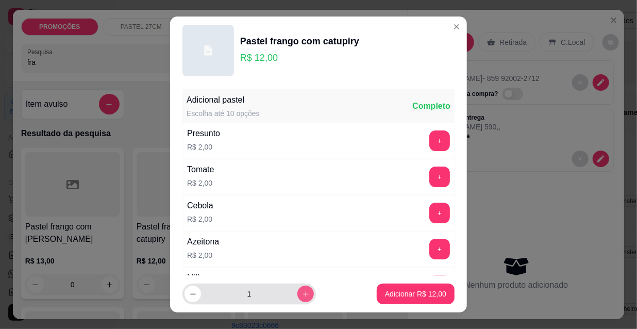
click at [302, 295] on icon "increase-product-quantity" at bounding box center [306, 294] width 8 height 8
type input "2"
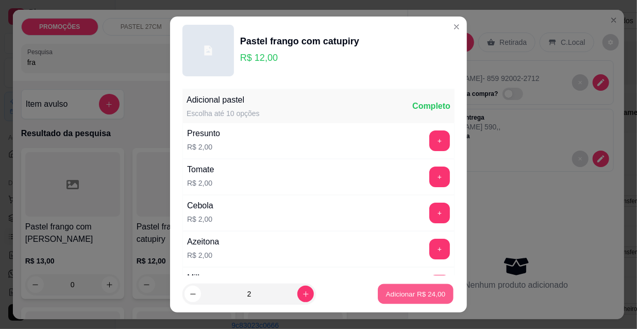
click at [394, 296] on p "Adicionar R$ 24,00" at bounding box center [416, 294] width 60 height 10
type input "2"
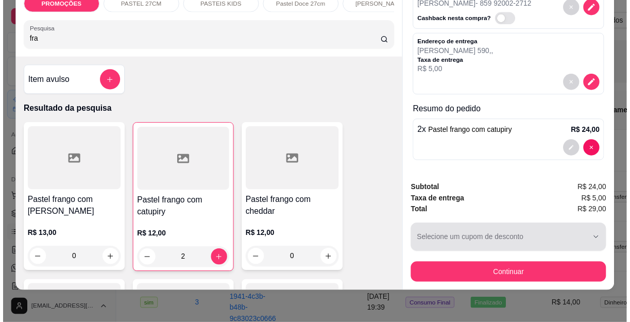
scroll to position [26, 0]
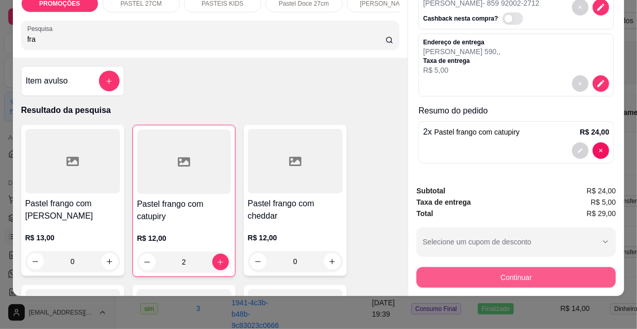
click at [522, 276] on button "Continuar" at bounding box center [515, 277] width 199 height 21
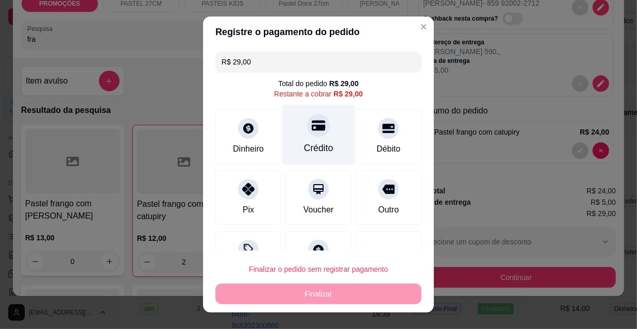
click at [320, 144] on div "Crédito" at bounding box center [318, 147] width 29 height 13
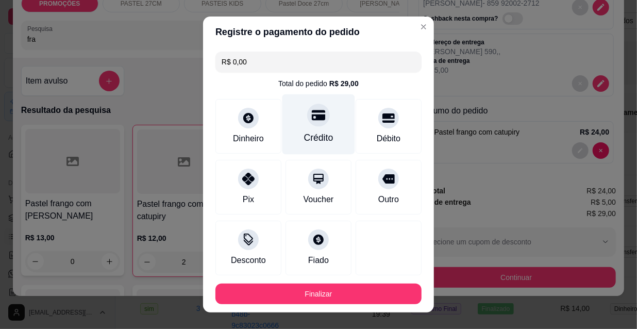
type input "R$ 0,00"
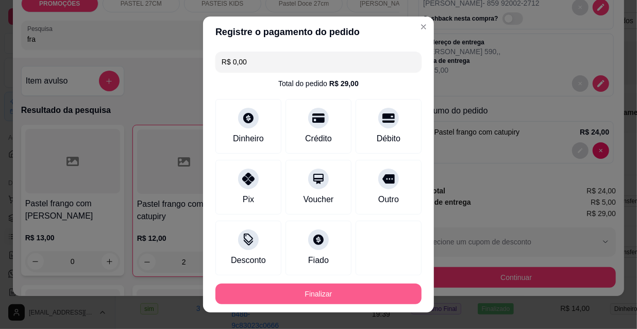
click at [362, 289] on button "Finalizar" at bounding box center [318, 293] width 206 height 21
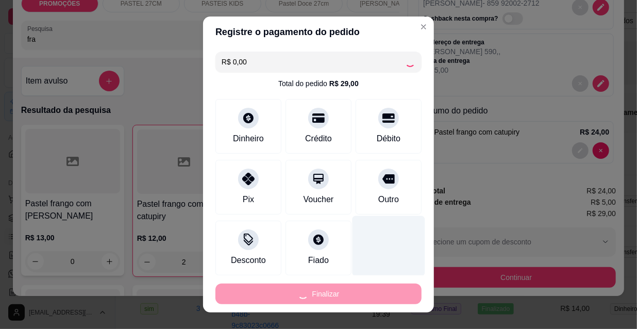
type input "0"
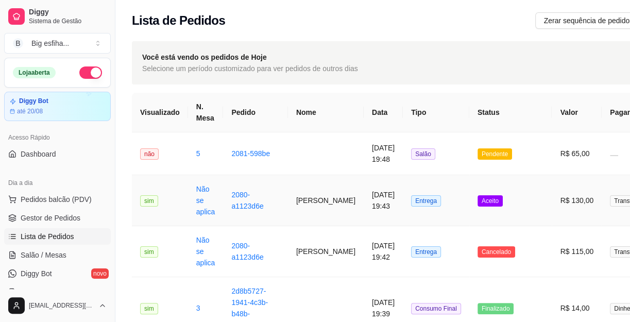
click at [364, 203] on td "[DATE] 19:43" at bounding box center [383, 200] width 39 height 51
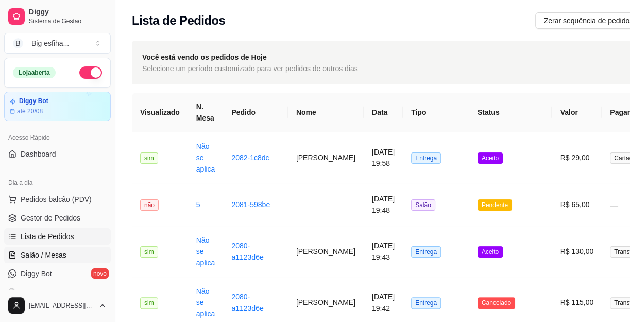
click at [53, 250] on span "Salão / Mesas" at bounding box center [44, 255] width 46 height 10
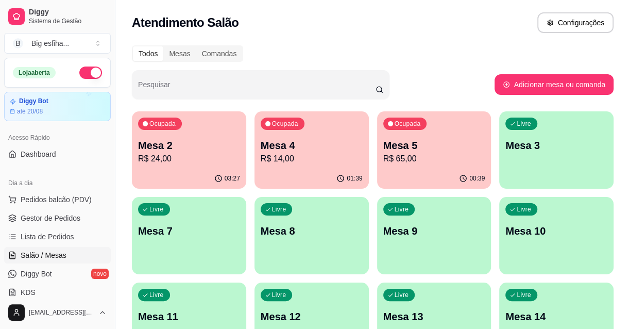
click at [543, 152] on p "Mesa 3" at bounding box center [557, 145] width 102 height 14
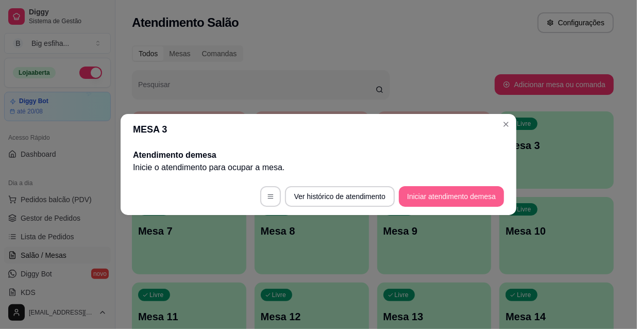
click at [471, 195] on button "Iniciar atendimento de mesa" at bounding box center [451, 196] width 105 height 21
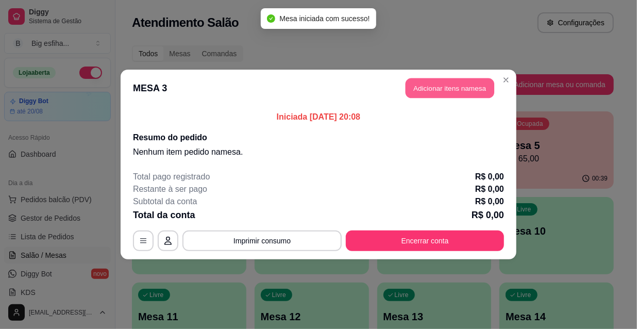
click at [448, 83] on button "Adicionar itens na mesa" at bounding box center [450, 88] width 89 height 20
click at [72, 181] on icon at bounding box center [72, 184] width 12 height 12
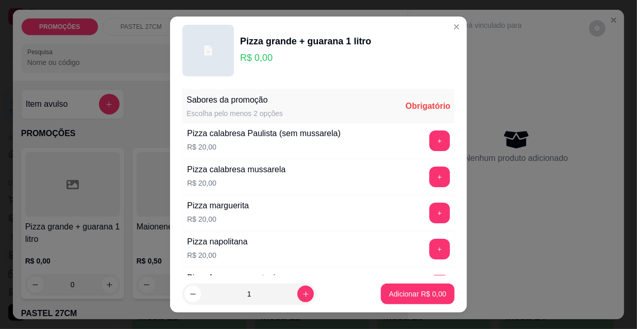
scroll to position [46, 0]
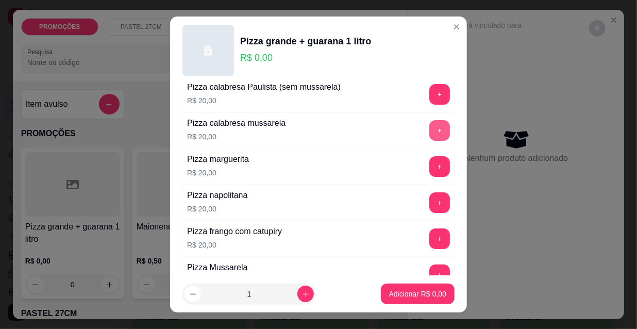
click at [429, 132] on button "+" at bounding box center [439, 130] width 21 height 21
click at [430, 132] on button "+" at bounding box center [440, 131] width 20 height 20
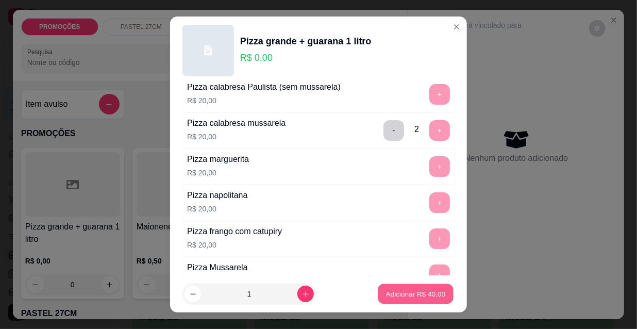
click at [419, 290] on p "Adicionar R$ 40,00" at bounding box center [416, 294] width 60 height 10
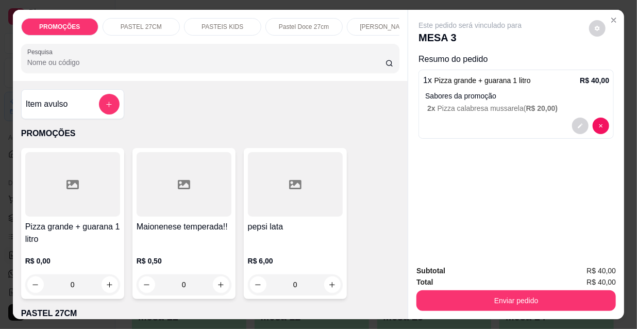
click at [40, 213] on div at bounding box center [72, 184] width 95 height 64
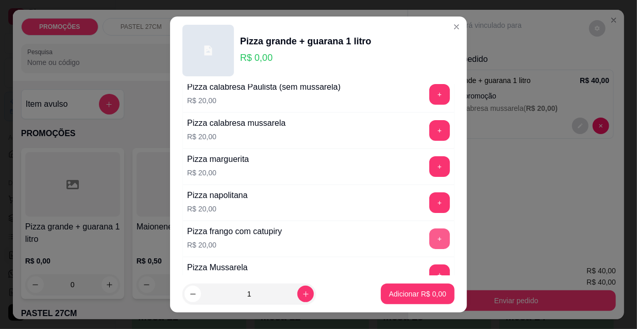
click at [429, 236] on button "+" at bounding box center [439, 238] width 21 height 21
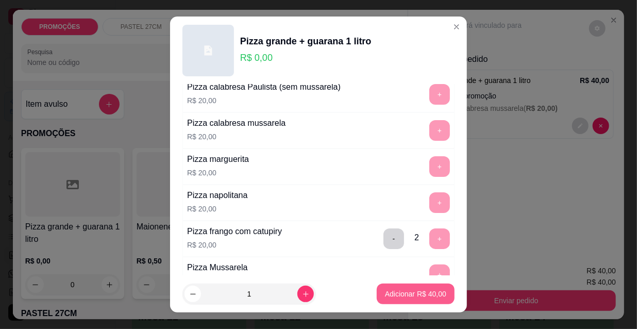
click at [406, 293] on p "Adicionar R$ 40,00" at bounding box center [415, 294] width 61 height 10
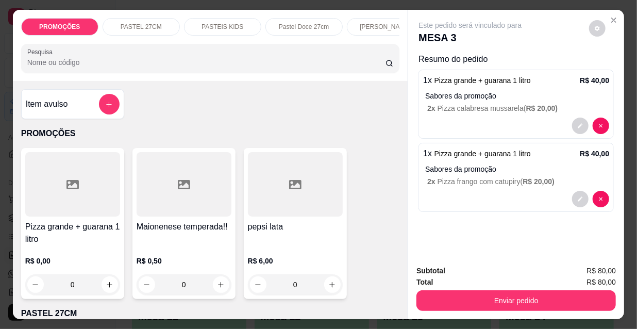
scroll to position [26, 0]
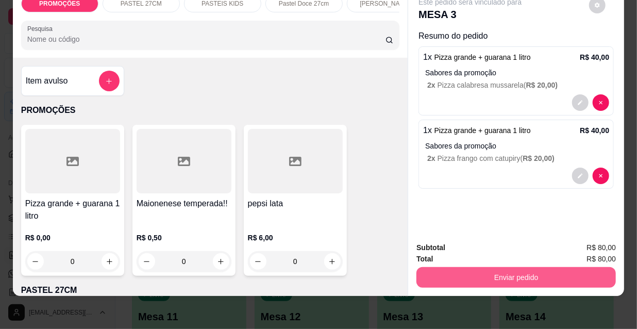
click at [495, 268] on button "Enviar pedido" at bounding box center [515, 277] width 199 height 21
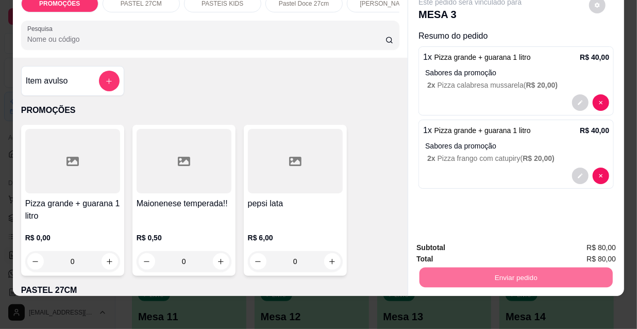
click at [481, 248] on button "Não registrar e enviar pedido" at bounding box center [483, 244] width 104 height 19
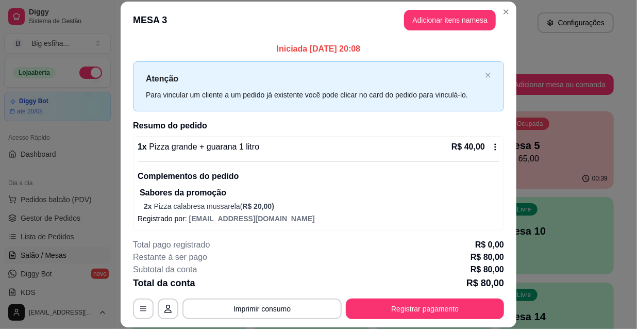
scroll to position [104, 0]
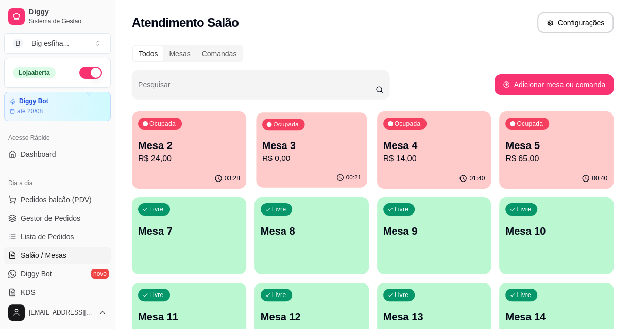
click at [306, 144] on p "Mesa 3" at bounding box center [311, 146] width 99 height 14
click at [431, 157] on p "R$ 14,00" at bounding box center [434, 159] width 102 height 12
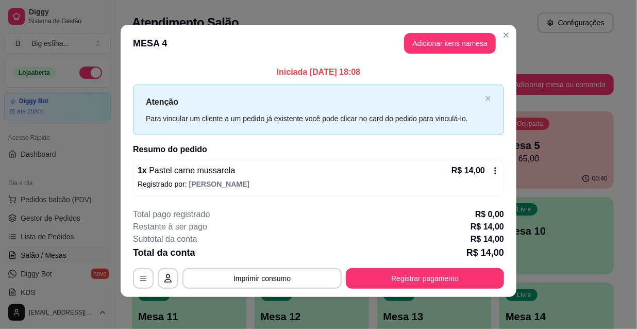
scroll to position [4, 0]
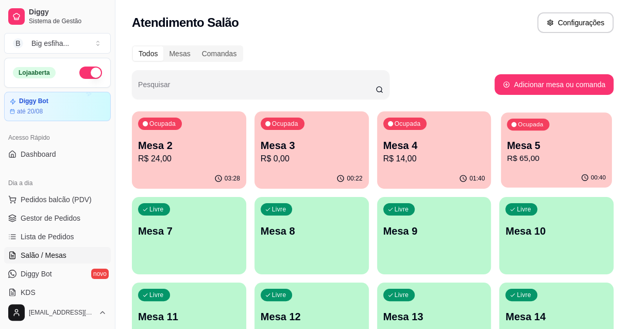
click at [557, 160] on p "R$ 65,00" at bounding box center [556, 159] width 99 height 12
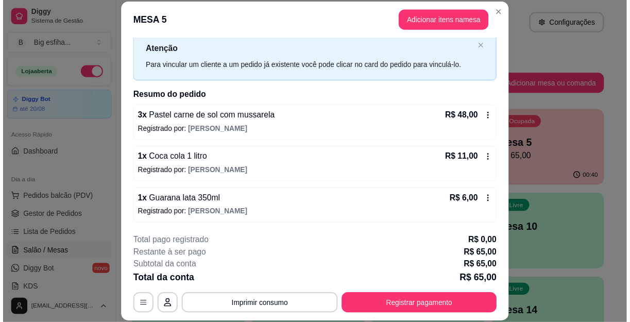
scroll to position [30, 0]
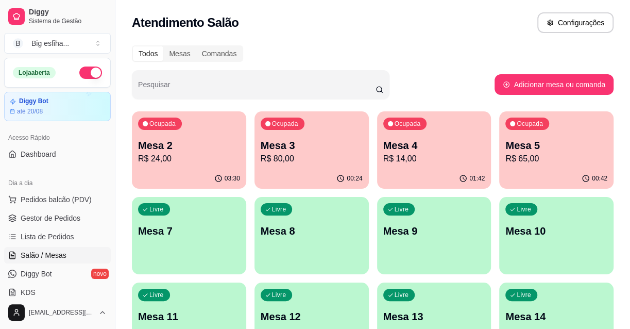
click at [44, 245] on ul "Pedidos balcão (PDV) Gestor de Pedidos Lista de Pedidos Salão / Mesas Diggy Bot…" at bounding box center [57, 245] width 107 height 109
click at [44, 242] on link "Lista de Pedidos" at bounding box center [57, 236] width 107 height 16
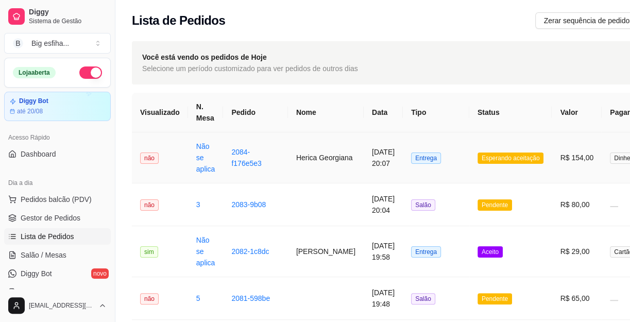
click at [364, 149] on td "[DATE] 20:07" at bounding box center [383, 157] width 39 height 51
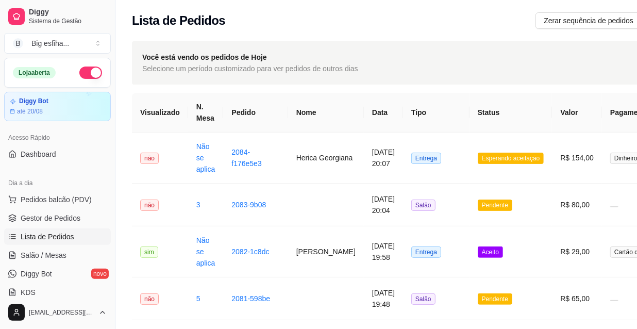
click at [426, 46] on button "Imprimir" at bounding box center [433, 47] width 35 height 16
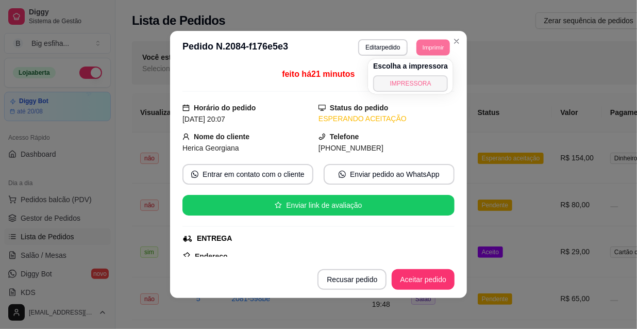
click at [421, 80] on button "IMPRESSORA" at bounding box center [410, 83] width 75 height 16
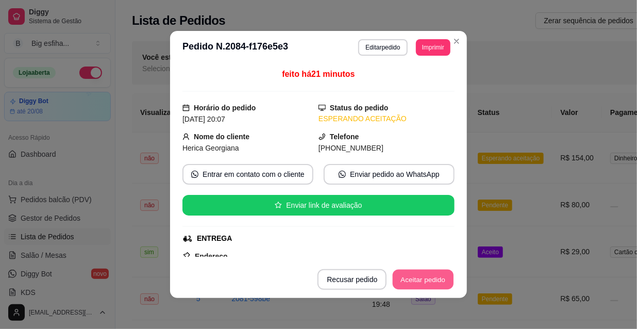
click at [424, 277] on button "Aceitar pedido" at bounding box center [423, 280] width 61 height 20
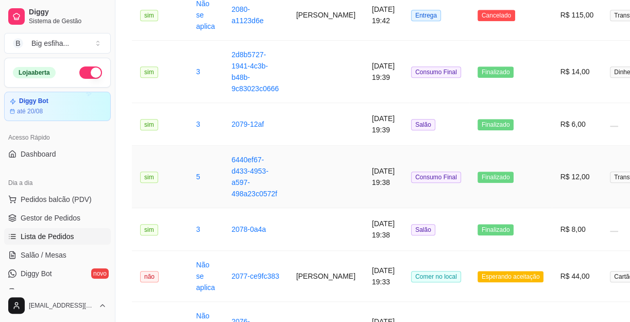
scroll to position [468, 0]
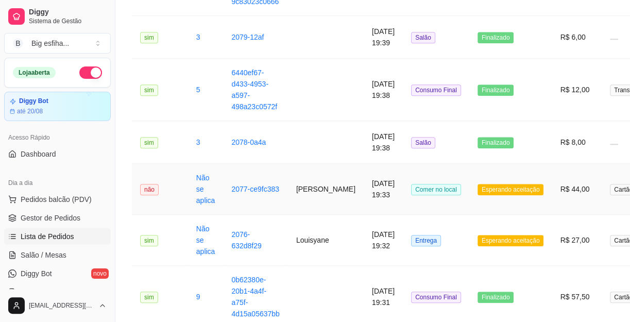
click at [411, 191] on span "Comer no local" at bounding box center [436, 189] width 50 height 11
click at [60, 257] on span "Salão / Mesas" at bounding box center [44, 255] width 46 height 10
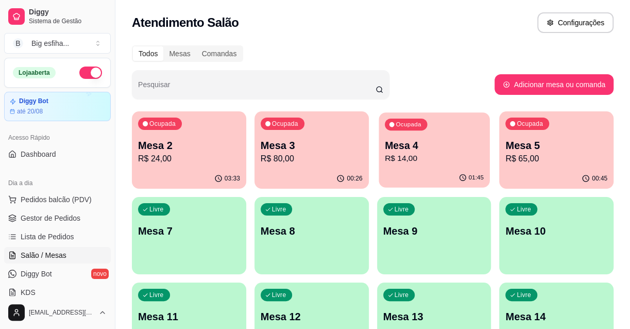
click at [446, 149] on p "Mesa 4" at bounding box center [433, 146] width 99 height 14
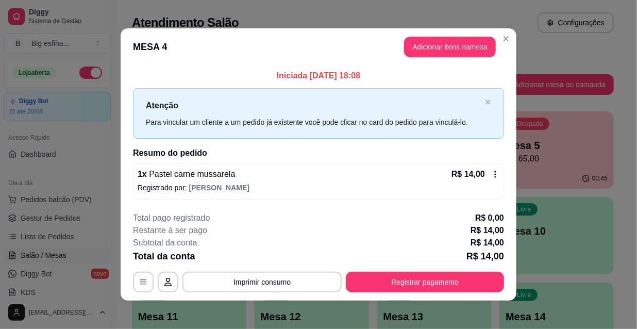
click at [429, 279] on button "Registrar pagamento" at bounding box center [425, 282] width 158 height 21
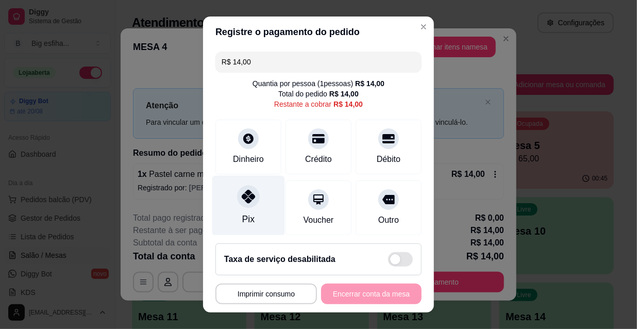
click at [232, 208] on div "Pix" at bounding box center [248, 206] width 73 height 60
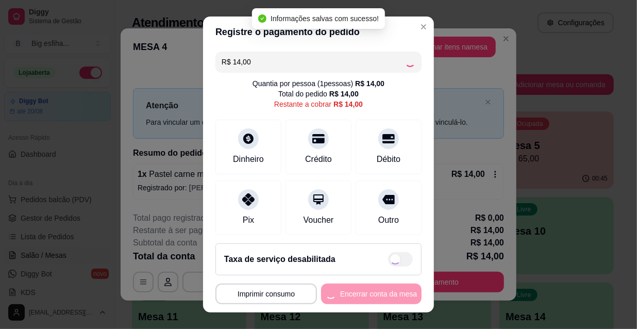
type input "R$ 0,00"
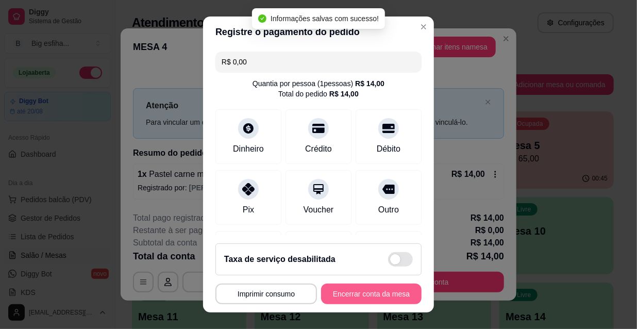
click at [371, 293] on button "Encerrar conta da mesa" at bounding box center [371, 293] width 100 height 21
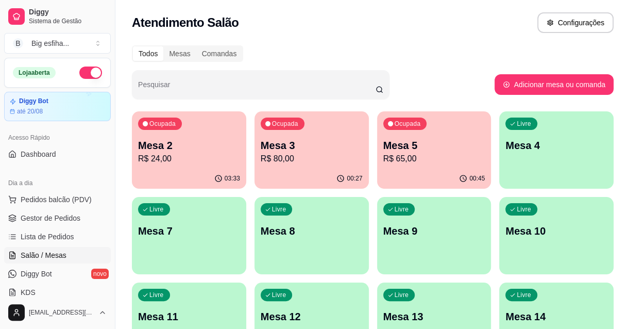
click at [553, 165] on div "Livre Mesa 4" at bounding box center [556, 143] width 114 height 65
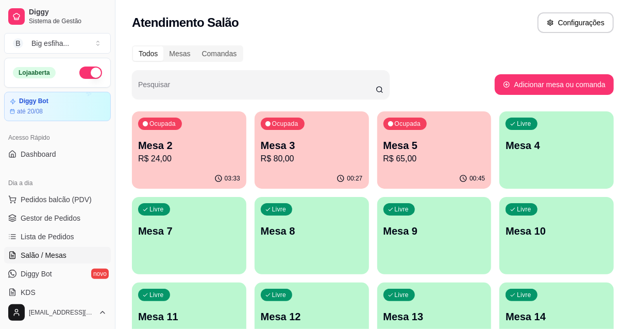
click at [470, 204] on button "Iniciar atendimento de mesa" at bounding box center [451, 196] width 105 height 21
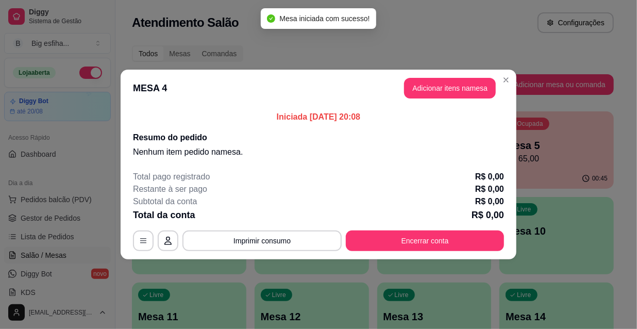
click at [459, 98] on header "MESA 4 Adicionar itens na mesa" at bounding box center [319, 88] width 396 height 37
click at [456, 91] on button "Adicionar itens na mesa" at bounding box center [450, 88] width 92 height 21
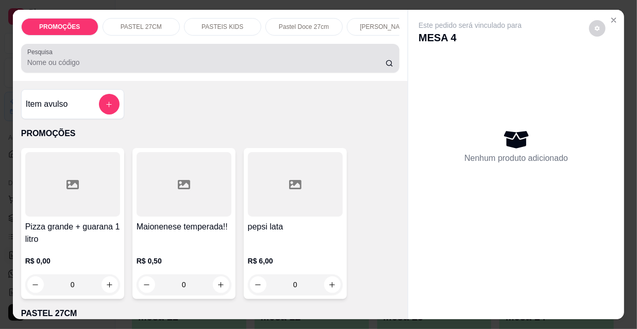
click at [204, 73] on div "Pesquisa" at bounding box center [210, 58] width 379 height 29
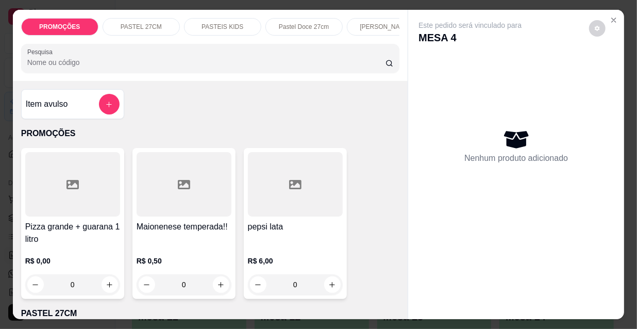
click at [204, 69] on div at bounding box center [210, 58] width 366 height 21
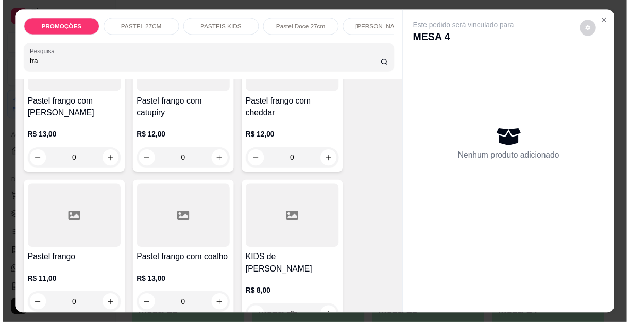
scroll to position [187, 0]
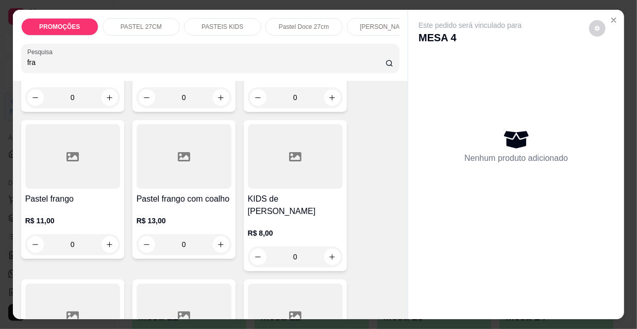
type input "fra"
click at [94, 224] on p "R$ 11,00" at bounding box center [72, 220] width 95 height 10
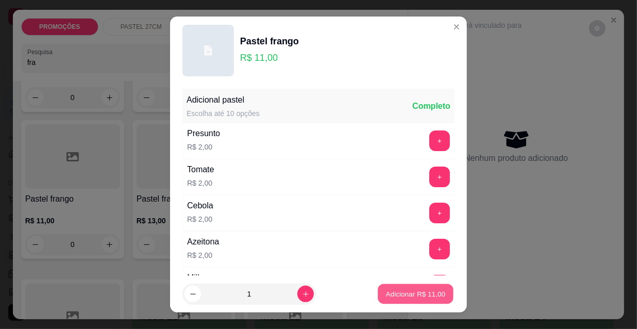
click at [392, 291] on p "Adicionar R$ 11,00" at bounding box center [416, 294] width 60 height 10
type input "1"
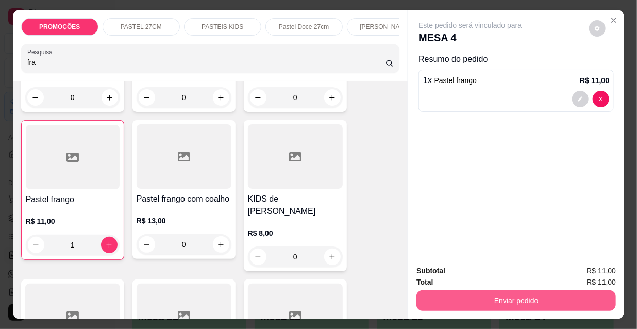
click at [503, 301] on button "Enviar pedido" at bounding box center [515, 300] width 199 height 21
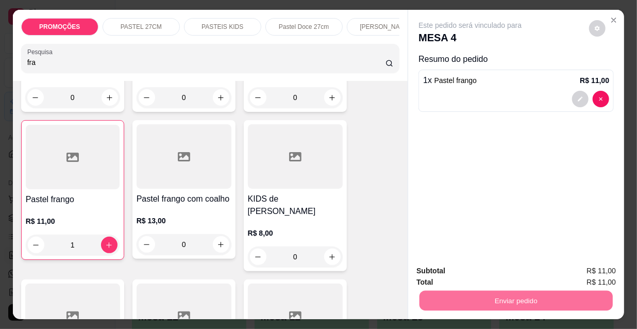
click at [478, 277] on button "Não registrar e enviar pedido" at bounding box center [482, 272] width 107 height 20
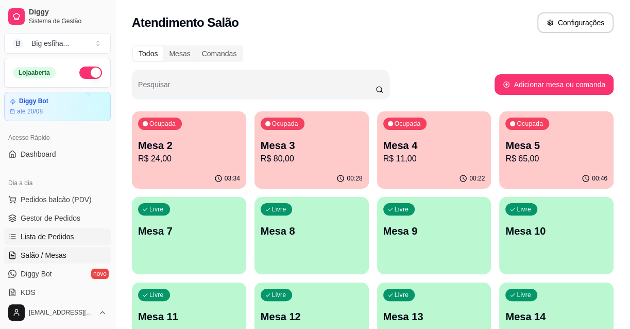
click at [54, 234] on span "Lista de Pedidos" at bounding box center [48, 236] width 54 height 10
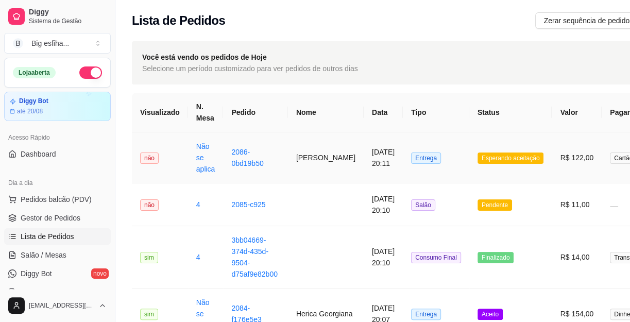
click at [364, 157] on td "[DATE] 20:11" at bounding box center [383, 157] width 39 height 51
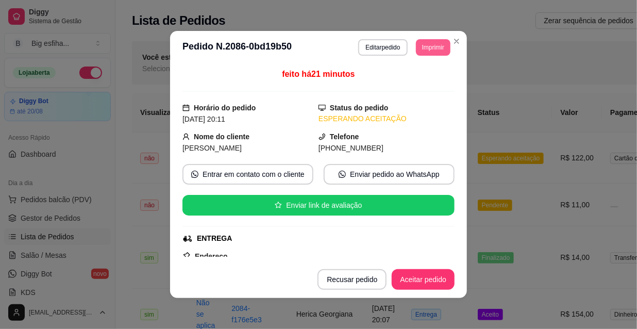
click at [433, 42] on button "Imprimir" at bounding box center [433, 47] width 35 height 16
drag, startPoint x: 418, startPoint y: 68, endPoint x: 417, endPoint y: 83, distance: 15.5
click at [418, 73] on div "Escolha a impressora IMPRESSORA" at bounding box center [419, 73] width 68 height 28
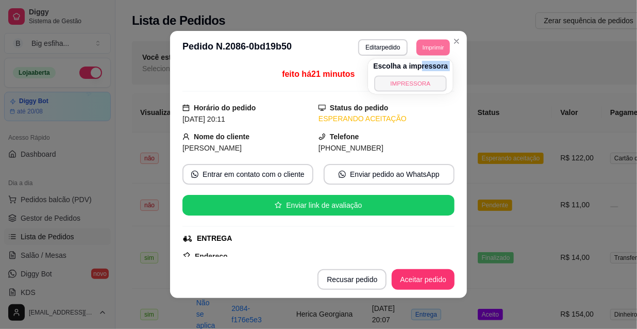
click at [417, 83] on button "IMPRESSORA" at bounding box center [411, 83] width 72 height 16
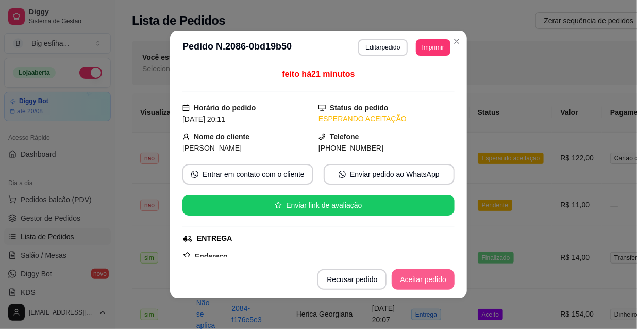
click at [412, 282] on button "Aceitar pedido" at bounding box center [423, 279] width 63 height 21
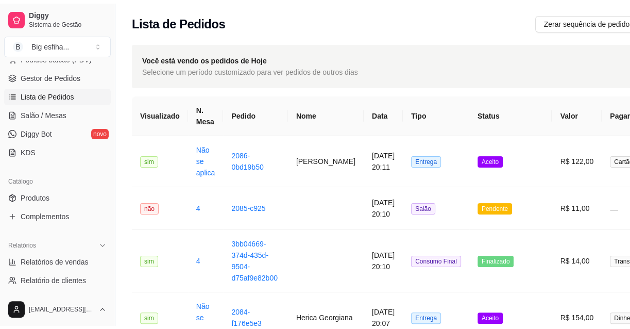
scroll to position [140, 0]
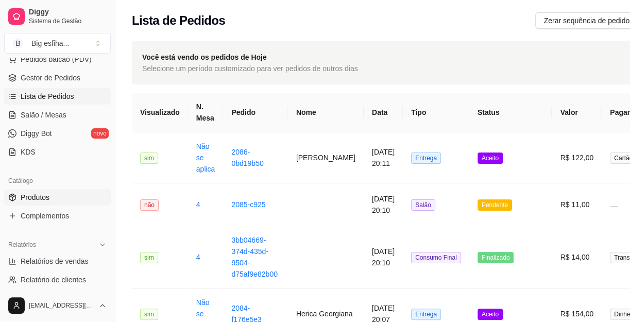
click at [73, 195] on link "Produtos" at bounding box center [57, 197] width 107 height 16
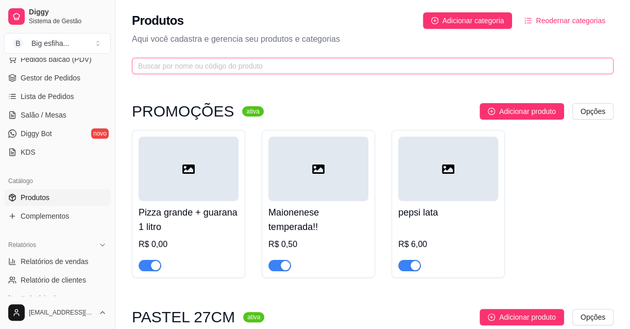
click at [212, 72] on span at bounding box center [373, 66] width 482 height 16
click at [210, 67] on input "text" at bounding box center [368, 65] width 461 height 11
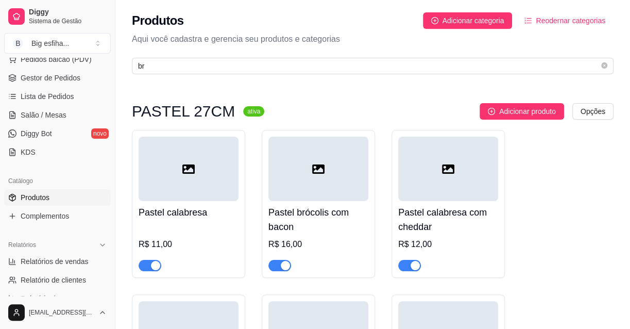
click at [275, 264] on span "button" at bounding box center [279, 265] width 23 height 11
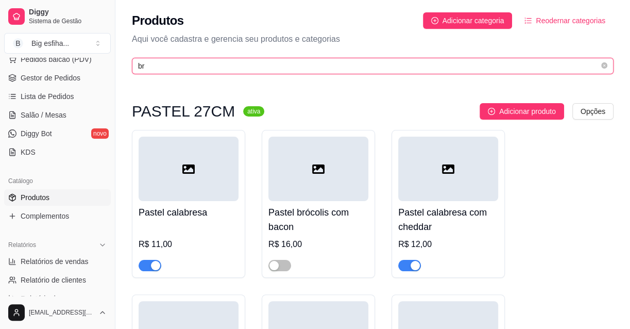
click at [157, 68] on input "br" at bounding box center [368, 65] width 461 height 11
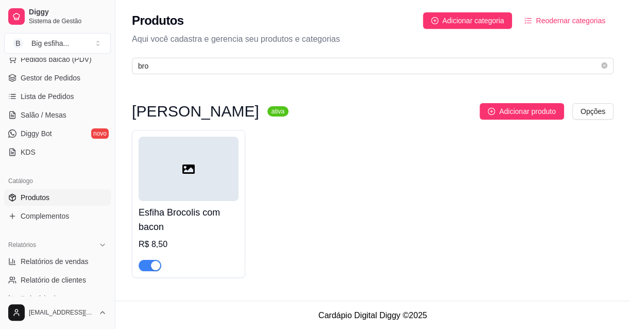
click at [153, 261] on div "button" at bounding box center [155, 265] width 9 height 9
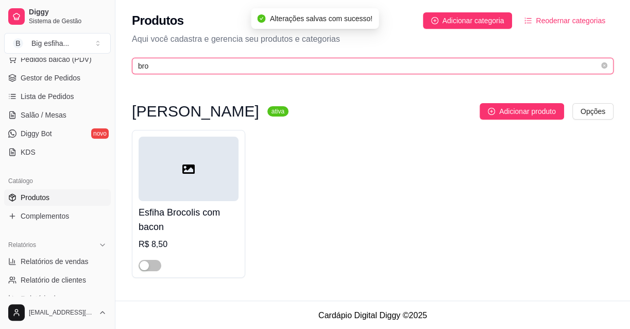
click at [163, 68] on input "bro" at bounding box center [368, 65] width 461 height 11
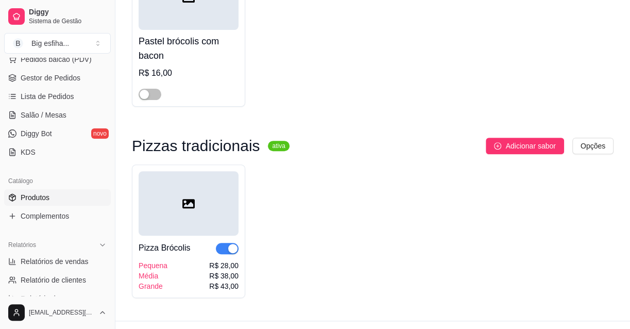
scroll to position [193, 0]
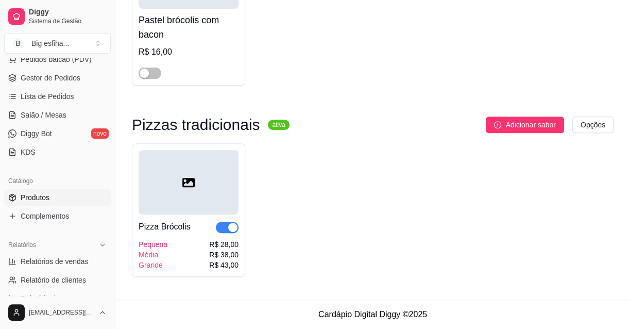
type input "bró"
click at [219, 227] on span "button" at bounding box center [227, 227] width 23 height 11
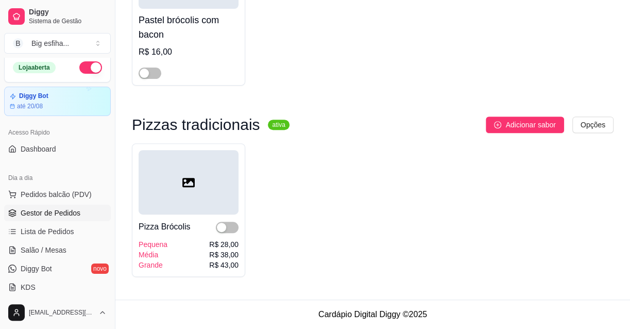
scroll to position [0, 0]
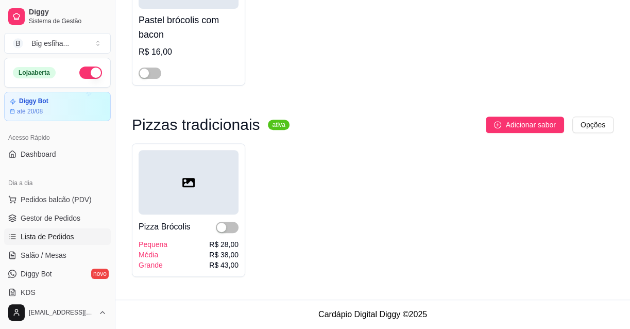
click at [60, 238] on span "Lista de Pedidos" at bounding box center [48, 236] width 54 height 10
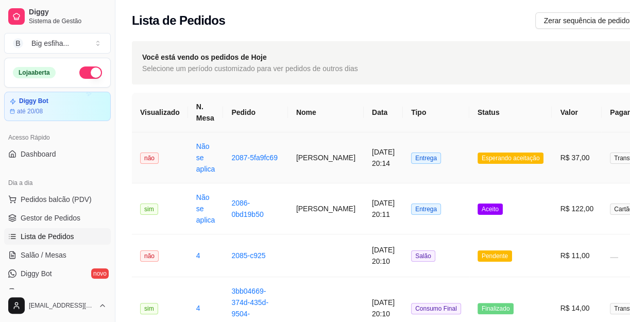
click at [376, 164] on td "[DATE] 20:14" at bounding box center [383, 157] width 39 height 51
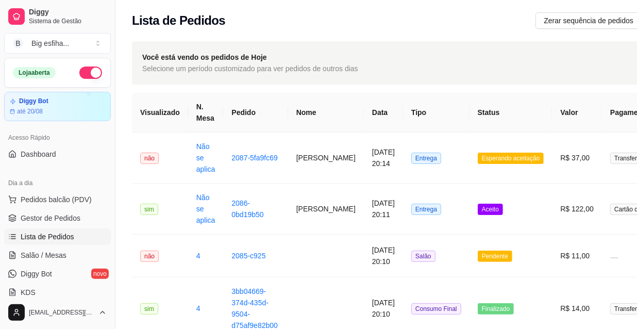
click at [434, 47] on button "Imprimir" at bounding box center [433, 47] width 35 height 16
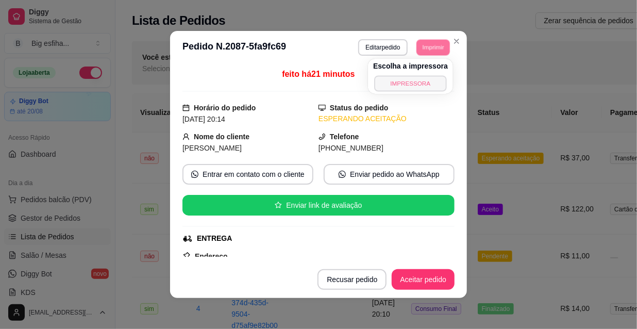
click at [408, 89] on button "IMPRESSORA" at bounding box center [410, 83] width 72 height 16
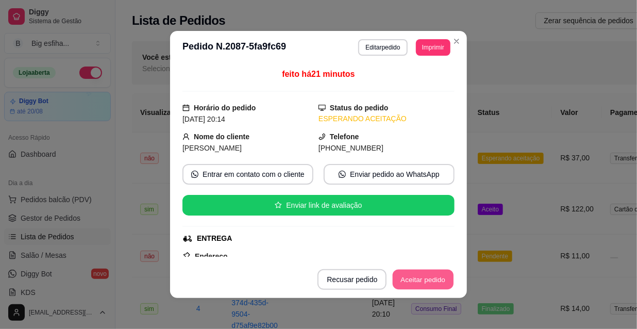
click at [416, 281] on button "Aceitar pedido" at bounding box center [423, 280] width 61 height 20
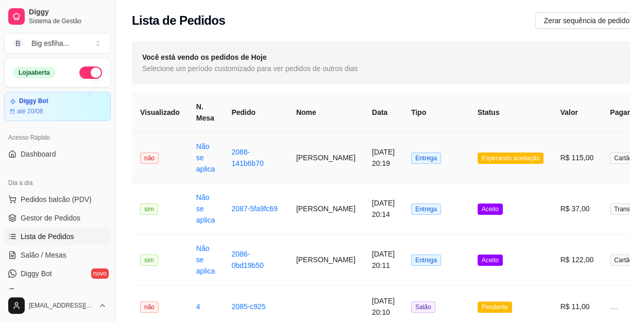
click at [441, 166] on td "Entrega" at bounding box center [436, 157] width 66 height 51
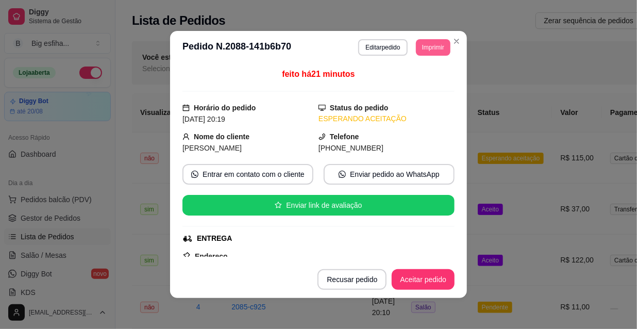
click at [422, 42] on button "Imprimir" at bounding box center [433, 47] width 35 height 16
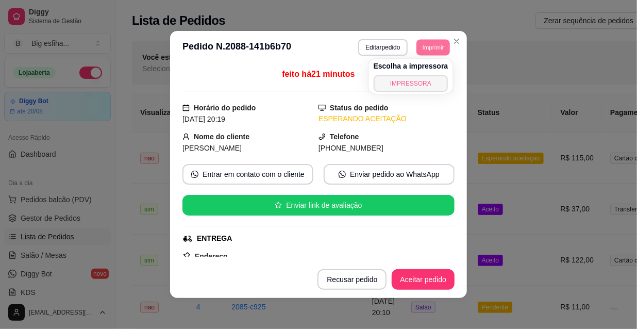
click at [428, 83] on button "IMPRESSORA" at bounding box center [411, 83] width 75 height 16
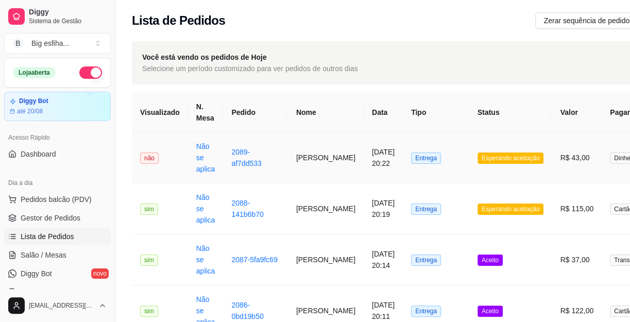
click at [368, 176] on td "[DATE] 20:22" at bounding box center [383, 157] width 39 height 51
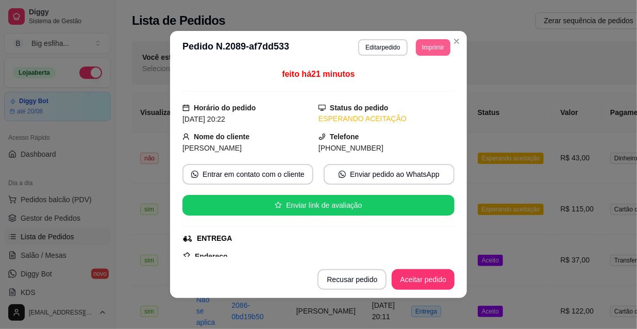
click at [416, 47] on button "Imprimir" at bounding box center [433, 47] width 35 height 16
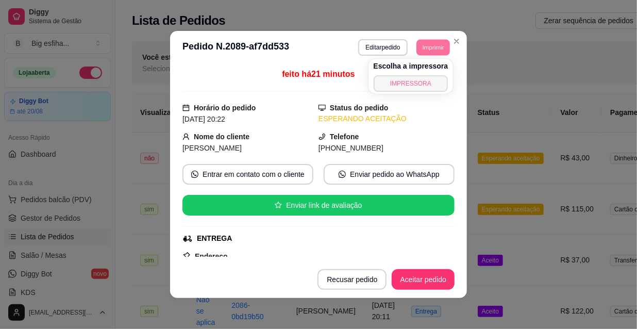
click at [415, 81] on button "IMPRESSORA" at bounding box center [411, 83] width 75 height 16
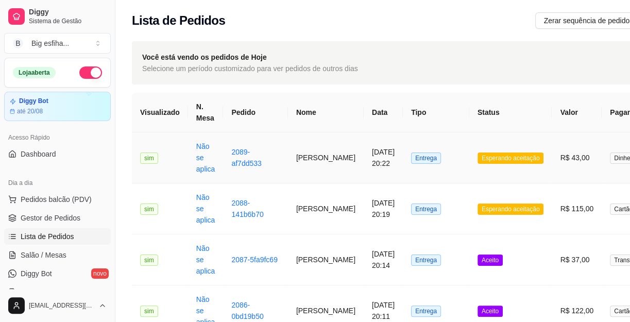
click at [295, 170] on td "[PERSON_NAME]" at bounding box center [326, 157] width 76 height 51
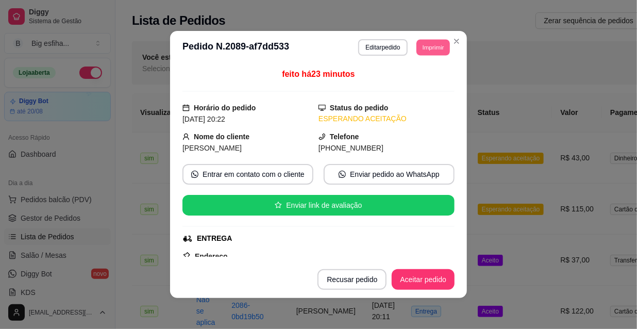
click at [420, 52] on button "Imprimir" at bounding box center [432, 47] width 33 height 16
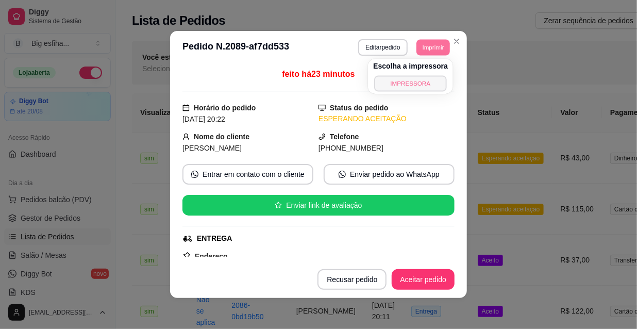
click at [418, 85] on button "IMPRESSORA" at bounding box center [410, 83] width 72 height 16
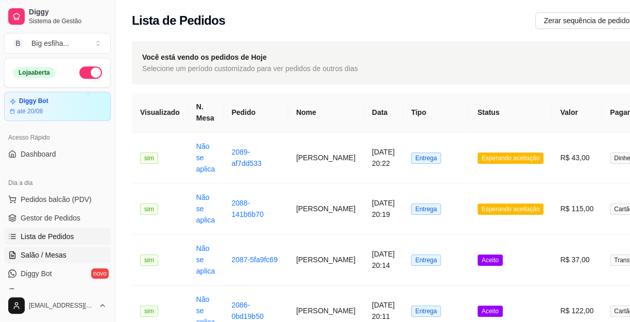
click at [33, 259] on span "Salão / Mesas" at bounding box center [44, 255] width 46 height 10
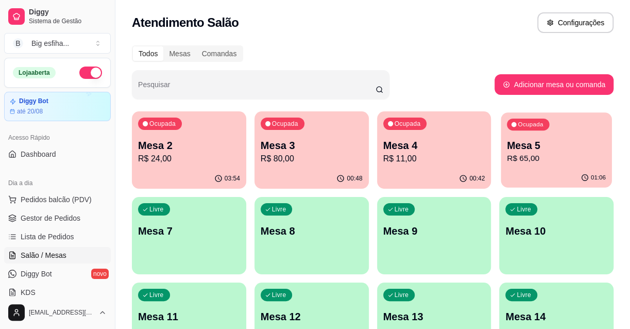
click at [569, 125] on div "Ocupada Mesa 5 R$ 65,00" at bounding box center [556, 140] width 111 height 56
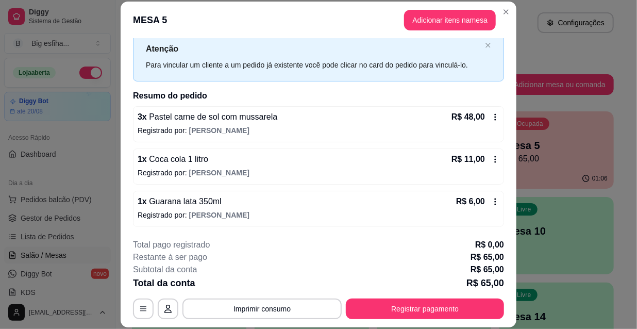
scroll to position [31, 0]
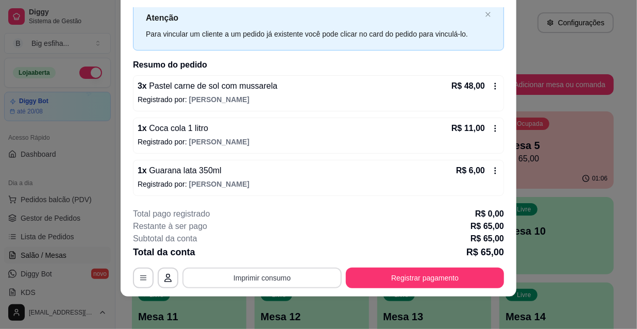
click at [249, 271] on button "Imprimir consumo" at bounding box center [261, 277] width 159 height 21
click at [248, 255] on button "IMPRESSORA" at bounding box center [262, 253] width 75 height 16
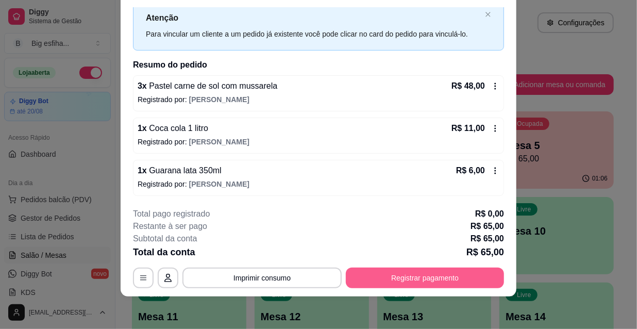
click at [378, 283] on button "Registrar pagamento" at bounding box center [425, 277] width 158 height 21
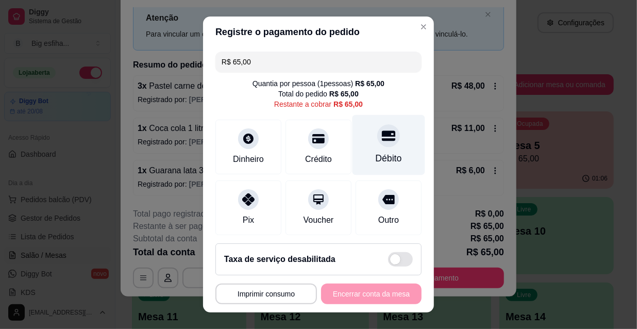
click at [382, 140] on icon at bounding box center [388, 135] width 13 height 10
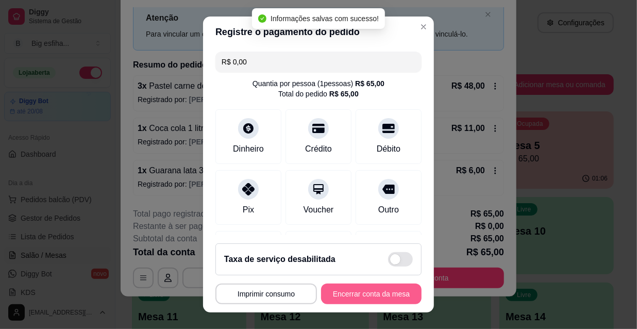
type input "R$ 0,00"
click at [352, 295] on button "Encerrar conta da mesa" at bounding box center [371, 294] width 97 height 20
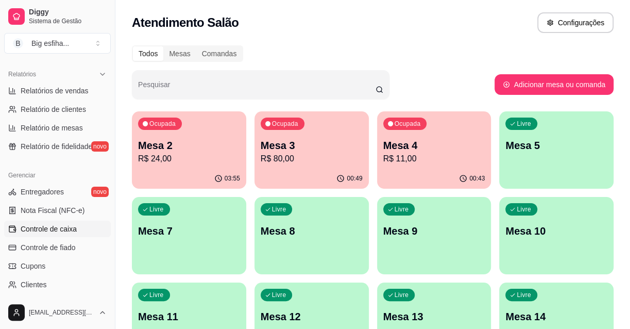
scroll to position [328, 0]
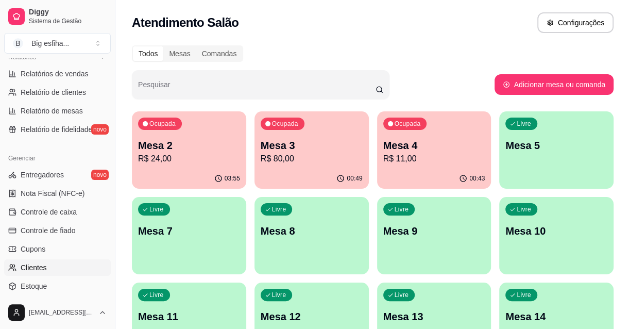
click at [46, 266] on link "Clientes" at bounding box center [57, 267] width 107 height 16
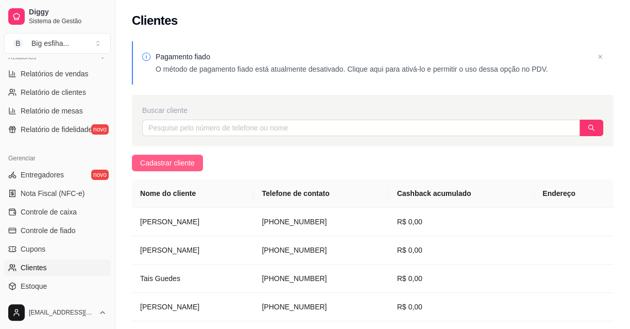
click at [174, 162] on span "Cadastrar cliente" at bounding box center [167, 162] width 55 height 11
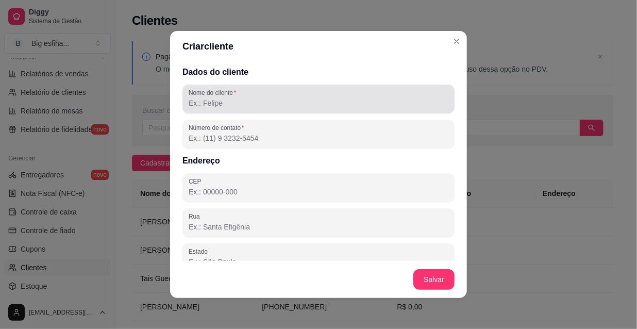
click at [256, 100] on input "Nome do cliente" at bounding box center [319, 103] width 260 height 10
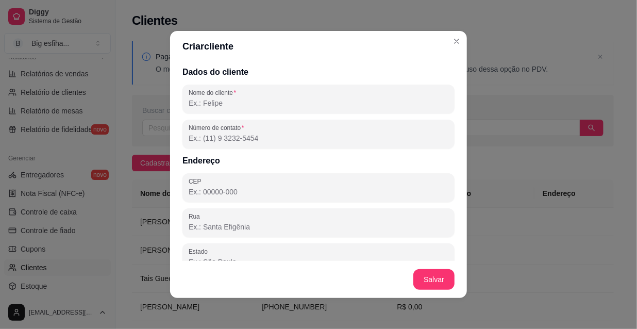
paste input "[GEOGRAPHIC_DATA]"
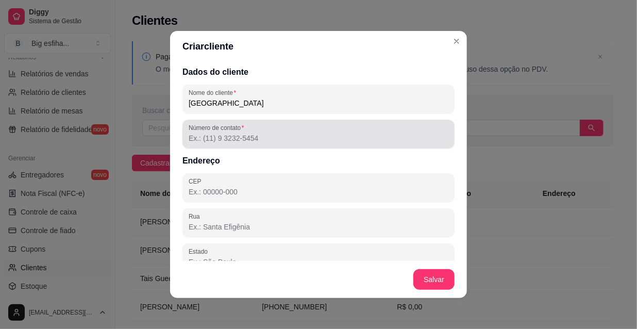
type input "[GEOGRAPHIC_DATA]"
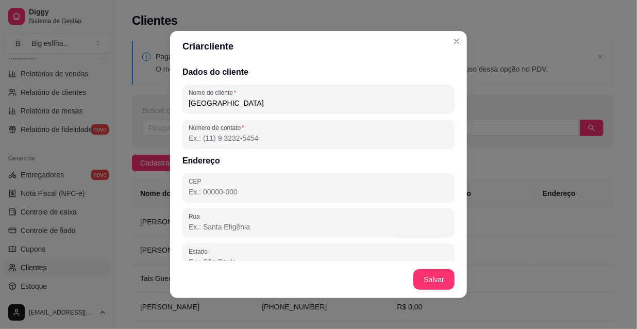
click at [241, 135] on input "Número de contato" at bounding box center [319, 138] width 260 height 10
paste input "[PHONE_NUMBER]"
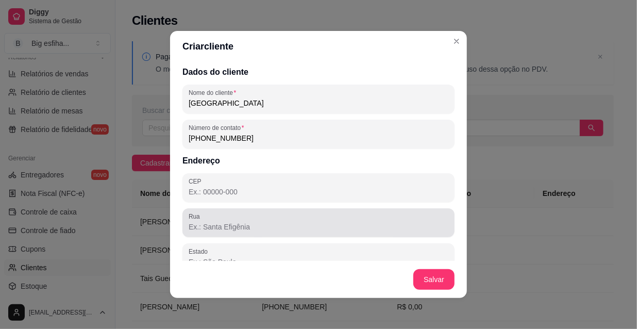
type input "[PHONE_NUMBER]"
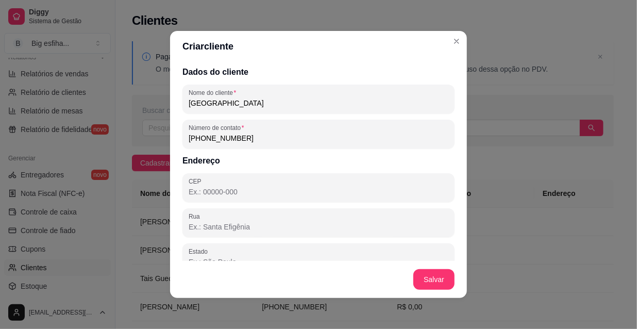
click at [286, 227] on input "Rua" at bounding box center [319, 227] width 260 height 10
paste input "hospital são Camilo"
type input "hospital são Camilo"
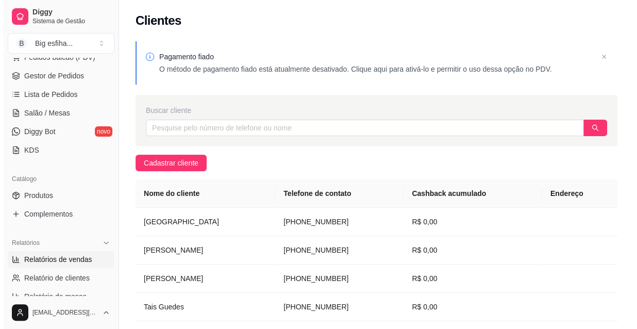
scroll to position [46, 0]
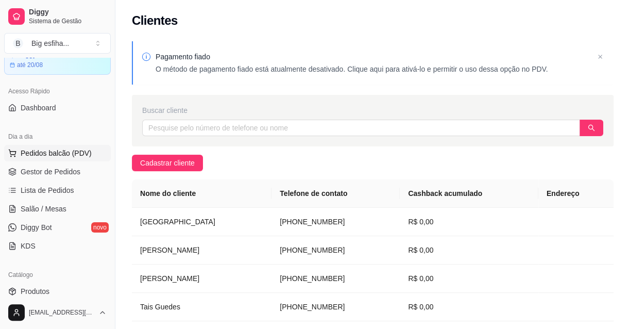
click at [83, 150] on span "Pedidos balcão (PDV)" at bounding box center [56, 153] width 71 height 10
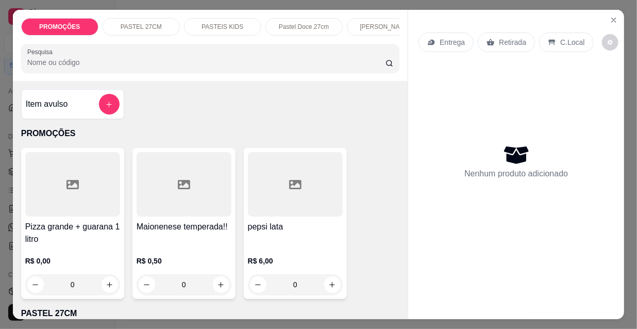
click at [428, 42] on icon at bounding box center [431, 42] width 8 height 8
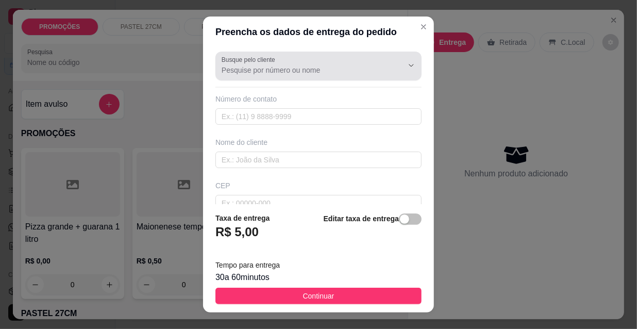
click at [255, 77] on div "Busque pelo cliente" at bounding box center [318, 66] width 206 height 29
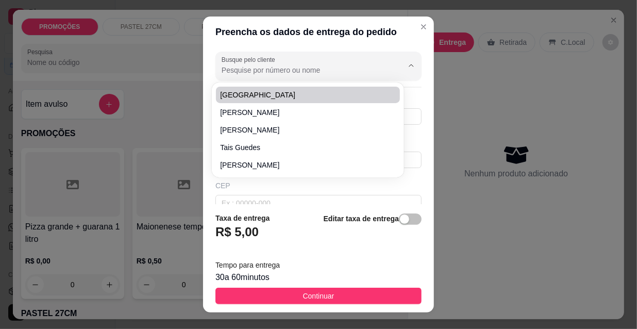
click at [250, 92] on span "[GEOGRAPHIC_DATA]" at bounding box center [302, 95] width 165 height 10
type input "[GEOGRAPHIC_DATA]"
type input "8588374499"
type input "[GEOGRAPHIC_DATA]"
type input "hospital são Camilo"
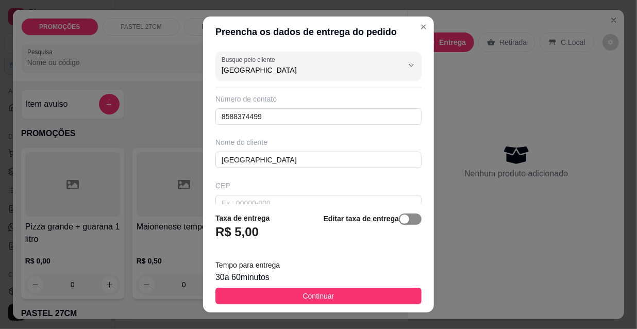
click at [399, 221] on span "button" at bounding box center [410, 218] width 23 height 11
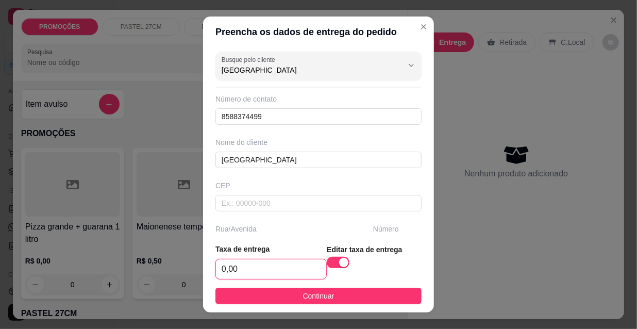
click at [276, 263] on input "0,00" at bounding box center [271, 269] width 110 height 20
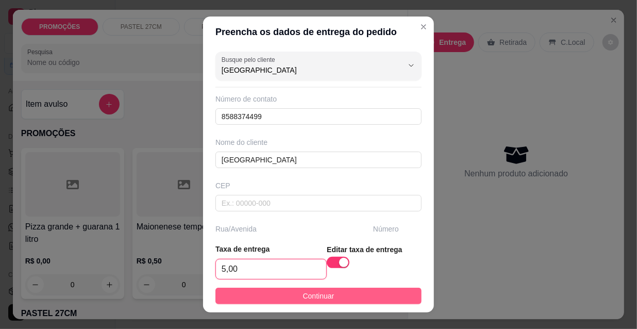
type input "5,00"
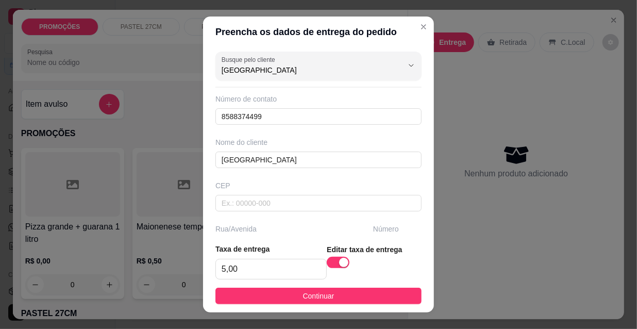
drag, startPoint x: 256, startPoint y: 294, endPoint x: 31, endPoint y: 58, distance: 325.5
click at [255, 294] on button "Continuar" at bounding box center [318, 296] width 206 height 16
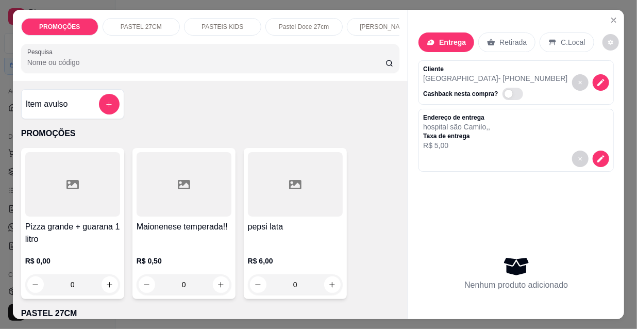
click at [68, 76] on div "PROMOÇÕES PASTEL 27CM PASTEIS KIDS Pastel Doce 27cm Esfihas Salgadas Esfihas do…" at bounding box center [210, 45] width 395 height 71
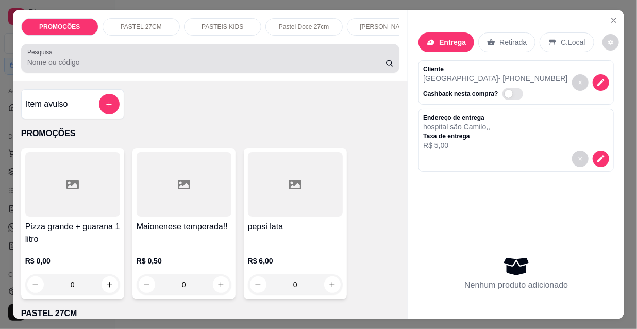
click at [77, 69] on div at bounding box center [210, 58] width 366 height 21
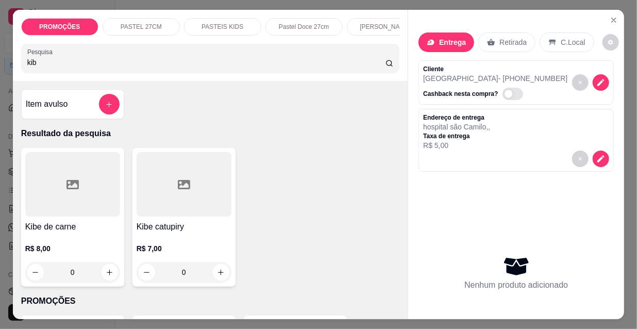
type input "kib"
click at [76, 200] on div at bounding box center [72, 184] width 95 height 64
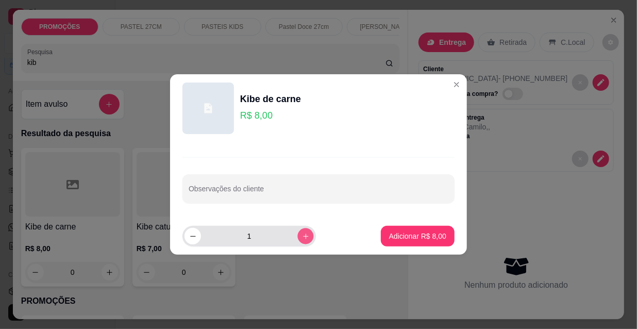
click at [297, 242] on button "increase-product-quantity" at bounding box center [305, 236] width 16 height 16
type input "2"
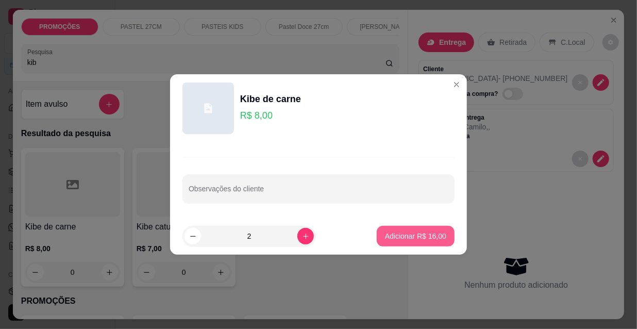
click at [385, 231] on p "Adicionar R$ 16,00" at bounding box center [415, 236] width 61 height 10
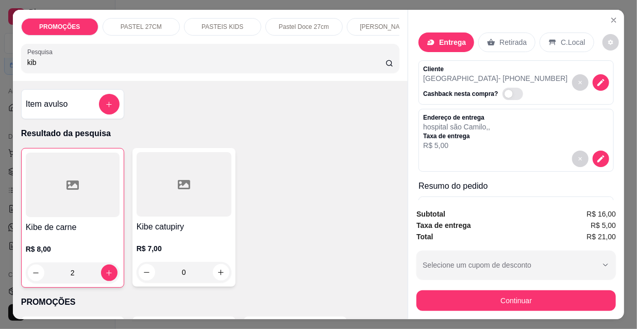
type input "2"
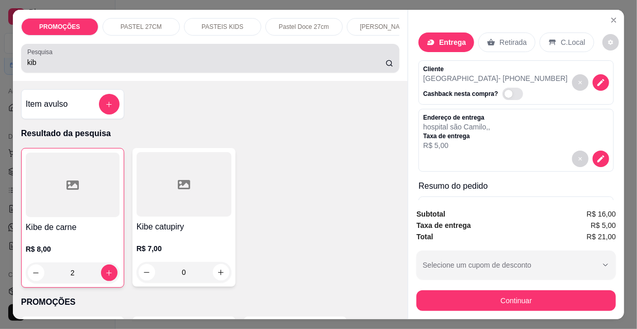
click at [35, 56] on label "Pesquisa" at bounding box center [41, 51] width 29 height 9
click at [35, 59] on input "kib" at bounding box center [206, 62] width 358 height 10
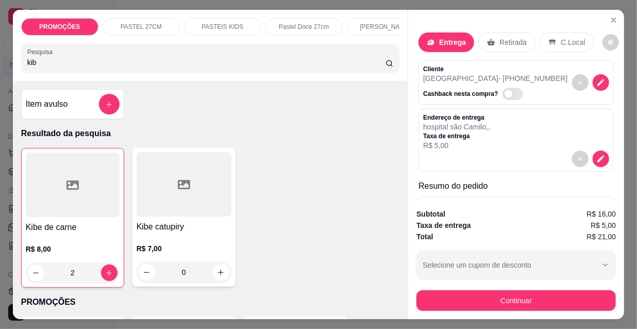
click at [1, 67] on div "PROMOÇÕES PASTEL 27CM PASTEIS KIDS Pastel Doce 27cm Esfihas Salgadas Esfihas do…" at bounding box center [318, 164] width 637 height 329
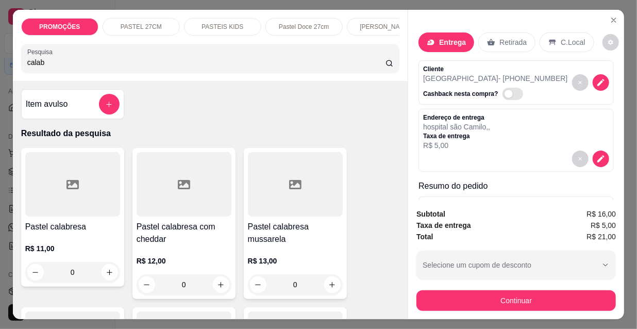
type input "calab"
click at [292, 206] on div at bounding box center [295, 184] width 95 height 64
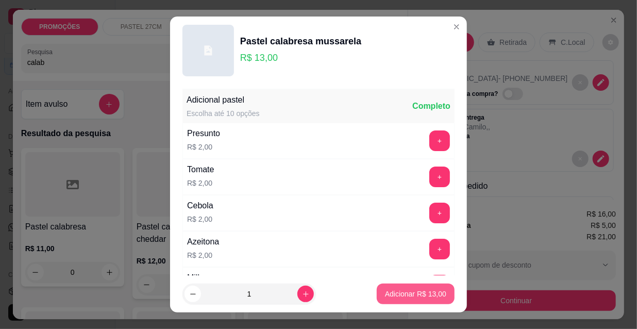
click at [392, 289] on p "Adicionar R$ 13,00" at bounding box center [415, 294] width 61 height 10
type input "1"
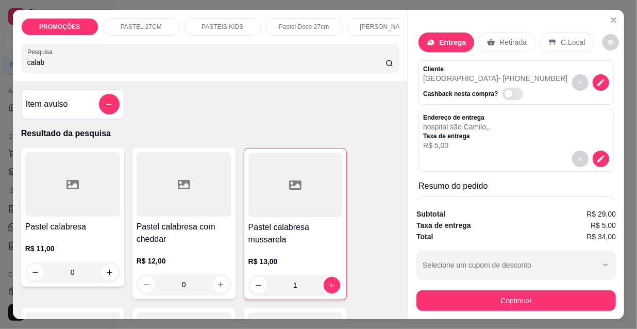
drag, startPoint x: 55, startPoint y: 65, endPoint x: 5, endPoint y: 65, distance: 49.5
click at [5, 65] on div "PROMOÇÕES PASTEL 27CM PASTEIS KIDS Pastel Doce 27cm Esfihas Salgadas Esfihas do…" at bounding box center [318, 164] width 637 height 329
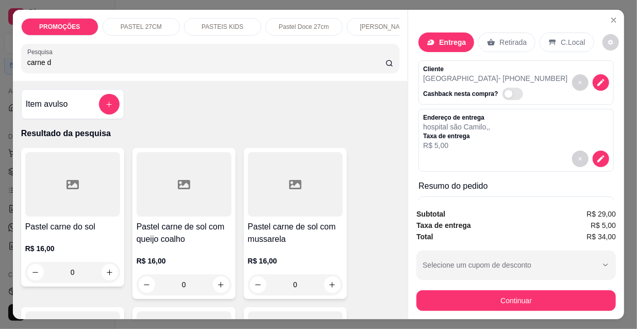
type input "carne d"
click at [265, 200] on div at bounding box center [295, 184] width 95 height 64
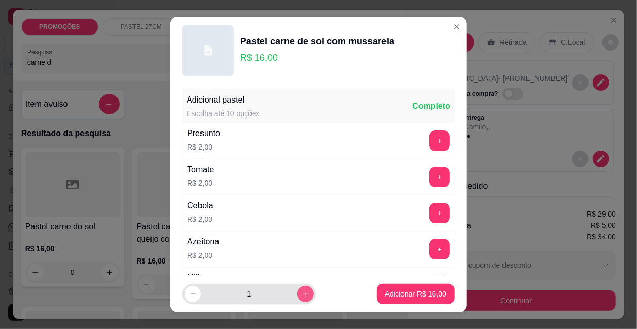
click at [302, 290] on icon "increase-product-quantity" at bounding box center [306, 294] width 8 height 8
type input "2"
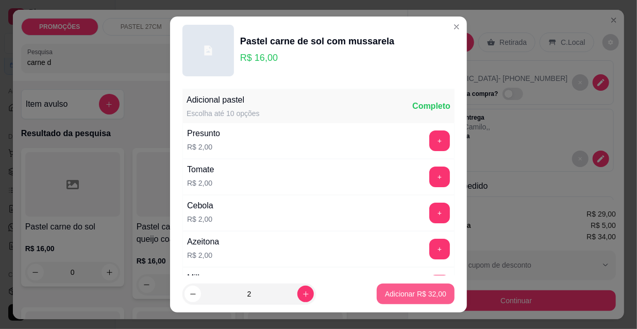
click at [402, 298] on p "Adicionar R$ 32,00" at bounding box center [415, 294] width 61 height 10
type input "2"
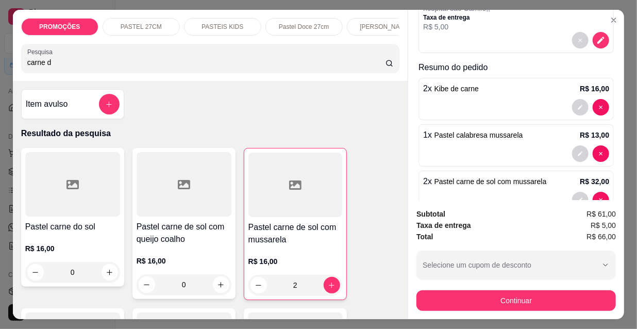
scroll to position [140, 0]
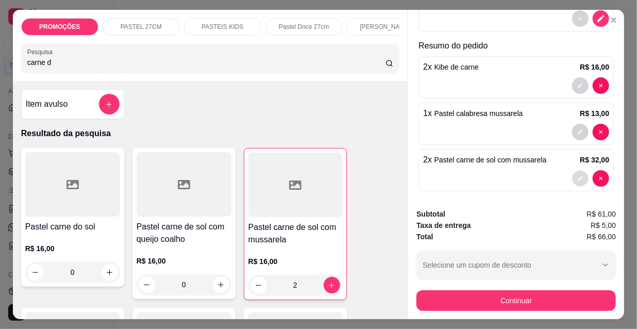
click at [577, 175] on icon "decrease-product-quantity" at bounding box center [580, 178] width 6 height 6
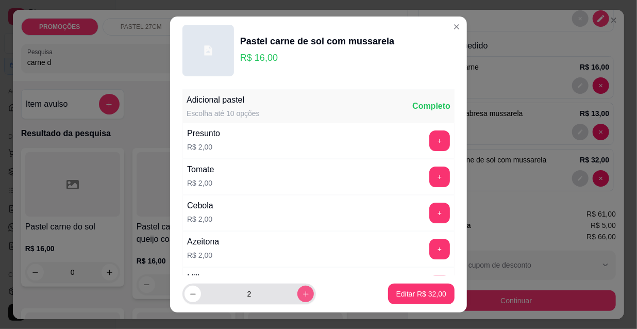
click at [303, 296] on icon "increase-product-quantity" at bounding box center [306, 294] width 6 height 6
type input "3"
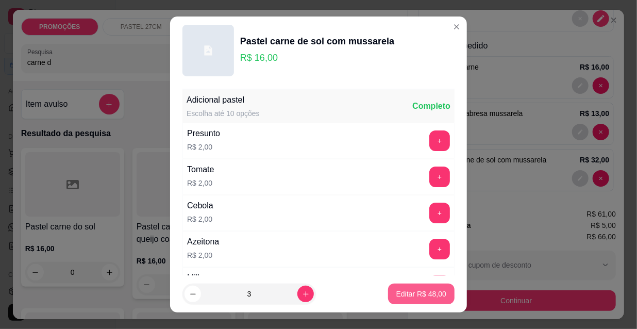
click at [403, 290] on p "Editar R$ 48,00" at bounding box center [421, 294] width 50 height 10
type input "3"
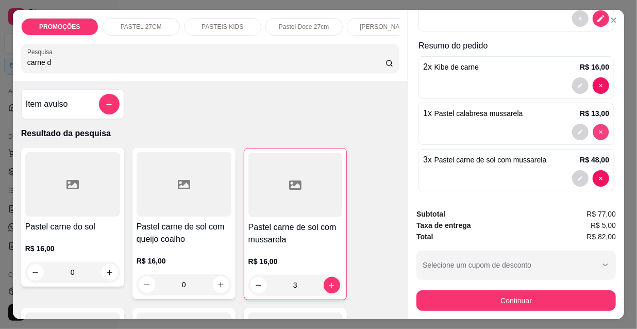
type input "0"
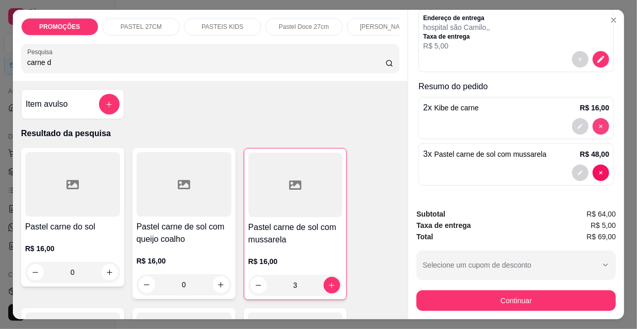
scroll to position [98, 0]
type input "0"
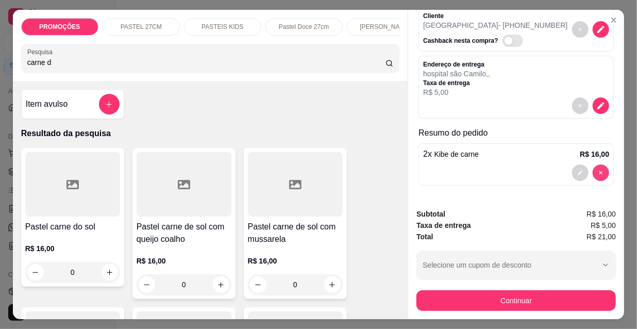
scroll to position [52, 0]
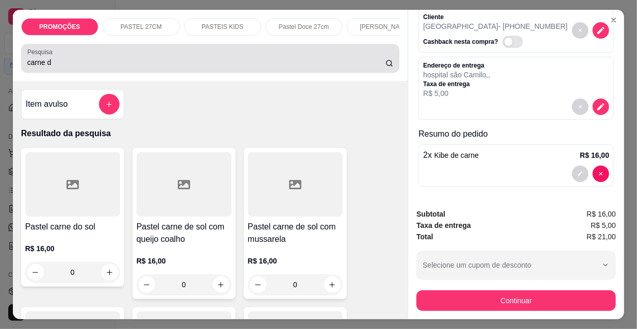
click at [99, 68] on input "carne d" at bounding box center [206, 62] width 358 height 10
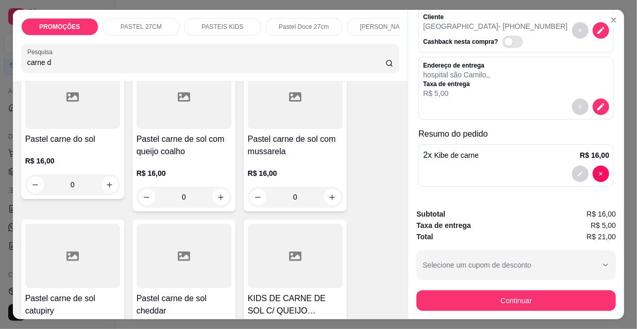
scroll to position [140, 0]
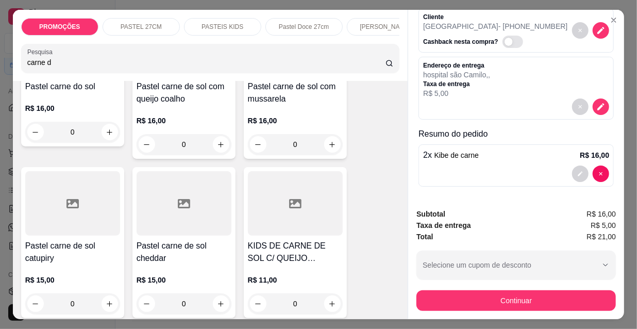
click at [178, 210] on icon at bounding box center [184, 203] width 12 height 12
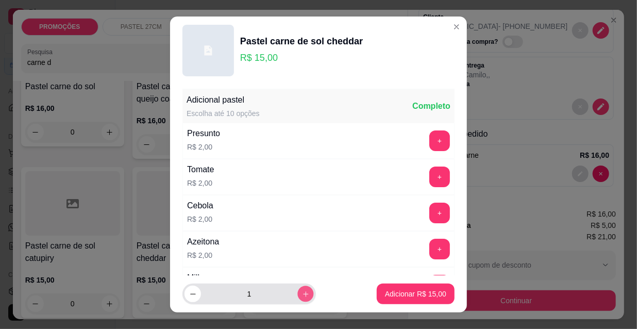
click at [302, 296] on icon "increase-product-quantity" at bounding box center [306, 294] width 8 height 8
type input "3"
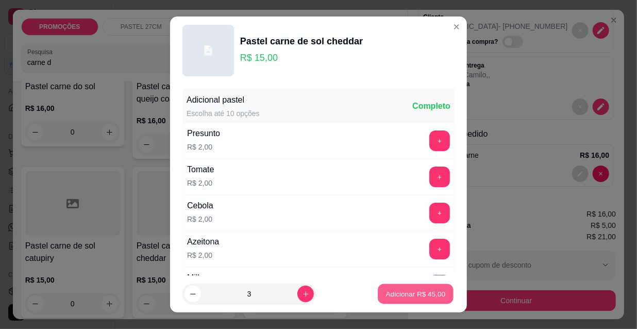
click at [419, 292] on p "Adicionar R$ 45,00" at bounding box center [416, 294] width 60 height 10
type input "3"
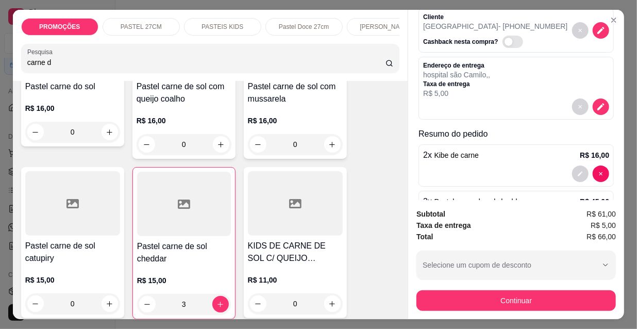
scroll to position [98, 0]
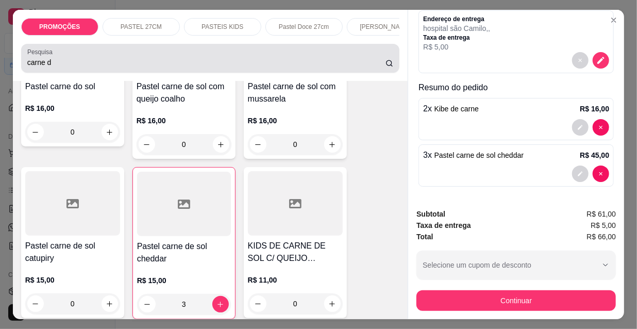
drag, startPoint x: 53, startPoint y: 72, endPoint x: 23, endPoint y: 71, distance: 29.9
click at [23, 71] on div "Pesquisa carne d" at bounding box center [210, 58] width 379 height 29
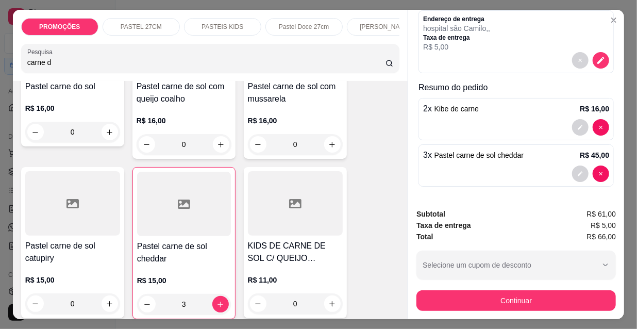
click at [47, 73] on div "Pesquisa carne d" at bounding box center [210, 58] width 379 height 29
drag, startPoint x: 50, startPoint y: 68, endPoint x: 13, endPoint y: 67, distance: 37.1
click at [13, 67] on div "PROMOÇÕES PASTEL 27CM PASTEIS KIDS Pastel Doce 27cm Esfihas Salgadas Esfihas do…" at bounding box center [210, 45] width 395 height 71
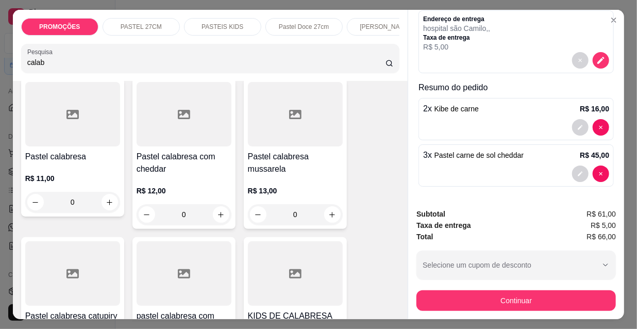
scroll to position [48, 0]
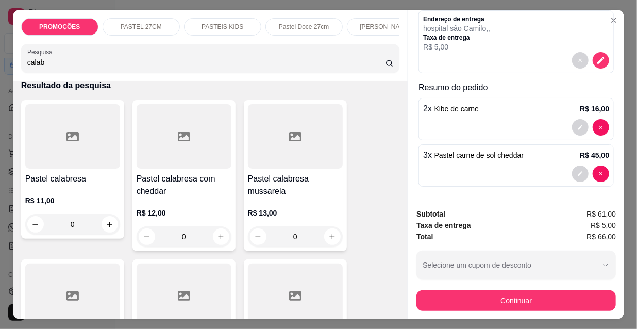
type input "calab"
click at [186, 128] on div at bounding box center [184, 136] width 95 height 64
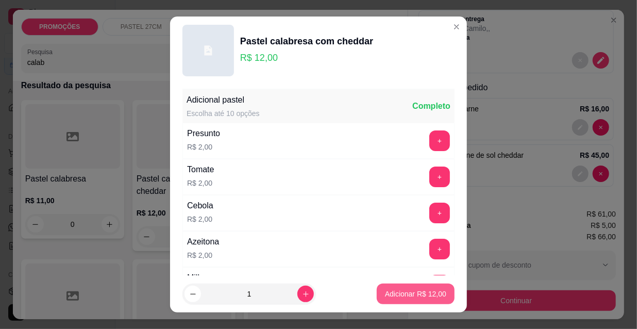
click at [392, 293] on p "Adicionar R$ 12,00" at bounding box center [415, 294] width 61 height 10
type input "1"
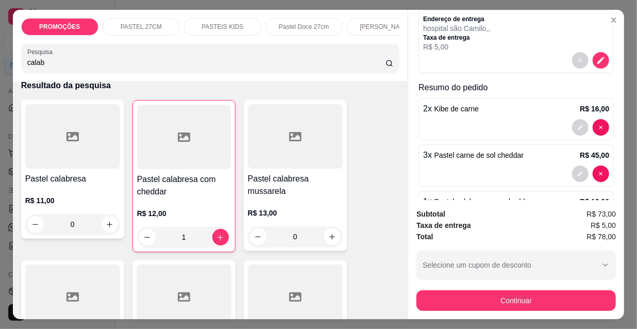
scroll to position [145, 0]
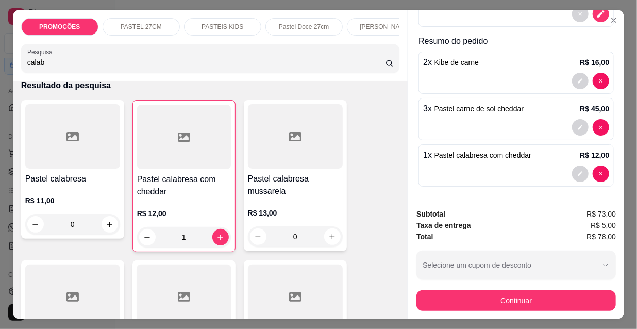
drag, startPoint x: 49, startPoint y: 67, endPoint x: 0, endPoint y: 67, distance: 49.0
click at [0, 67] on div "PROMOÇÕES PASTEL 27CM PASTEIS KIDS Pastel Doce 27cm Esfihas Salgadas Esfihas do…" at bounding box center [318, 164] width 637 height 329
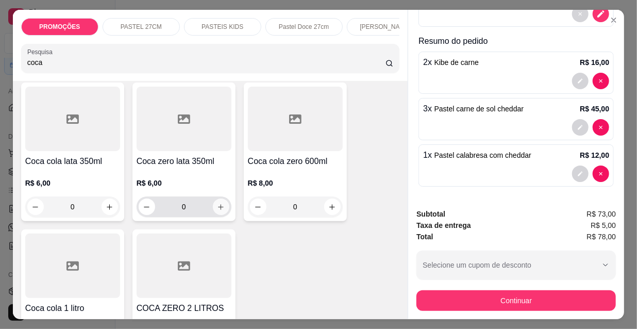
scroll to position [93, 0]
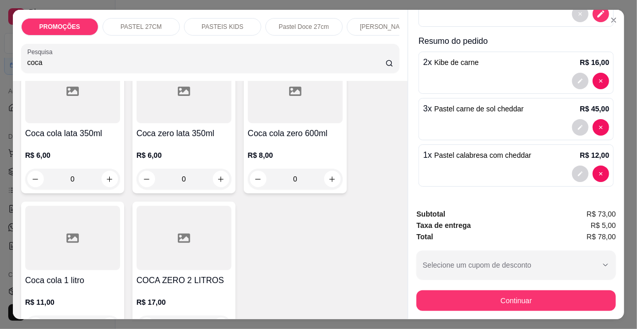
type input "coca"
click at [82, 235] on div at bounding box center [72, 238] width 95 height 64
drag, startPoint x: 51, startPoint y: 66, endPoint x: 0, endPoint y: 61, distance: 51.3
click at [0, 61] on div "PROMOÇÕES PASTEL 27CM PASTEIS KIDS Pastel Doce 27cm Esfihas Salgadas Esfihas do…" at bounding box center [318, 164] width 637 height 329
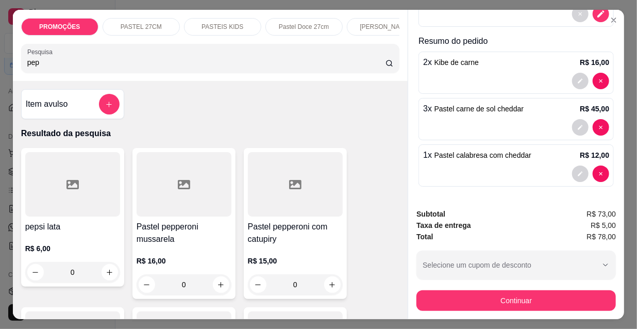
scroll to position [0, 0]
type input "pep"
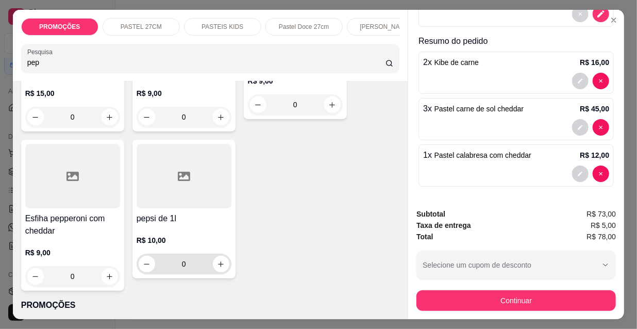
scroll to position [328, 0]
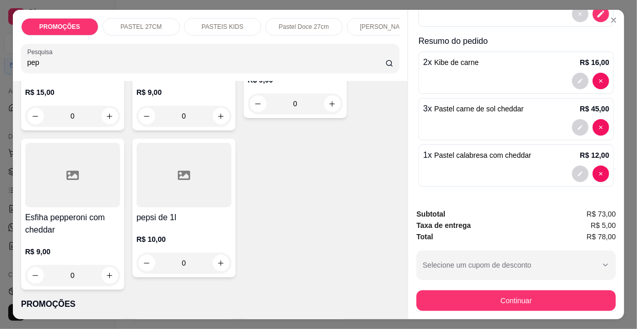
click at [177, 204] on div at bounding box center [184, 175] width 95 height 64
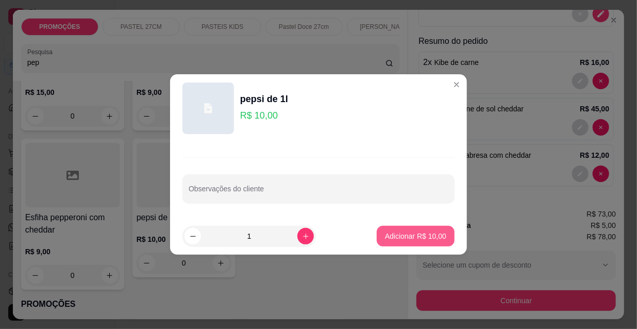
click at [385, 233] on p "Adicionar R$ 10,00" at bounding box center [415, 236] width 61 height 10
type input "1"
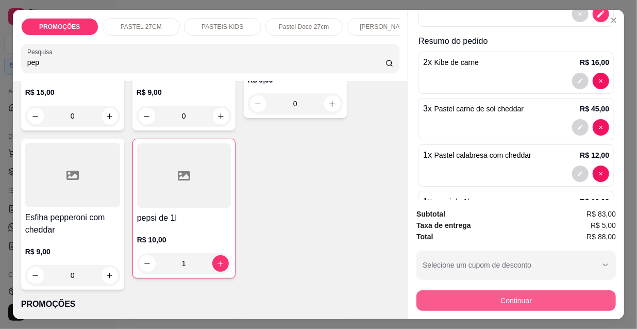
click at [483, 297] on button "Continuar" at bounding box center [515, 300] width 199 height 21
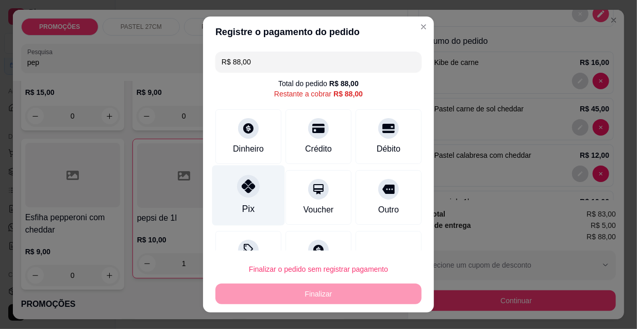
click at [242, 190] on icon at bounding box center [248, 185] width 13 height 13
type input "R$ 0,00"
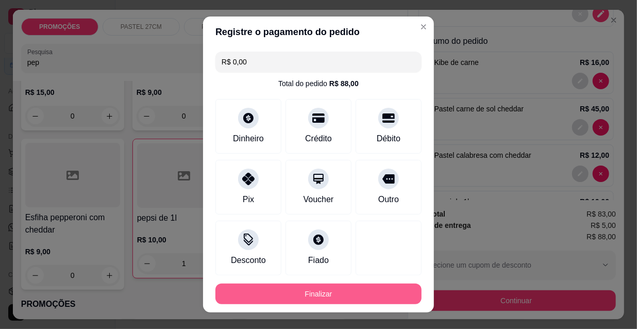
click at [326, 287] on button "Finalizar" at bounding box center [318, 293] width 206 height 21
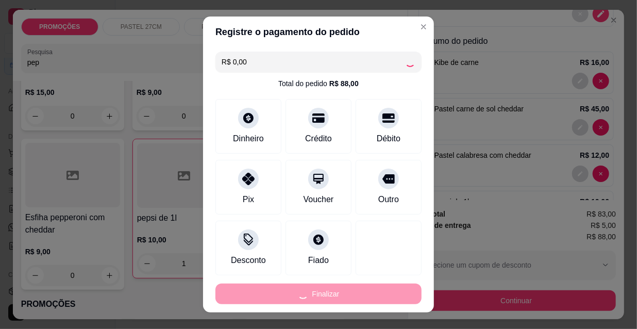
type input "0"
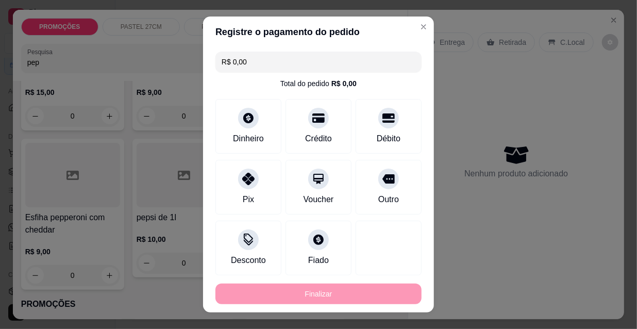
type input "-R$ 88,00"
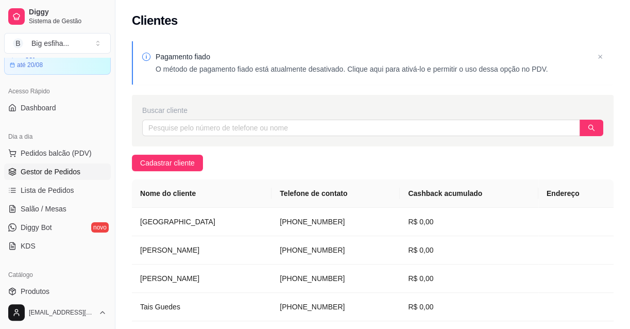
click at [66, 175] on span "Gestor de Pedidos" at bounding box center [51, 171] width 60 height 10
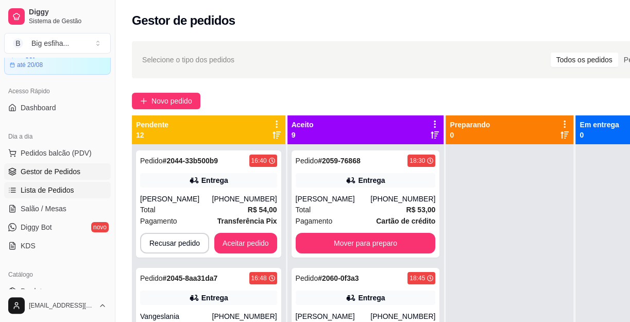
click at [69, 192] on span "Lista de Pedidos" at bounding box center [48, 190] width 54 height 10
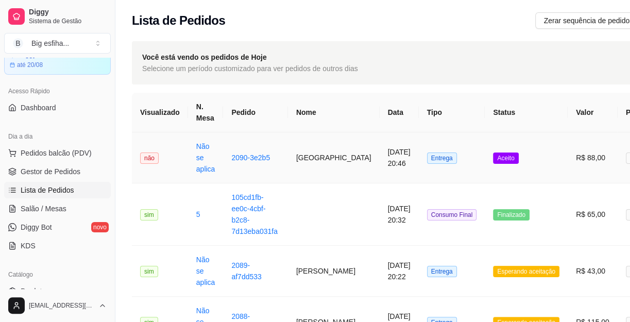
click at [330, 167] on td "[GEOGRAPHIC_DATA]" at bounding box center [334, 157] width 92 height 51
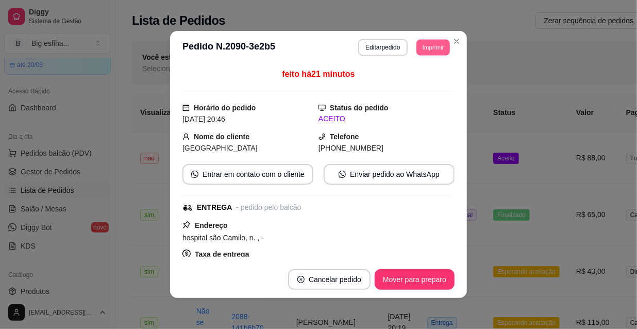
click at [428, 52] on button "Imprimir" at bounding box center [432, 47] width 33 height 16
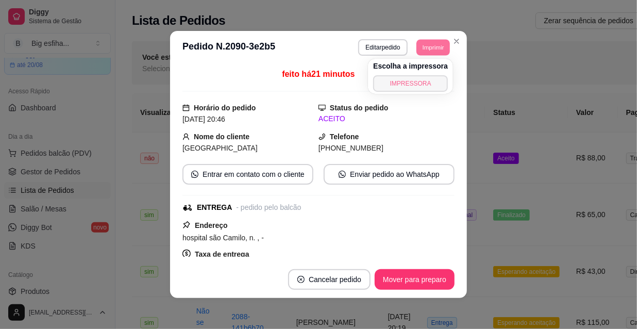
click at [417, 85] on button "IMPRESSORA" at bounding box center [410, 83] width 75 height 16
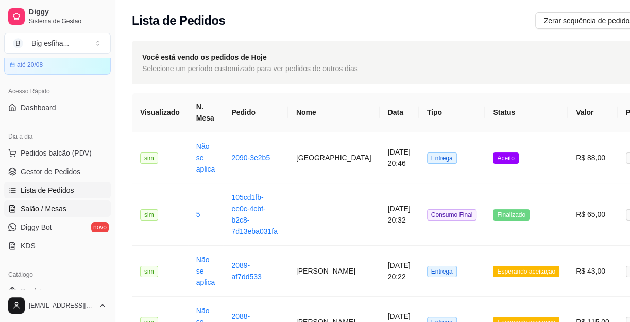
click at [32, 211] on span "Salão / Mesas" at bounding box center [44, 209] width 46 height 10
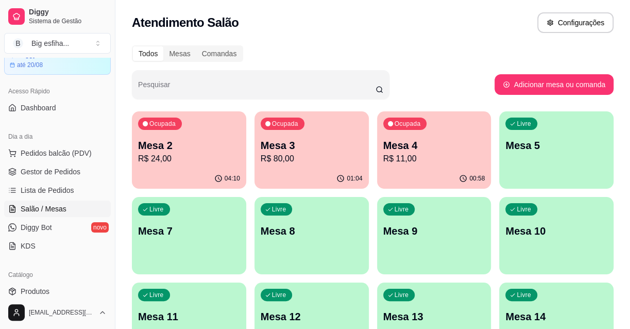
click at [392, 150] on p "Mesa 4" at bounding box center [434, 145] width 102 height 14
click at [71, 191] on span "Lista de Pedidos" at bounding box center [48, 190] width 54 height 10
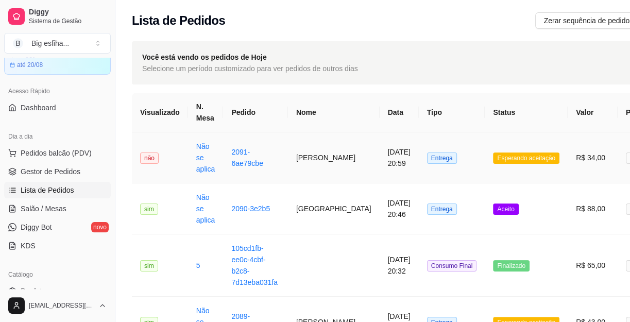
click at [325, 161] on td "[PERSON_NAME]" at bounding box center [334, 157] width 92 height 51
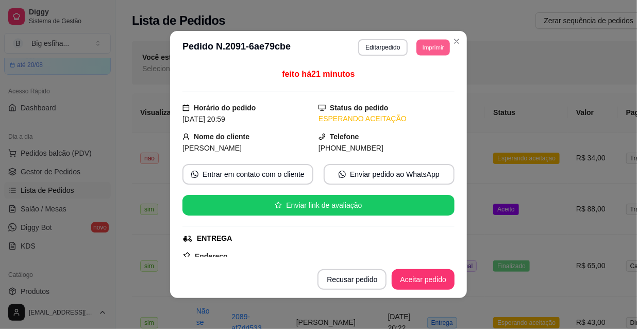
click at [429, 51] on button "Imprimir" at bounding box center [432, 47] width 33 height 16
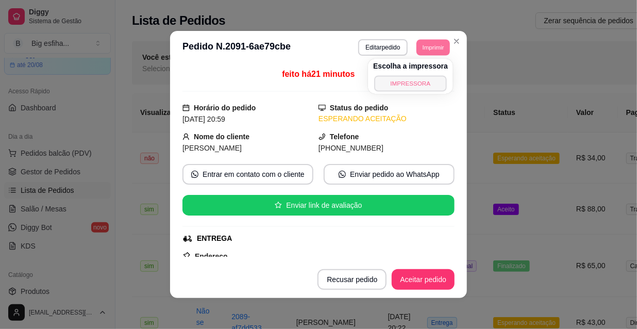
click at [422, 81] on button "IMPRESSORA" at bounding box center [410, 83] width 72 height 16
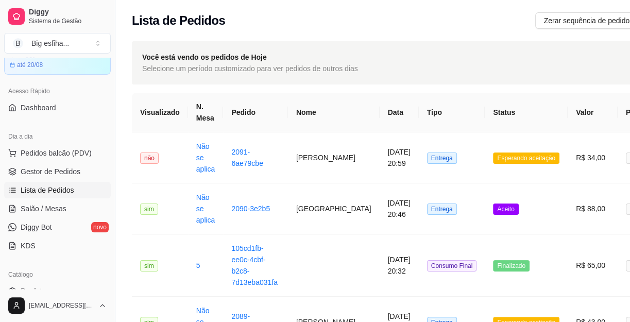
click at [6, 210] on link "Salão / Mesas" at bounding box center [57, 208] width 107 height 16
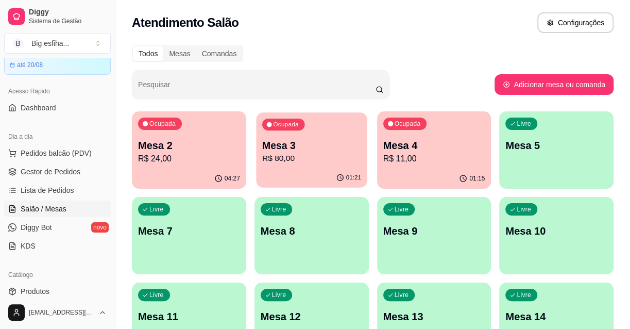
click at [297, 142] on p "Mesa 3" at bounding box center [311, 146] width 99 height 14
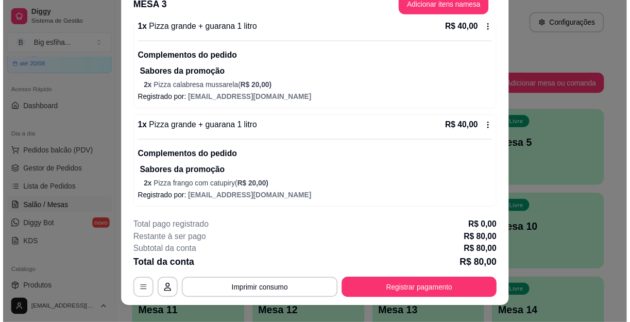
scroll to position [31, 0]
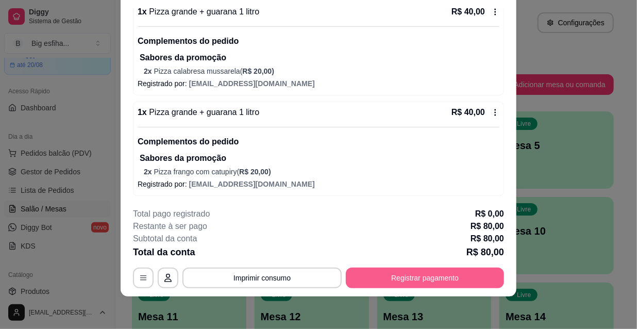
click at [377, 278] on button "Registrar pagamento" at bounding box center [425, 277] width 158 height 21
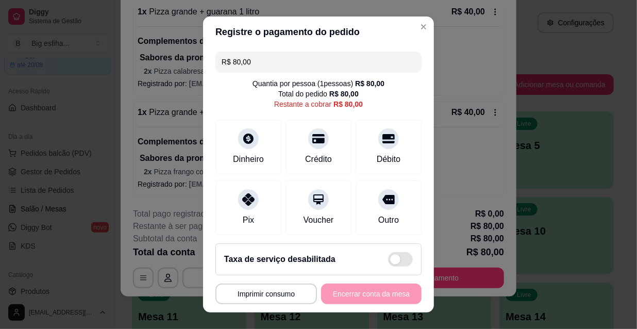
drag, startPoint x: 237, startPoint y: 66, endPoint x: 214, endPoint y: 67, distance: 22.7
click at [215, 67] on div "R$ 80,00" at bounding box center [318, 62] width 206 height 21
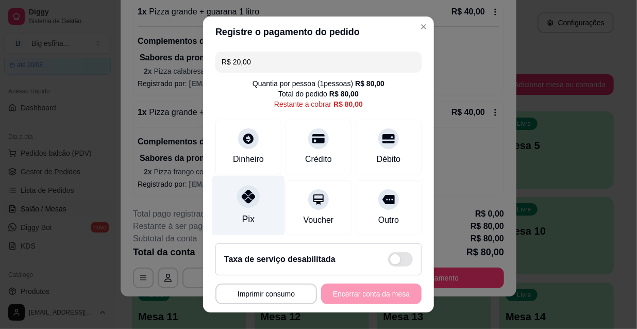
click at [252, 207] on div "Pix" at bounding box center [248, 206] width 73 height 60
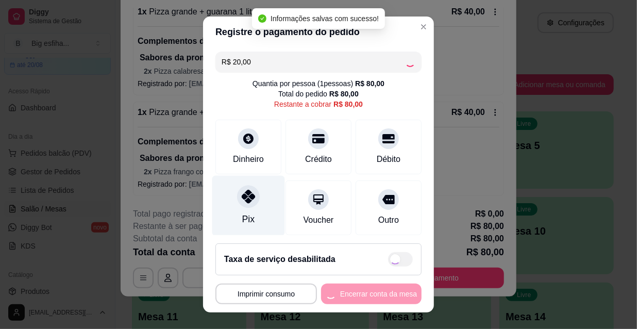
type input "R$ 60,00"
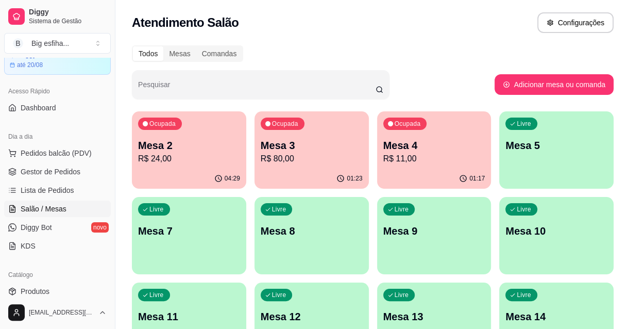
click at [565, 163] on div "Livre Mesa 5" at bounding box center [556, 143] width 114 height 65
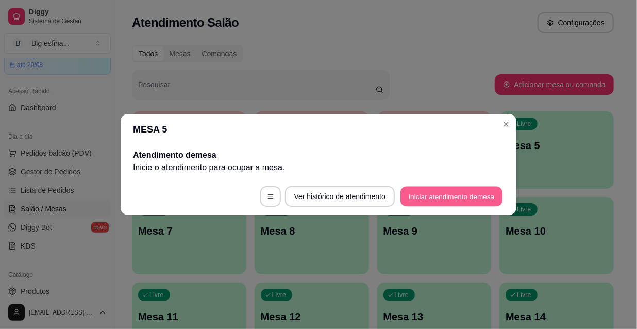
click at [434, 196] on button "Iniciar atendimento de mesa" at bounding box center [451, 197] width 102 height 20
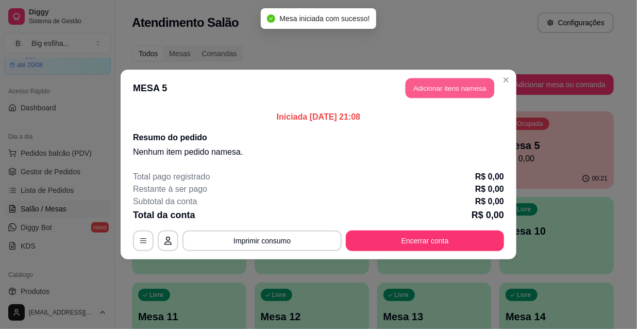
click at [437, 82] on button "Adicionar itens na mesa" at bounding box center [450, 88] width 89 height 20
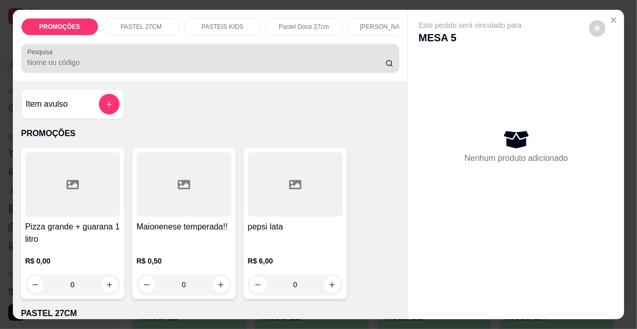
click at [335, 57] on div at bounding box center [210, 58] width 366 height 21
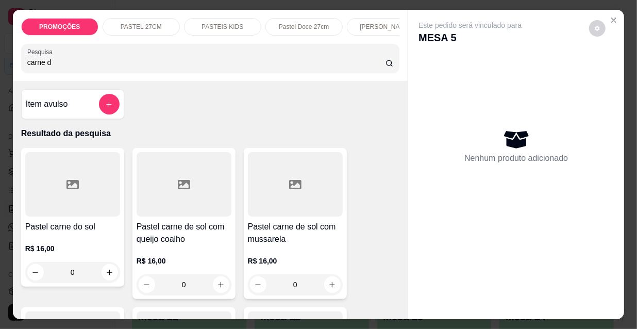
type input "carne d"
click at [278, 205] on div at bounding box center [295, 184] width 95 height 64
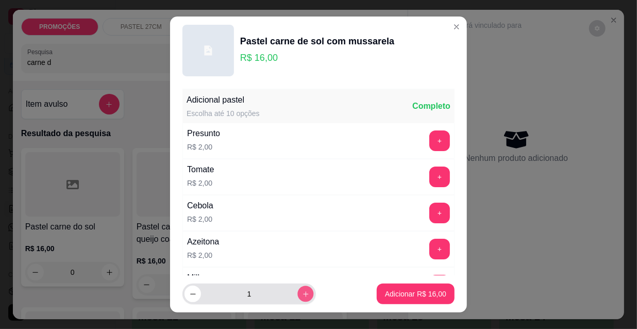
click at [297, 299] on button "increase-product-quantity" at bounding box center [305, 294] width 16 height 16
type input "2"
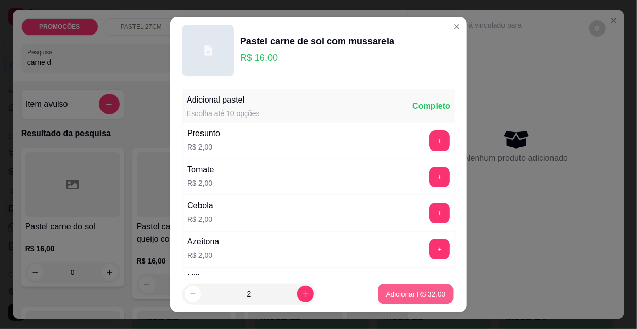
click at [406, 292] on p "Adicionar R$ 32,00" at bounding box center [416, 294] width 60 height 10
type input "2"
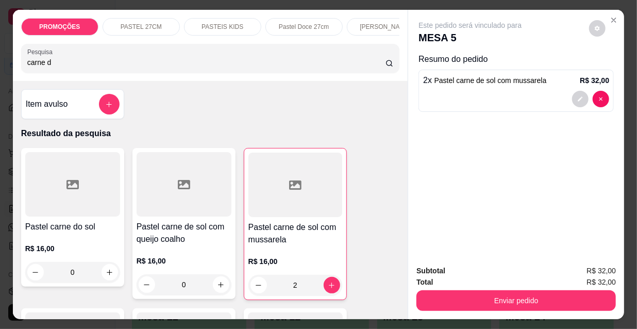
click at [13, 60] on div "PROMOÇÕES PASTEL 27CM PASTEIS KIDS Pastel Doce 27cm Esfihas Salgadas Esfihas do…" at bounding box center [210, 45] width 395 height 71
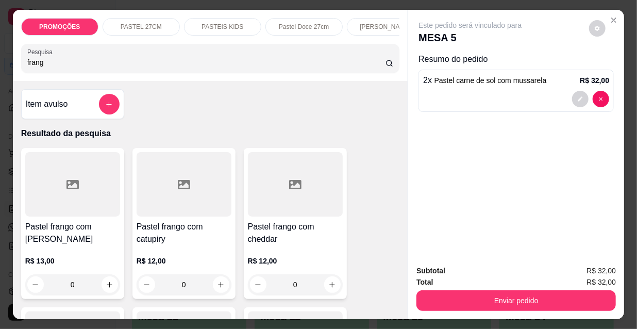
type input "frang"
click at [166, 212] on div at bounding box center [184, 184] width 95 height 64
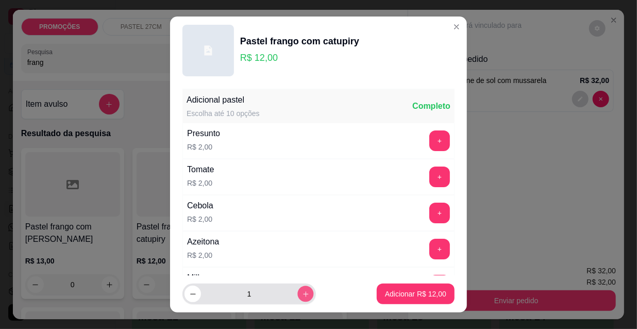
click at [302, 295] on icon "increase-product-quantity" at bounding box center [306, 294] width 8 height 8
type input "2"
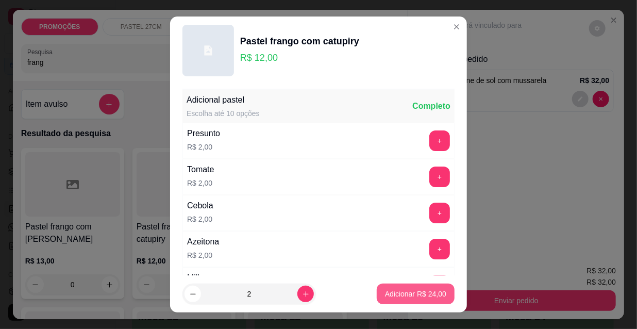
click at [396, 295] on p "Adicionar R$ 24,00" at bounding box center [415, 294] width 61 height 10
type input "2"
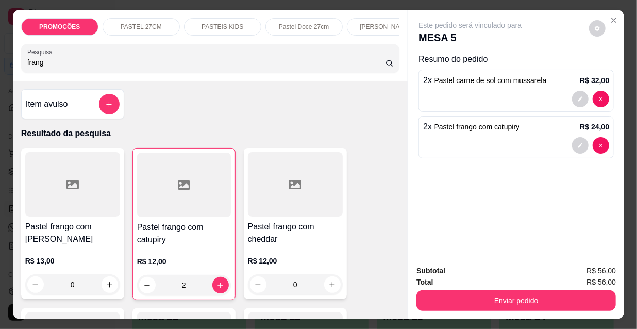
drag, startPoint x: 41, startPoint y: 69, endPoint x: 0, endPoint y: 74, distance: 41.0
click at [0, 74] on div "PROMOÇÕES PASTEL 27CM PASTEIS KIDS Pastel Doce 27cm Esfihas Salgadas Esfihas do…" at bounding box center [318, 164] width 637 height 329
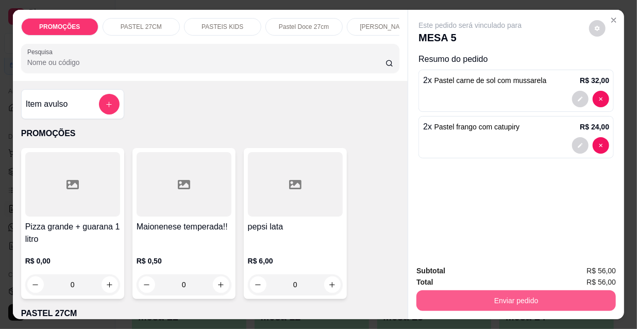
click at [450, 290] on button "Enviar pedido" at bounding box center [515, 300] width 199 height 21
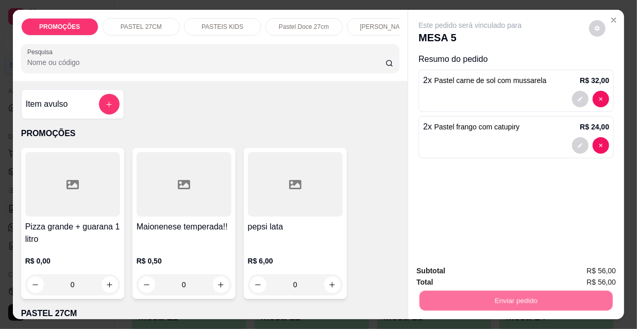
click at [446, 269] on button "Não registrar e enviar pedido" at bounding box center [482, 272] width 107 height 20
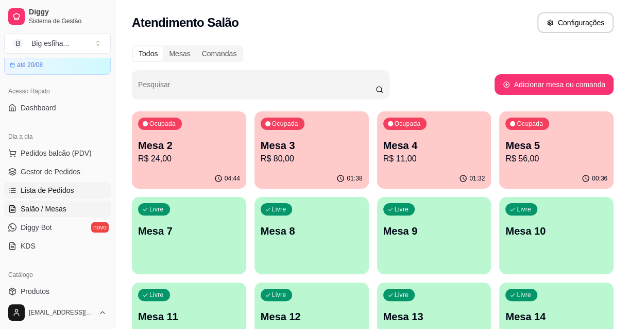
click at [41, 189] on span "Lista de Pedidos" at bounding box center [48, 190] width 54 height 10
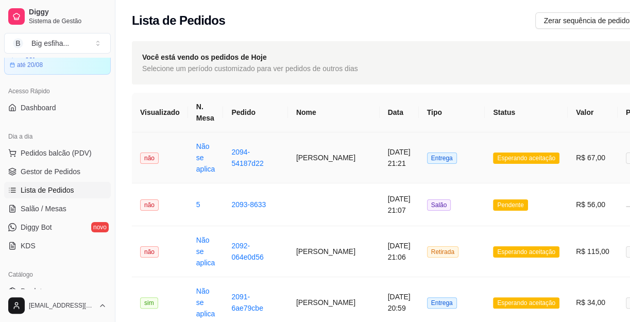
click at [310, 162] on td "[PERSON_NAME]" at bounding box center [334, 157] width 92 height 51
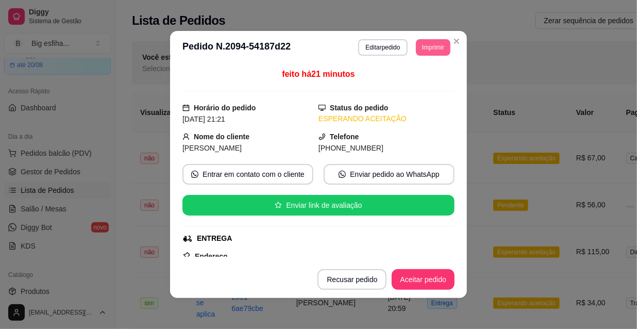
click at [431, 41] on button "Imprimir" at bounding box center [433, 47] width 35 height 16
click at [384, 47] on button "Editar pedido" at bounding box center [382, 47] width 49 height 16
click at [432, 49] on button "Imprimir" at bounding box center [433, 47] width 35 height 16
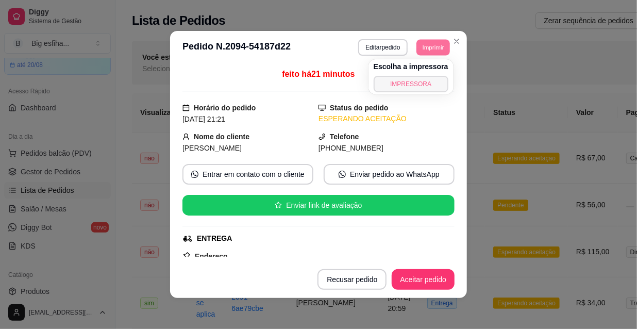
click at [420, 86] on button "IMPRESSORA" at bounding box center [411, 84] width 75 height 16
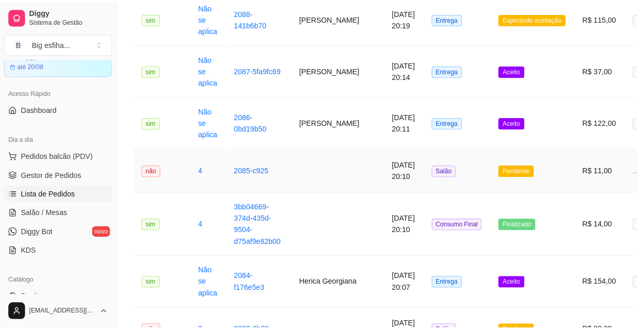
scroll to position [656, 0]
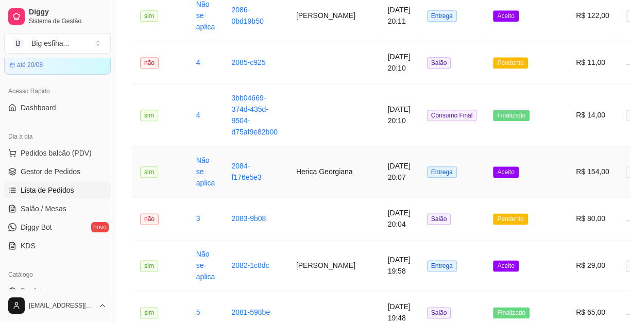
click at [323, 165] on td "Herica Georgiana" at bounding box center [334, 171] width 92 height 51
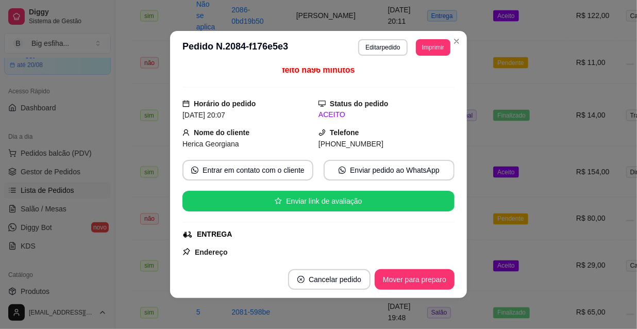
scroll to position [0, 0]
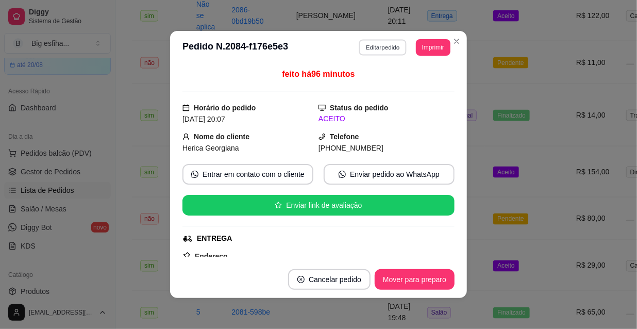
click at [374, 46] on button "Editar pedido" at bounding box center [383, 47] width 48 height 16
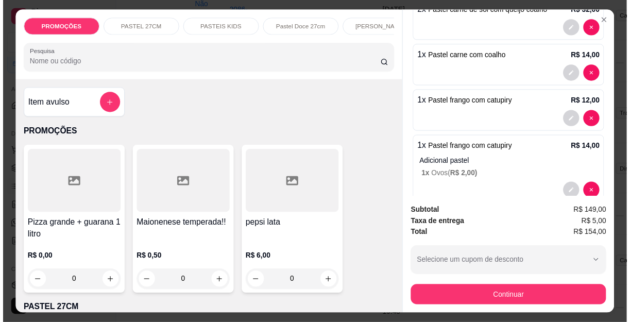
scroll to position [422, 0]
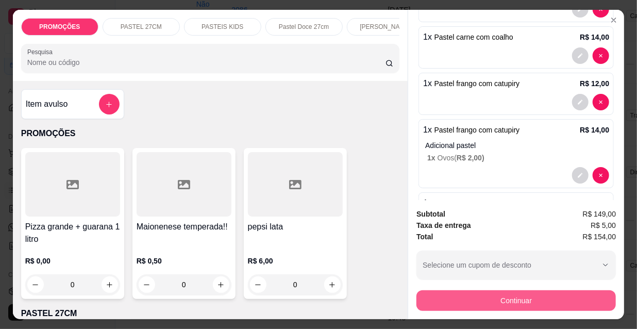
click at [527, 299] on button "Continuar" at bounding box center [515, 300] width 199 height 21
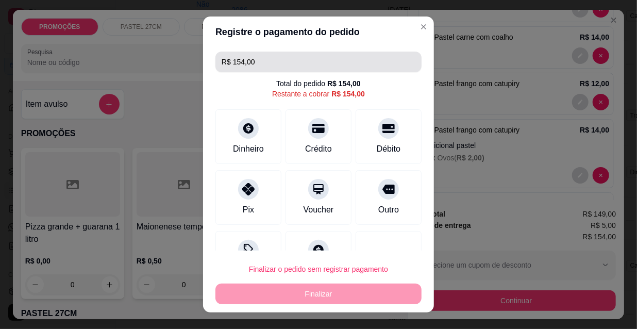
click at [259, 52] on input "R$ 154,00" at bounding box center [319, 62] width 194 height 21
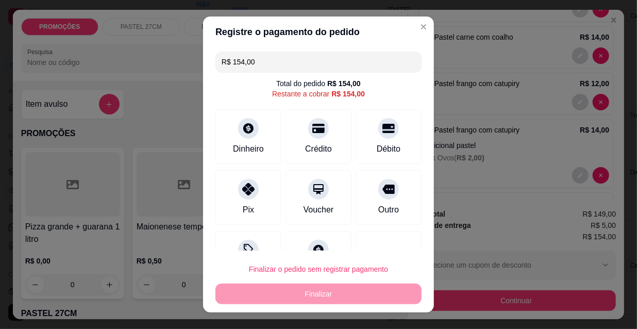
click at [260, 56] on input "R$ 154,00" at bounding box center [319, 62] width 194 height 21
click at [330, 66] on input "R$ 0,00" at bounding box center [319, 62] width 194 height 21
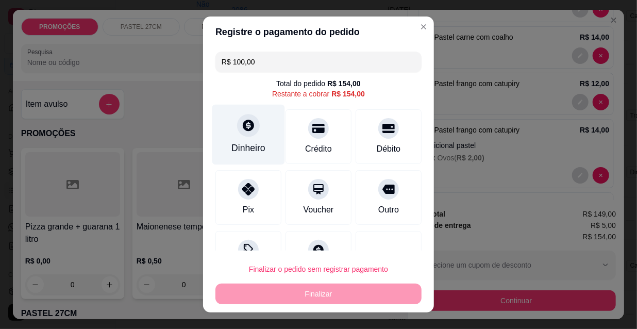
click at [226, 138] on div "Dinheiro" at bounding box center [248, 135] width 73 height 60
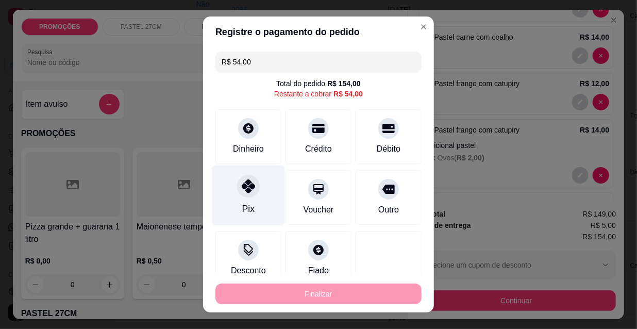
click at [244, 191] on icon at bounding box center [248, 185] width 13 height 13
type input "R$ 0,00"
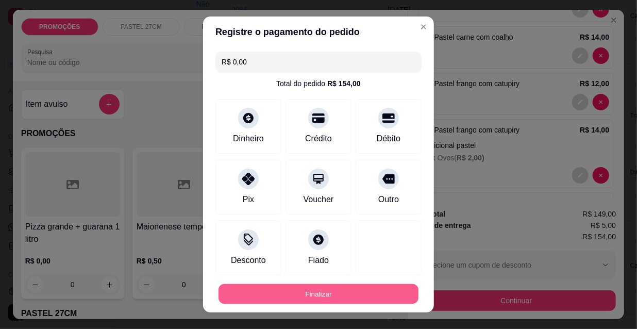
click at [318, 295] on button "Finalizar" at bounding box center [319, 294] width 200 height 20
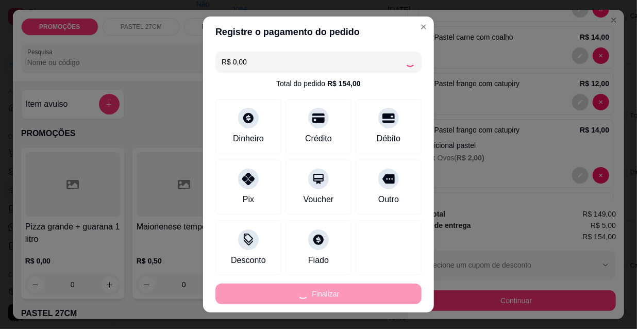
type input "0"
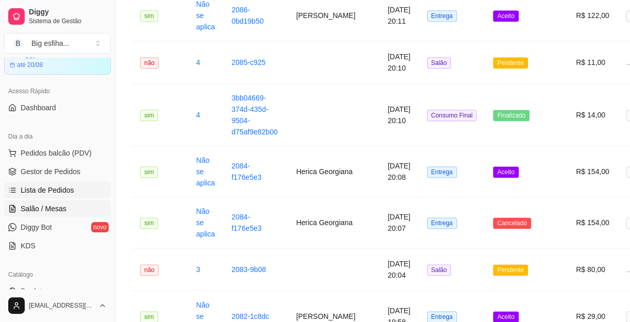
click at [52, 204] on span "Salão / Mesas" at bounding box center [44, 209] width 46 height 10
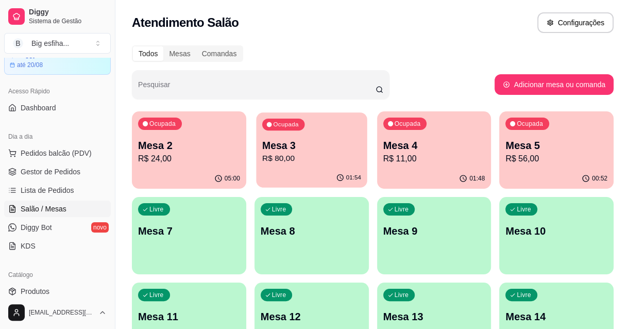
click at [304, 156] on p "R$ 80,00" at bounding box center [311, 159] width 99 height 12
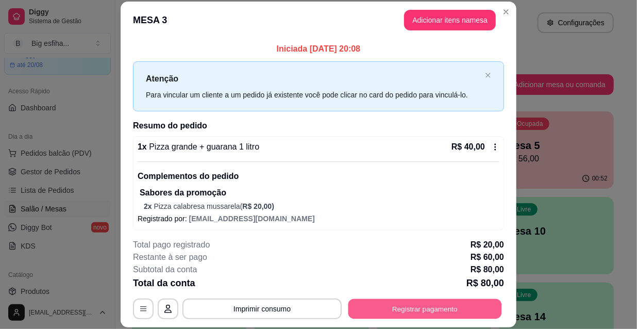
click at [431, 311] on button "Registrar pagamento" at bounding box center [425, 308] width 154 height 20
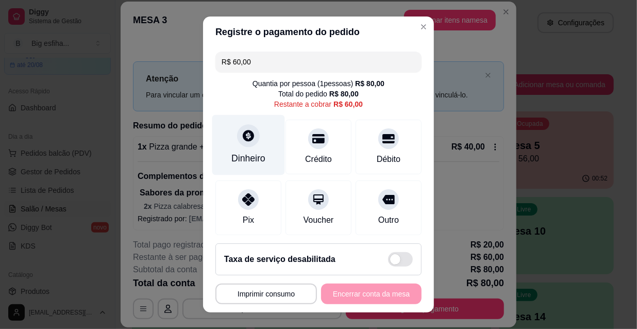
click at [246, 132] on icon at bounding box center [248, 135] width 13 height 13
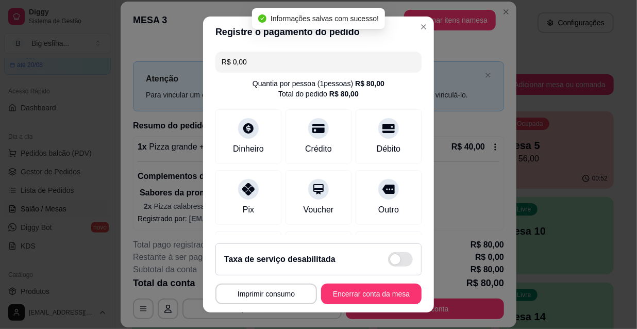
type input "R$ 0,00"
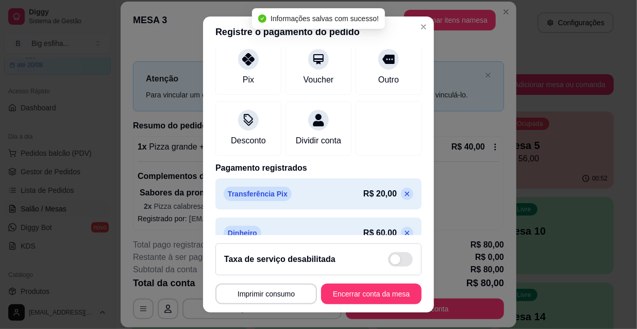
scroll to position [159, 0]
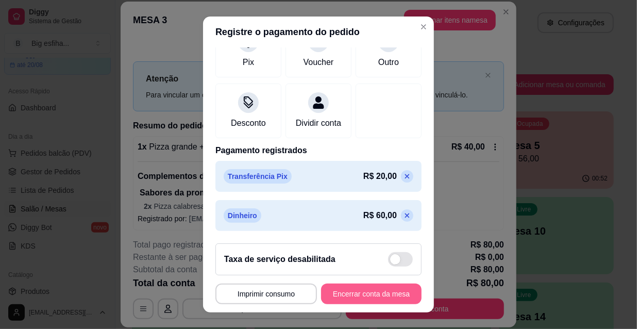
click at [376, 293] on button "Encerrar conta da mesa" at bounding box center [371, 293] width 100 height 21
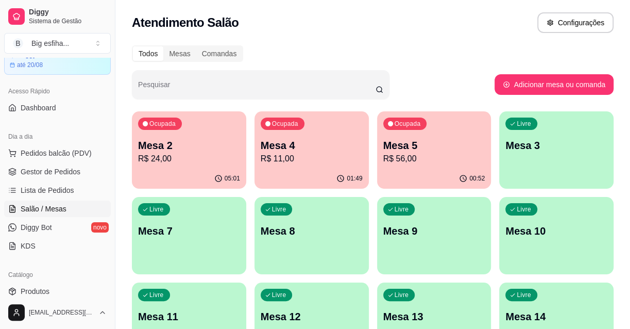
click at [405, 175] on div "00:52" at bounding box center [434, 179] width 114 height 20
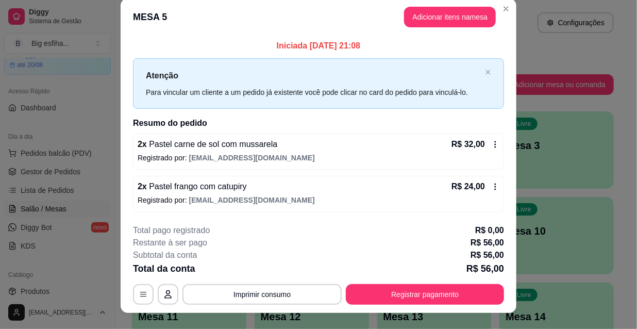
scroll to position [0, 0]
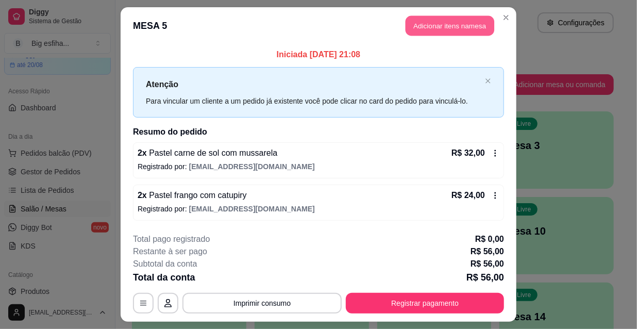
click at [440, 30] on button "Adicionar itens na mesa" at bounding box center [450, 26] width 89 height 20
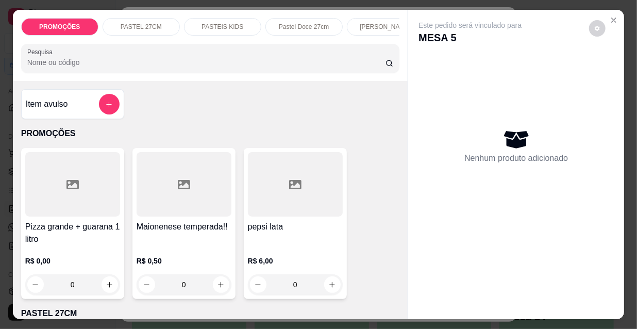
scroll to position [0, 594]
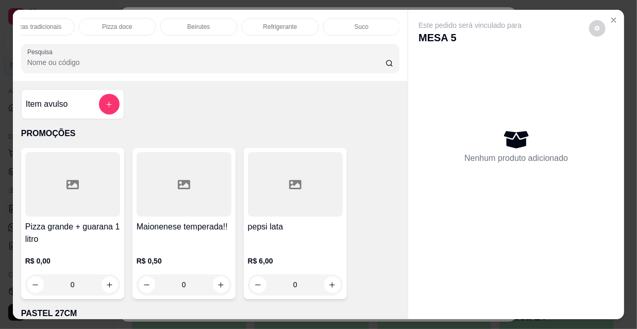
click at [278, 24] on p "Refrigerante" at bounding box center [280, 27] width 34 height 8
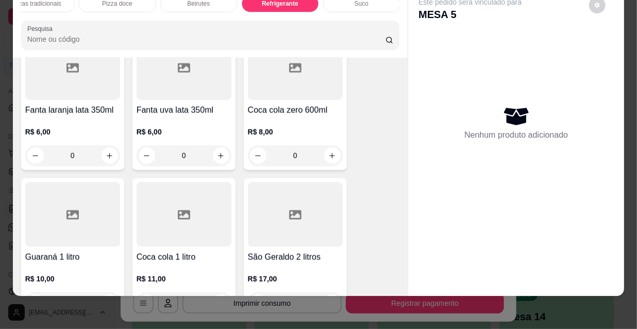
scroll to position [9628, 0]
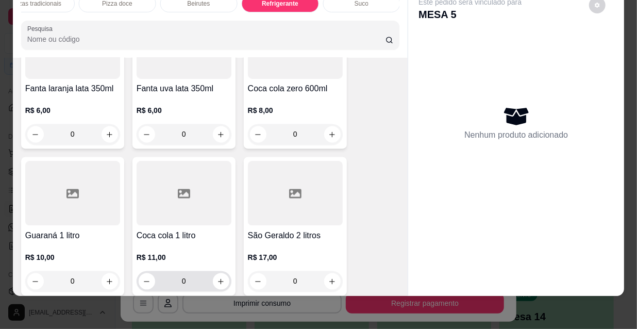
click at [225, 271] on div "0" at bounding box center [184, 281] width 91 height 21
click at [225, 274] on button "increase-product-quantity" at bounding box center [221, 282] width 16 height 16
type input "1"
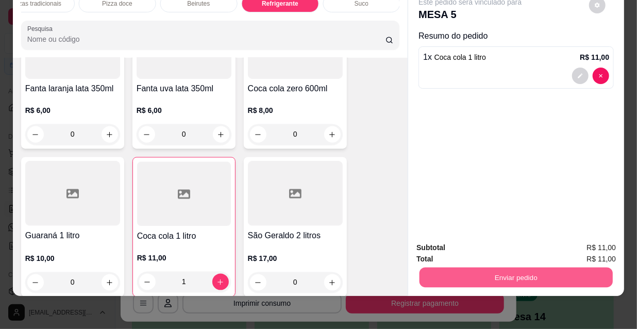
click at [487, 271] on button "Enviar pedido" at bounding box center [515, 277] width 193 height 20
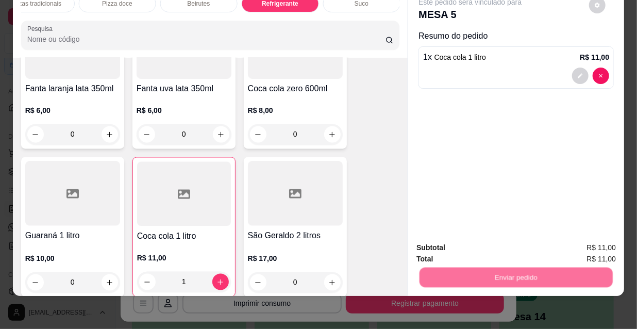
click at [470, 245] on button "Não registrar e enviar pedido" at bounding box center [482, 245] width 107 height 20
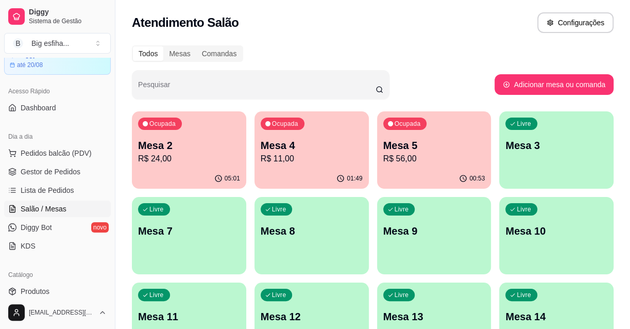
click at [346, 149] on p "Mesa 4" at bounding box center [312, 145] width 102 height 14
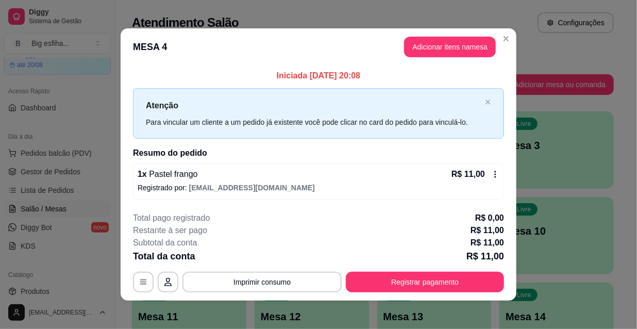
scroll to position [4, 0]
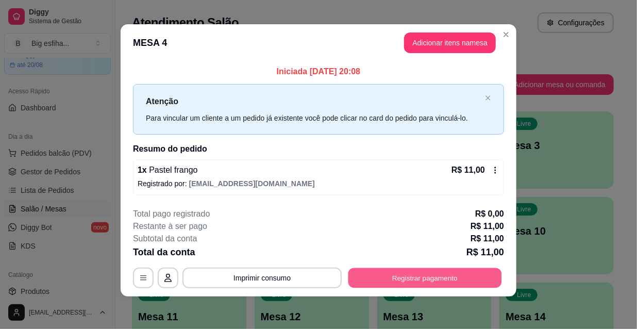
click at [406, 282] on button "Registrar pagamento" at bounding box center [425, 277] width 154 height 20
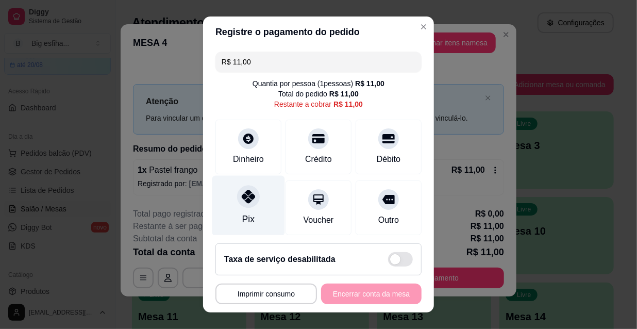
click at [233, 205] on div "Pix" at bounding box center [248, 206] width 73 height 60
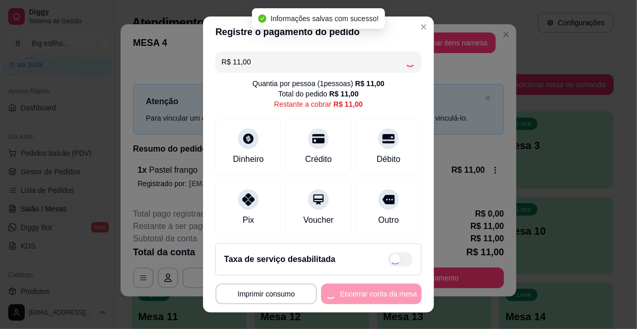
type input "R$ 0,00"
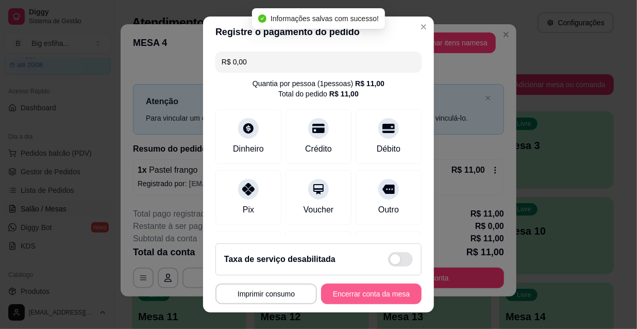
click at [359, 294] on button "Encerrar conta da mesa" at bounding box center [371, 293] width 100 height 21
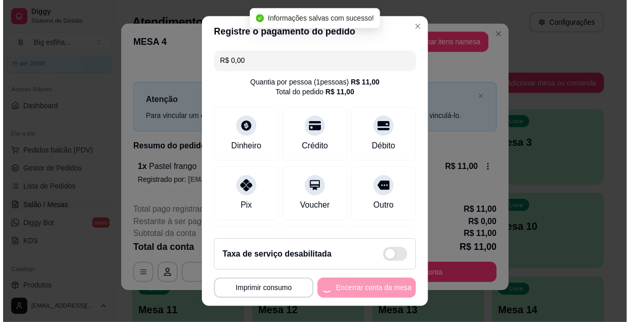
scroll to position [0, 0]
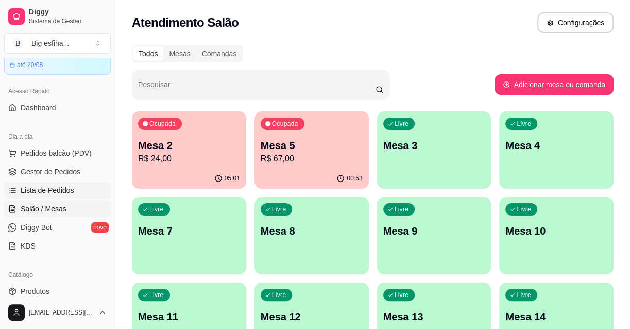
click at [46, 189] on span "Lista de Pedidos" at bounding box center [48, 190] width 54 height 10
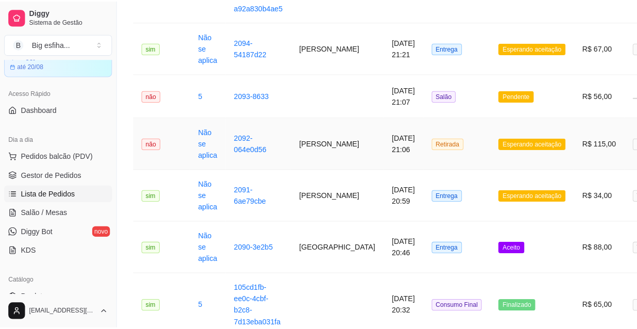
scroll to position [281, 0]
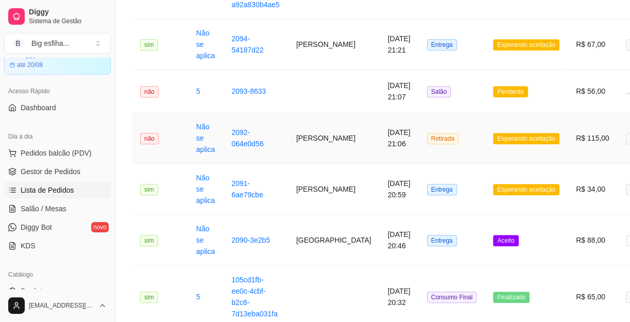
click at [304, 143] on td "[PERSON_NAME]" at bounding box center [334, 138] width 92 height 51
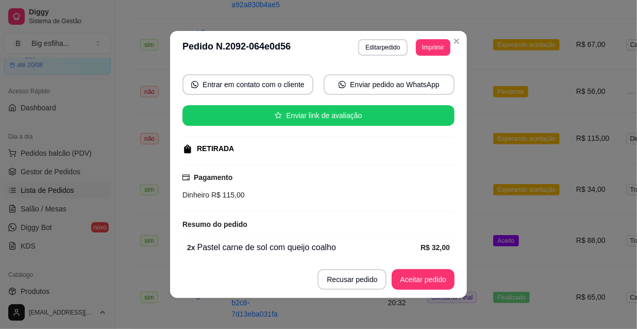
scroll to position [93, 0]
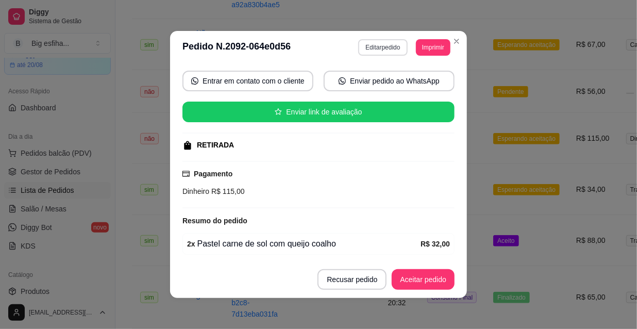
click at [372, 49] on button "Editar pedido" at bounding box center [382, 47] width 49 height 16
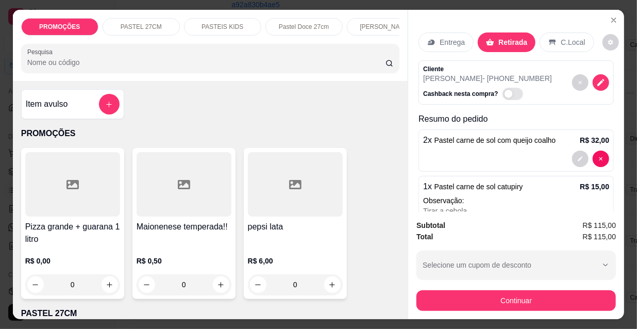
scroll to position [232, 0]
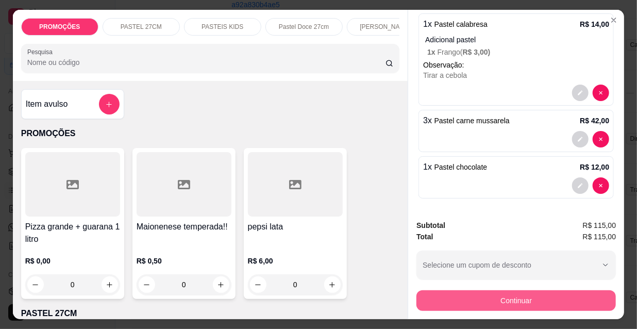
click at [502, 297] on button "Continuar" at bounding box center [515, 300] width 199 height 21
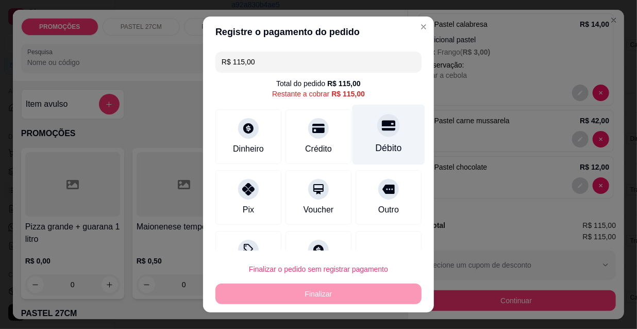
click at [376, 141] on div "Débito" at bounding box center [389, 147] width 26 height 13
type input "R$ 0,00"
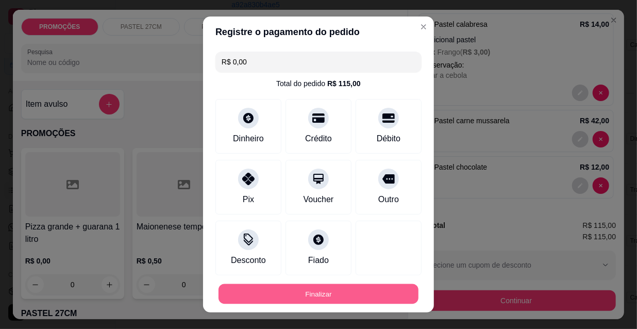
click at [291, 290] on button "Finalizar" at bounding box center [319, 294] width 200 height 20
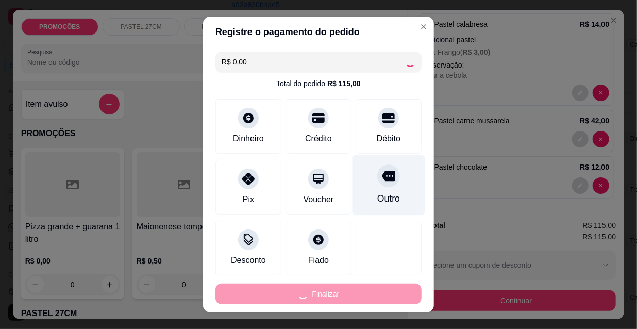
type input "0"
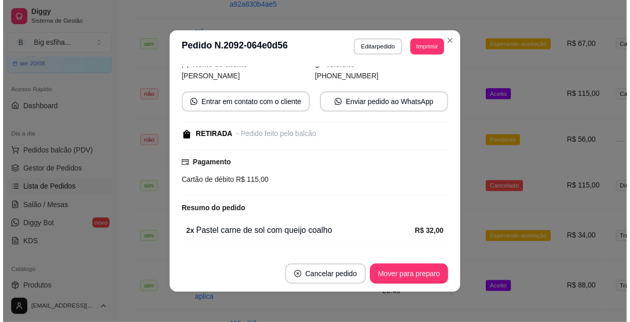
scroll to position [116, 0]
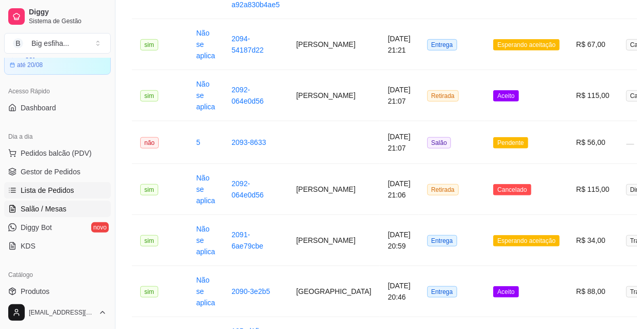
click at [40, 209] on span "Salão / Mesas" at bounding box center [44, 209] width 46 height 10
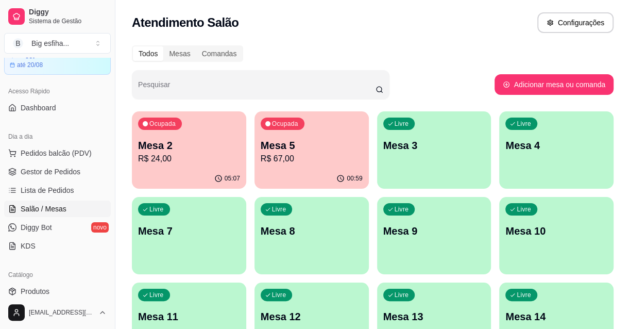
click at [426, 153] on div "Livre Mesa 3" at bounding box center [434, 143] width 114 height 65
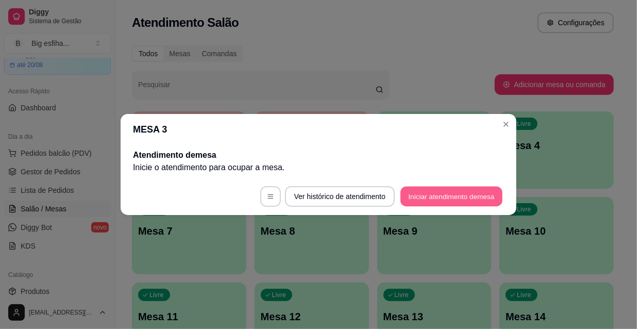
click at [434, 192] on button "Iniciar atendimento de mesa" at bounding box center [451, 197] width 102 height 20
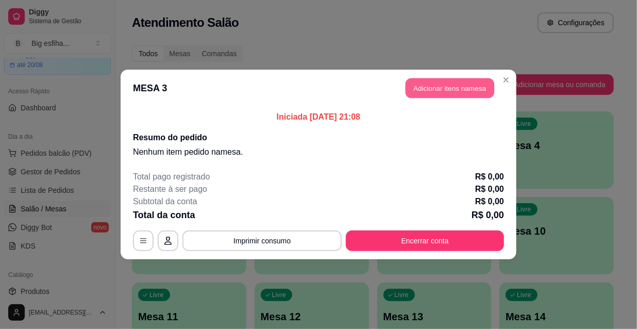
click at [444, 87] on button "Adicionar itens na mesa" at bounding box center [450, 88] width 89 height 20
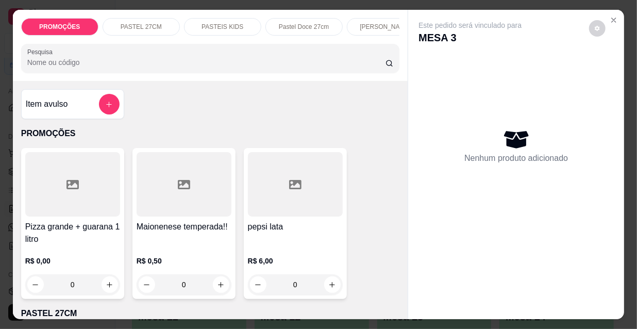
click at [381, 28] on div "[PERSON_NAME]" at bounding box center [385, 27] width 77 height 18
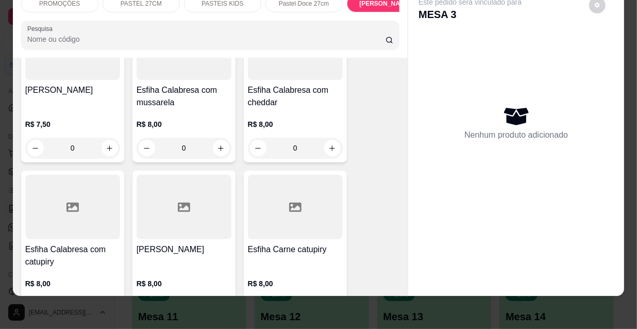
scroll to position [5706, 0]
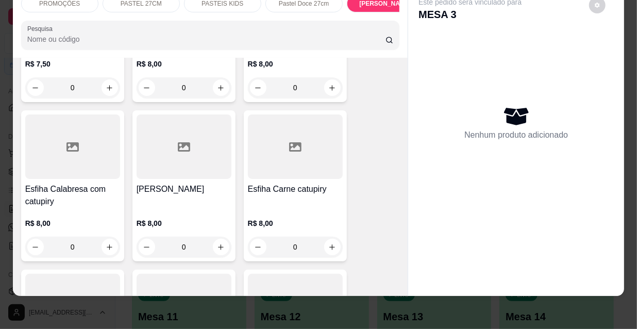
click at [174, 183] on div "[PERSON_NAME]" at bounding box center [184, 195] width 95 height 25
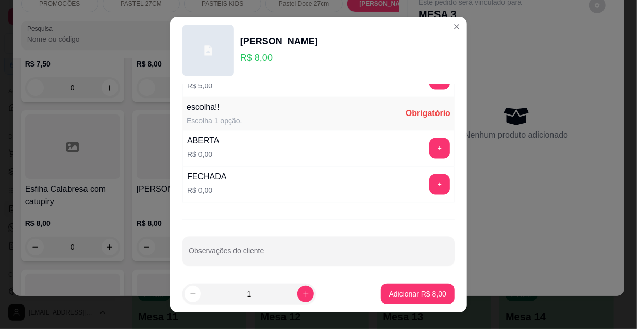
scroll to position [856, 0]
click at [429, 183] on button "+" at bounding box center [439, 183] width 21 height 21
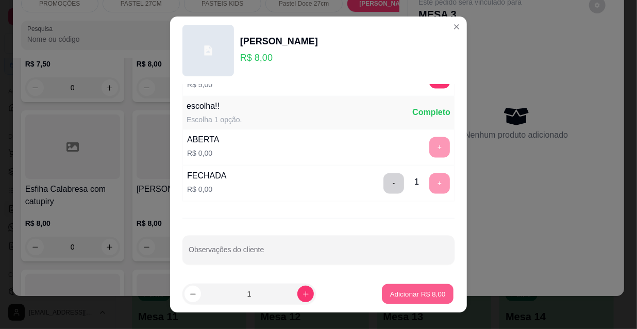
click at [409, 293] on p "Adicionar R$ 8,00" at bounding box center [418, 294] width 56 height 10
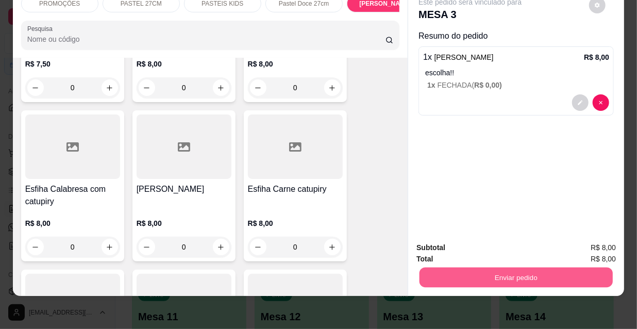
click at [499, 272] on button "Enviar pedido" at bounding box center [515, 277] width 193 height 20
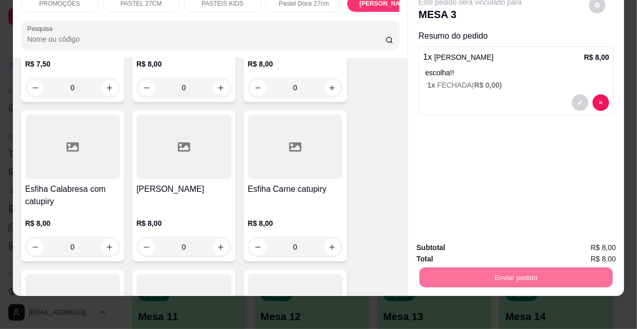
click at [478, 244] on button "Não registrar e enviar pedido" at bounding box center [483, 244] width 104 height 19
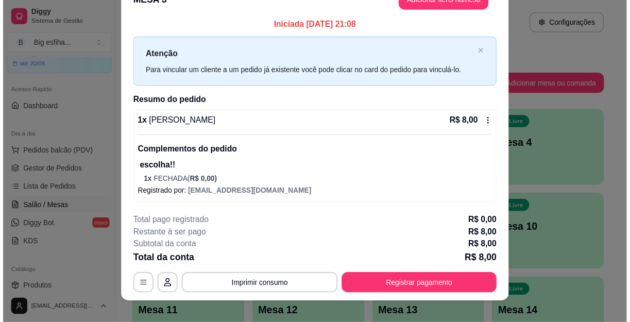
scroll to position [31, 0]
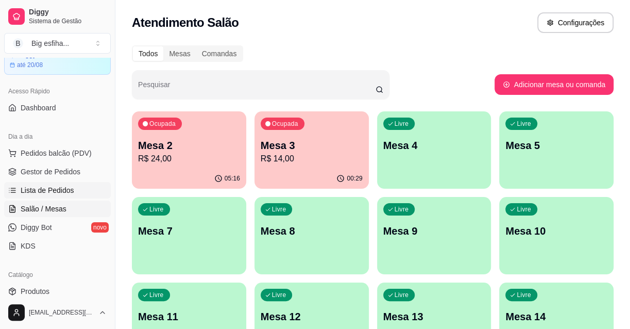
click at [49, 183] on link "Lista de Pedidos" at bounding box center [57, 190] width 107 height 16
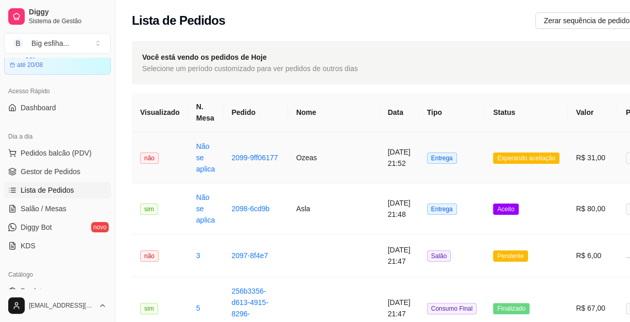
click at [325, 143] on td "Ozeas" at bounding box center [334, 157] width 92 height 51
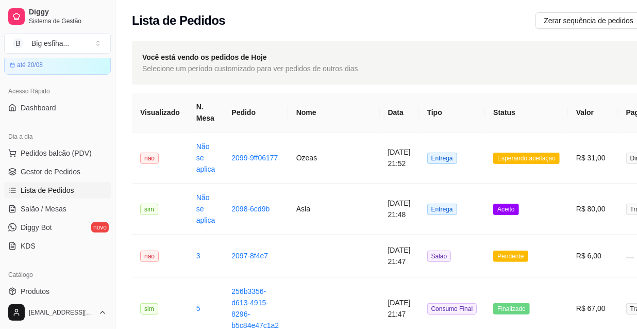
click at [439, 41] on button "Imprimir" at bounding box center [433, 47] width 35 height 16
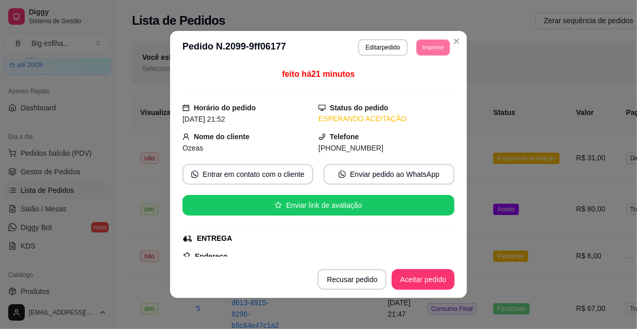
click at [407, 86] on button "IMPRESSORA" at bounding box center [419, 78] width 60 height 13
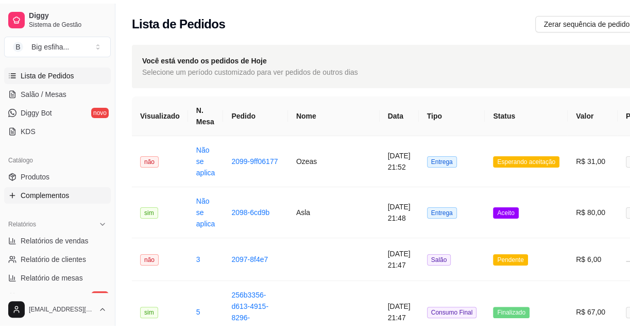
scroll to position [187, 0]
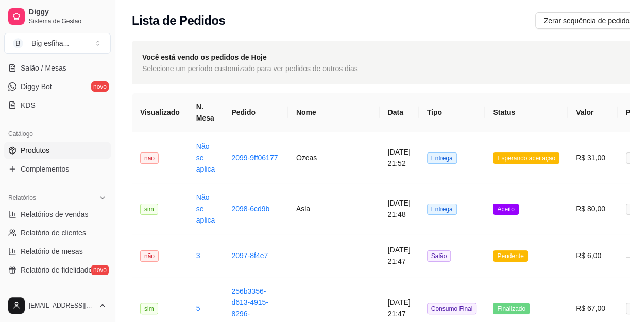
click at [34, 142] on link "Produtos" at bounding box center [57, 150] width 107 height 16
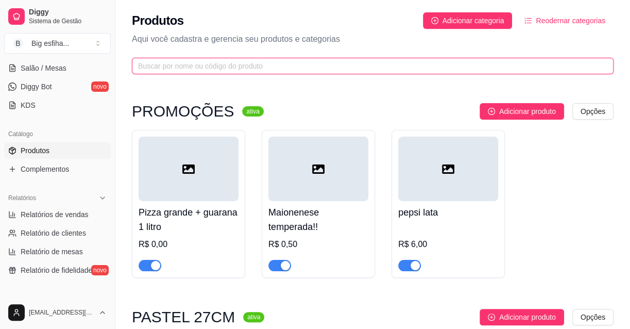
click at [232, 66] on input "text" at bounding box center [368, 65] width 461 height 11
click at [198, 71] on input "text" at bounding box center [368, 65] width 461 height 11
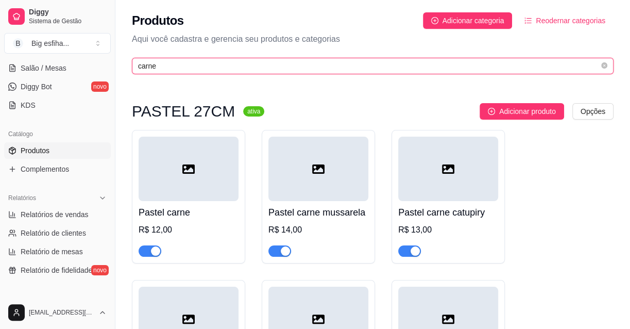
type input "carne"
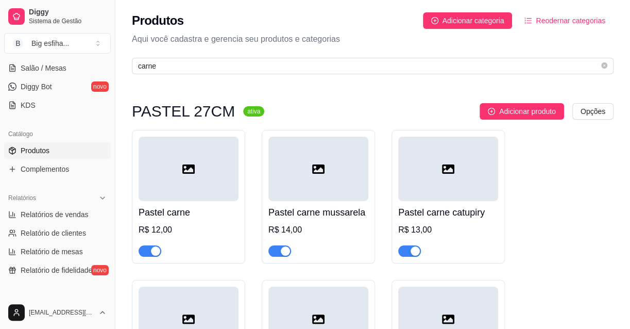
click at [147, 247] on span "button" at bounding box center [150, 250] width 23 height 11
click at [279, 250] on button "button" at bounding box center [279, 250] width 23 height 11
click at [414, 250] on div "button" at bounding box center [415, 250] width 9 height 9
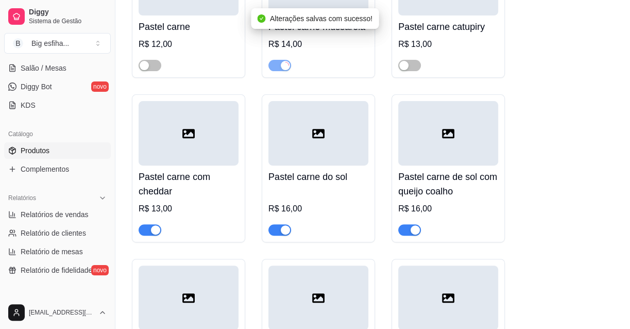
scroll to position [187, 0]
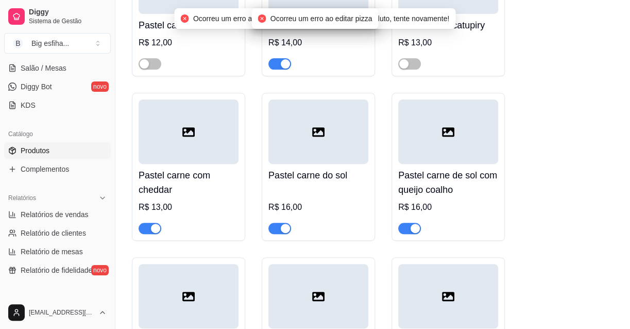
click at [149, 226] on span "button" at bounding box center [150, 228] width 23 height 11
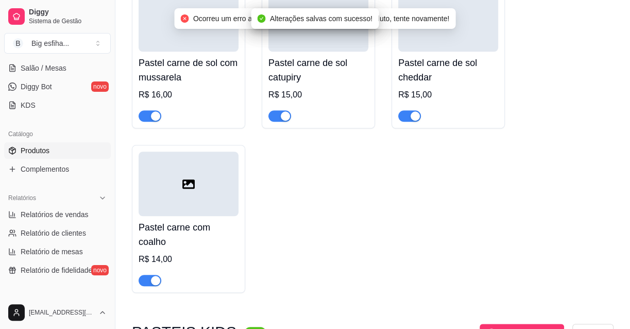
scroll to position [468, 0]
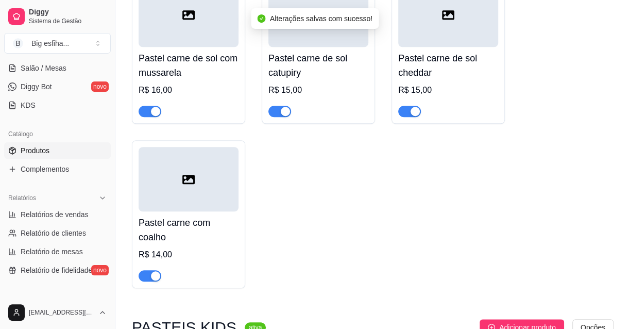
click at [154, 277] on div "button" at bounding box center [155, 275] width 9 height 9
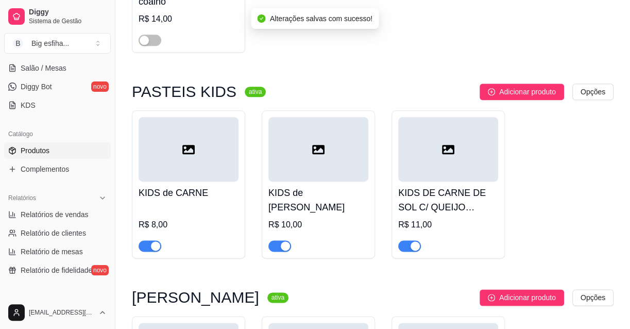
scroll to position [749, 0]
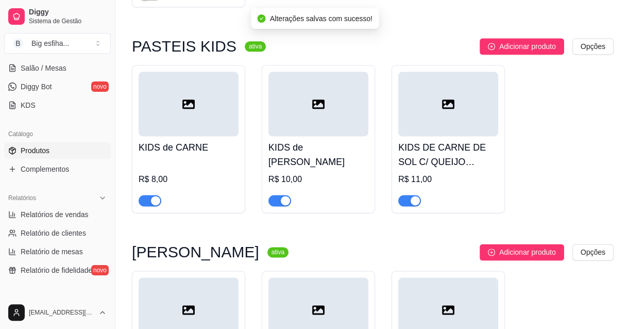
click at [144, 202] on span "button" at bounding box center [150, 200] width 23 height 11
click at [289, 199] on div "button" at bounding box center [285, 200] width 9 height 9
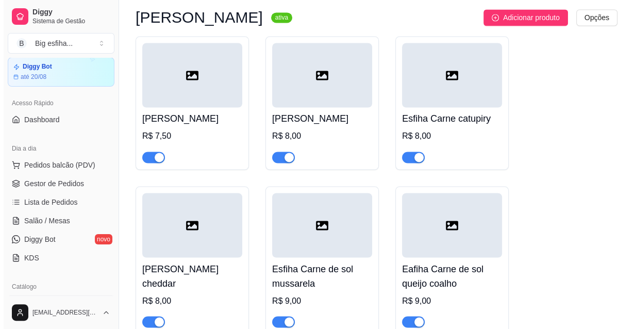
scroll to position [0, 0]
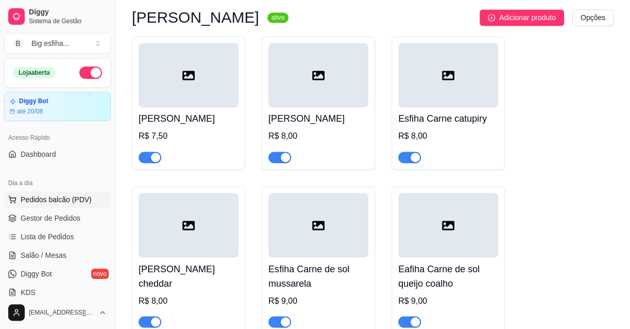
click at [77, 197] on span "Pedidos balcão (PDV)" at bounding box center [56, 199] width 71 height 10
click at [107, 190] on div at bounding box center [72, 184] width 95 height 64
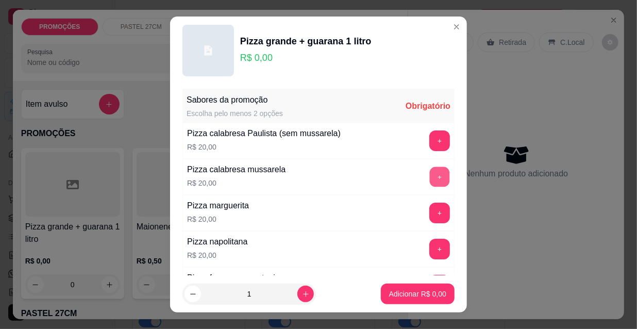
click at [430, 173] on button "+" at bounding box center [440, 177] width 20 height 20
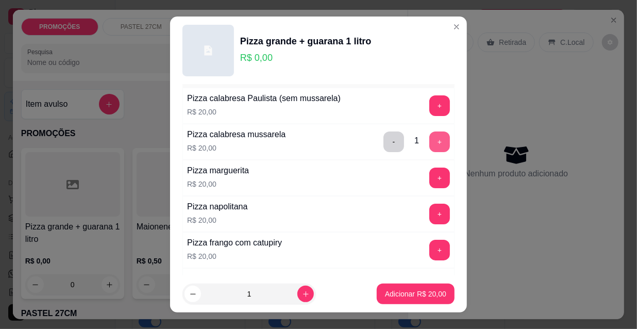
scroll to position [46, 0]
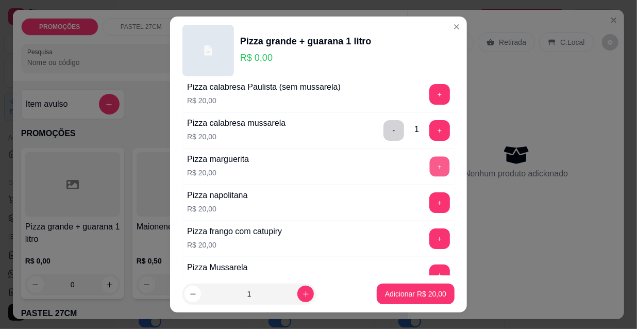
click at [430, 167] on button "+" at bounding box center [440, 167] width 20 height 20
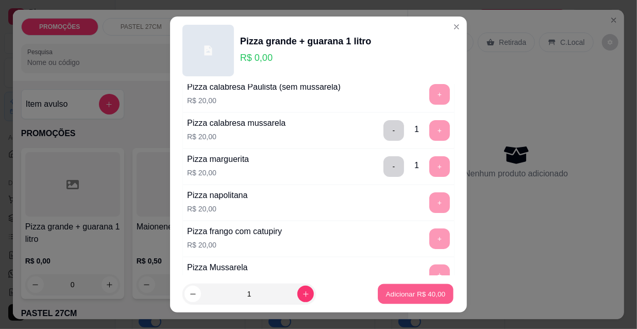
click at [411, 296] on p "Adicionar R$ 40,00" at bounding box center [416, 294] width 60 height 10
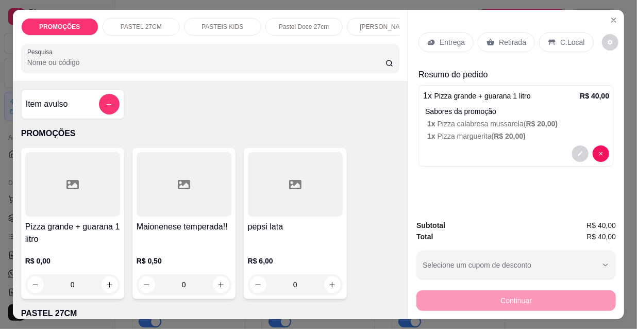
click at [369, 18] on div "[PERSON_NAME]" at bounding box center [385, 27] width 77 height 18
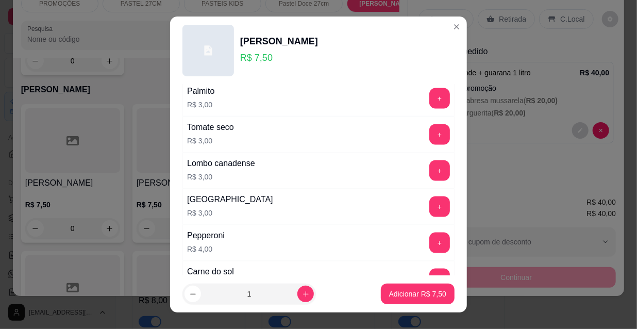
scroll to position [856, 0]
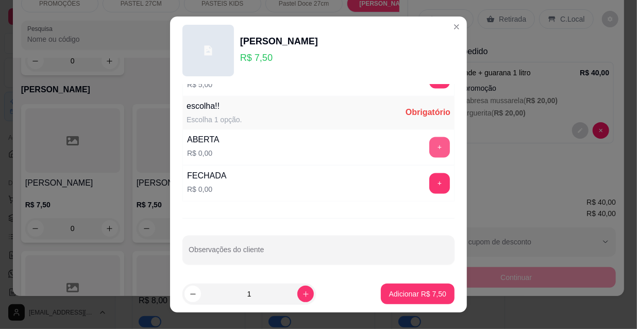
click at [429, 148] on button "+" at bounding box center [439, 147] width 21 height 21
click at [408, 287] on button "Adicionar R$ 7,50" at bounding box center [418, 293] width 74 height 21
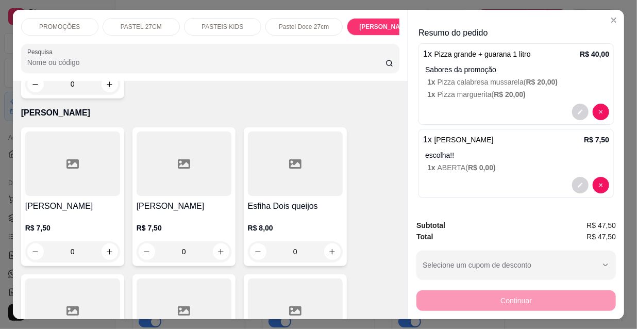
scroll to position [0, 331]
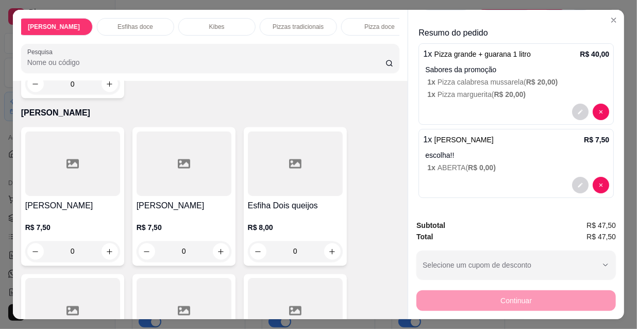
click at [198, 18] on div "Kibes" at bounding box center [216, 27] width 77 height 18
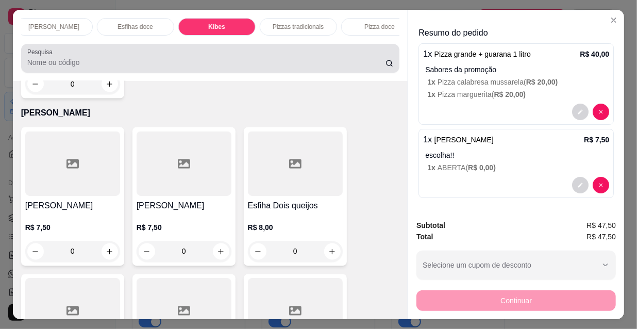
scroll to position [26, 0]
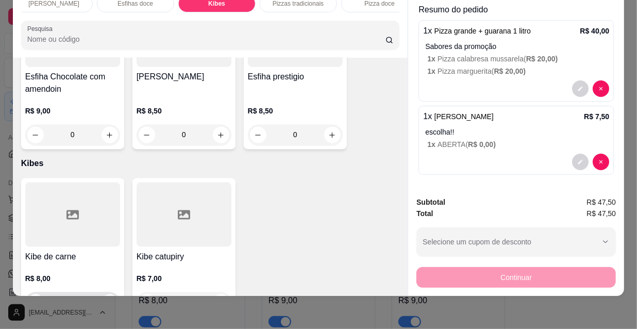
click at [106, 299] on icon "increase-product-quantity" at bounding box center [110, 303] width 8 height 8
click at [105, 299] on icon "increase-product-quantity" at bounding box center [109, 303] width 8 height 8
type input "3"
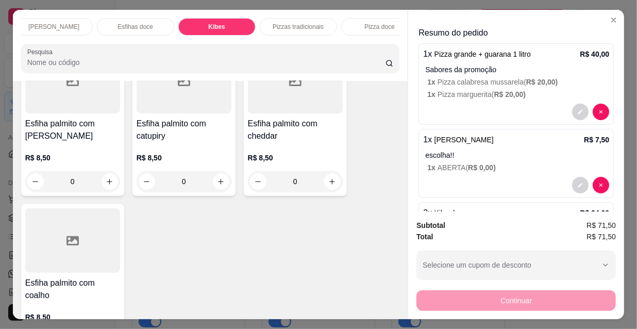
scroll to position [0, 0]
click at [126, 23] on p "PASTEL 27CM" at bounding box center [141, 27] width 41 height 8
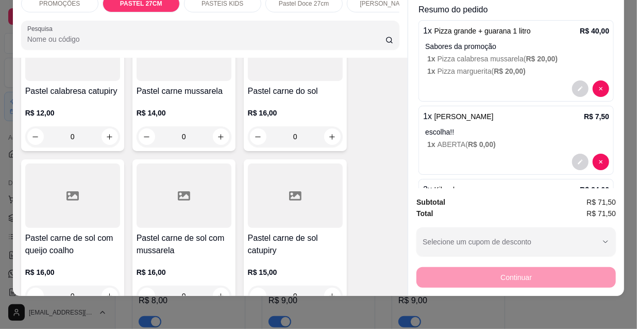
scroll to position [1022, 0]
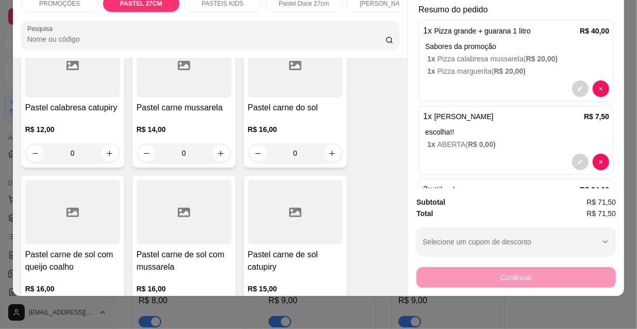
click at [289, 125] on p "R$ 16,00" at bounding box center [295, 129] width 95 height 10
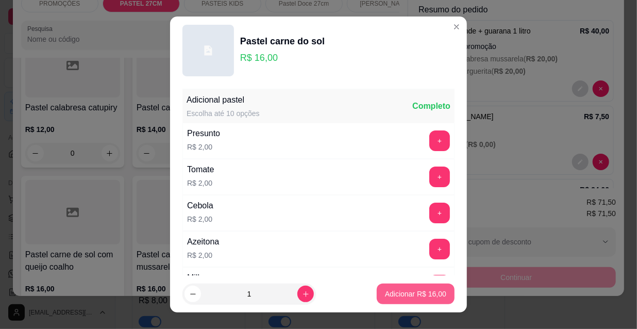
click at [417, 288] on button "Adicionar R$ 16,00" at bounding box center [416, 293] width 78 height 21
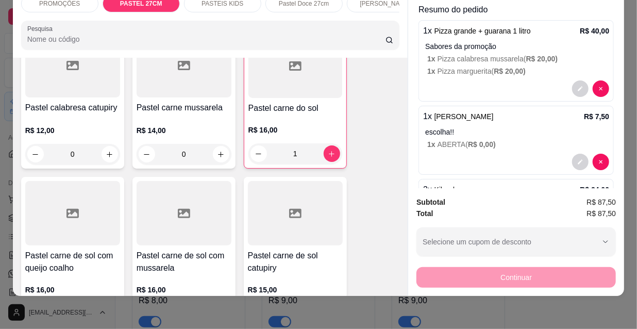
type input "1"
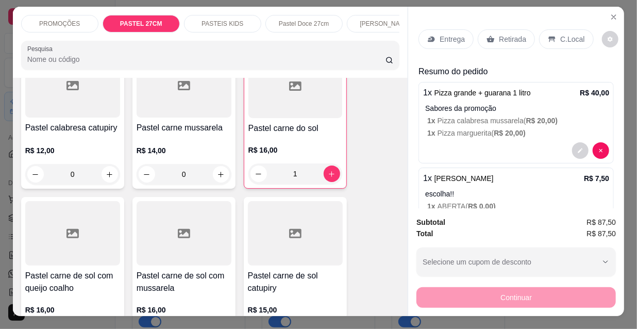
scroll to position [0, 0]
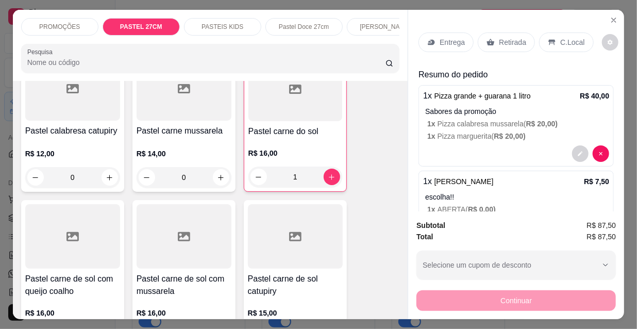
click at [442, 38] on p "Entrega" at bounding box center [452, 42] width 25 height 10
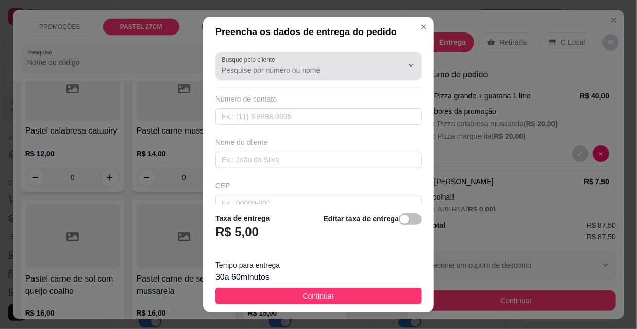
click at [286, 65] on input "Busque pelo cliente" at bounding box center [304, 70] width 165 height 10
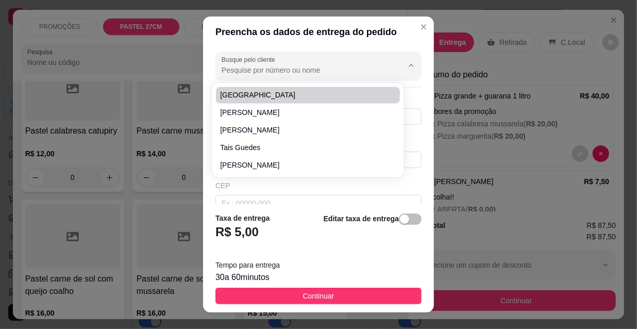
click at [237, 74] on input "Busque pelo cliente" at bounding box center [304, 70] width 165 height 10
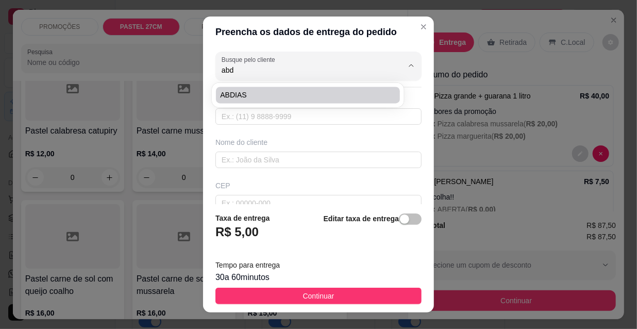
click at [235, 96] on span "ABDIAS" at bounding box center [302, 95] width 165 height 10
type input "ABDIAS"
type input "85996998050"
type input "ABDIAS"
type input "RUA TENENTE BENEVOLO 1142"
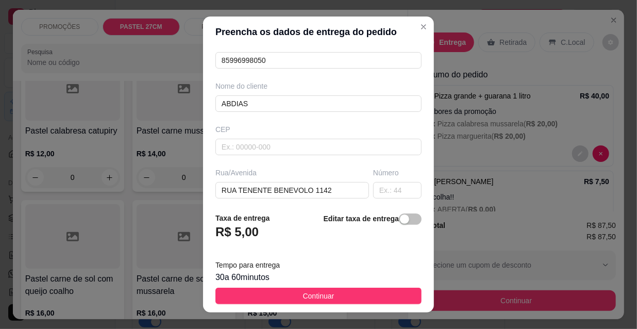
scroll to position [140, 0]
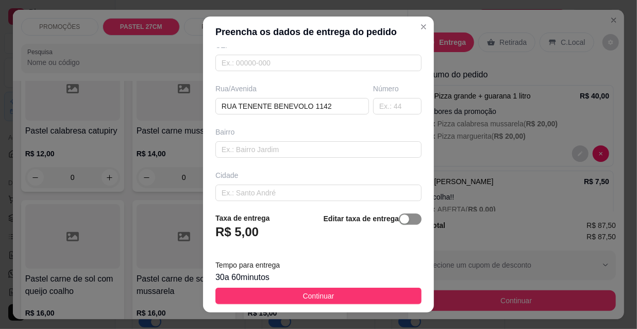
type input "ABDIAS"
click at [401, 221] on span "button" at bounding box center [410, 218] width 23 height 11
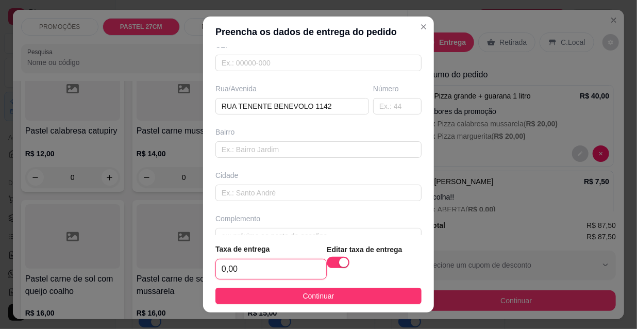
click at [278, 266] on input "0,00" at bounding box center [271, 269] width 110 height 20
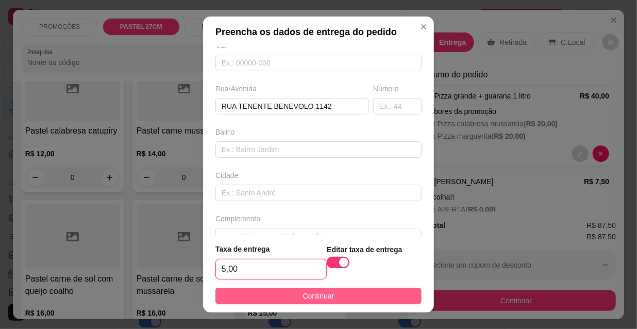
type input "5,00"
click at [343, 295] on button "Continuar" at bounding box center [318, 296] width 206 height 16
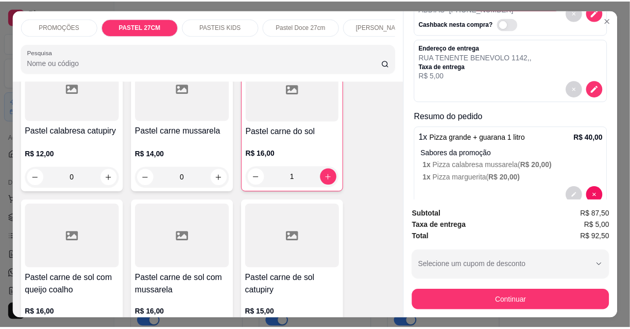
scroll to position [257, 0]
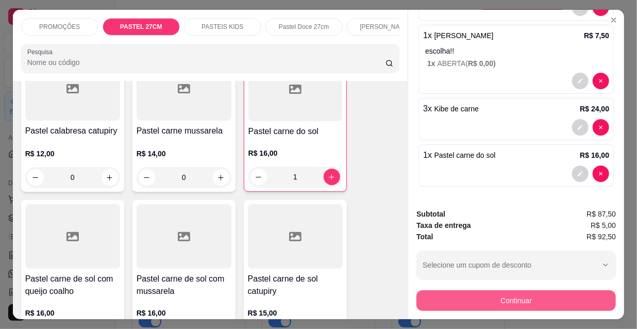
click at [494, 300] on button "Continuar" at bounding box center [515, 300] width 199 height 21
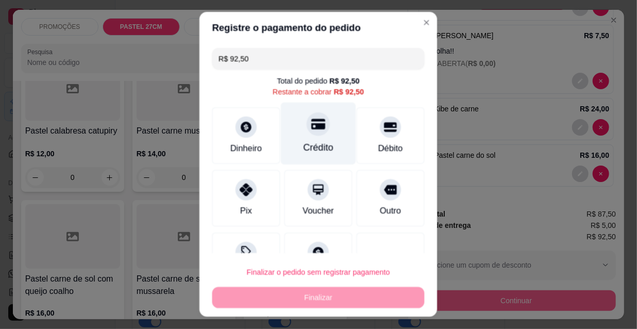
click at [308, 141] on div "Crédito" at bounding box center [318, 134] width 75 height 62
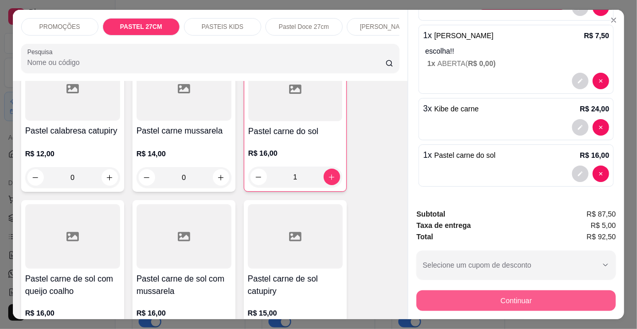
type input "R$ 0,00"
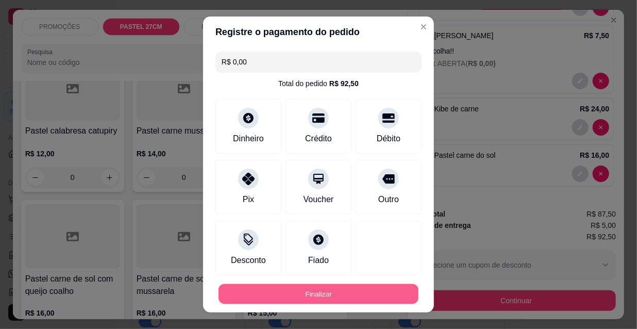
click at [355, 289] on button "Finalizar" at bounding box center [319, 294] width 200 height 20
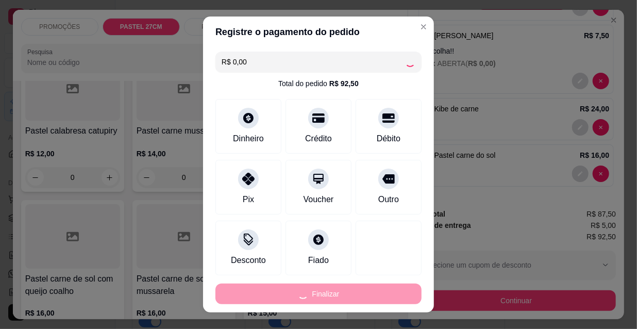
type input "0"
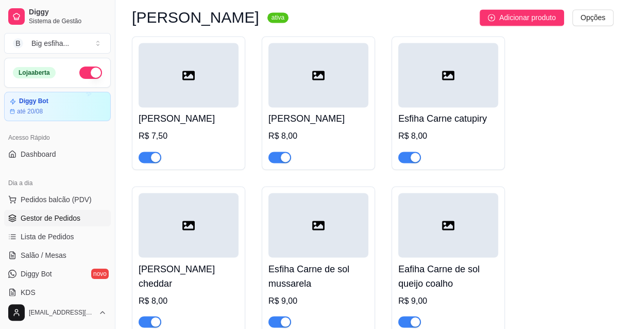
click at [29, 211] on link "Gestor de Pedidos" at bounding box center [57, 218] width 107 height 16
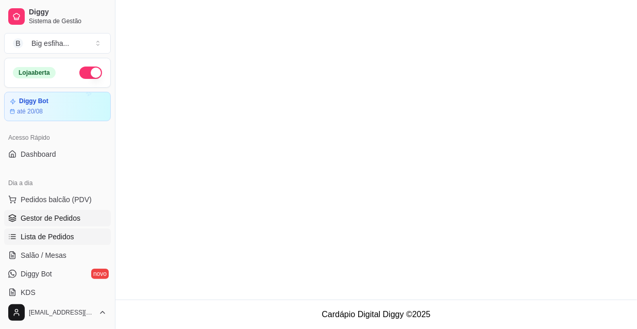
click at [70, 243] on link "Lista de Pedidos" at bounding box center [57, 236] width 107 height 16
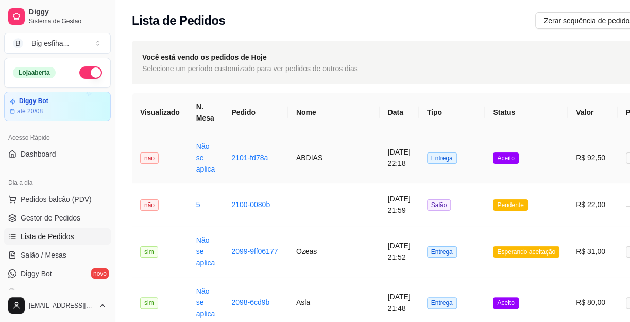
click at [419, 150] on td "Entrega" at bounding box center [452, 157] width 66 height 51
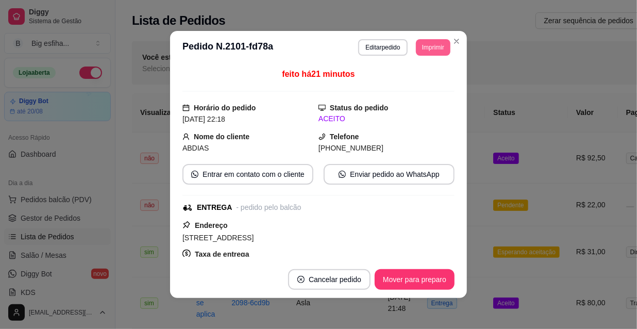
click at [441, 45] on button "Imprimir" at bounding box center [433, 47] width 35 height 16
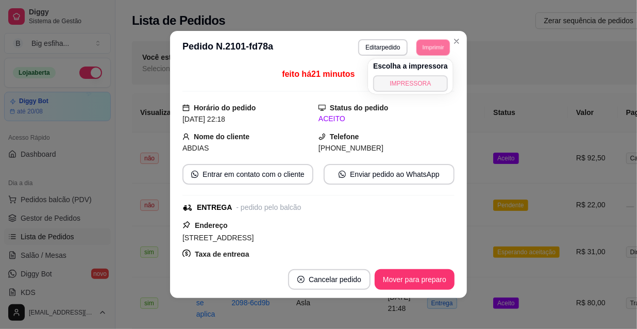
click at [417, 80] on button "IMPRESSORA" at bounding box center [410, 83] width 75 height 16
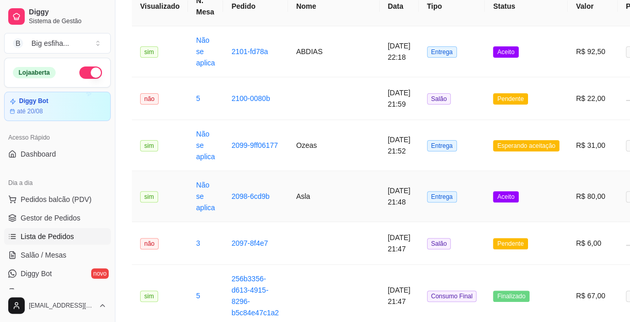
scroll to position [140, 0]
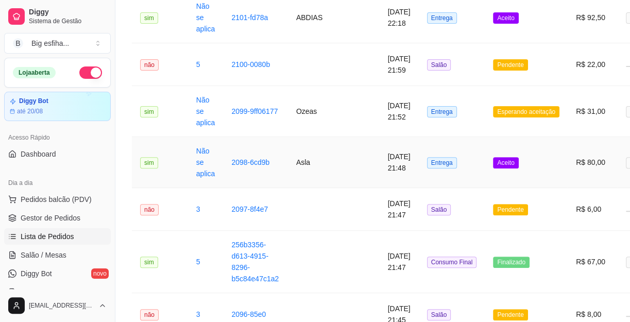
click at [419, 163] on td "Entrega" at bounding box center [452, 162] width 66 height 51
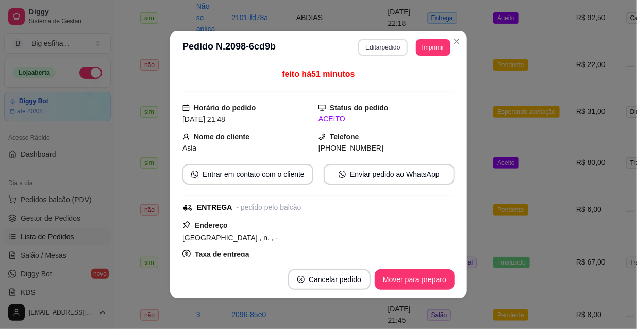
click at [360, 44] on button "Editar pedido" at bounding box center [382, 47] width 49 height 16
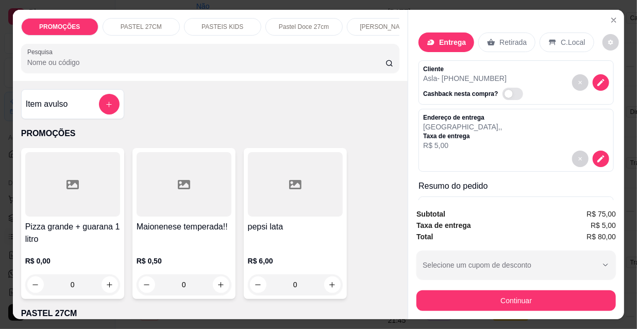
click at [471, 299] on button "Continuar" at bounding box center [515, 300] width 199 height 21
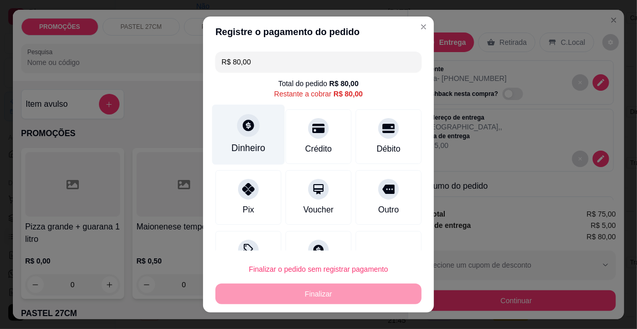
click at [243, 124] on icon at bounding box center [248, 125] width 13 height 13
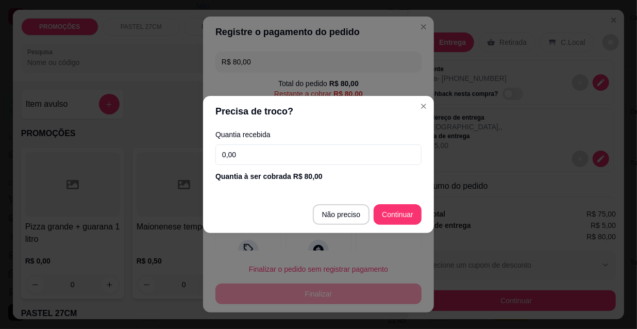
click at [268, 152] on input "0,00" at bounding box center [318, 154] width 206 height 21
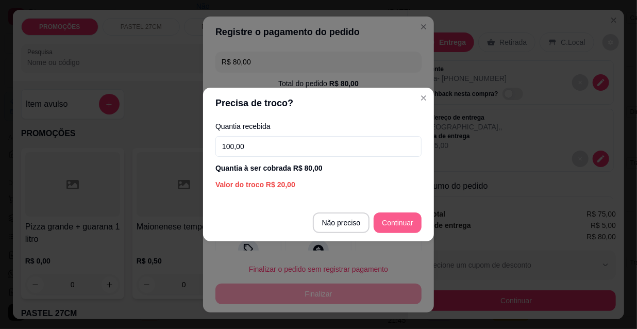
type input "100,00"
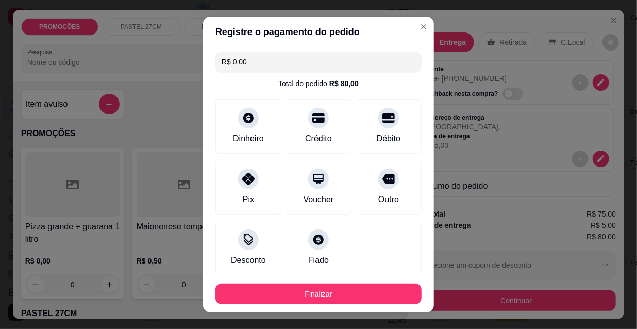
type input "R$ 0,00"
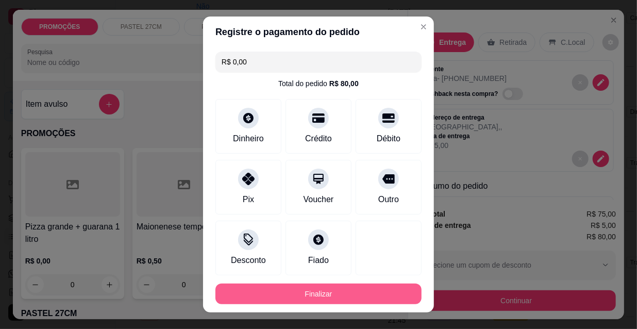
click at [322, 296] on button "Finalizar" at bounding box center [318, 293] width 206 height 21
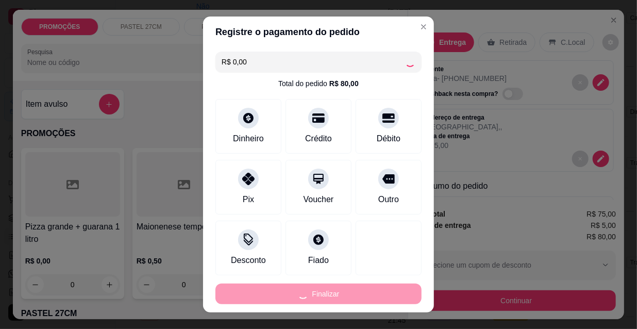
type input "0"
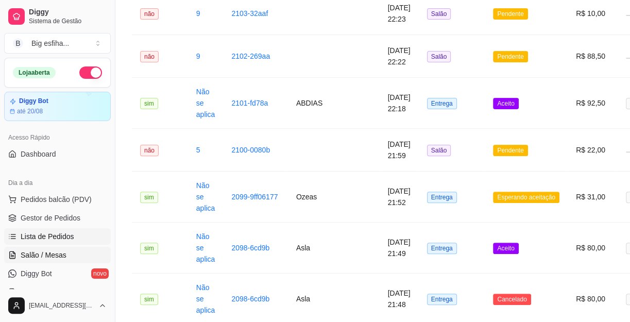
click at [54, 248] on link "Salão / Mesas" at bounding box center [57, 255] width 107 height 16
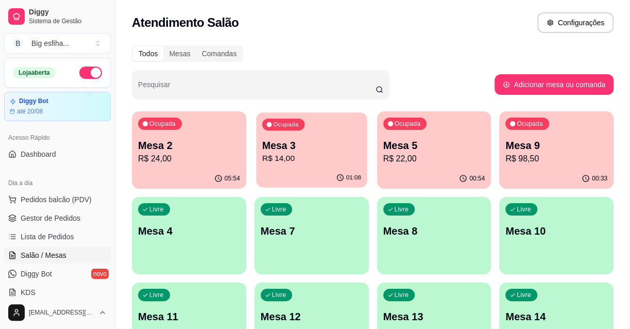
click at [304, 168] on div "Ocupada Mesa 3 R$ 14,00" at bounding box center [311, 140] width 111 height 56
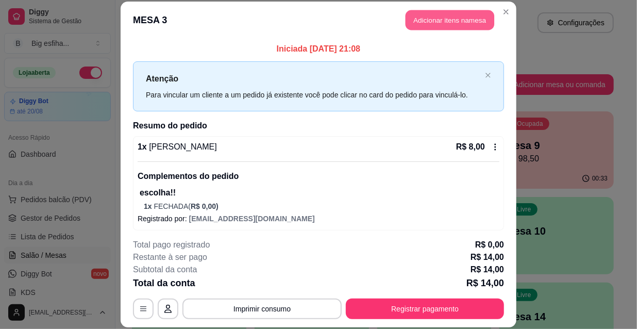
click at [444, 23] on button "Adicionar itens na mesa" at bounding box center [450, 20] width 89 height 20
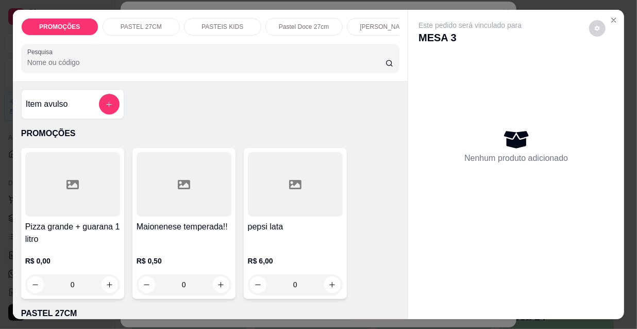
click at [268, 72] on div "Pesquisa" at bounding box center [210, 58] width 379 height 29
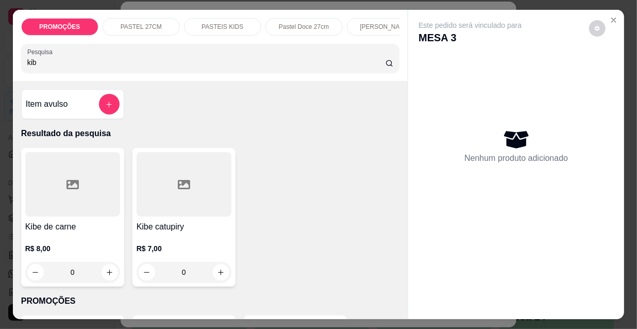
type input "kib"
click at [71, 202] on div at bounding box center [72, 184] width 95 height 64
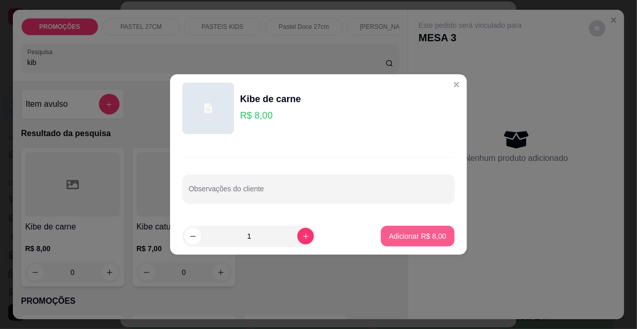
click at [393, 233] on p "Adicionar R$ 8,00" at bounding box center [417, 236] width 57 height 10
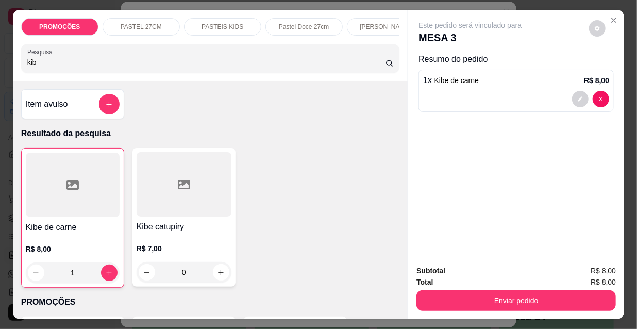
type input "1"
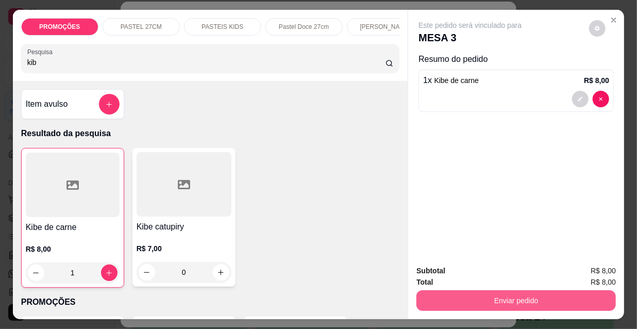
click at [463, 297] on button "Enviar pedido" at bounding box center [515, 300] width 199 height 21
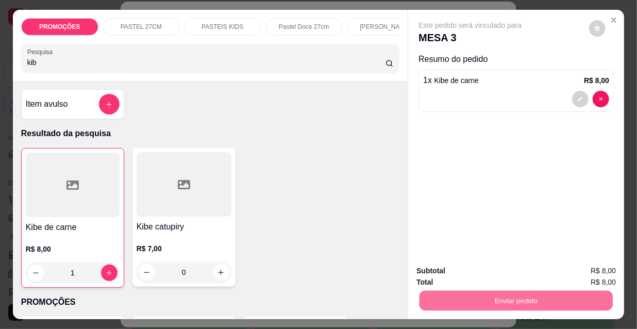
click at [467, 272] on button "Não registrar e enviar pedido" at bounding box center [482, 272] width 107 height 20
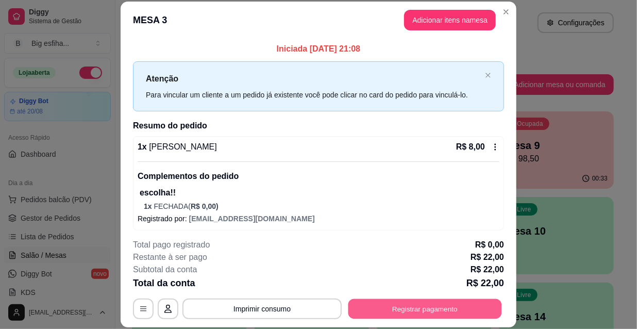
click at [455, 312] on button "Registrar pagamento" at bounding box center [425, 308] width 154 height 20
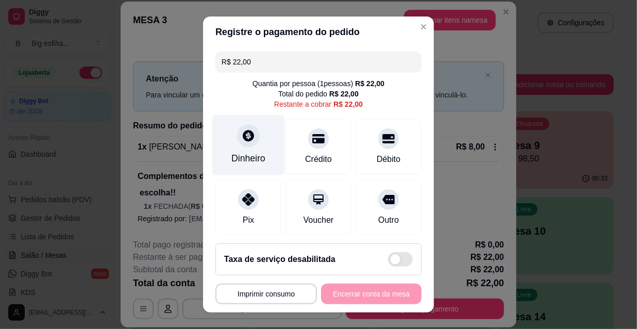
click at [243, 139] on icon at bounding box center [248, 135] width 11 height 11
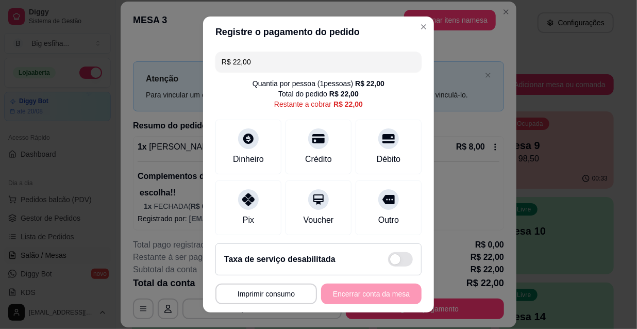
click at [235, 147] on input "0,00" at bounding box center [318, 154] width 206 height 21
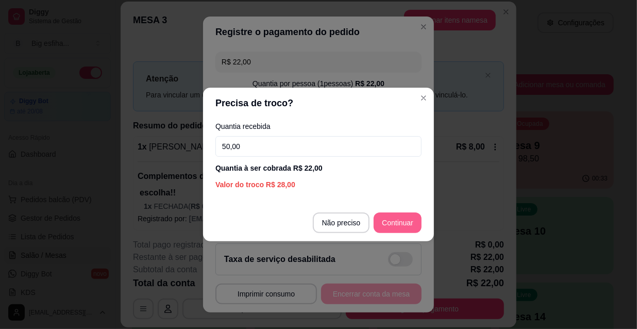
type input "50,00"
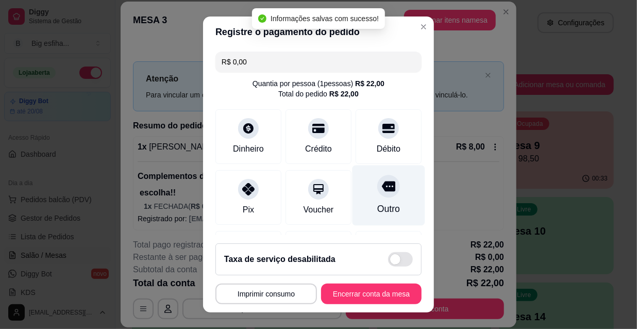
type input "R$ 0,00"
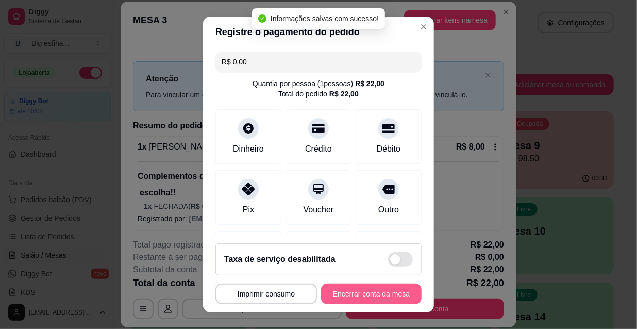
click at [366, 292] on button "Encerrar conta da mesa" at bounding box center [371, 293] width 100 height 21
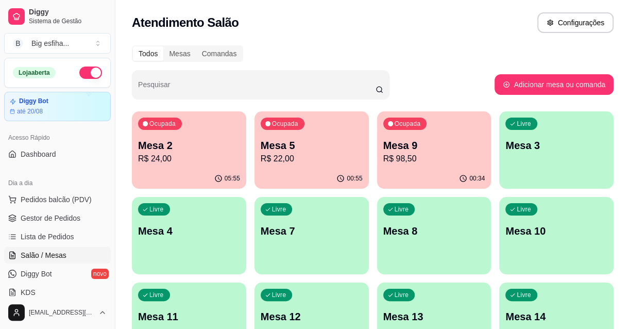
click at [413, 139] on p "Mesa 9" at bounding box center [434, 145] width 102 height 14
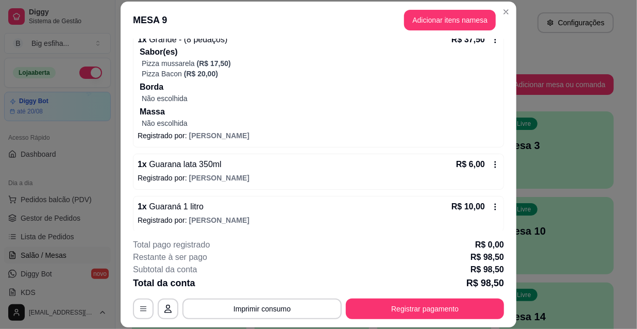
scroll to position [227, 0]
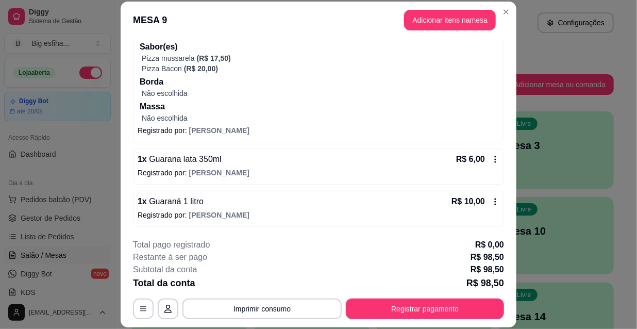
click at [202, 161] on span "Guarana lata 350ml" at bounding box center [184, 159] width 75 height 9
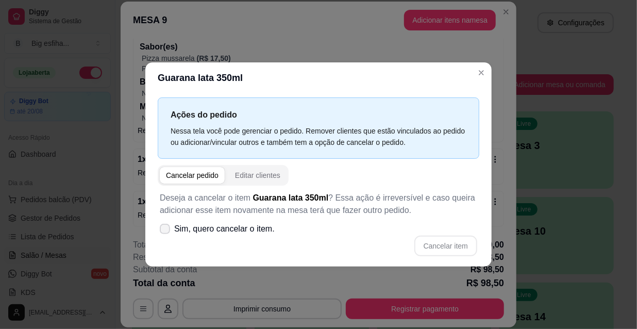
click at [164, 227] on icon at bounding box center [165, 229] width 8 height 6
click at [164, 231] on input "Sim, quero cancelar o item." at bounding box center [162, 234] width 7 height 7
checkbox input "true"
click at [438, 246] on button "Cancelar item" at bounding box center [445, 246] width 63 height 21
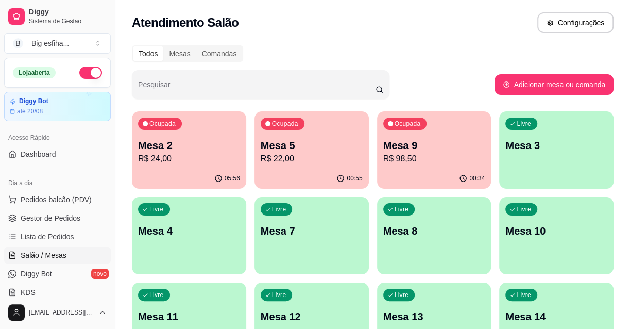
click at [426, 136] on div "Ocupada Mesa 9 R$ 98,50" at bounding box center [434, 139] width 114 height 57
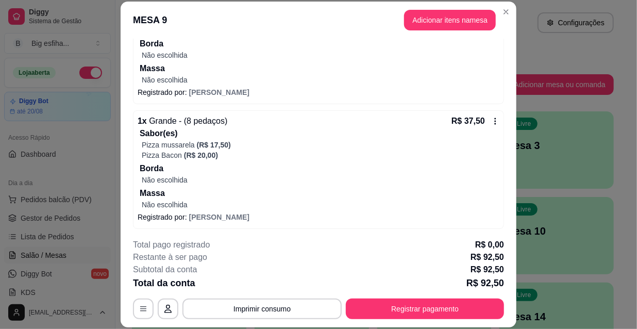
scroll to position [0, 0]
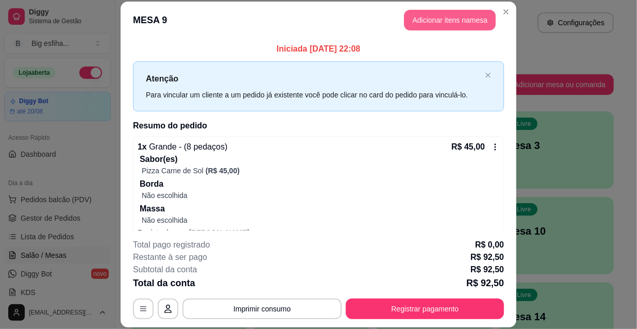
click at [417, 22] on button "Adicionar itens na mesa" at bounding box center [450, 20] width 92 height 21
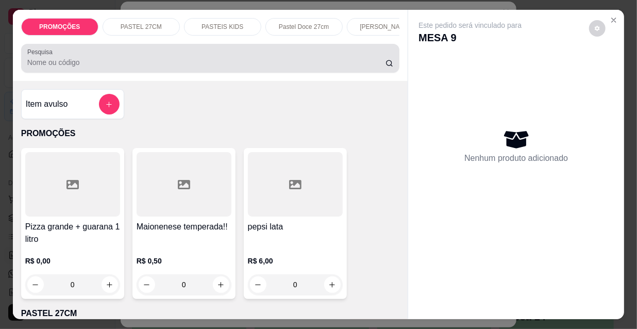
click at [266, 66] on input "Pesquisa" at bounding box center [206, 62] width 358 height 10
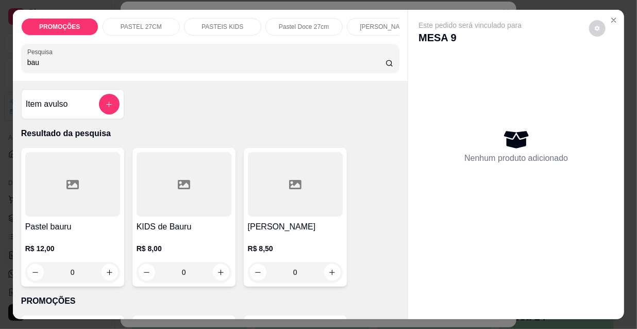
type input "bau"
click at [77, 198] on div at bounding box center [72, 184] width 95 height 64
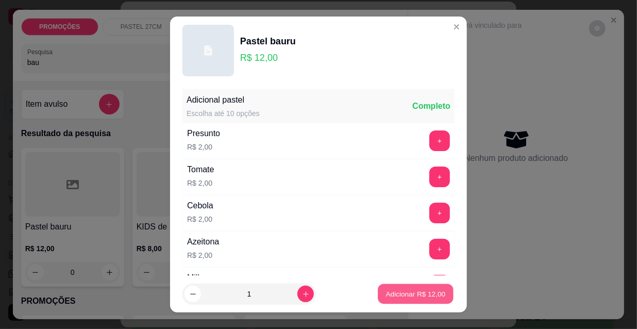
click at [399, 292] on p "Adicionar R$ 12,00" at bounding box center [416, 294] width 60 height 10
type input "1"
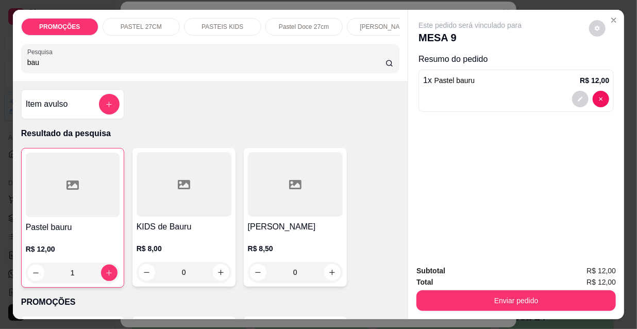
drag, startPoint x: 40, startPoint y: 66, endPoint x: 0, endPoint y: 66, distance: 39.7
click at [0, 66] on div "PROMOÇÕES PASTEL 27CM PASTEIS KIDS Pastel Doce 27cm Esfihas Salgadas Esfihas do…" at bounding box center [318, 164] width 637 height 329
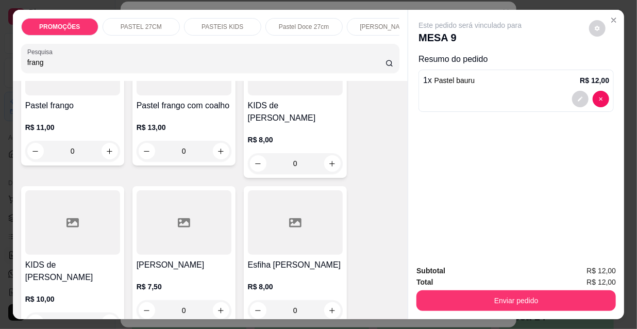
scroll to position [234, 0]
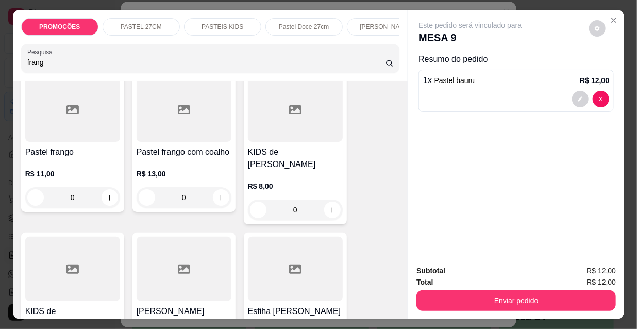
type input "frang"
click at [45, 118] on div at bounding box center [72, 109] width 95 height 64
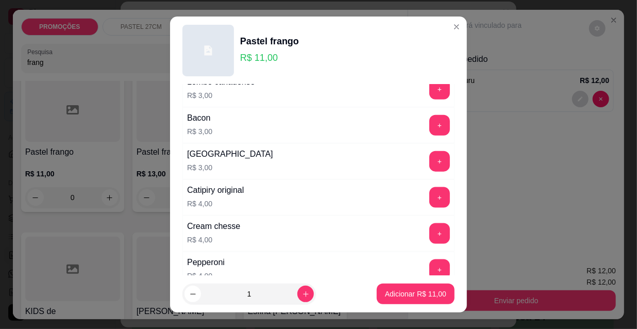
scroll to position [562, 0]
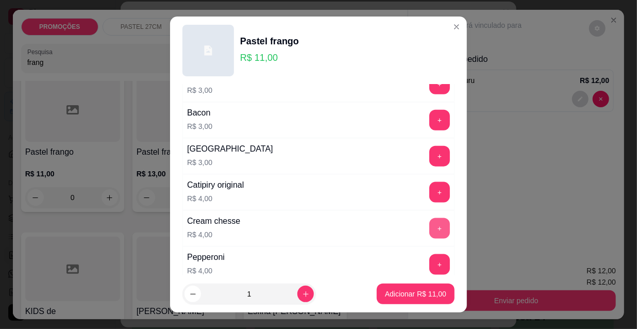
click at [429, 225] on button "+" at bounding box center [439, 228] width 21 height 21
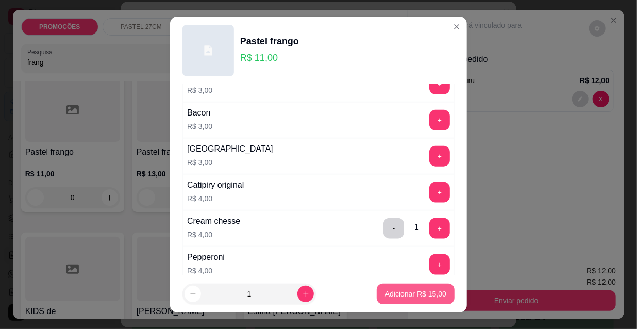
click at [406, 294] on p "Adicionar R$ 15,00" at bounding box center [415, 294] width 61 height 10
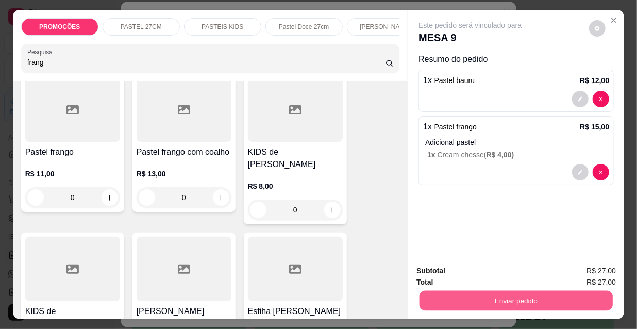
click at [450, 288] on div "Enviar pedido" at bounding box center [515, 299] width 199 height 23
click at [524, 293] on button "Enviar pedido" at bounding box center [515, 300] width 199 height 21
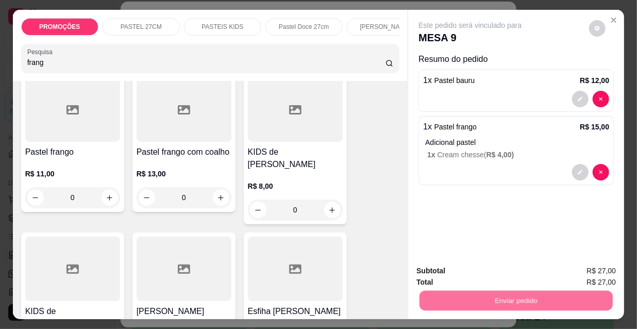
click at [462, 264] on button "Não registrar e enviar pedido" at bounding box center [482, 272] width 107 height 20
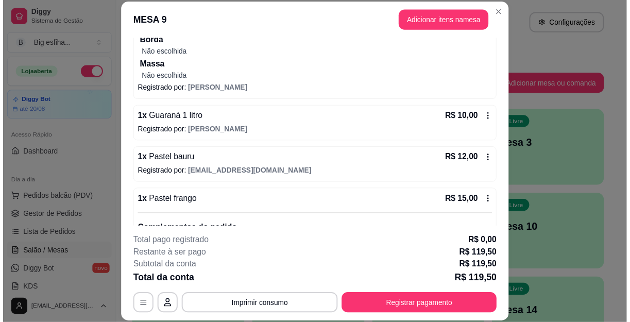
scroll to position [375, 0]
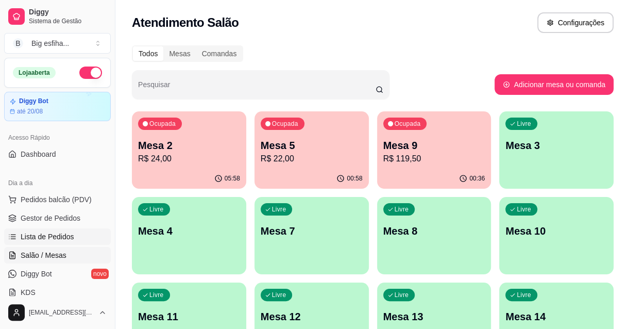
click at [28, 235] on span "Lista de Pedidos" at bounding box center [48, 236] width 54 height 10
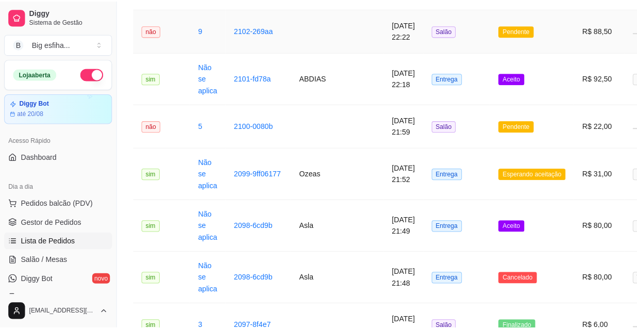
scroll to position [328, 0]
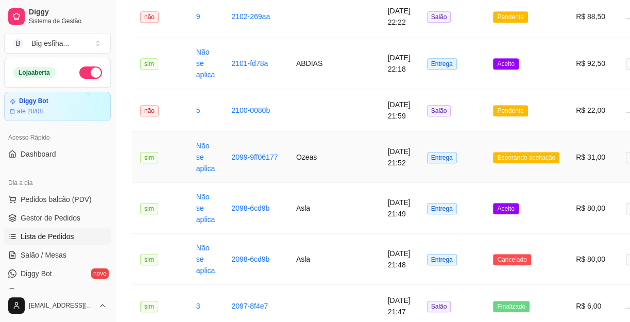
click at [380, 157] on td "[DATE] 21:52" at bounding box center [399, 157] width 39 height 51
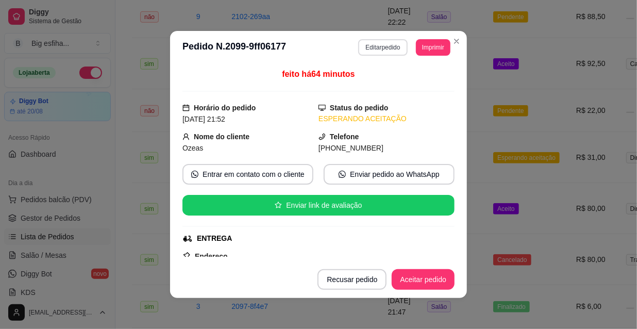
click at [384, 48] on button "Editar pedido" at bounding box center [382, 47] width 49 height 16
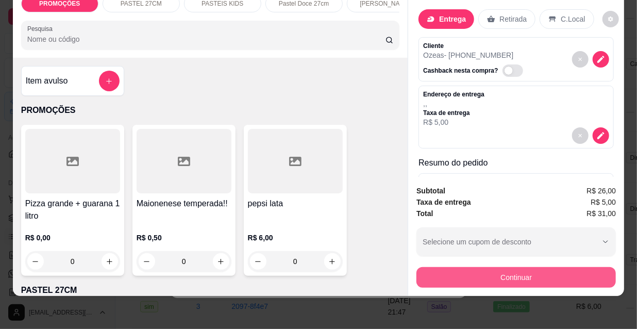
scroll to position [145, 0]
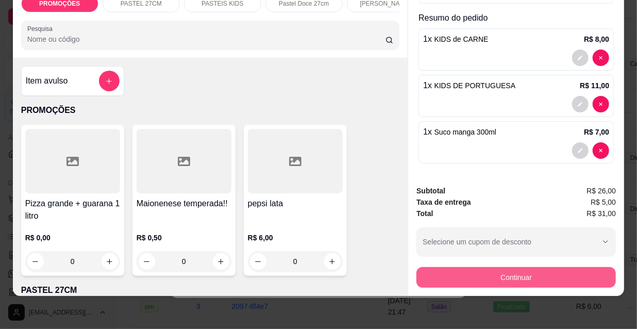
click at [496, 267] on button "Continuar" at bounding box center [515, 277] width 199 height 21
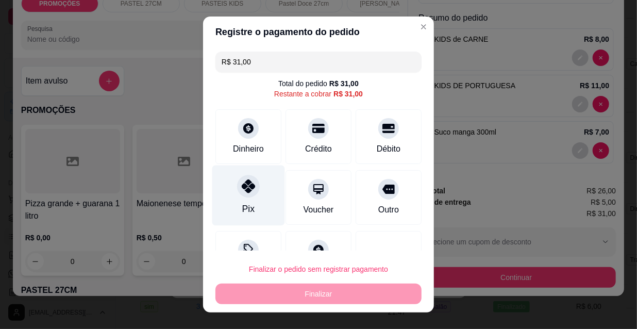
click at [224, 189] on div "Pix" at bounding box center [248, 195] width 73 height 60
type input "R$ 0,00"
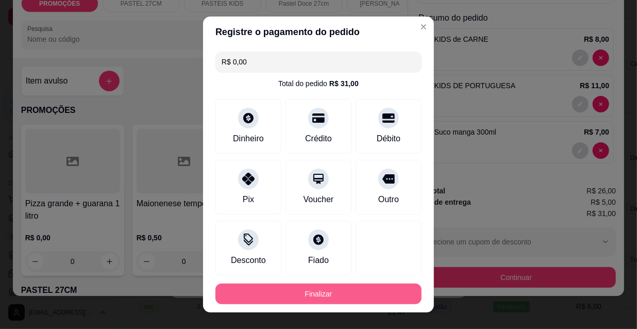
click at [304, 293] on button "Finalizar" at bounding box center [318, 293] width 206 height 21
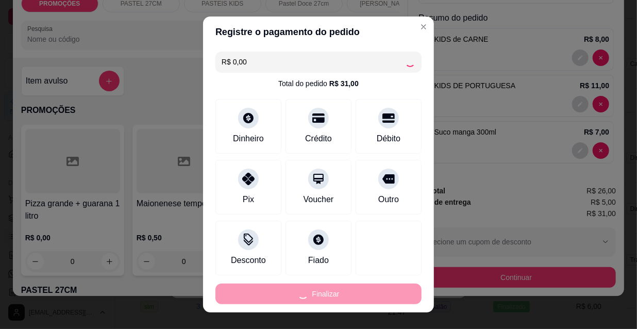
type input "0"
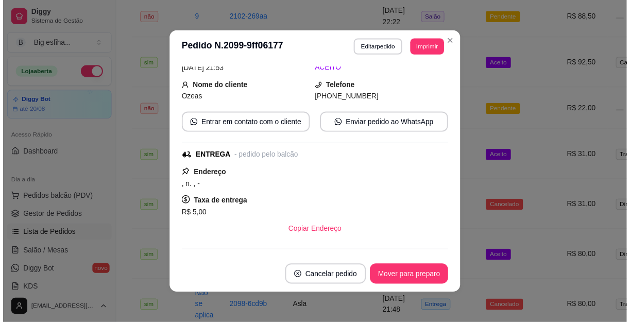
scroll to position [0, 0]
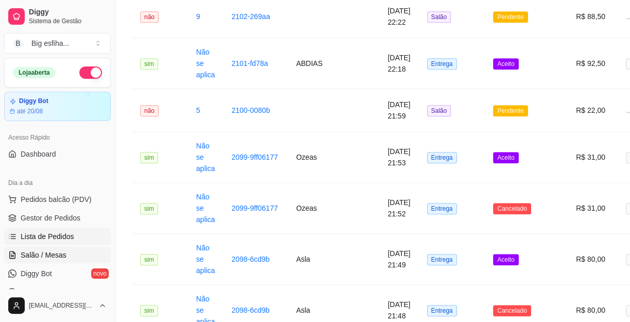
click at [62, 250] on span "Salão / Mesas" at bounding box center [44, 255] width 46 height 10
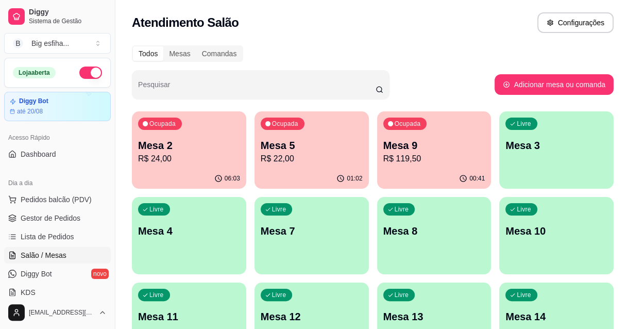
click at [410, 165] on div "Ocupada Mesa 9 R$ 119,50" at bounding box center [434, 139] width 114 height 57
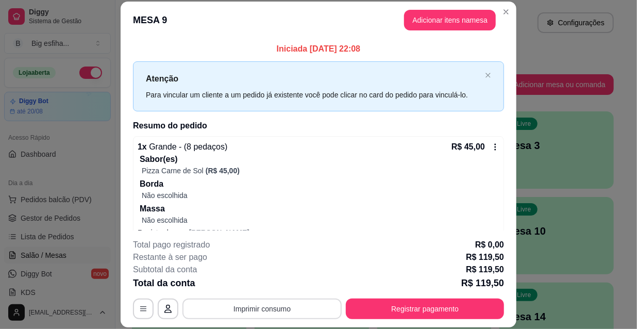
click at [303, 309] on button "Imprimir consumo" at bounding box center [261, 308] width 159 height 21
click at [257, 278] on button "IMPRESSORA" at bounding box center [262, 285] width 75 height 16
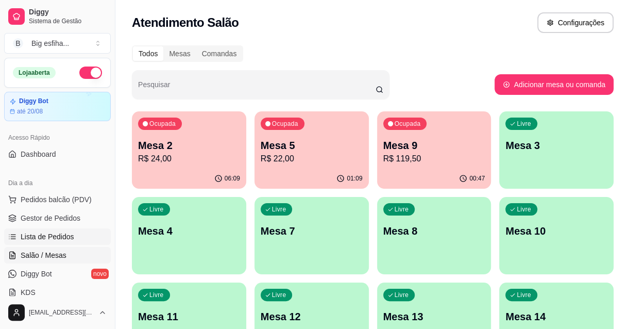
click at [60, 241] on span "Lista de Pedidos" at bounding box center [48, 236] width 54 height 10
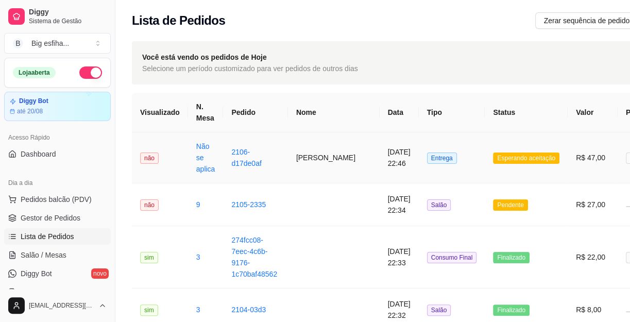
click at [320, 139] on td "Carina Gomes" at bounding box center [334, 157] width 92 height 51
click at [333, 160] on div "feito há 21 minutos Horário do pedido 16/08/2025 22:46 Status do pedido ESPERAN…" at bounding box center [315, 159] width 278 height 186
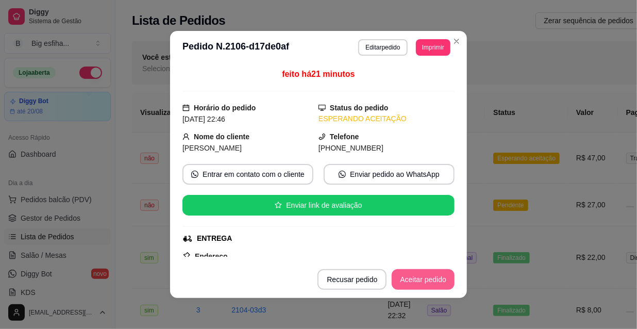
click at [406, 276] on button "Aceitar pedido" at bounding box center [423, 279] width 63 height 21
click at [416, 47] on button "Imprimir" at bounding box center [433, 47] width 35 height 16
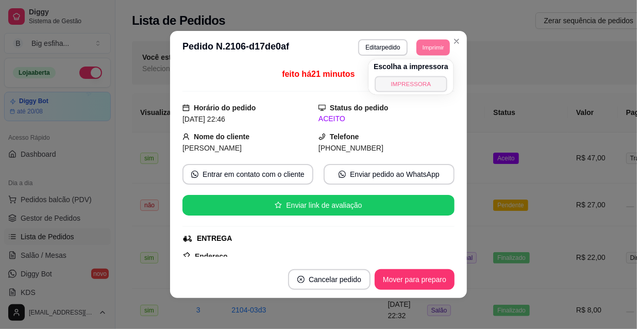
click at [421, 81] on button "IMPRESSORA" at bounding box center [411, 84] width 72 height 16
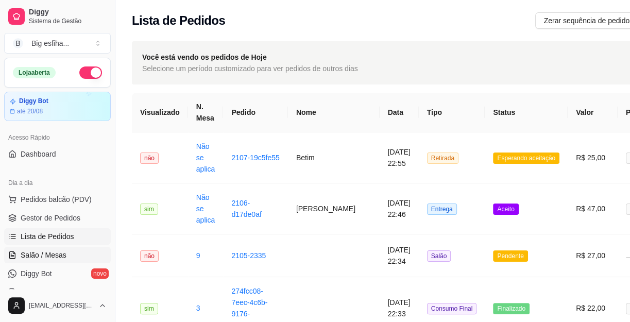
click at [61, 247] on link "Salão / Mesas" at bounding box center [57, 255] width 107 height 16
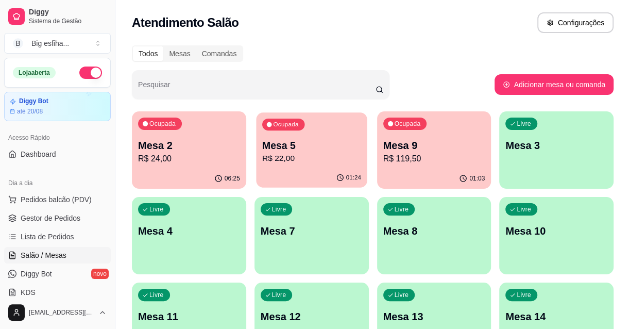
click at [310, 154] on p "R$ 22,00" at bounding box center [311, 159] width 99 height 12
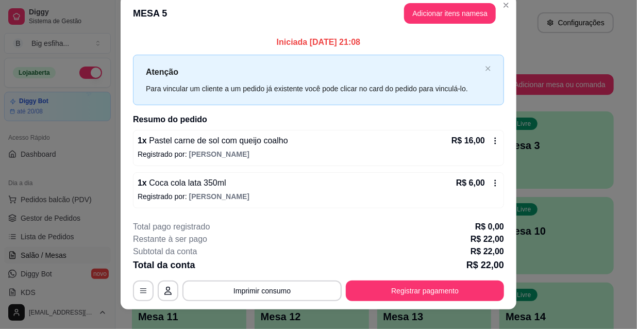
scroll to position [25, 0]
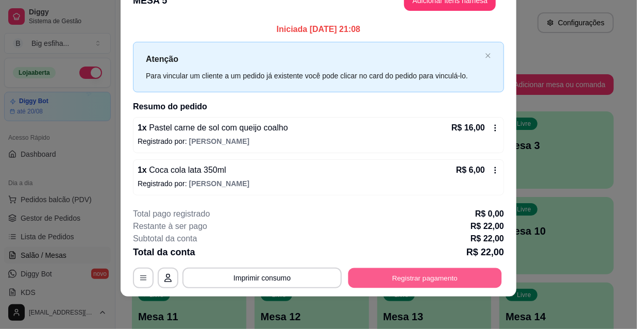
click at [445, 288] on div "**********" at bounding box center [318, 277] width 371 height 21
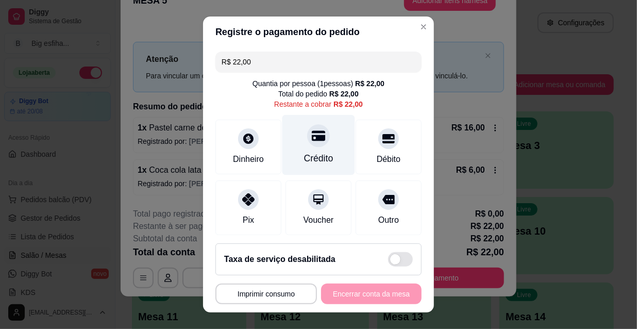
click at [304, 156] on div "Crédito" at bounding box center [318, 158] width 29 height 13
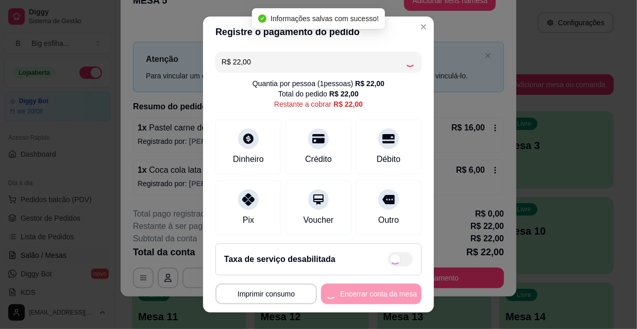
type input "R$ 0,00"
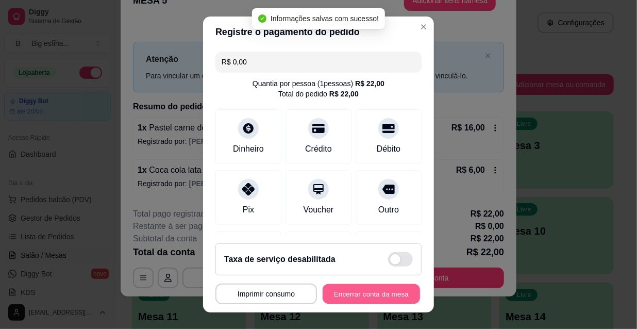
click at [363, 294] on button "Encerrar conta da mesa" at bounding box center [371, 294] width 97 height 20
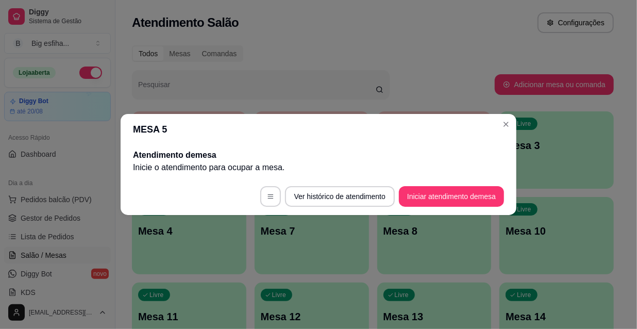
scroll to position [0, 0]
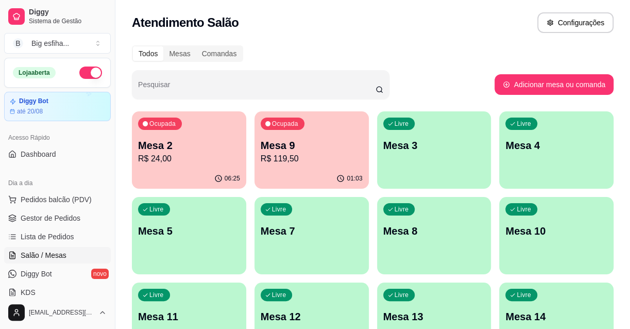
click at [311, 141] on p "Mesa 9" at bounding box center [312, 145] width 102 height 14
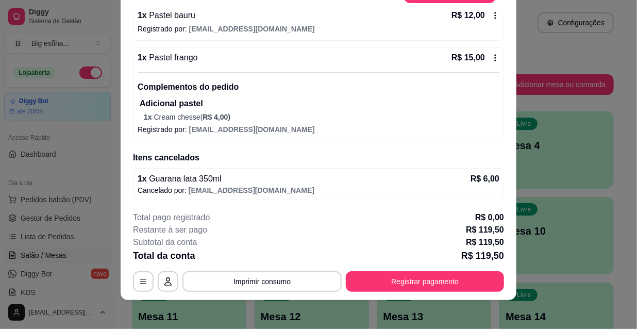
scroll to position [31, 0]
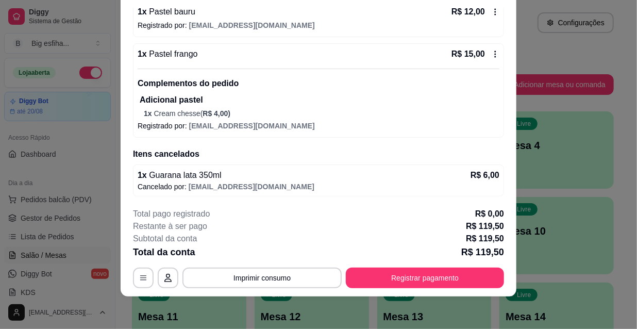
click at [320, 172] on div "1 x Guarana lata 350ml R$ 6,00" at bounding box center [319, 175] width 362 height 12
click at [337, 183] on p "Cancelado por: jailsonmota.pierre@gmail.com" at bounding box center [319, 186] width 362 height 10
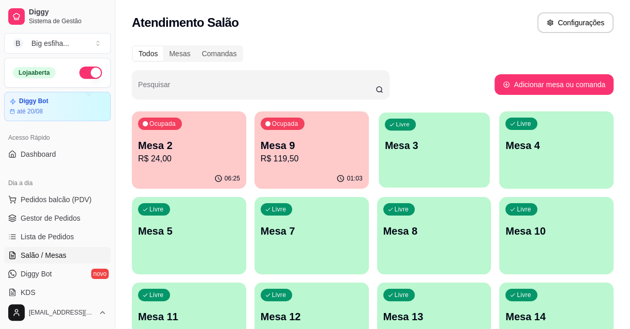
click at [450, 139] on p "Mesa 3" at bounding box center [433, 146] width 99 height 14
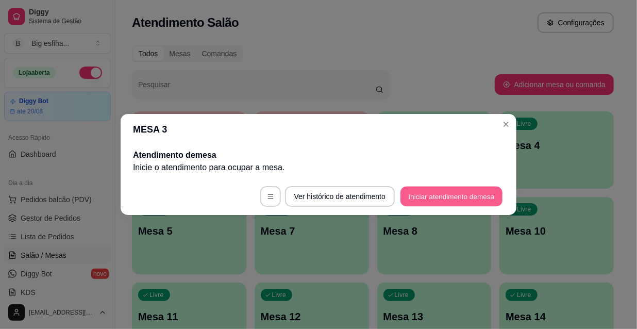
click at [472, 205] on button "Iniciar atendimento de mesa" at bounding box center [451, 197] width 102 height 20
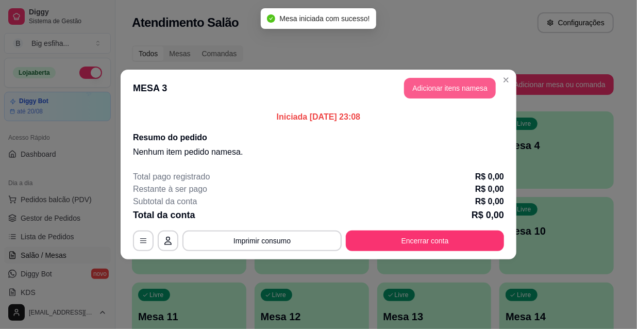
click at [433, 88] on button "Adicionar itens na mesa" at bounding box center [450, 88] width 92 height 21
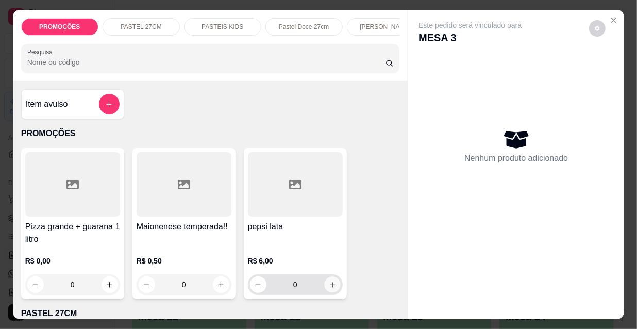
click at [331, 293] on button "increase-product-quantity" at bounding box center [332, 285] width 16 height 16
type input "1"
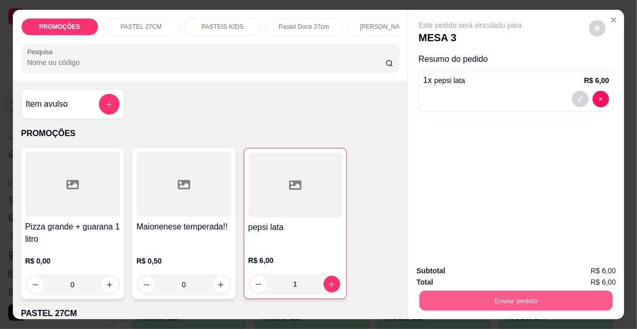
click at [512, 300] on button "Enviar pedido" at bounding box center [515, 300] width 193 height 20
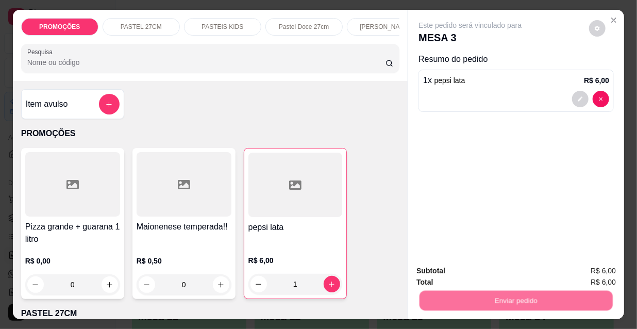
click at [485, 272] on button "Não registrar e enviar pedido" at bounding box center [483, 271] width 104 height 19
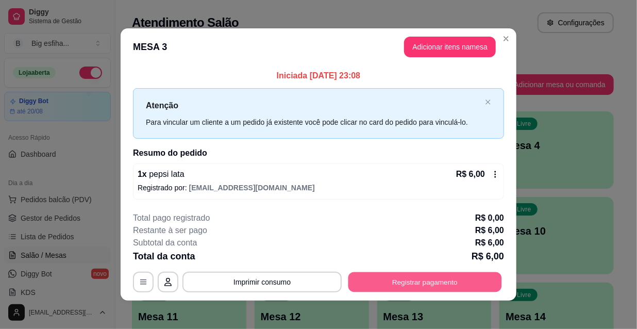
click at [433, 283] on button "Registrar pagamento" at bounding box center [425, 282] width 154 height 20
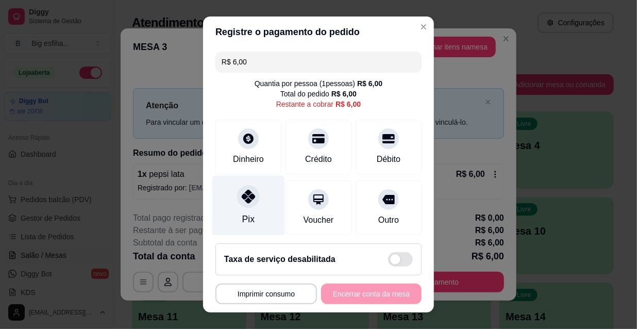
click at [246, 205] on div at bounding box center [248, 196] width 23 height 23
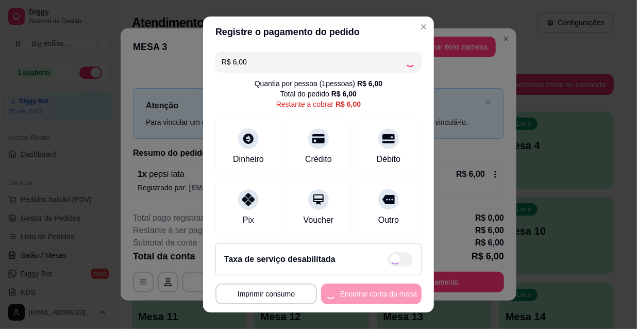
type input "R$ 0,00"
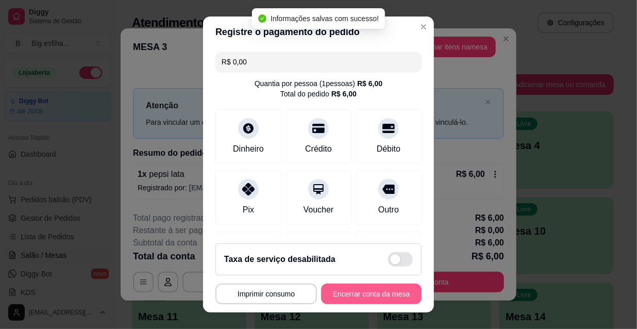
click at [351, 294] on button "Encerrar conta da mesa" at bounding box center [371, 293] width 100 height 21
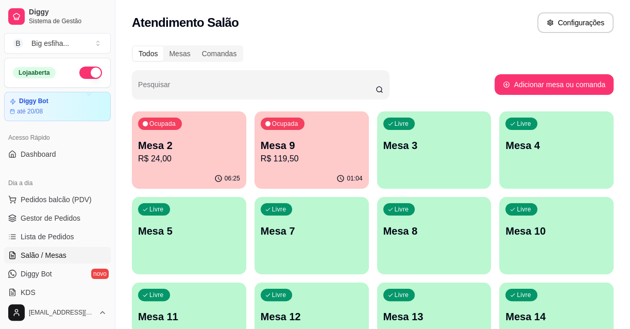
click at [346, 141] on p "Mesa 9" at bounding box center [312, 145] width 102 height 14
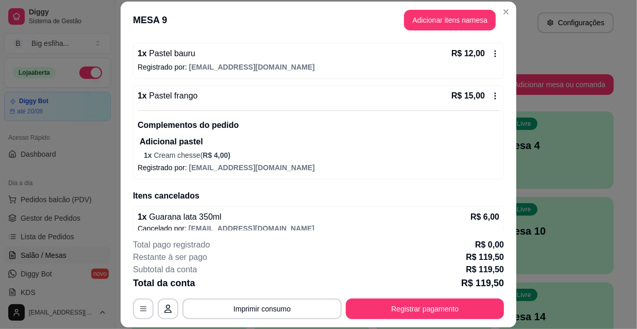
scroll to position [385, 0]
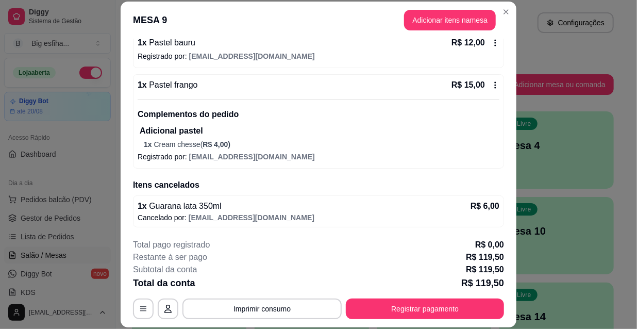
click at [188, 208] on span "Guarana lata 350ml" at bounding box center [184, 206] width 75 height 9
click at [274, 213] on span "[EMAIL_ADDRESS][DOMAIN_NAME]" at bounding box center [252, 217] width 126 height 8
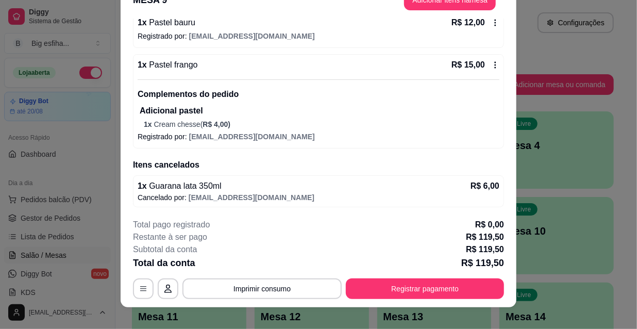
scroll to position [31, 0]
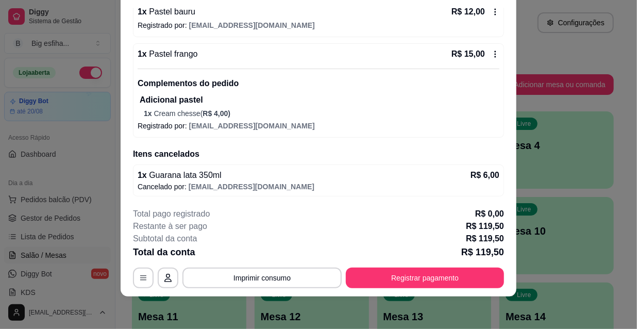
drag, startPoint x: 388, startPoint y: 183, endPoint x: 418, endPoint y: 181, distance: 31.0
click at [409, 181] on p "Cancelado por: jailsonmota.pierre@gmail.com" at bounding box center [319, 186] width 362 height 10
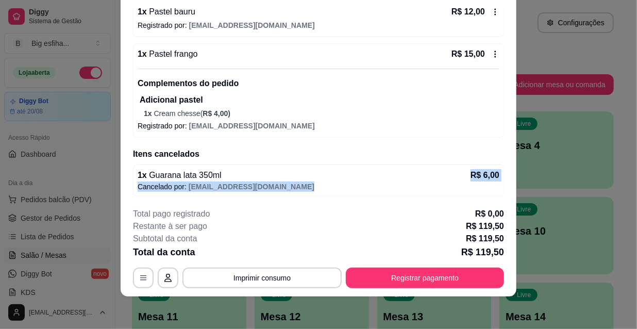
drag, startPoint x: 423, startPoint y: 180, endPoint x: 438, endPoint y: 179, distance: 15.5
click at [436, 179] on div "1 x Guarana lata 350ml R$ 6,00 Cancelado por: jailsonmota.pierre@gmail.com" at bounding box center [318, 180] width 371 height 32
click at [471, 178] on p "R$ 6,00" at bounding box center [485, 175] width 29 height 12
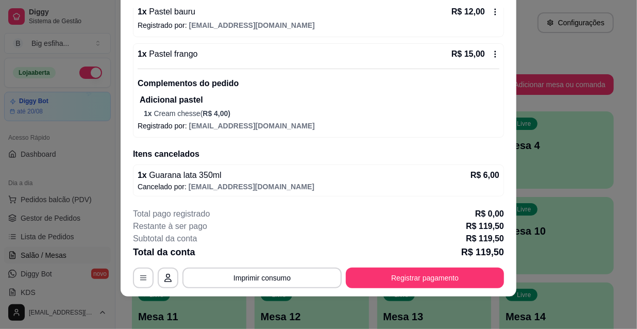
click at [472, 178] on p "R$ 6,00" at bounding box center [485, 175] width 29 height 12
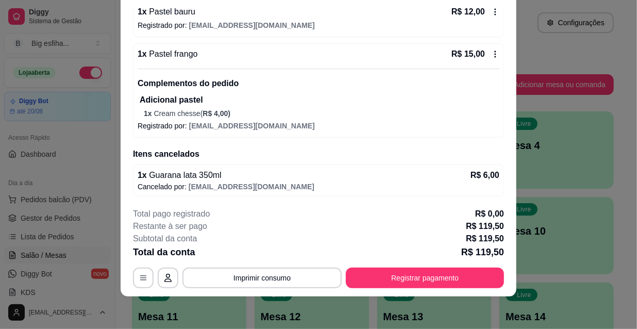
drag, startPoint x: 213, startPoint y: 166, endPoint x: 199, endPoint y: 175, distance: 16.0
click at [212, 169] on div "1 x Guarana lata 350ml R$ 6,00 Cancelado por: jailsonmota.pierre@gmail.com" at bounding box center [318, 180] width 371 height 32
click at [199, 175] on span "Guarana lata 350ml" at bounding box center [184, 175] width 75 height 9
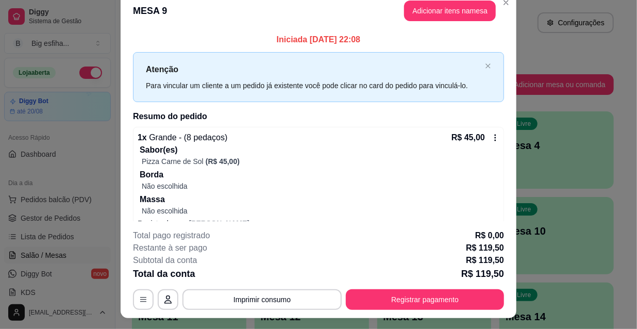
scroll to position [0, 0]
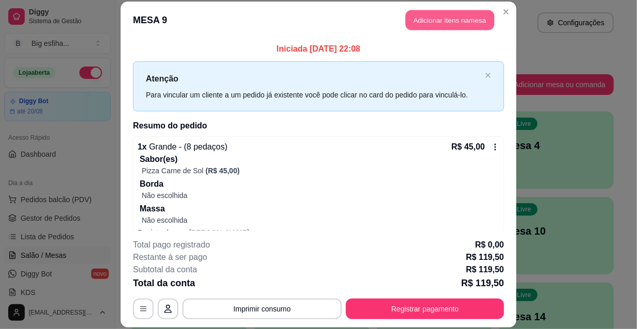
click at [436, 20] on button "Adicionar itens na mesa" at bounding box center [450, 20] width 89 height 20
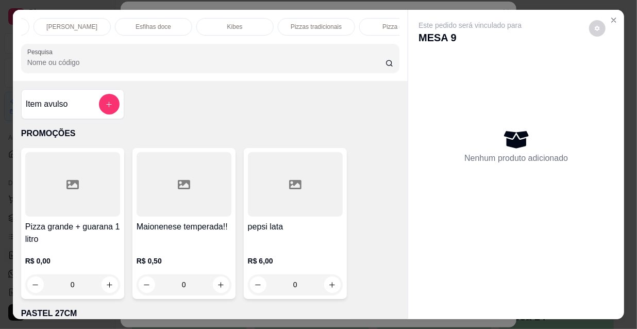
scroll to position [0, 594]
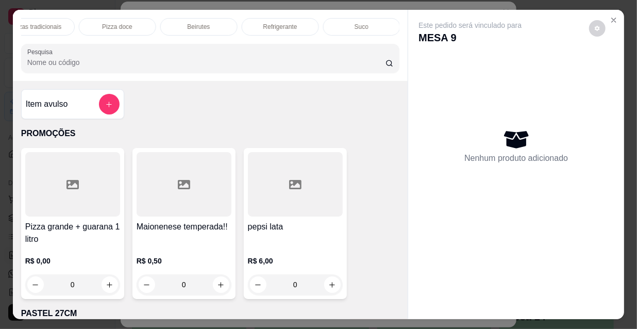
click at [305, 24] on div "Refrigerante" at bounding box center [280, 27] width 77 height 18
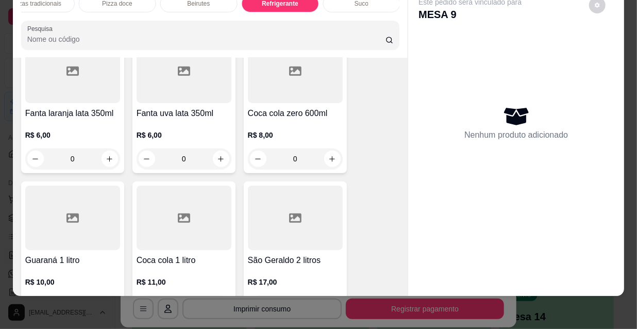
scroll to position [9163, 0]
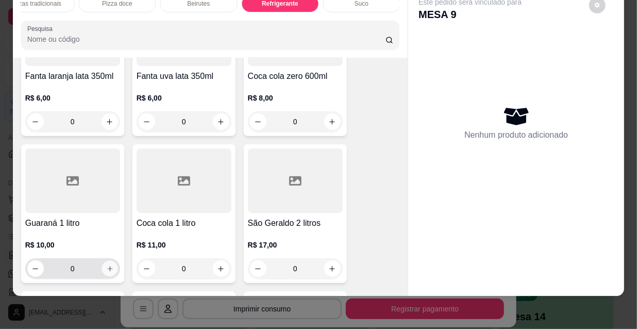
click at [107, 266] on icon "increase-product-quantity" at bounding box center [109, 268] width 5 height 5
type input "1"
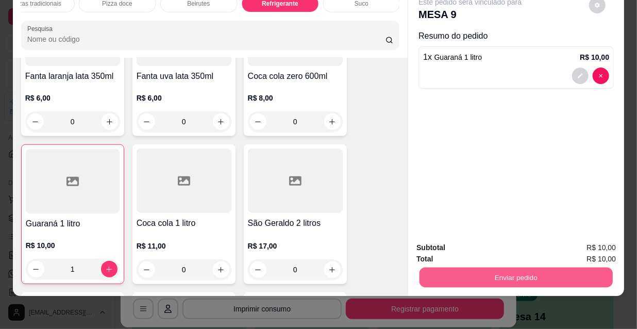
click at [489, 267] on button "Enviar pedido" at bounding box center [515, 277] width 193 height 20
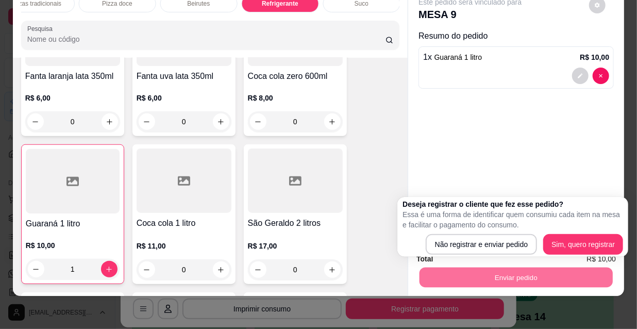
click at [468, 230] on div "Deseja registrar o cliente que fez esse pedido? Essa é uma forma de identificar…" at bounding box center [512, 227] width 221 height 56
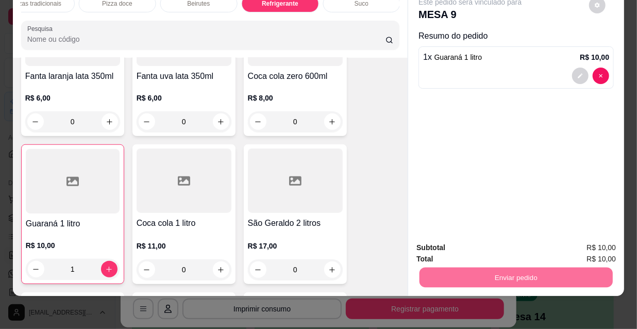
click at [468, 235] on button "Não registrar e enviar pedido" at bounding box center [482, 245] width 107 height 20
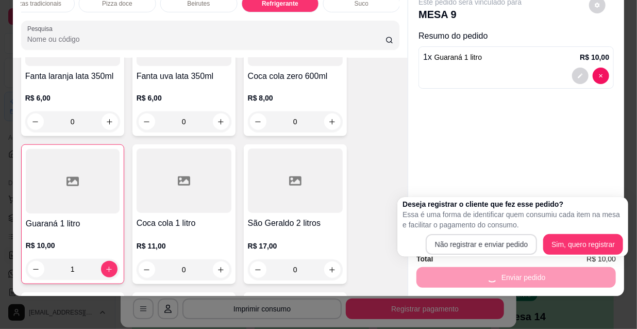
click at [468, 244] on div "Subtotal R$ 10,00" at bounding box center [515, 247] width 199 height 11
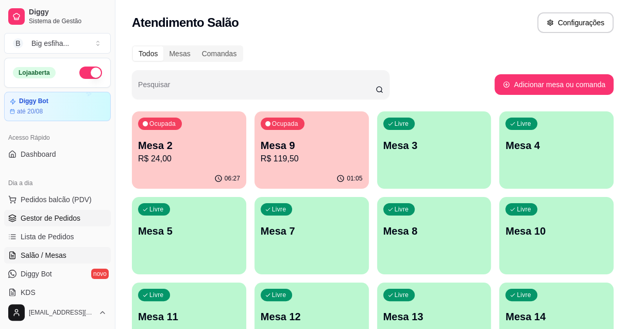
click at [39, 211] on link "Gestor de Pedidos" at bounding box center [57, 218] width 107 height 16
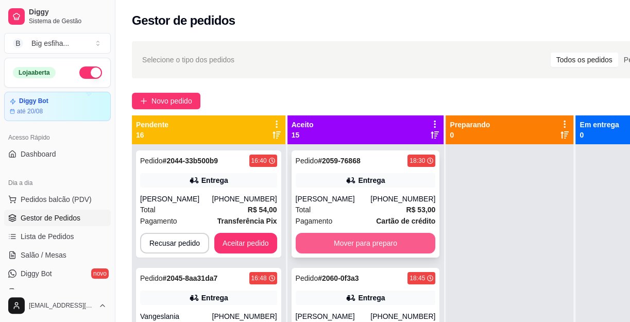
click at [358, 245] on button "Mover para preparo" at bounding box center [366, 243] width 140 height 21
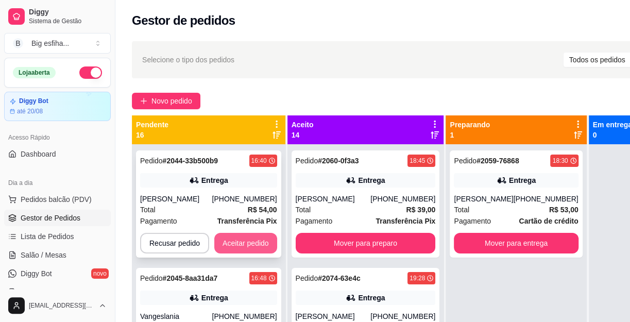
click at [251, 245] on button "Aceitar pedido" at bounding box center [245, 243] width 63 height 21
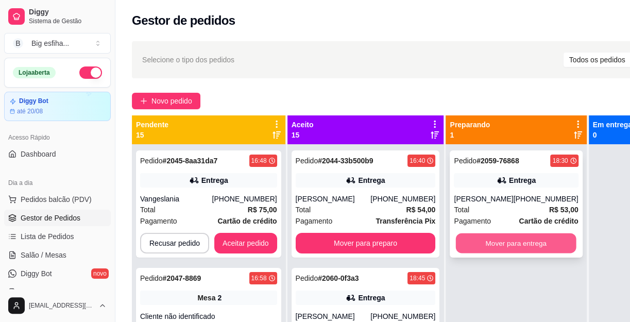
click at [525, 246] on button "Mover para entrega" at bounding box center [516, 243] width 121 height 20
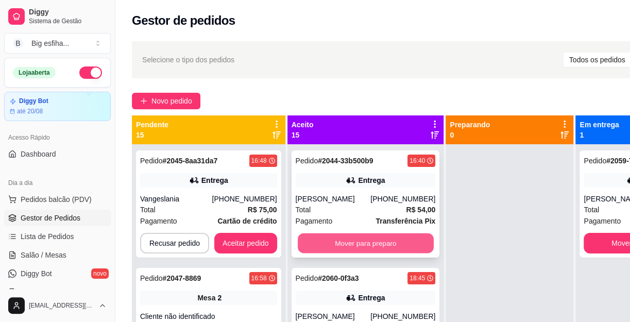
click at [362, 254] on button "Mover para preparo" at bounding box center [366, 243] width 136 height 20
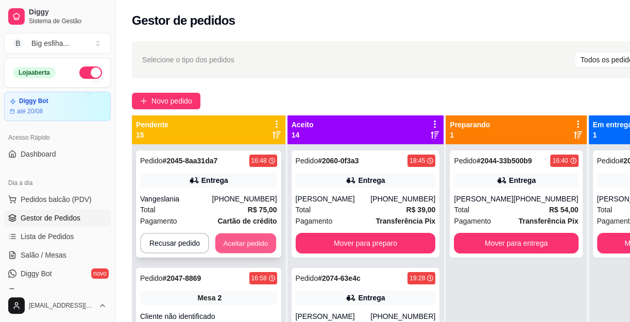
click at [230, 244] on button "Aceitar pedido" at bounding box center [245, 243] width 61 height 20
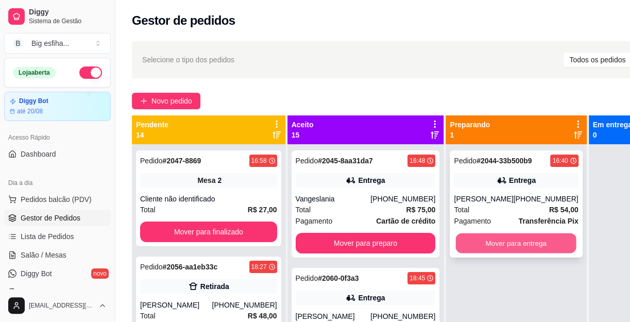
click at [516, 254] on button "Mover para entrega" at bounding box center [516, 243] width 121 height 20
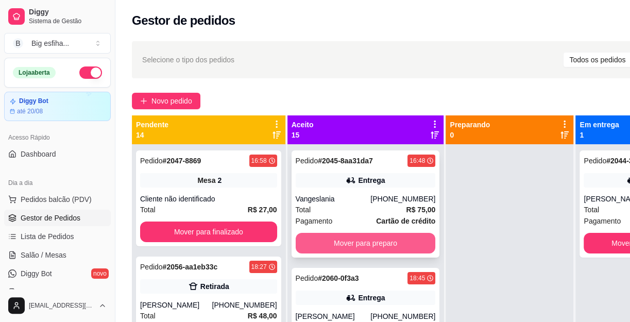
click at [367, 251] on button "Mover para preparo" at bounding box center [366, 243] width 140 height 21
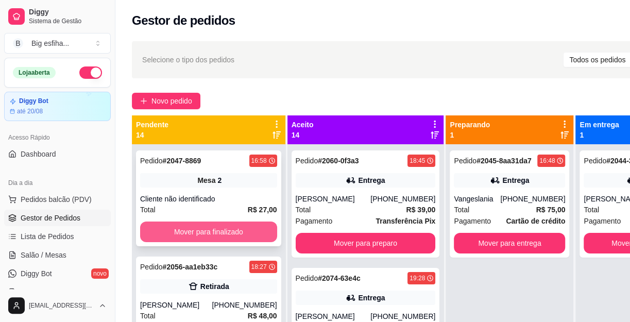
click at [199, 225] on button "Mover para finalizado" at bounding box center [208, 232] width 137 height 21
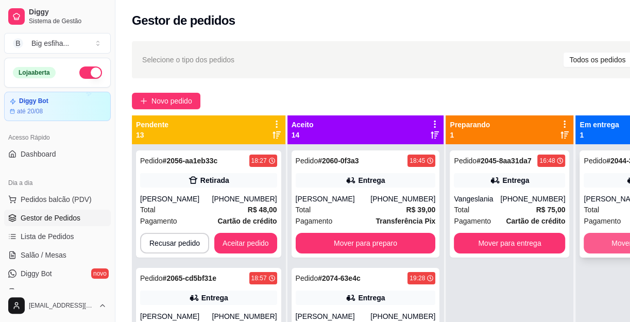
click at [454, 250] on button "Mover para entrega" at bounding box center [509, 243] width 111 height 21
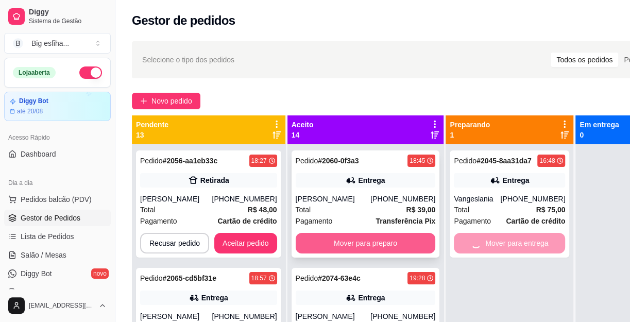
click at [393, 250] on button "Mover para preparo" at bounding box center [366, 243] width 140 height 21
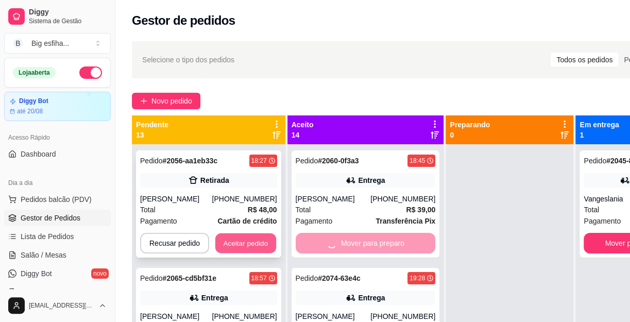
click at [249, 242] on button "Aceitar pedido" at bounding box center [245, 243] width 61 height 20
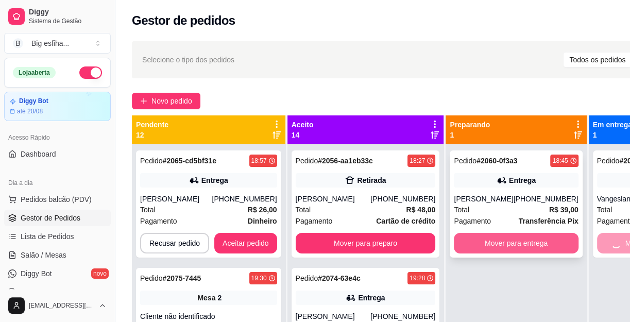
click at [503, 244] on button "Mover para entrega" at bounding box center [516, 243] width 124 height 21
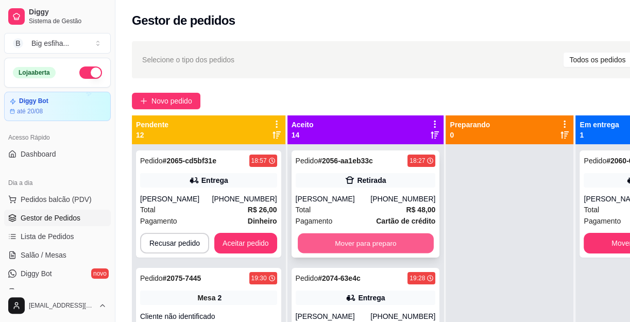
click at [342, 242] on button "Mover para preparo" at bounding box center [366, 243] width 136 height 20
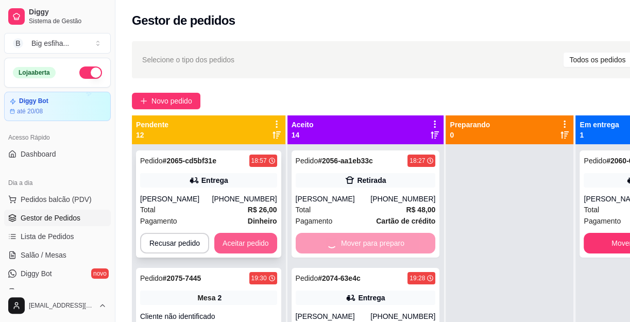
click at [247, 242] on button "Aceitar pedido" at bounding box center [245, 243] width 63 height 21
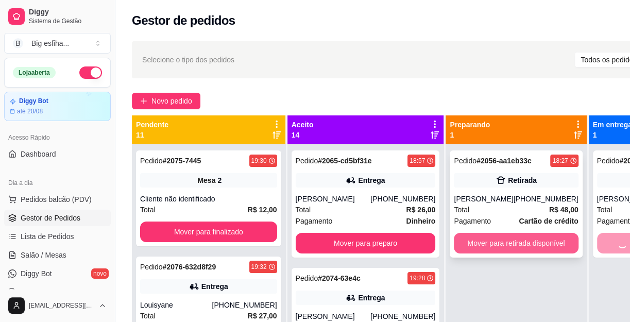
click at [482, 240] on button "Mover para retirada disponível" at bounding box center [516, 243] width 124 height 21
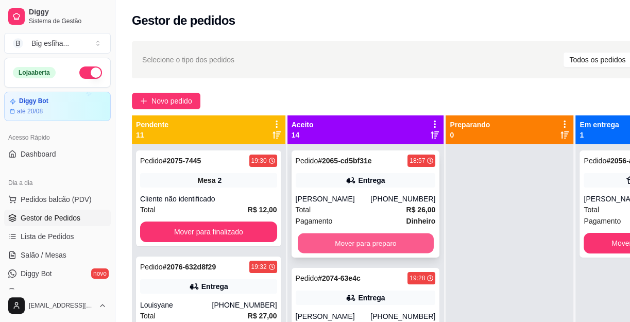
click at [355, 237] on button "Mover para preparo" at bounding box center [366, 243] width 136 height 20
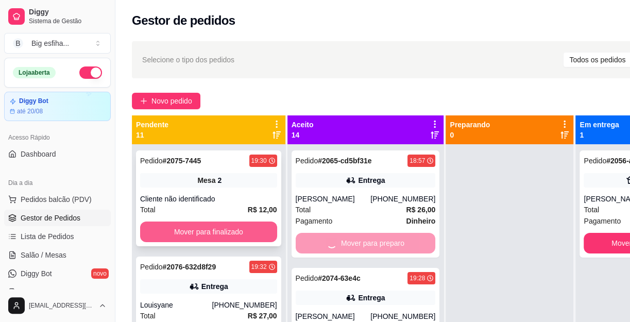
click at [188, 238] on button "Mover para finalizado" at bounding box center [208, 232] width 137 height 21
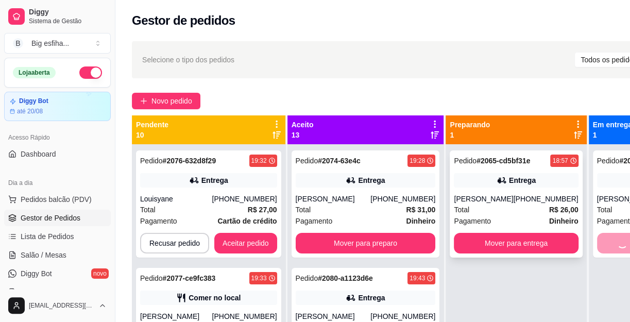
click at [450, 251] on div "Pedido # 2065-cd5bf31e 18:57 Entrega Clara (88) 99796-2681 Total R$ 26,00 Pagam…" at bounding box center [516, 203] width 132 height 107
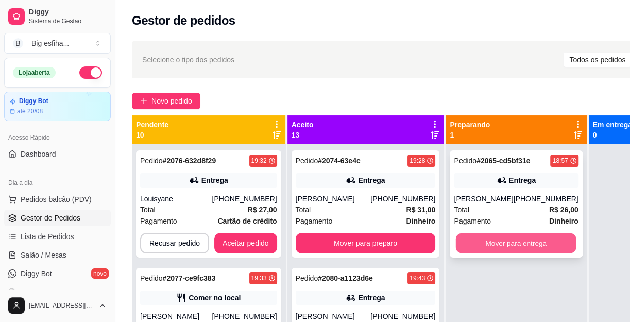
click at [464, 240] on button "Mover para entrega" at bounding box center [516, 243] width 121 height 20
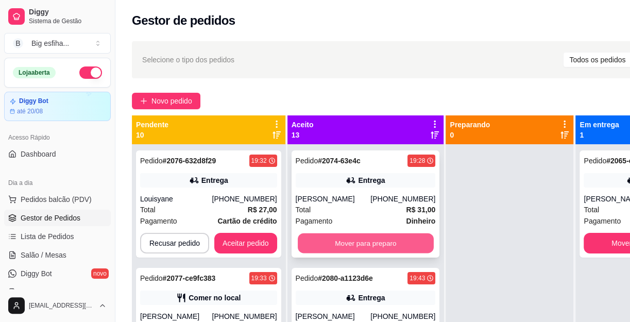
click at [354, 254] on button "Mover para preparo" at bounding box center [366, 243] width 136 height 20
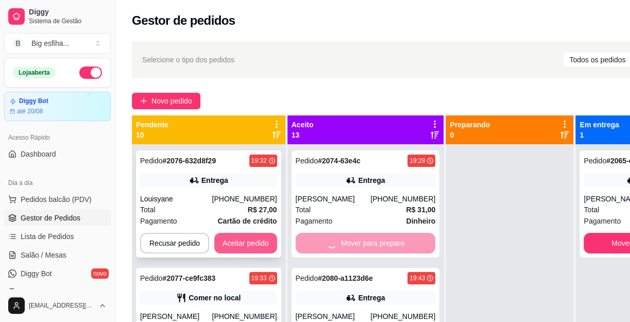
click at [243, 233] on button "Aceitar pedido" at bounding box center [245, 243] width 63 height 21
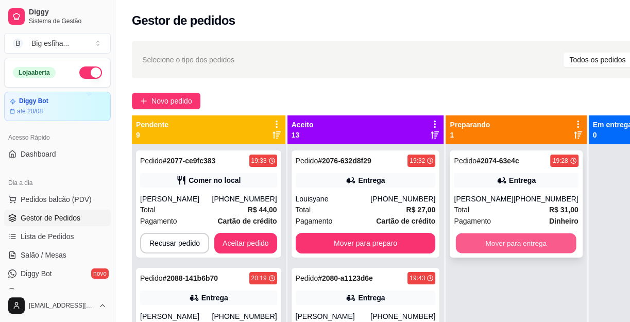
click at [469, 242] on button "Mover para entrega" at bounding box center [516, 243] width 121 height 20
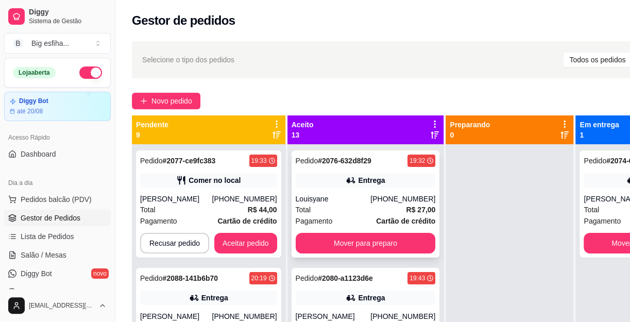
click at [378, 253] on div "Pedido # 2076-632d8f29 19:32 Entrega Louisyane (85) 99631-6000 Total R$ 27,00 P…" at bounding box center [366, 203] width 148 height 107
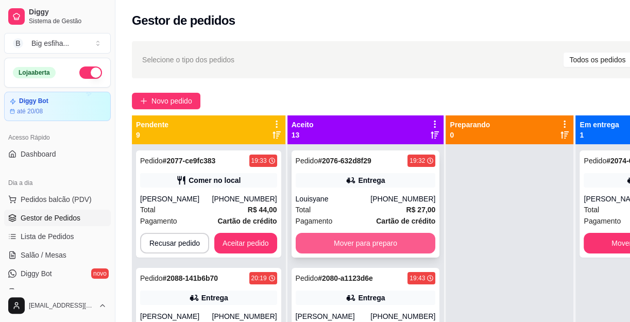
click at [390, 253] on button "Mover para preparo" at bounding box center [366, 243] width 140 height 21
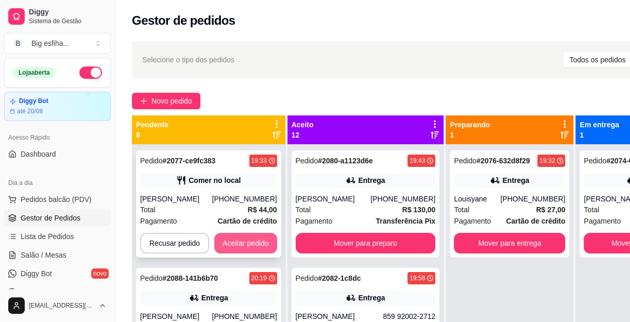
click at [242, 241] on button "Aceitar pedido" at bounding box center [245, 243] width 63 height 21
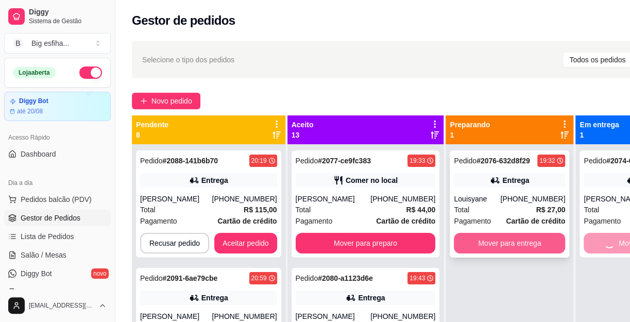
click at [519, 242] on button "Mover para entrega" at bounding box center [509, 243] width 111 height 21
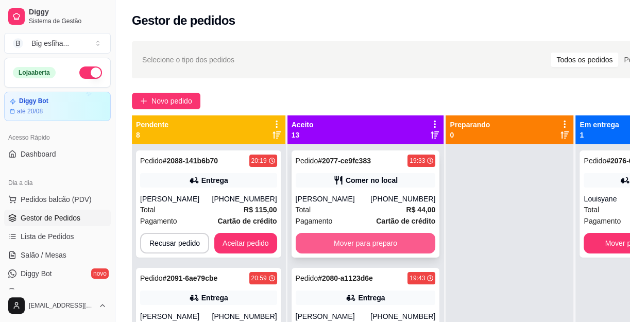
click at [365, 247] on button "Mover para preparo" at bounding box center [366, 243] width 140 height 21
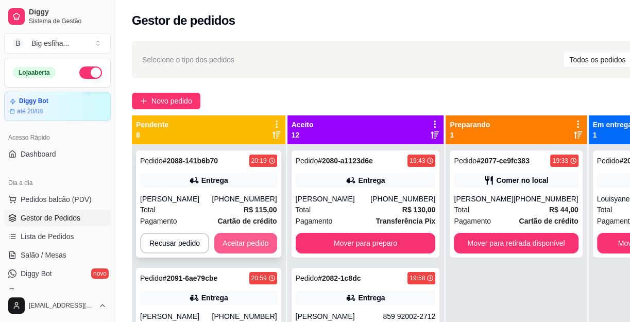
click at [228, 239] on button "Aceitar pedido" at bounding box center [245, 243] width 63 height 21
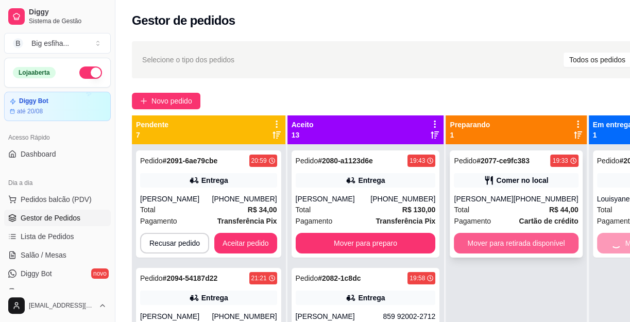
click at [505, 243] on button "Mover para retirada disponível" at bounding box center [516, 243] width 124 height 21
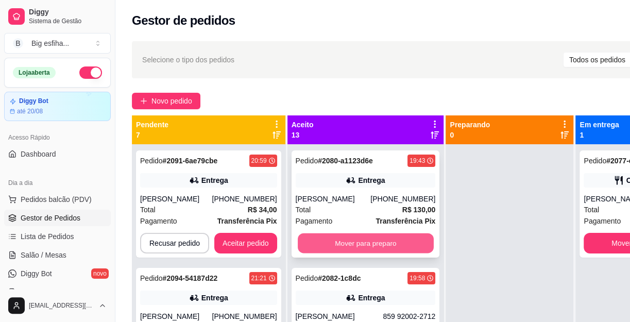
click at [367, 238] on button "Mover para preparo" at bounding box center [366, 243] width 136 height 20
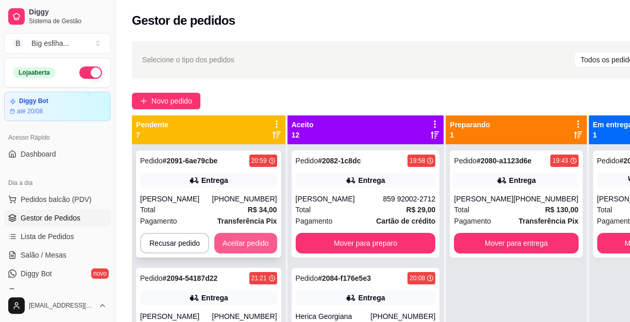
click at [250, 244] on button "Aceitar pedido" at bounding box center [245, 243] width 63 height 21
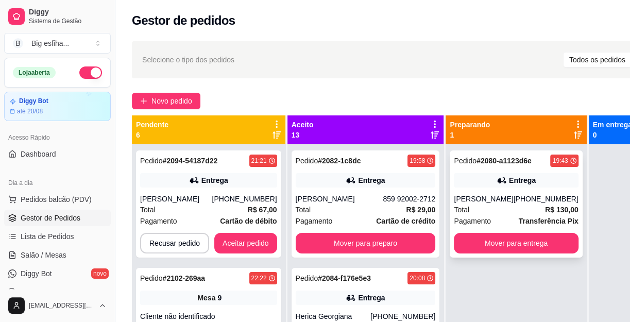
click at [515, 231] on div "Pedido # 2080-a1123d6e 19:43 Entrega Victor N (85) 99815-4274 Total R$ 130,00 P…" at bounding box center [516, 203] width 132 height 107
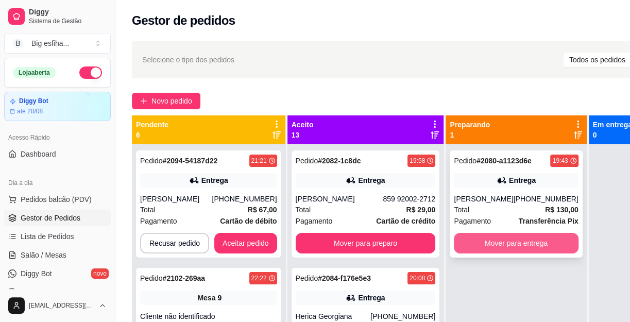
click at [518, 243] on button "Mover para entrega" at bounding box center [516, 243] width 124 height 21
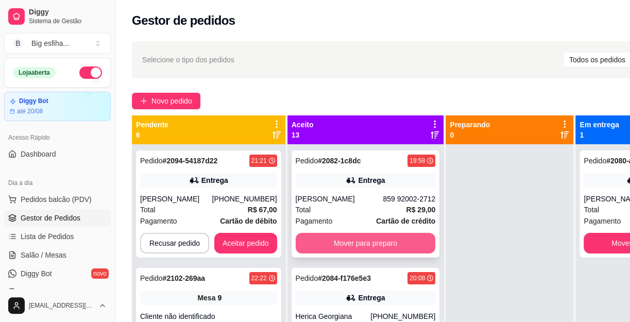
click at [387, 245] on button "Mover para preparo" at bounding box center [366, 243] width 140 height 21
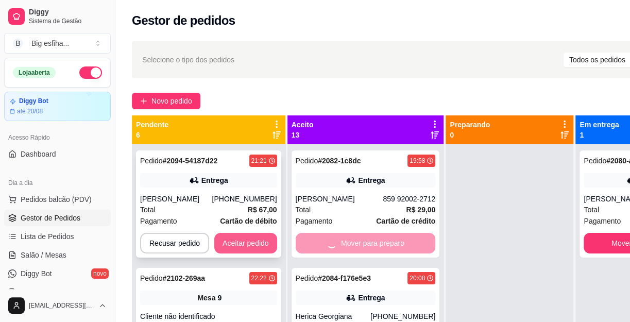
click at [239, 243] on button "Aceitar pedido" at bounding box center [245, 243] width 63 height 21
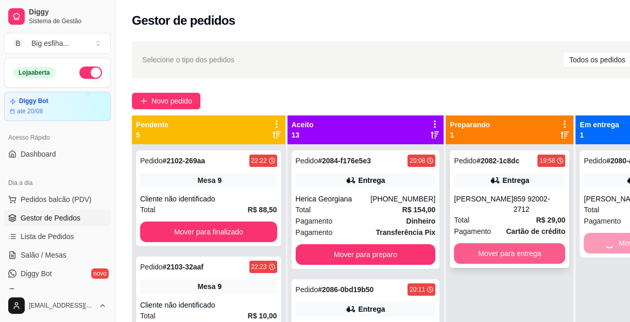
click at [505, 243] on button "Mover para entrega" at bounding box center [509, 253] width 111 height 21
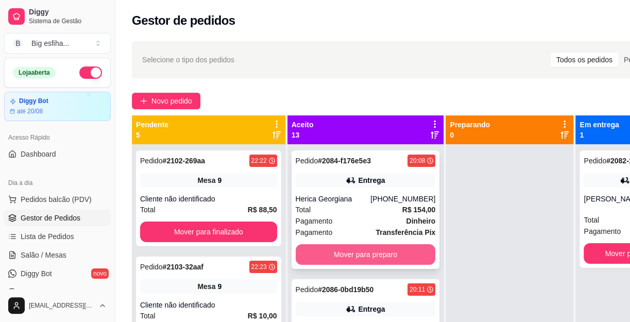
click at [388, 264] on button "Mover para preparo" at bounding box center [366, 254] width 140 height 21
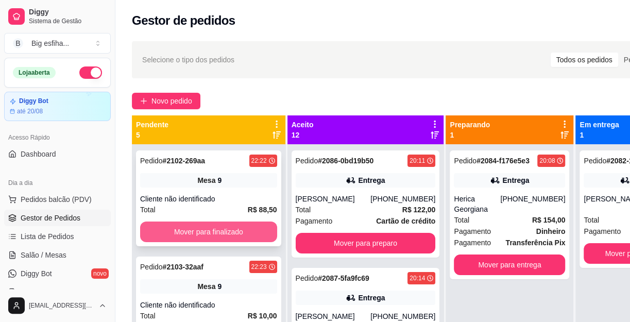
click at [231, 232] on button "Mover para finalizado" at bounding box center [208, 232] width 137 height 21
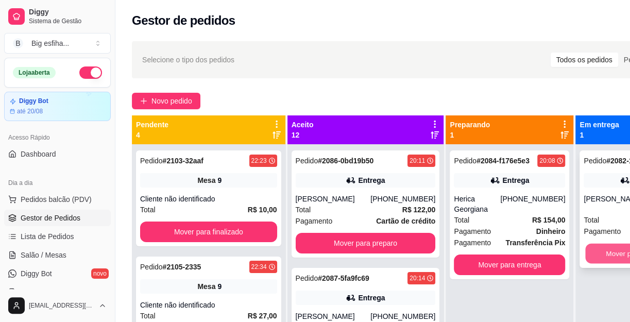
click at [610, 247] on button "Mover para finalizado" at bounding box center [640, 254] width 108 height 20
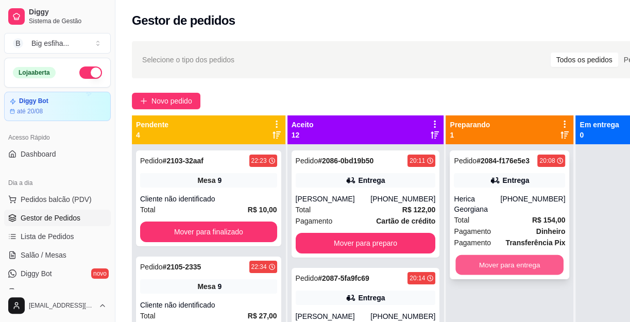
click at [502, 261] on button "Mover para entrega" at bounding box center [510, 265] width 108 height 20
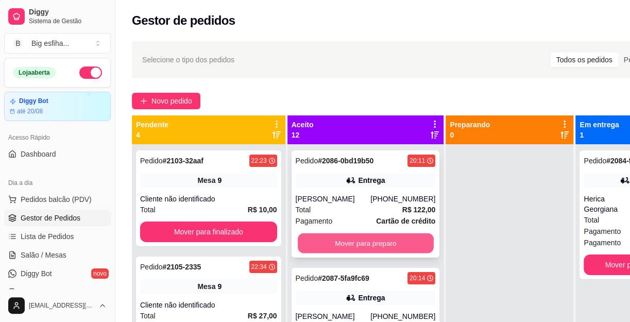
click at [366, 254] on button "Mover para preparo" at bounding box center [366, 243] width 136 height 20
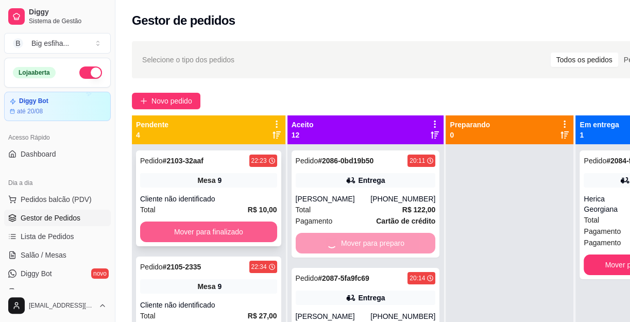
click at [234, 222] on button "Mover para finalizado" at bounding box center [208, 232] width 137 height 21
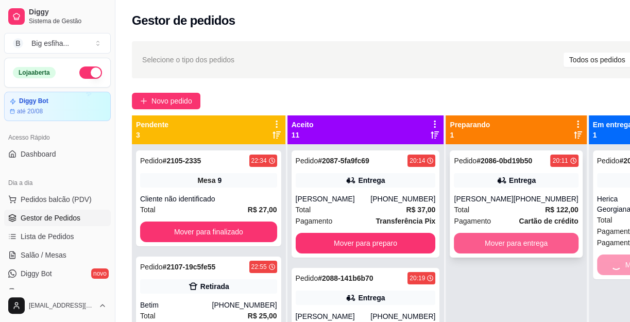
click at [503, 248] on button "Mover para entrega" at bounding box center [516, 243] width 124 height 21
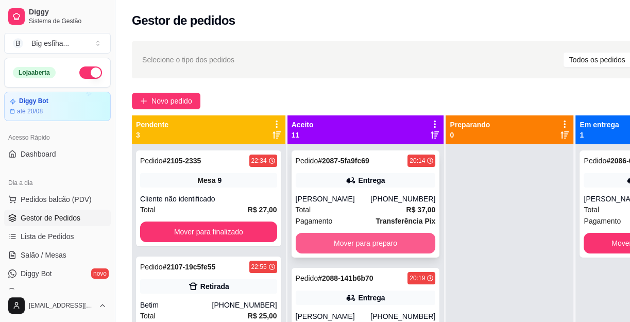
click at [379, 254] on button "Mover para preparo" at bounding box center [366, 243] width 140 height 21
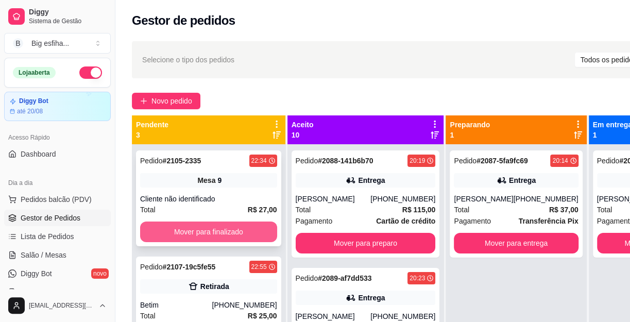
click at [246, 225] on button "Mover para finalizado" at bounding box center [208, 232] width 137 height 21
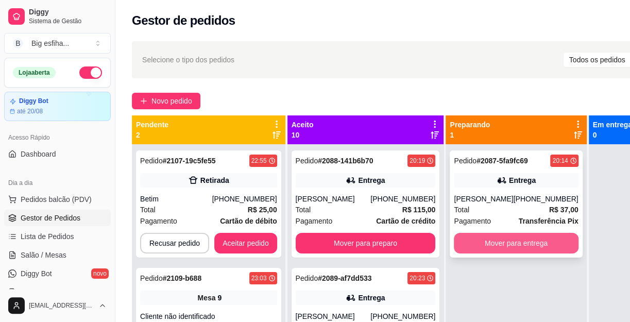
click at [529, 254] on button "Mover para entrega" at bounding box center [516, 243] width 124 height 21
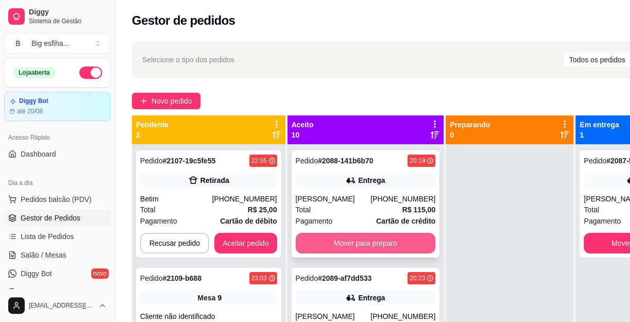
click at [367, 246] on button "Mover para preparo" at bounding box center [366, 243] width 140 height 21
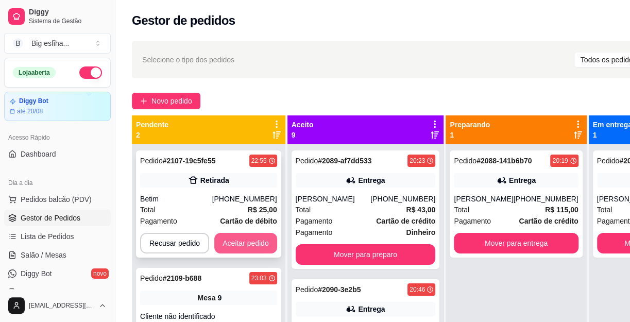
click at [238, 239] on button "Aceitar pedido" at bounding box center [245, 243] width 63 height 21
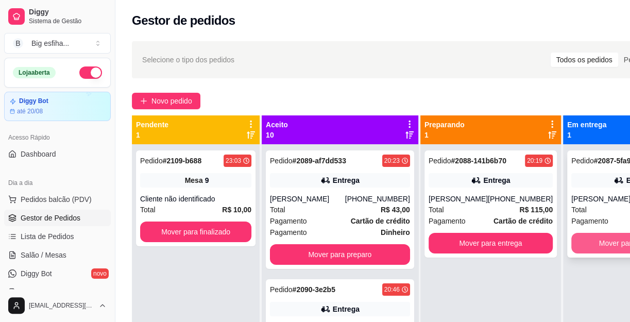
click at [603, 254] on button "Mover para finalizado" at bounding box center [634, 243] width 124 height 21
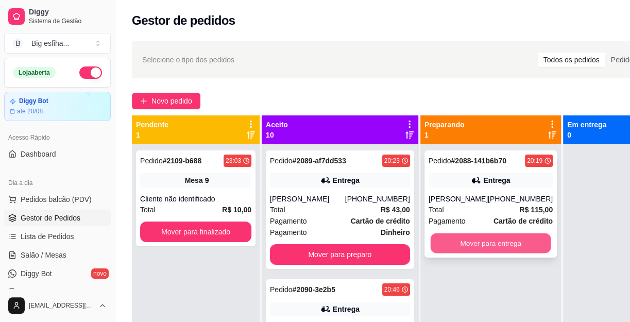
click at [468, 246] on button "Mover para entrega" at bounding box center [490, 243] width 121 height 20
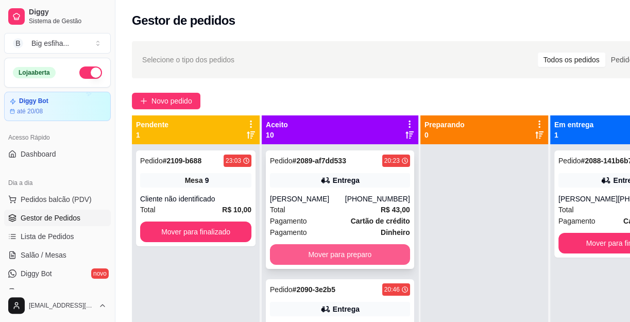
click at [340, 265] on button "Mover para preparo" at bounding box center [340, 254] width 140 height 21
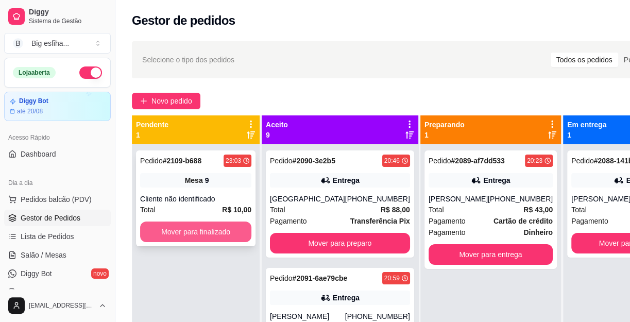
click at [184, 226] on button "Mover para finalizado" at bounding box center [195, 232] width 111 height 21
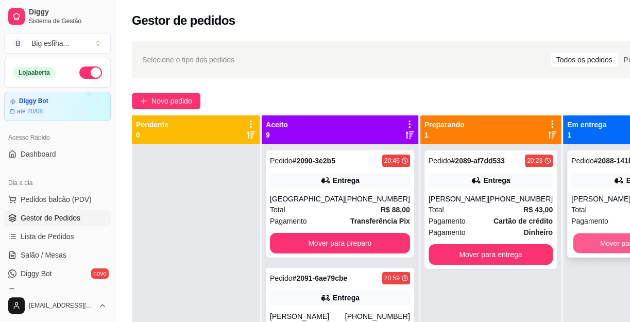
click at [574, 243] on button "Mover para finalizado" at bounding box center [634, 243] width 121 height 20
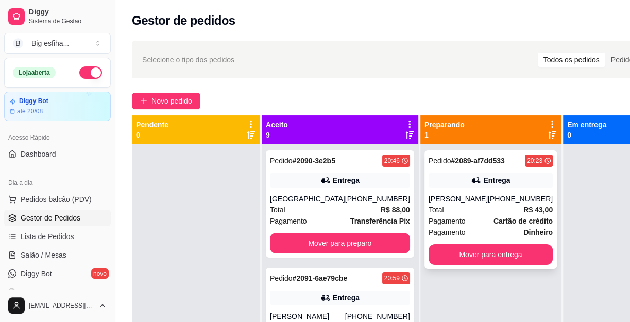
click at [454, 269] on div "Pedido # 2089-af7dd533 20:23 Entrega Daniele Pereira de Lima (85) 98764-9640 To…" at bounding box center [491, 209] width 132 height 119
click at [426, 253] on div "Pedido # 2089-af7dd533 20:23 Entrega Daniele Pereira de Lima (85) 98764-9640 To…" at bounding box center [491, 209] width 132 height 119
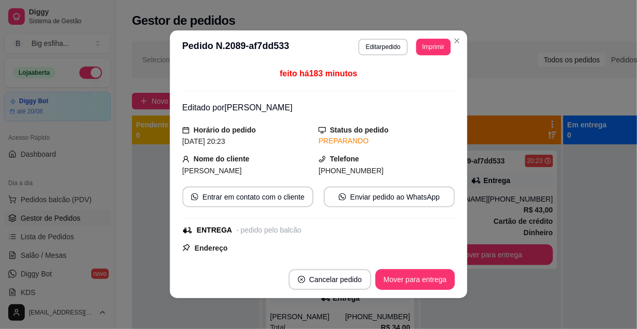
click at [349, 233] on div "ENTREGA - pedido pelo balcão" at bounding box center [317, 230] width 271 height 11
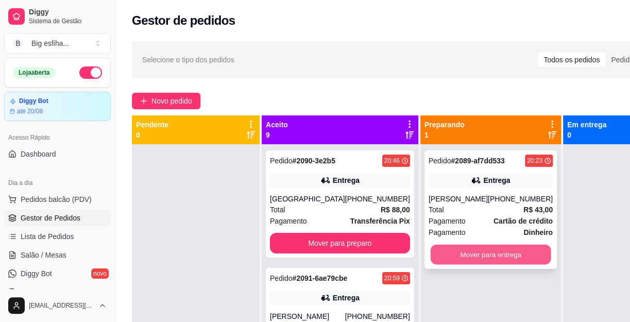
click at [462, 265] on button "Mover para entrega" at bounding box center [490, 255] width 121 height 20
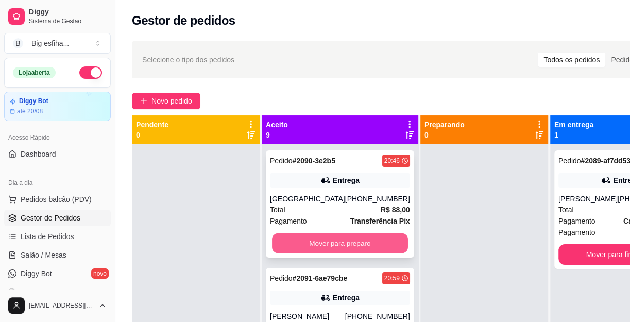
click at [351, 238] on button "Mover para preparo" at bounding box center [340, 243] width 136 height 20
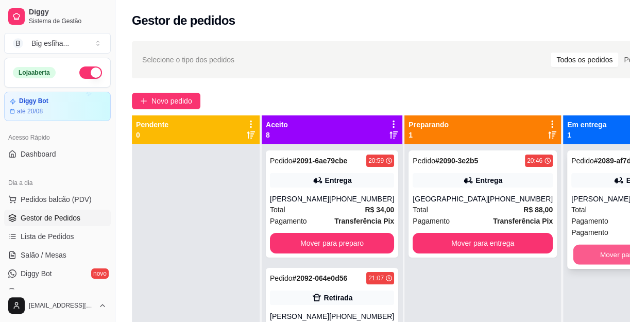
click at [592, 265] on button "Mover para finalizado" at bounding box center [634, 255] width 121 height 20
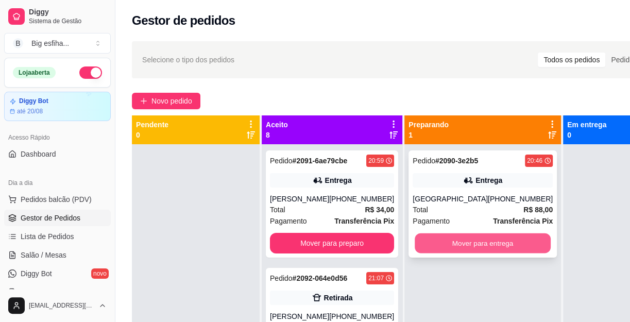
click at [496, 245] on button "Mover para entrega" at bounding box center [483, 243] width 136 height 20
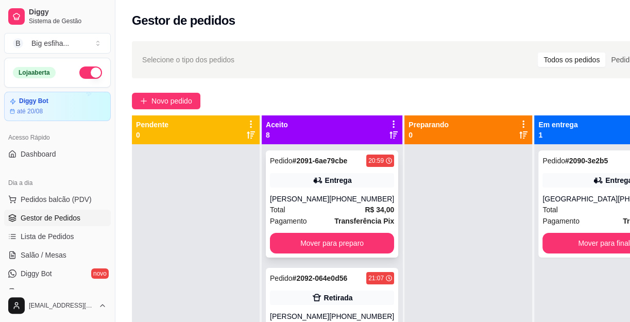
click at [375, 250] on div "Pedido # 2091-6ae79cbe 20:59 Entrega Jorge Pedro Bomfim (85) 98802-0526 Total R…" at bounding box center [332, 203] width 132 height 107
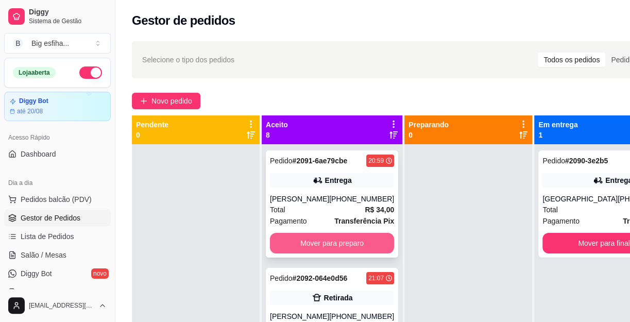
click at [338, 245] on button "Mover para preparo" at bounding box center [332, 243] width 124 height 21
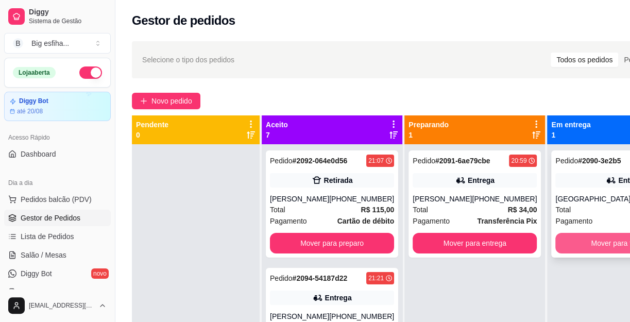
click at [556, 238] on button "Mover para finalizado" at bounding box center [626, 243] width 140 height 21
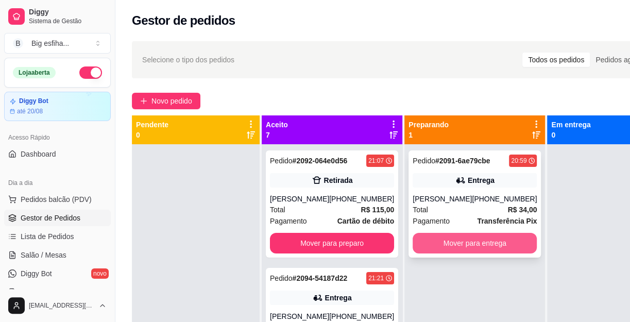
click at [464, 254] on button "Mover para entrega" at bounding box center [475, 243] width 124 height 21
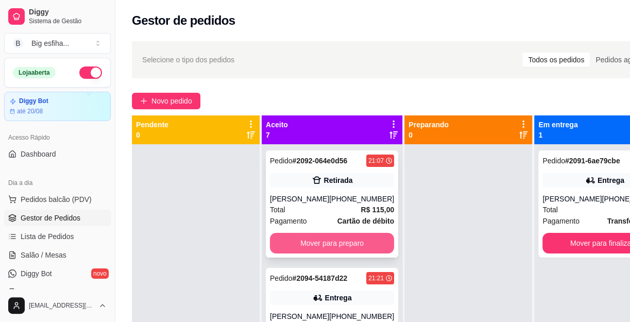
click at [350, 254] on button "Mover para preparo" at bounding box center [332, 243] width 124 height 21
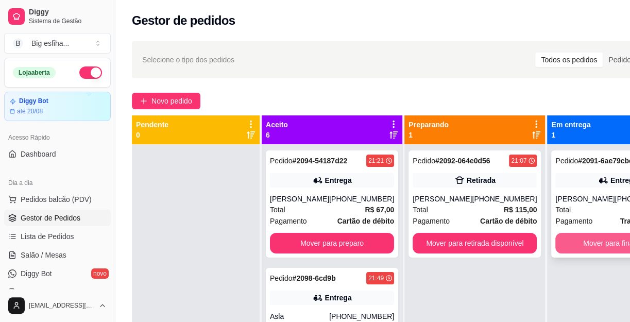
click at [556, 248] on button "Mover para finalizado" at bounding box center [618, 243] width 124 height 21
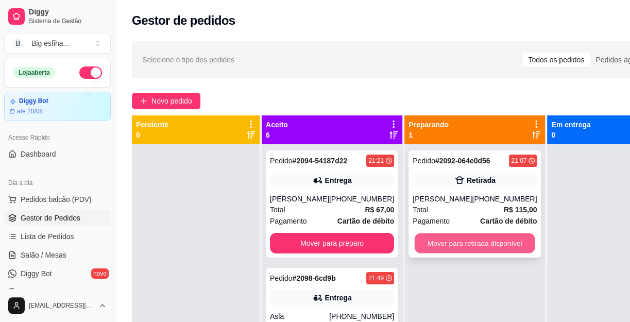
click at [486, 238] on button "Mover para retirada disponível" at bounding box center [475, 243] width 121 height 20
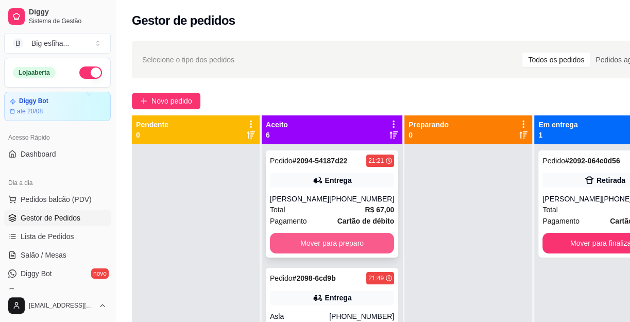
click at [364, 252] on button "Mover para preparo" at bounding box center [332, 243] width 124 height 21
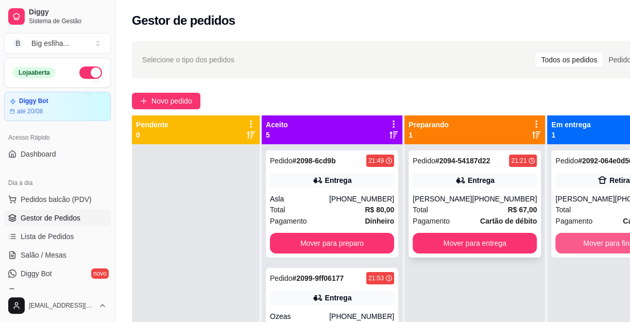
click at [563, 244] on button "Mover para finalizado" at bounding box center [618, 243] width 124 height 21
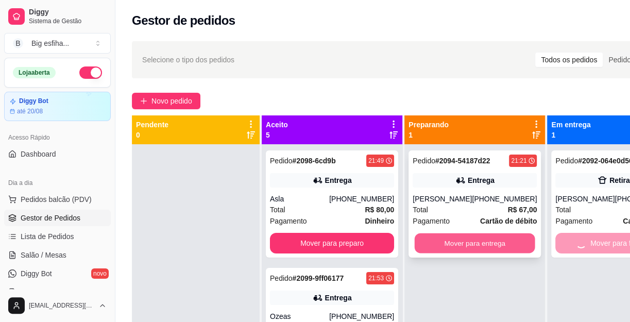
click at [460, 244] on button "Mover para entrega" at bounding box center [475, 243] width 121 height 20
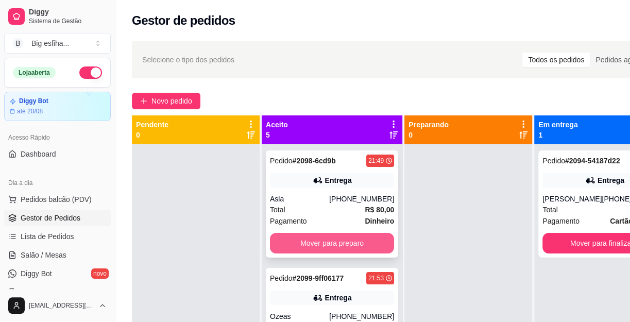
click at [362, 238] on button "Mover para preparo" at bounding box center [332, 243] width 124 height 21
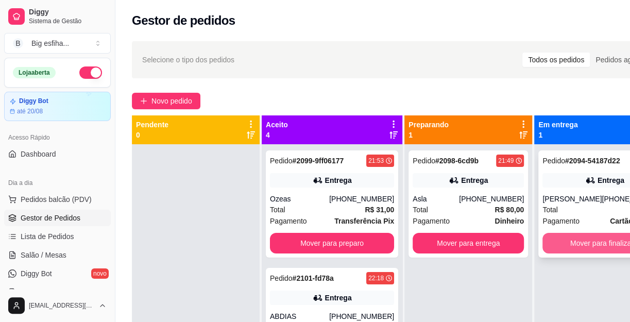
click at [593, 245] on button "Mover para finalizado" at bounding box center [605, 243] width 124 height 21
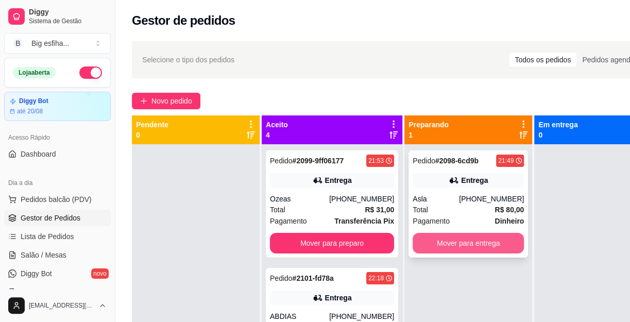
click at [479, 245] on button "Mover para entrega" at bounding box center [468, 243] width 111 height 21
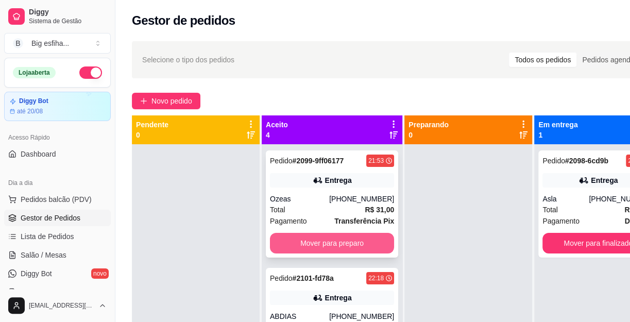
click at [348, 233] on button "Mover para preparo" at bounding box center [332, 243] width 124 height 21
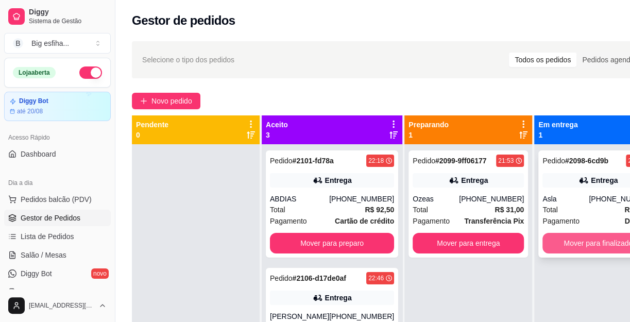
click at [576, 247] on button "Mover para finalizado" at bounding box center [598, 243] width 111 height 21
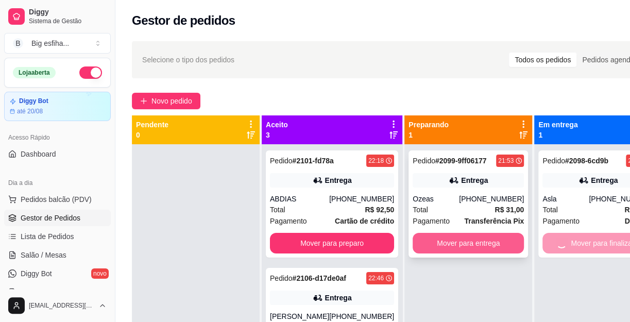
click at [484, 242] on button "Mover para entrega" at bounding box center [468, 243] width 111 height 21
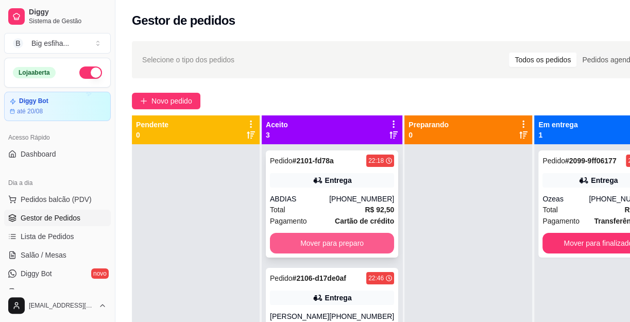
click at [307, 239] on button "Mover para preparo" at bounding box center [332, 243] width 124 height 21
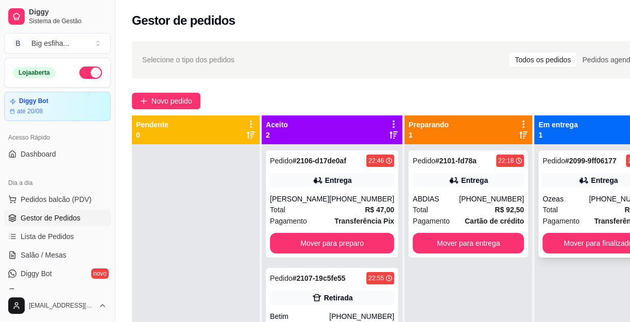
click at [560, 246] on button "Mover para finalizado" at bounding box center [598, 243] width 111 height 21
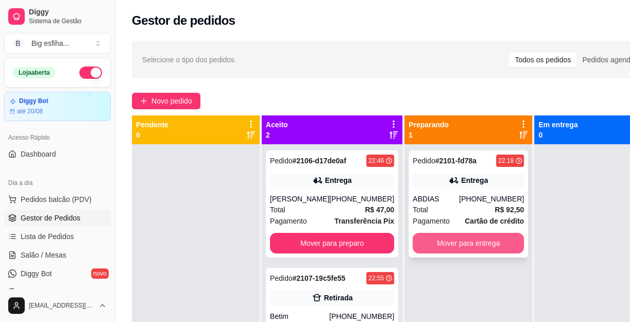
click at [465, 236] on button "Mover para entrega" at bounding box center [468, 243] width 111 height 21
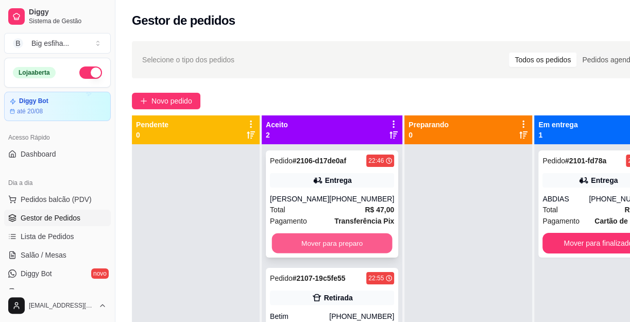
click at [339, 233] on button "Mover para preparo" at bounding box center [332, 243] width 121 height 20
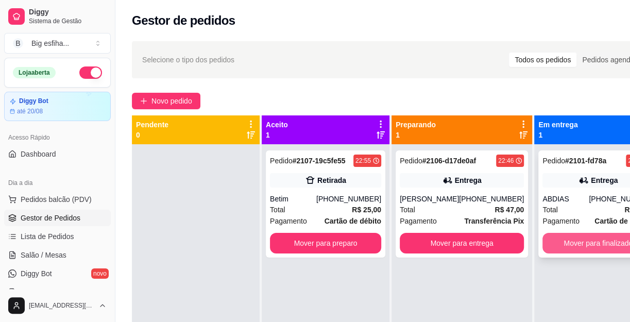
click at [544, 233] on button "Mover para finalizado" at bounding box center [598, 243] width 111 height 21
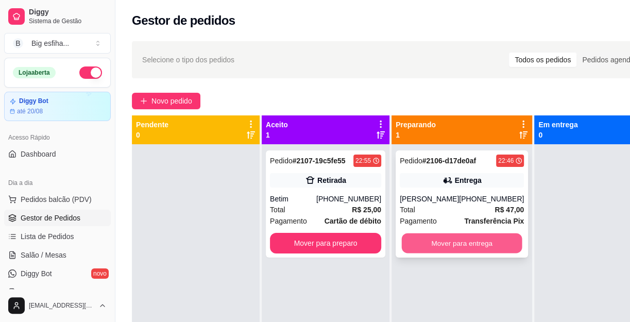
click at [448, 237] on button "Mover para entrega" at bounding box center [462, 243] width 121 height 20
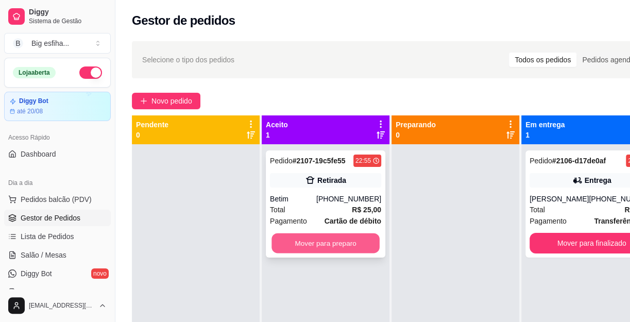
click at [348, 238] on button "Mover para preparo" at bounding box center [326, 243] width 108 height 20
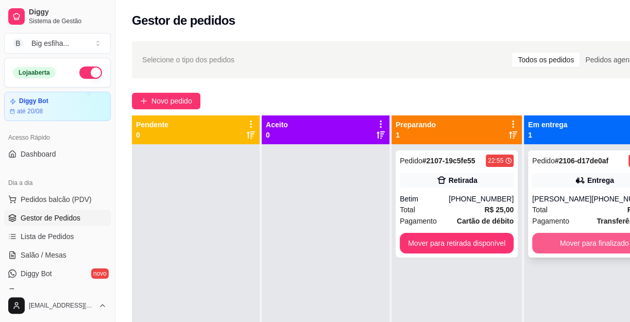
click at [548, 247] on button "Mover para finalizado" at bounding box center [594, 243] width 124 height 21
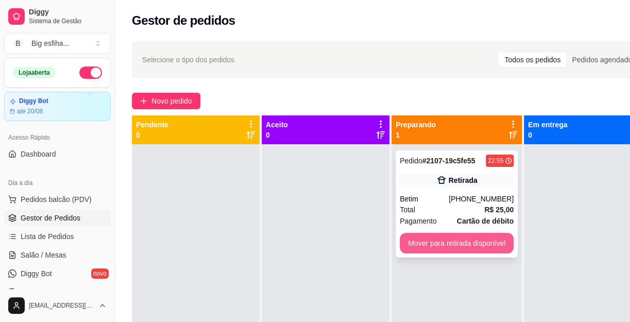
click at [479, 242] on button "Mover para retirada disponível" at bounding box center [457, 243] width 114 height 21
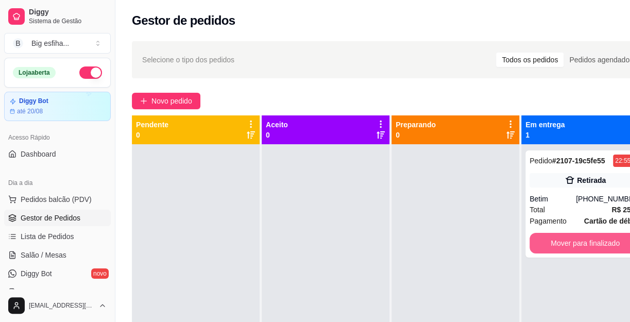
click at [605, 237] on button "Mover para finalizado" at bounding box center [585, 243] width 111 height 21
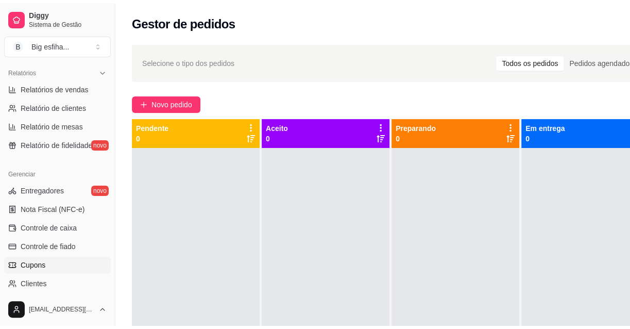
scroll to position [375, 0]
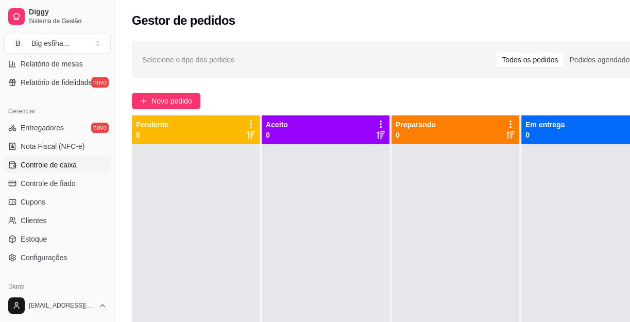
click at [58, 170] on link "Controle de caixa" at bounding box center [57, 165] width 107 height 16
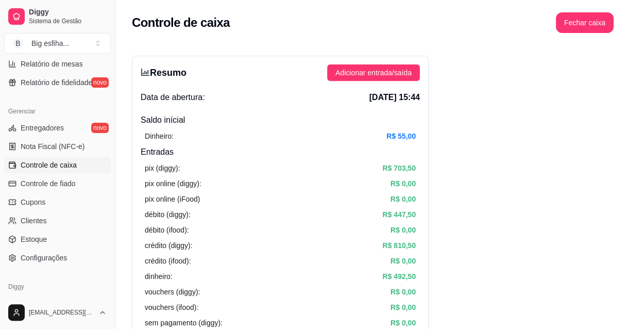
click at [168, 161] on div "pix (diggy): R$ 703,50 pix online (diggy): R$ 0,00 pix online (iFood) R$ 0,00 d…" at bounding box center [280, 260] width 279 height 205
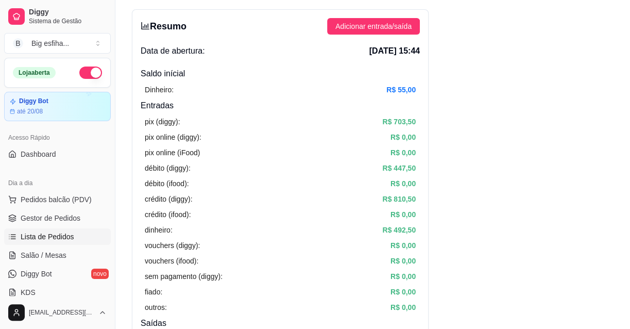
click at [57, 243] on link "Lista de Pedidos" at bounding box center [57, 236] width 107 height 16
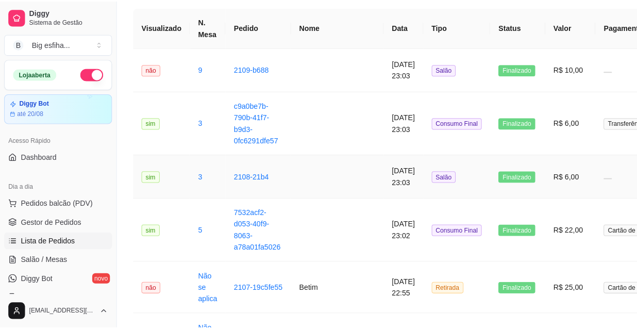
scroll to position [93, 0]
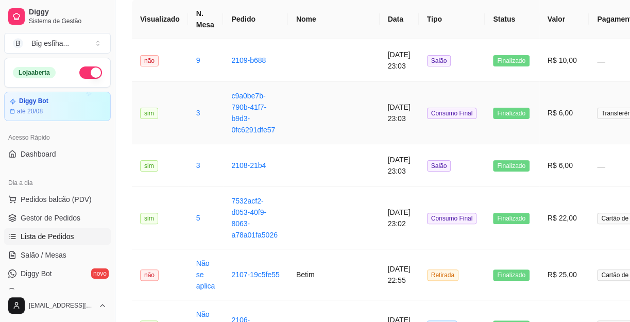
click at [419, 128] on td "Consumo Final" at bounding box center [452, 113] width 66 height 62
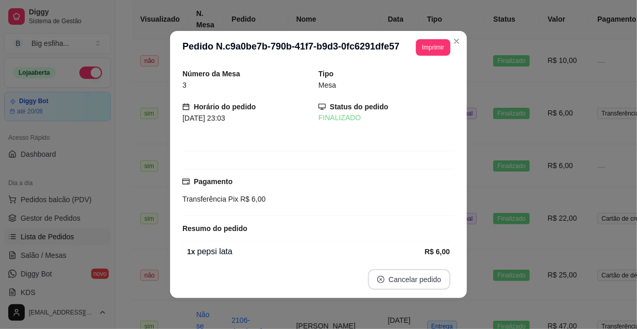
click at [411, 273] on button "Cancelar pedido" at bounding box center [409, 279] width 82 height 21
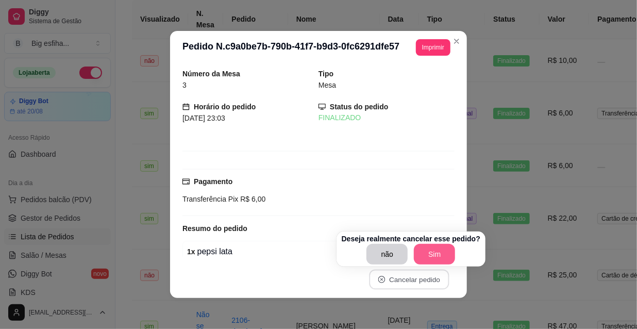
click at [434, 246] on button "Sim" at bounding box center [434, 254] width 41 height 21
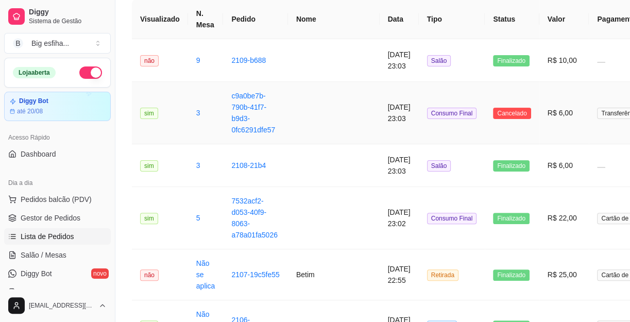
click at [427, 117] on span "Consumo Final" at bounding box center [452, 113] width 50 height 11
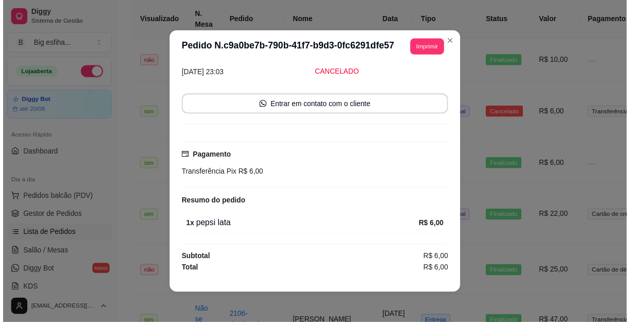
scroll to position [2, 0]
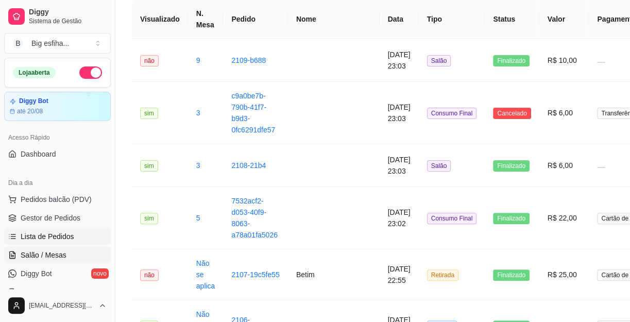
click at [56, 256] on span "Salão / Mesas" at bounding box center [44, 255] width 46 height 10
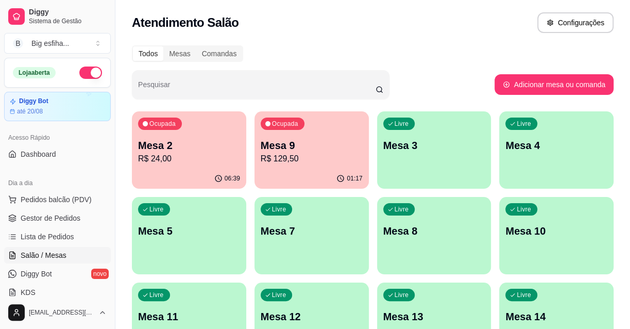
click at [309, 167] on div "Ocupada Mesa 9 R$ 129,50" at bounding box center [312, 139] width 114 height 57
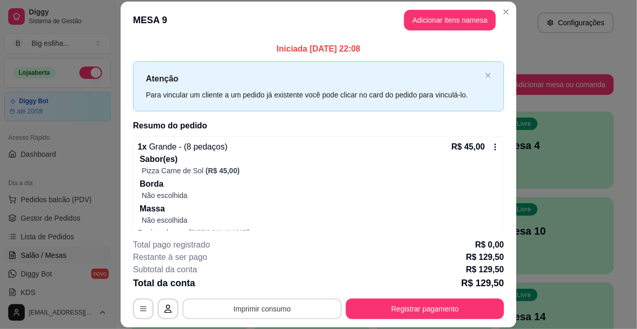
click at [291, 302] on button "Imprimir consumo" at bounding box center [261, 308] width 159 height 21
click at [268, 290] on button "IMPRESSORA" at bounding box center [262, 285] width 75 height 16
click at [158, 43] on p "Iniciada 16/08/2025 às 22:08" at bounding box center [318, 49] width 371 height 12
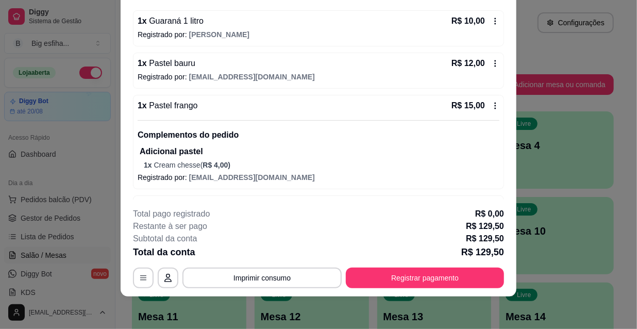
scroll to position [287, 0]
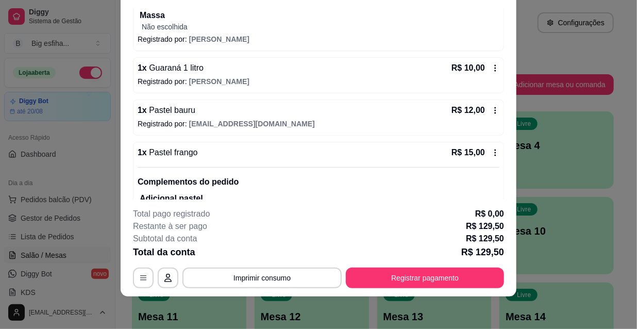
click at [176, 71] on span "Guaraná 1 litro" at bounding box center [175, 67] width 57 height 9
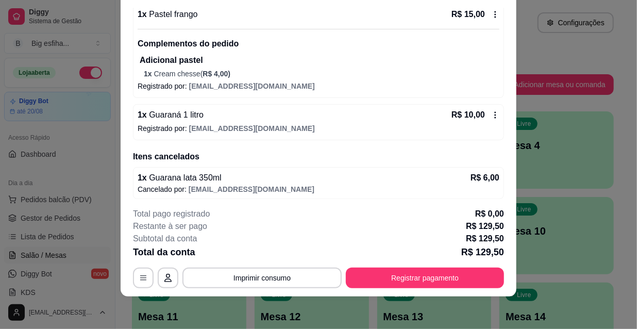
scroll to position [428, 0]
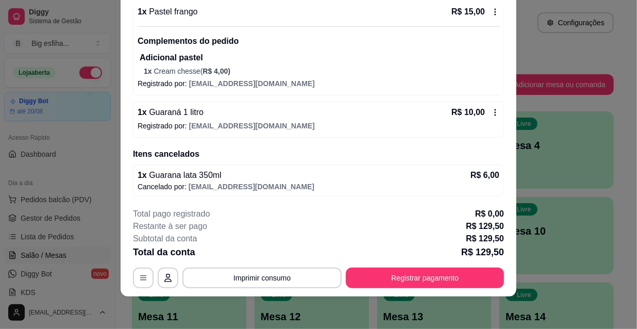
click at [213, 115] on div "1 x Guaraná 1 litro R$ 10,00" at bounding box center [319, 112] width 362 height 12
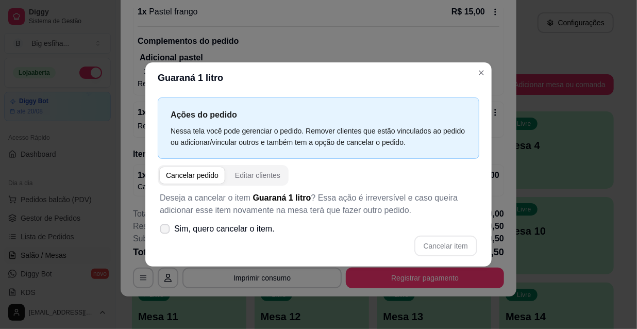
click at [196, 226] on span "Sim, quero cancelar o item." at bounding box center [224, 229] width 100 height 12
click at [166, 231] on input "Sim, quero cancelar o item." at bounding box center [162, 234] width 7 height 7
checkbox input "true"
click at [462, 245] on button "Cancelar item" at bounding box center [445, 246] width 61 height 20
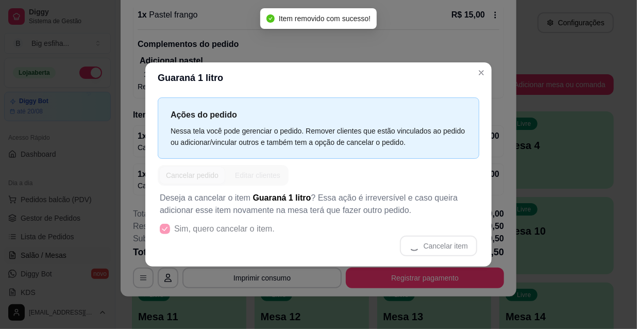
scroll to position [424, 0]
click at [376, 62] on header "Guaraná 1 litro" at bounding box center [318, 77] width 346 height 31
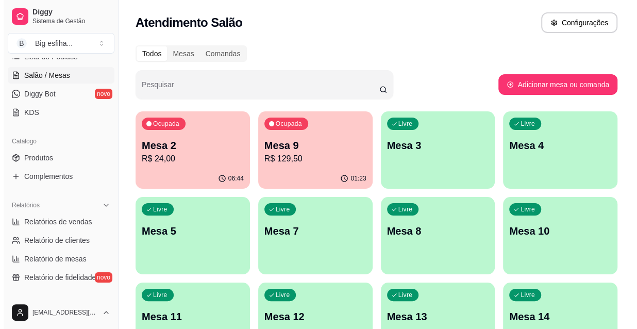
scroll to position [187, 0]
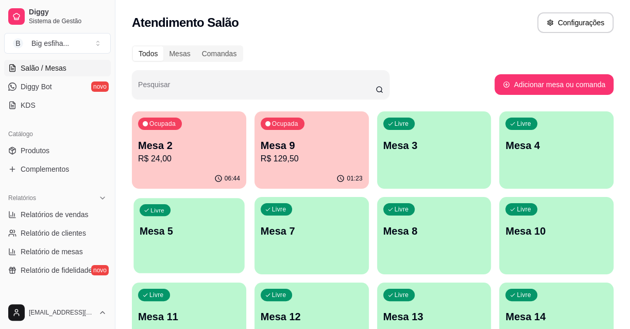
click at [149, 221] on div "Livre Mesa 5" at bounding box center [188, 229] width 111 height 63
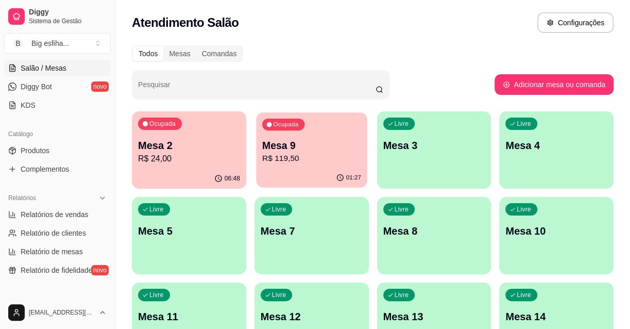
click at [269, 135] on div "Ocupada Mesa 9 R$ 119,50" at bounding box center [311, 140] width 111 height 56
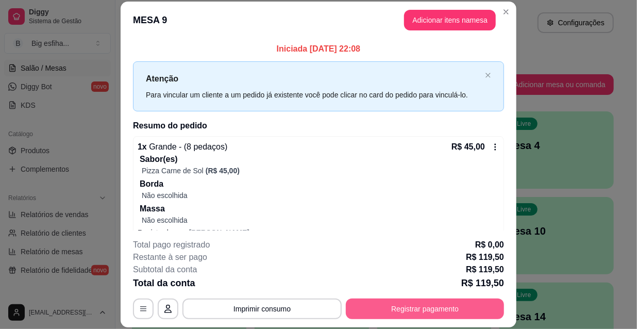
click at [429, 306] on button "Registrar pagamento" at bounding box center [425, 308] width 158 height 21
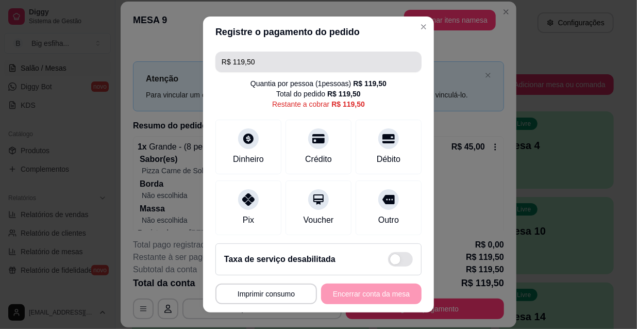
click at [255, 58] on input "R$ 119,50" at bounding box center [319, 62] width 194 height 21
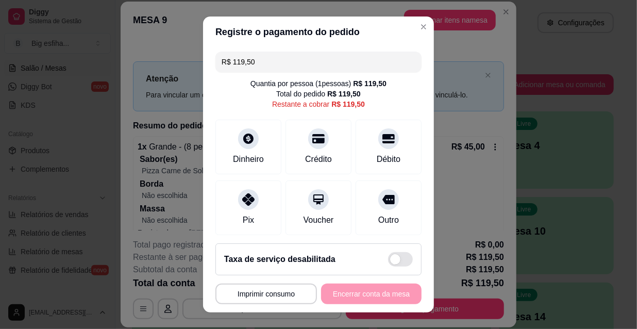
click at [255, 58] on input "R$ 119,50" at bounding box center [319, 62] width 194 height 21
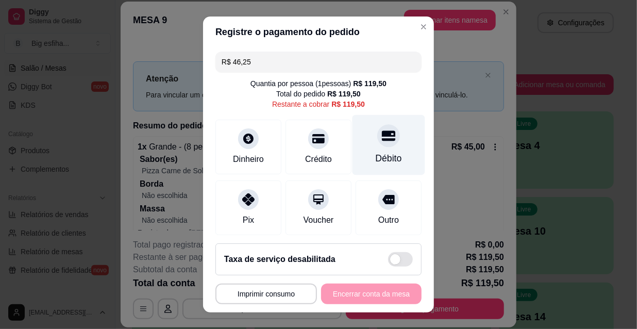
click at [371, 150] on div "Débito" at bounding box center [388, 145] width 73 height 60
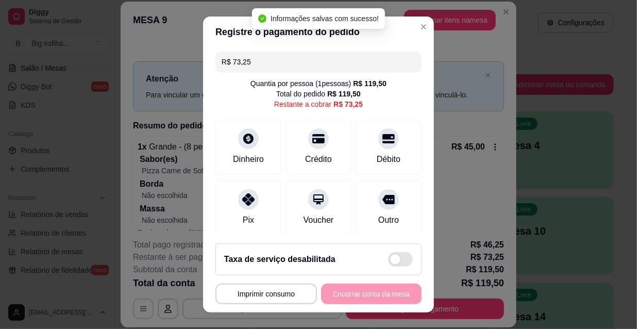
click at [262, 62] on input "R$ 73,25" at bounding box center [319, 62] width 194 height 21
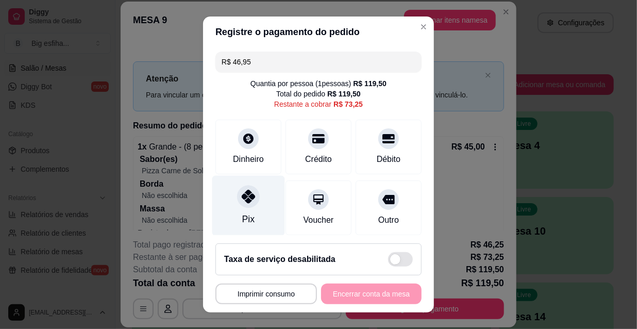
click at [242, 201] on icon at bounding box center [248, 196] width 13 height 13
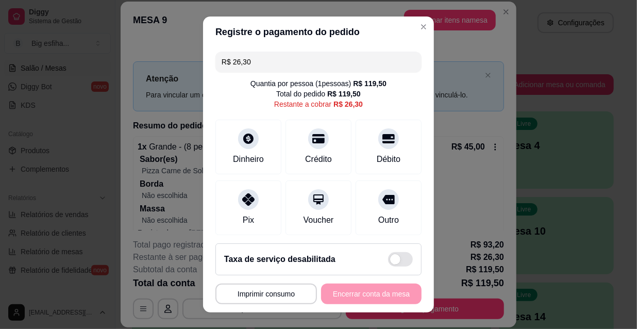
click at [247, 64] on input "R$ 26,30" at bounding box center [319, 62] width 194 height 21
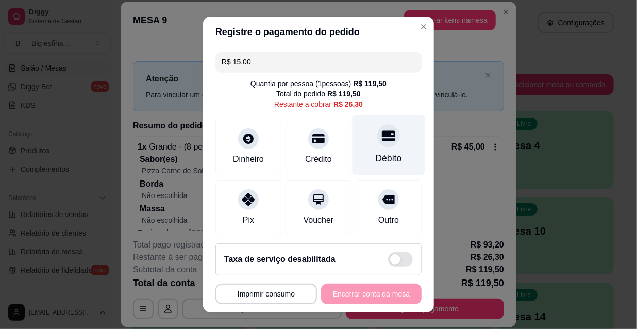
click at [357, 157] on div "Débito" at bounding box center [388, 145] width 73 height 60
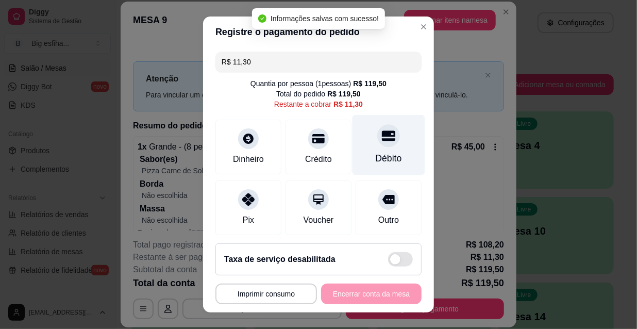
click at [382, 141] on icon at bounding box center [388, 135] width 13 height 13
type input "R$ 0,00"
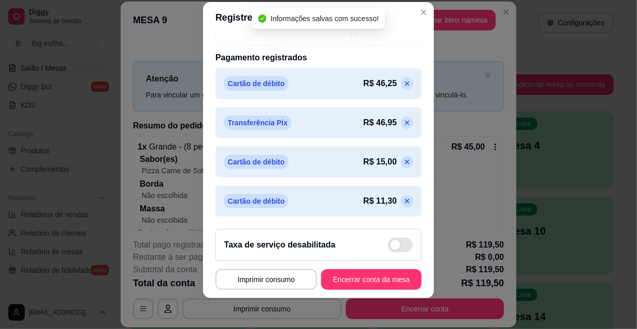
scroll to position [16, 0]
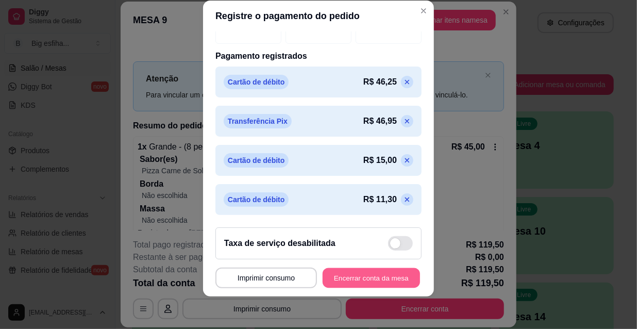
click at [365, 278] on button "Encerrar conta da mesa" at bounding box center [371, 278] width 97 height 20
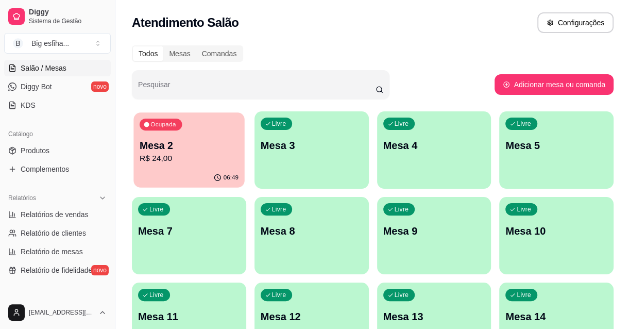
click at [205, 150] on p "Mesa 2" at bounding box center [189, 146] width 99 height 14
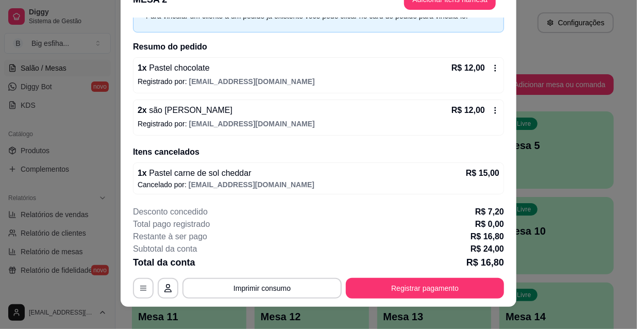
scroll to position [31, 0]
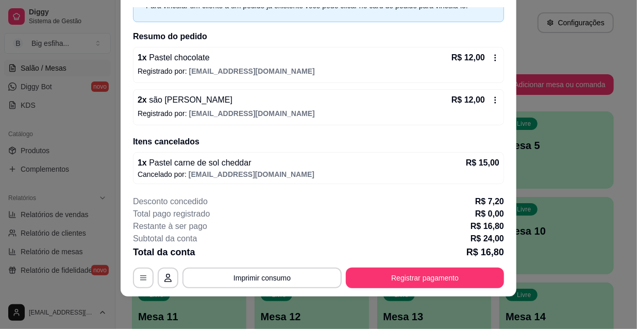
drag, startPoint x: 154, startPoint y: 214, endPoint x: 164, endPoint y: 226, distance: 16.1
click at [154, 214] on p "Total pago registrado" at bounding box center [171, 214] width 77 height 12
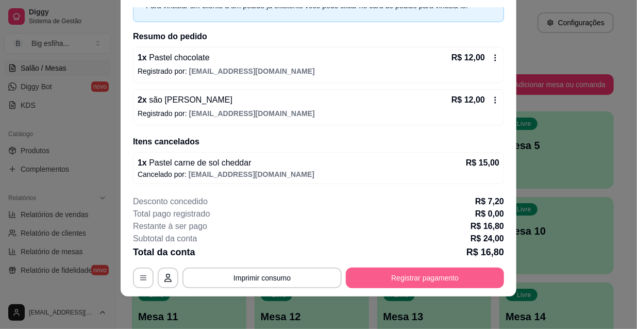
click at [446, 280] on button "Registrar pagamento" at bounding box center [425, 277] width 158 height 21
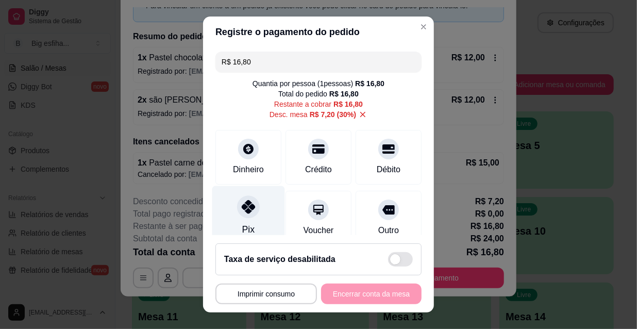
click at [230, 213] on div "Pix" at bounding box center [248, 216] width 73 height 60
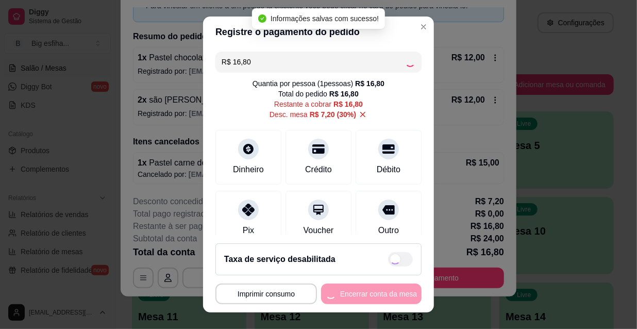
type input "R$ 0,00"
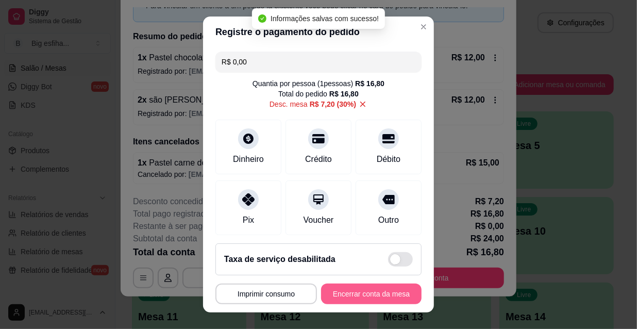
click at [363, 299] on button "Encerrar conta da mesa" at bounding box center [371, 293] width 100 height 21
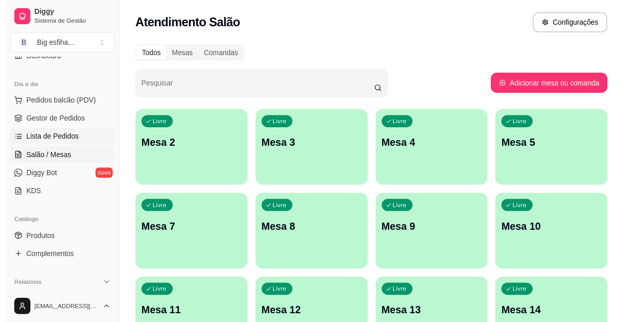
scroll to position [93, 0]
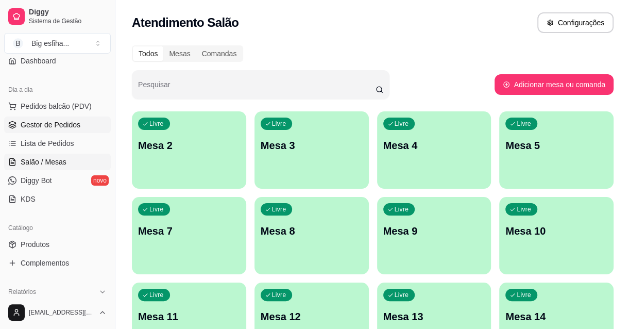
click at [70, 127] on span "Gestor de Pedidos" at bounding box center [51, 125] width 60 height 10
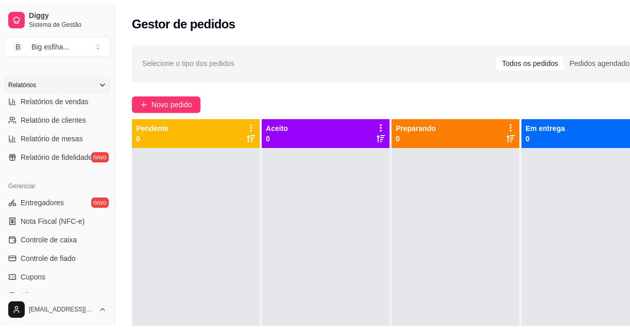
scroll to position [281, 0]
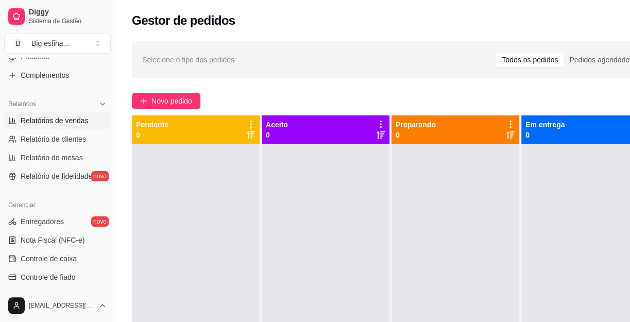
click at [73, 125] on span "Relatórios de vendas" at bounding box center [55, 120] width 68 height 10
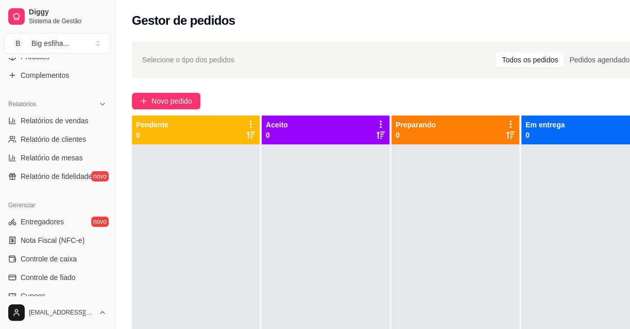
select select "ALL"
select select "0"
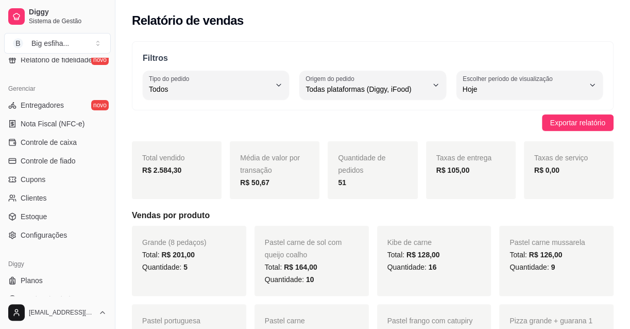
scroll to position [412, 0]
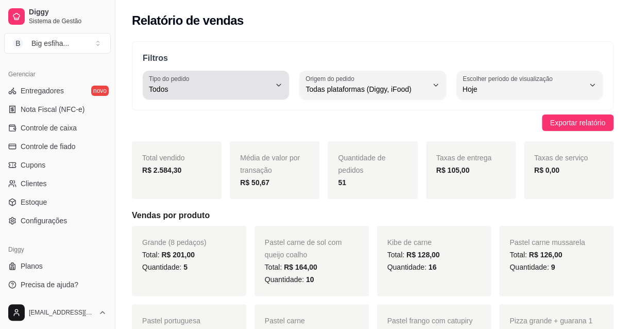
click at [232, 94] on div "Todos" at bounding box center [210, 85] width 122 height 21
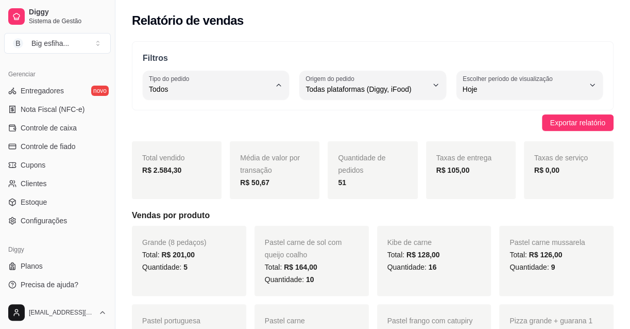
click at [242, 132] on span "Entrega" at bounding box center [211, 130] width 115 height 10
type input "DELIVERY"
select select "DELIVERY"
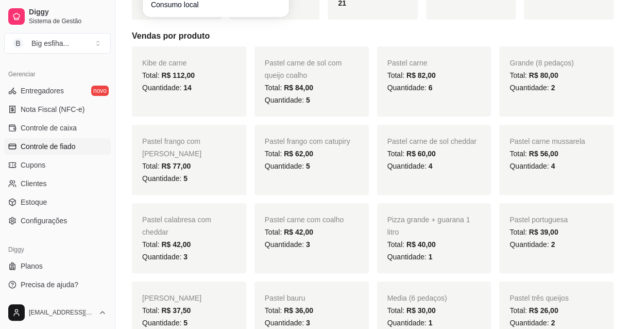
scroll to position [187, 0]
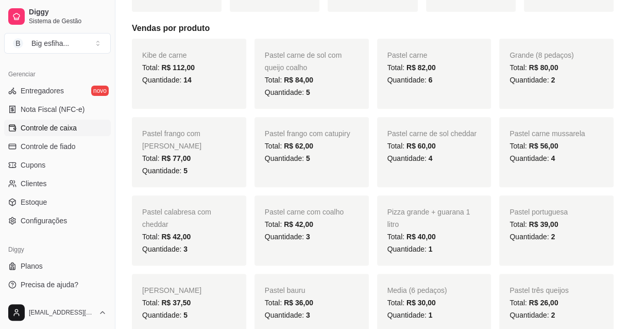
click at [52, 123] on span "Controle de caixa" at bounding box center [49, 128] width 56 height 10
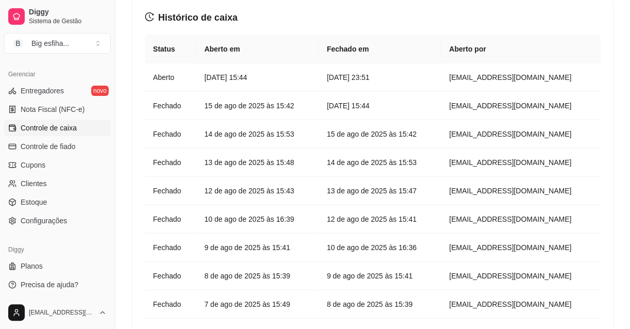
scroll to position [1329, 0]
